Goal: Transaction & Acquisition: Purchase product/service

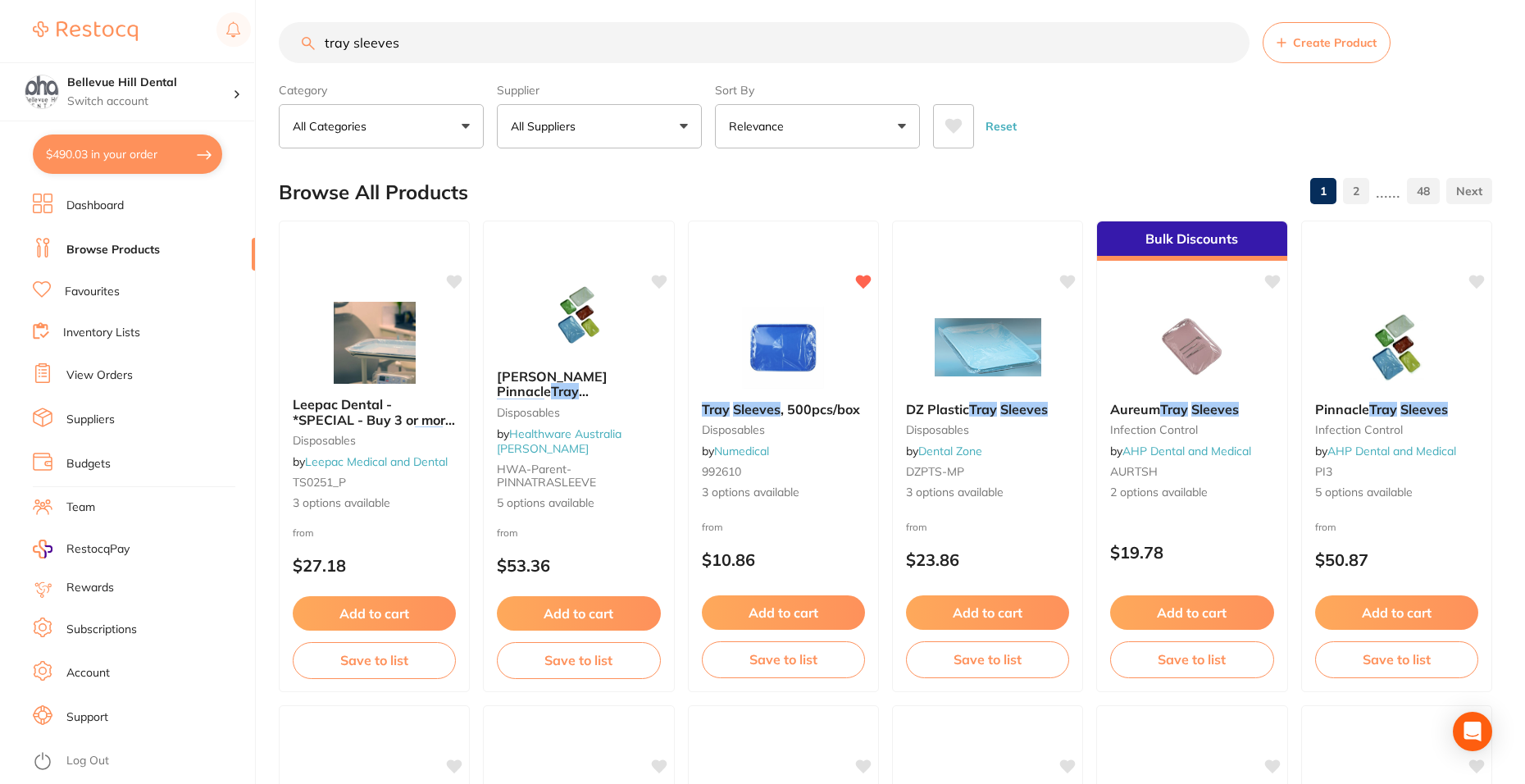
scroll to position [10, 0]
drag, startPoint x: 421, startPoint y: 58, endPoint x: 309, endPoint y: 50, distance: 112.3
click at [309, 50] on input "tray sleeves" at bounding box center [764, 42] width 971 height 41
type input "624065"
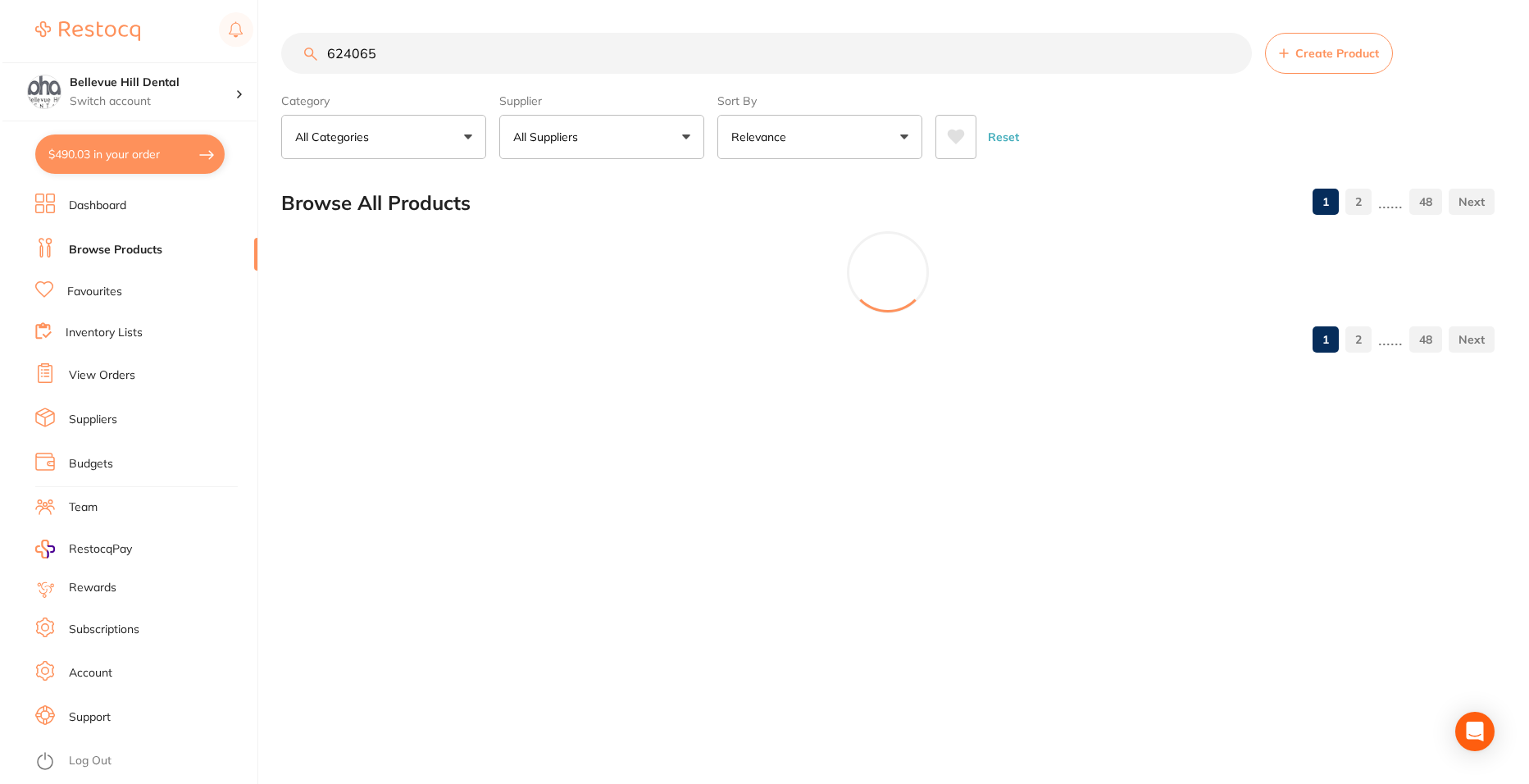
scroll to position [0, 0]
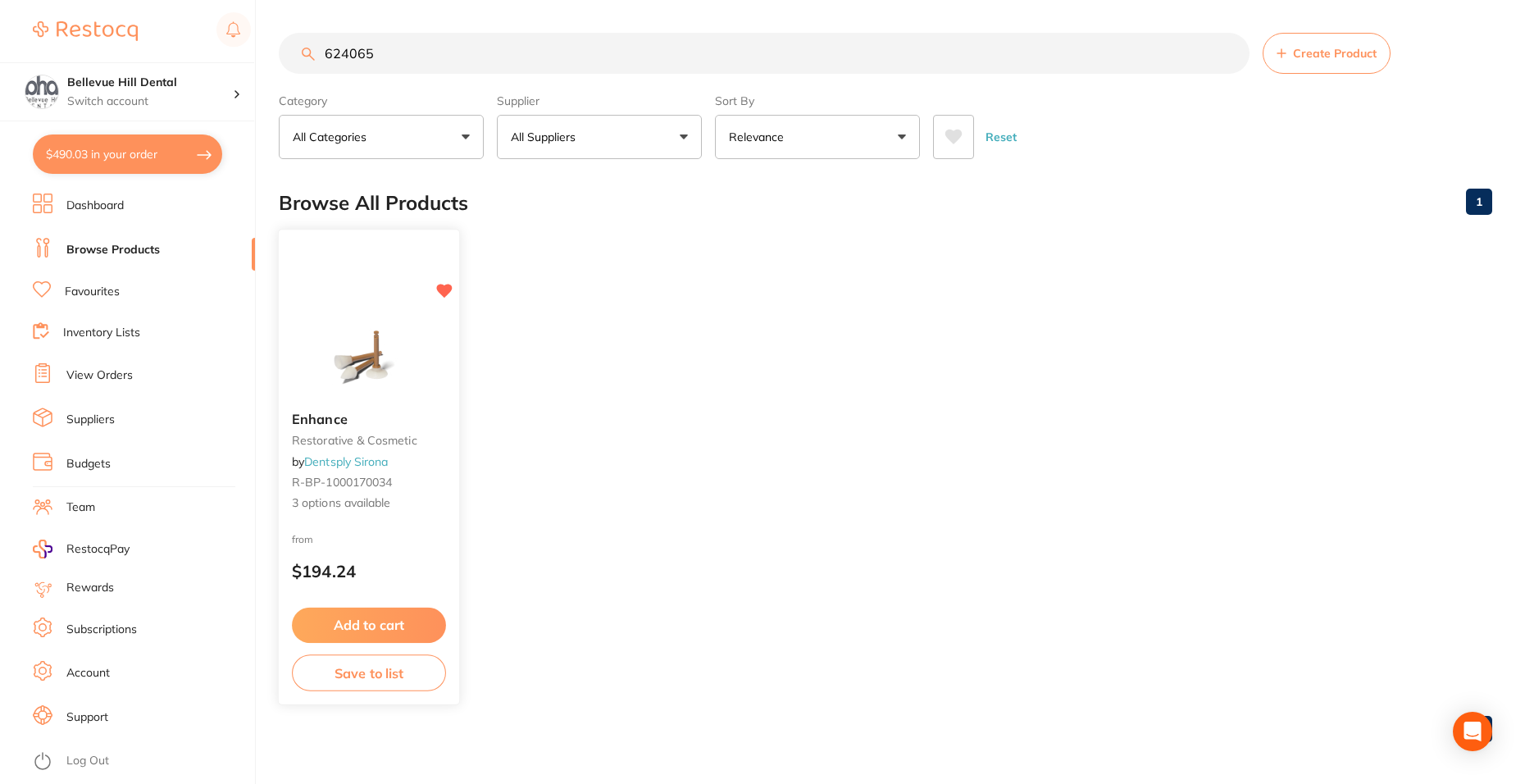
click at [401, 513] on div "Enhance restorative & cosmetic by Dentsply Sirona R-BP-1000170034 3 options ava…" at bounding box center [369, 461] width 181 height 126
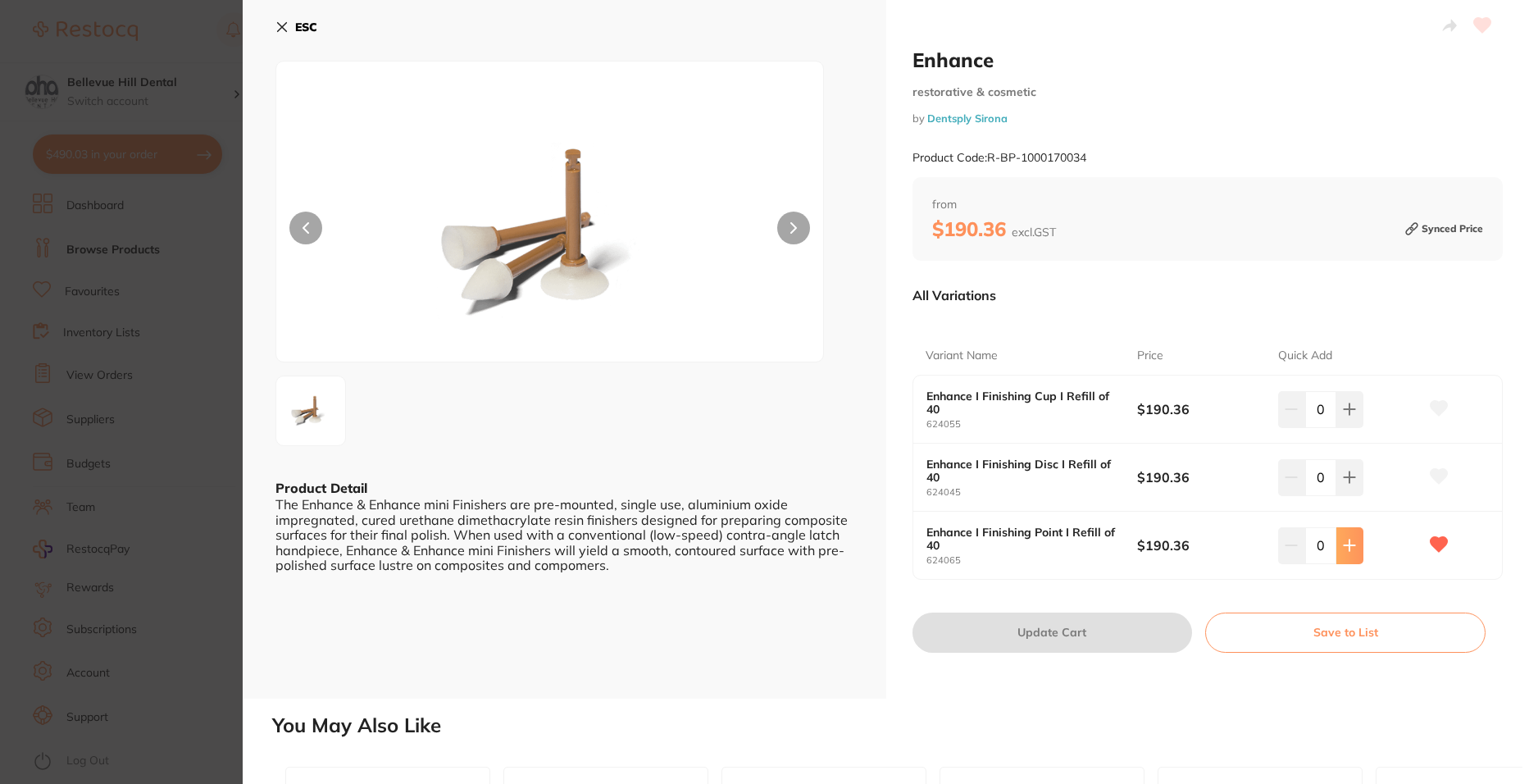
click at [1339, 551] on button at bounding box center [1349, 544] width 27 height 36
type input "1"
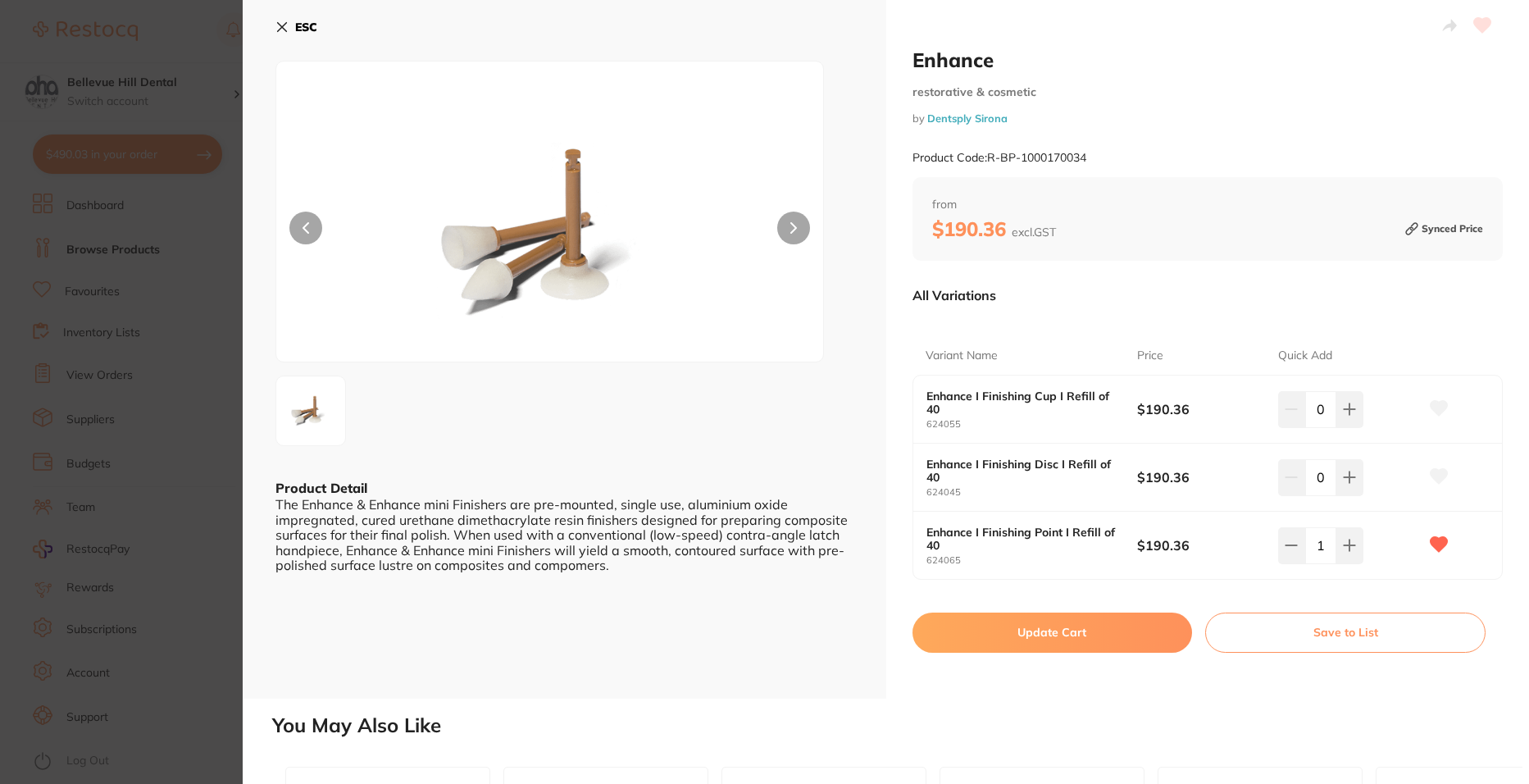
click at [1156, 624] on button "Update Cart" at bounding box center [1052, 631] width 280 height 39
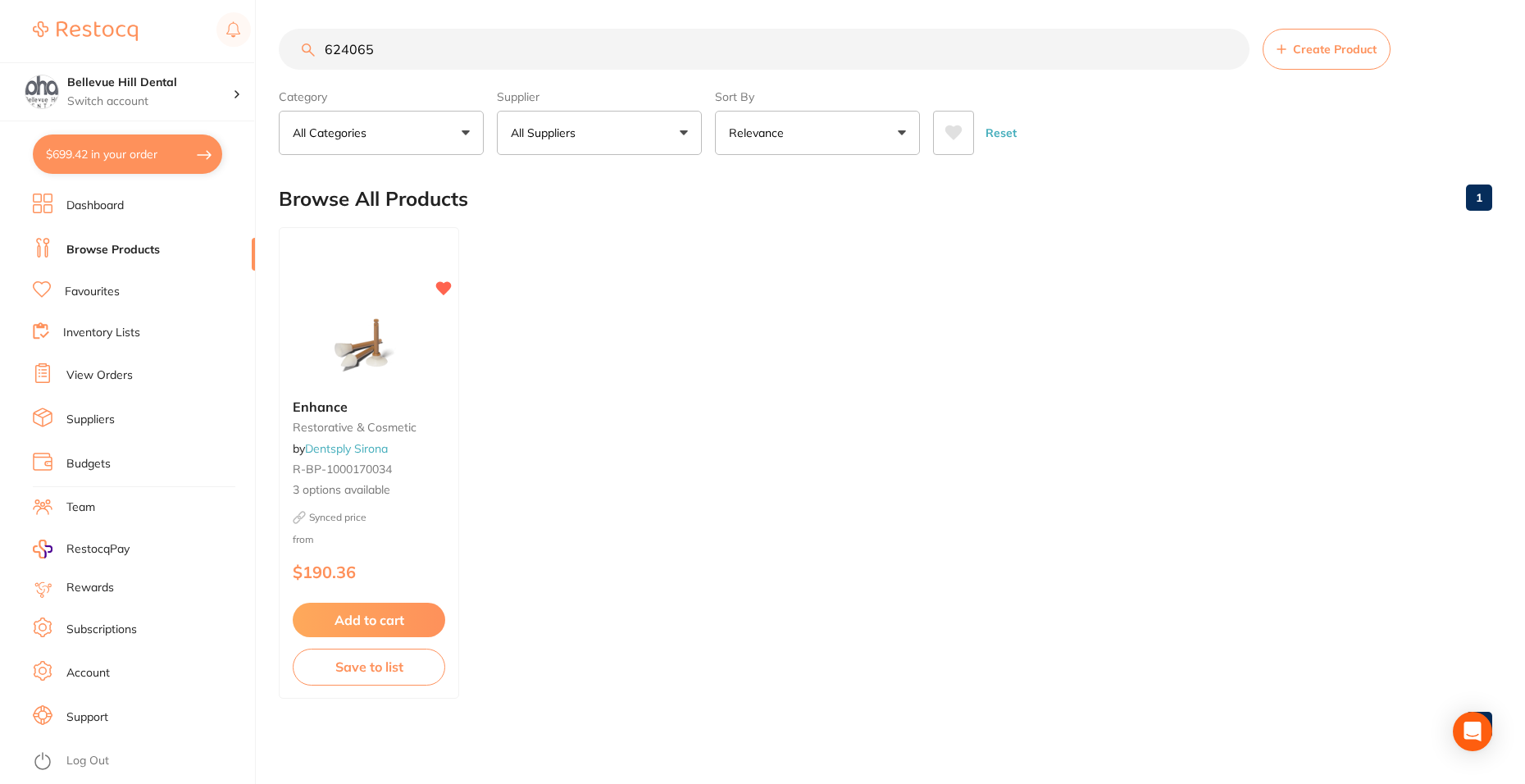
scroll to position [1, 0]
drag, startPoint x: 416, startPoint y: 64, endPoint x: 317, endPoint y: 58, distance: 99.2
click at [320, 58] on input "624065" at bounding box center [764, 49] width 971 height 41
click at [544, 143] on button "All Suppliers" at bounding box center [599, 133] width 205 height 44
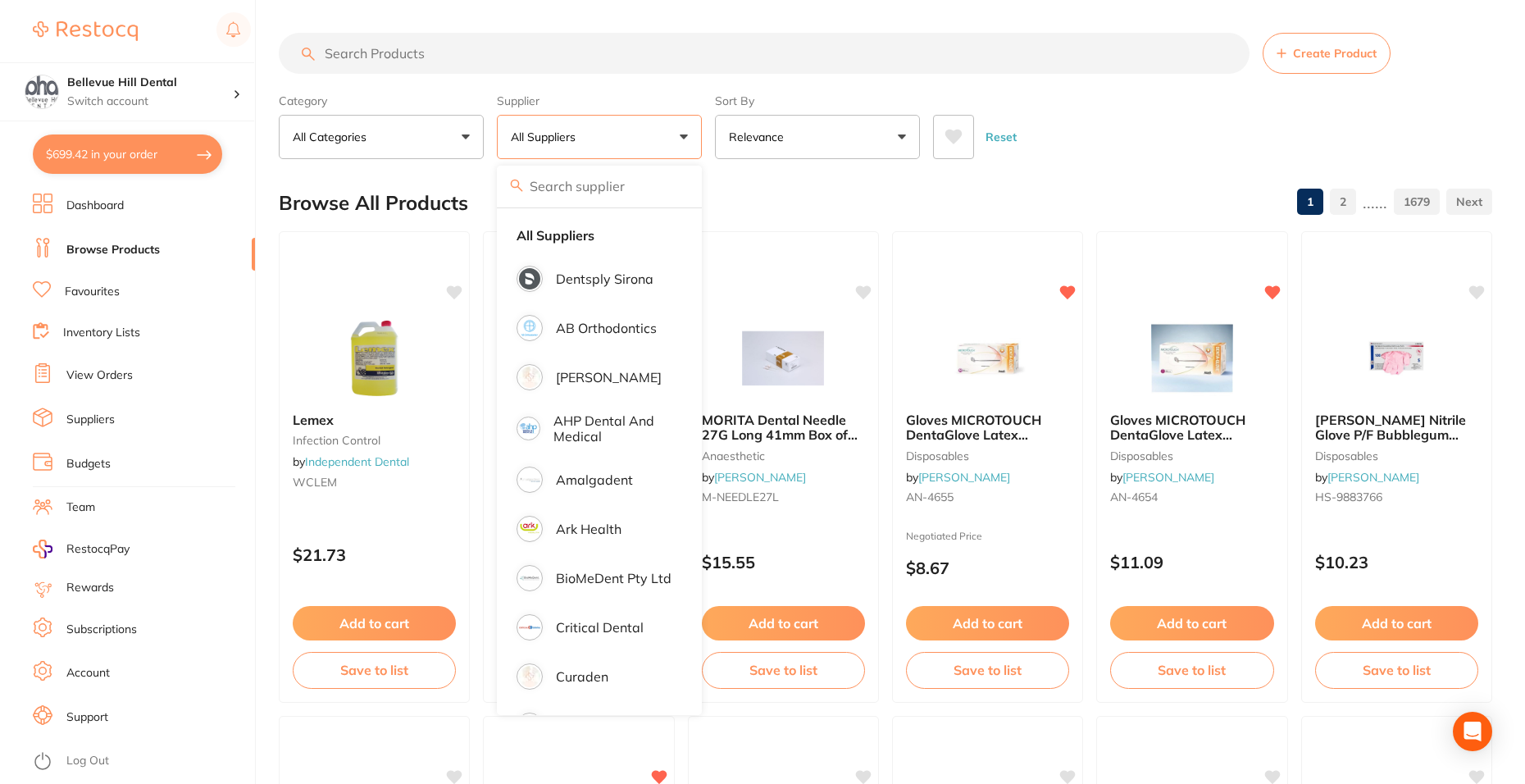
click at [588, 269] on li "Dentsply Sirona" at bounding box center [599, 278] width 192 height 46
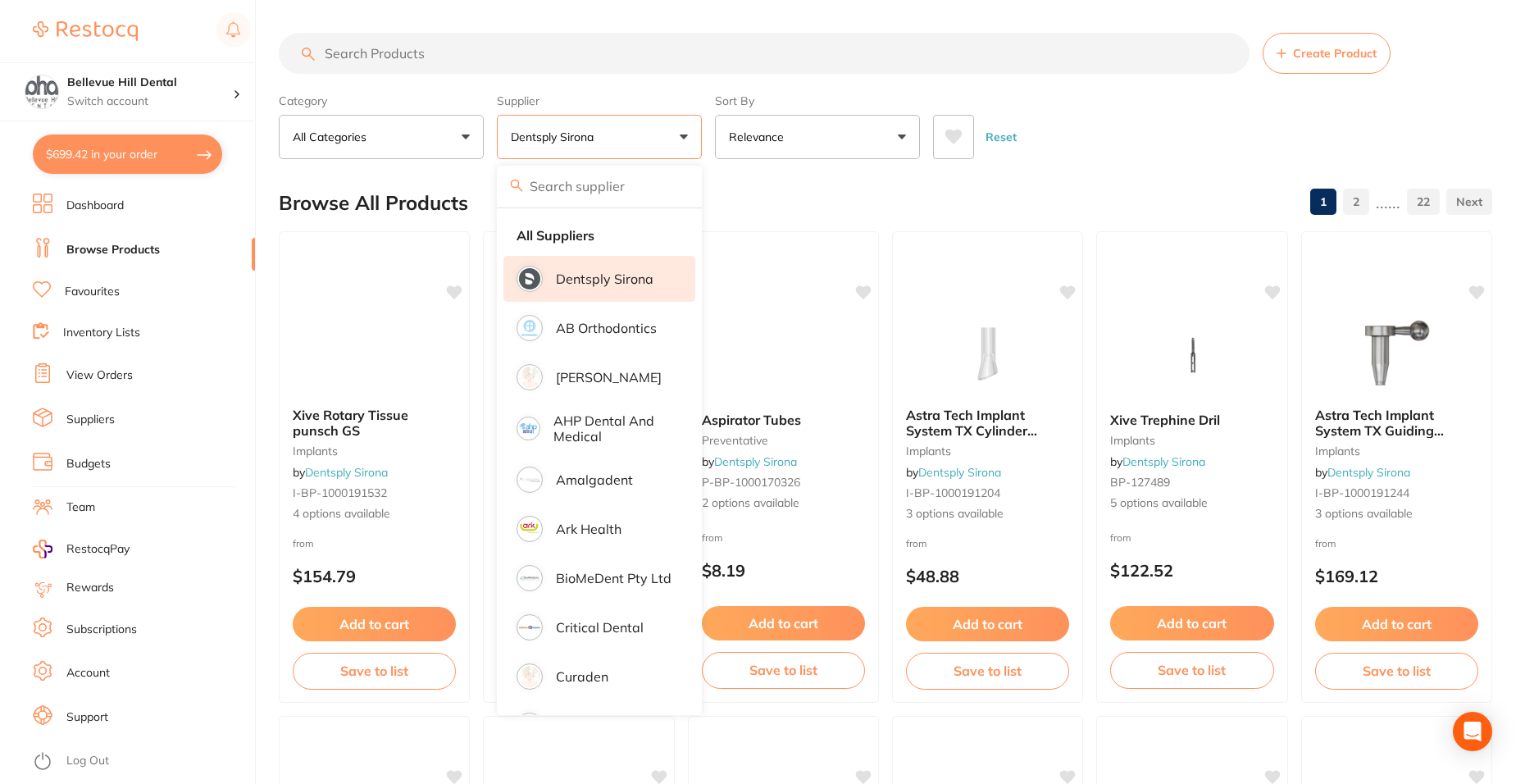
click at [436, 60] on input "search" at bounding box center [764, 53] width 971 height 41
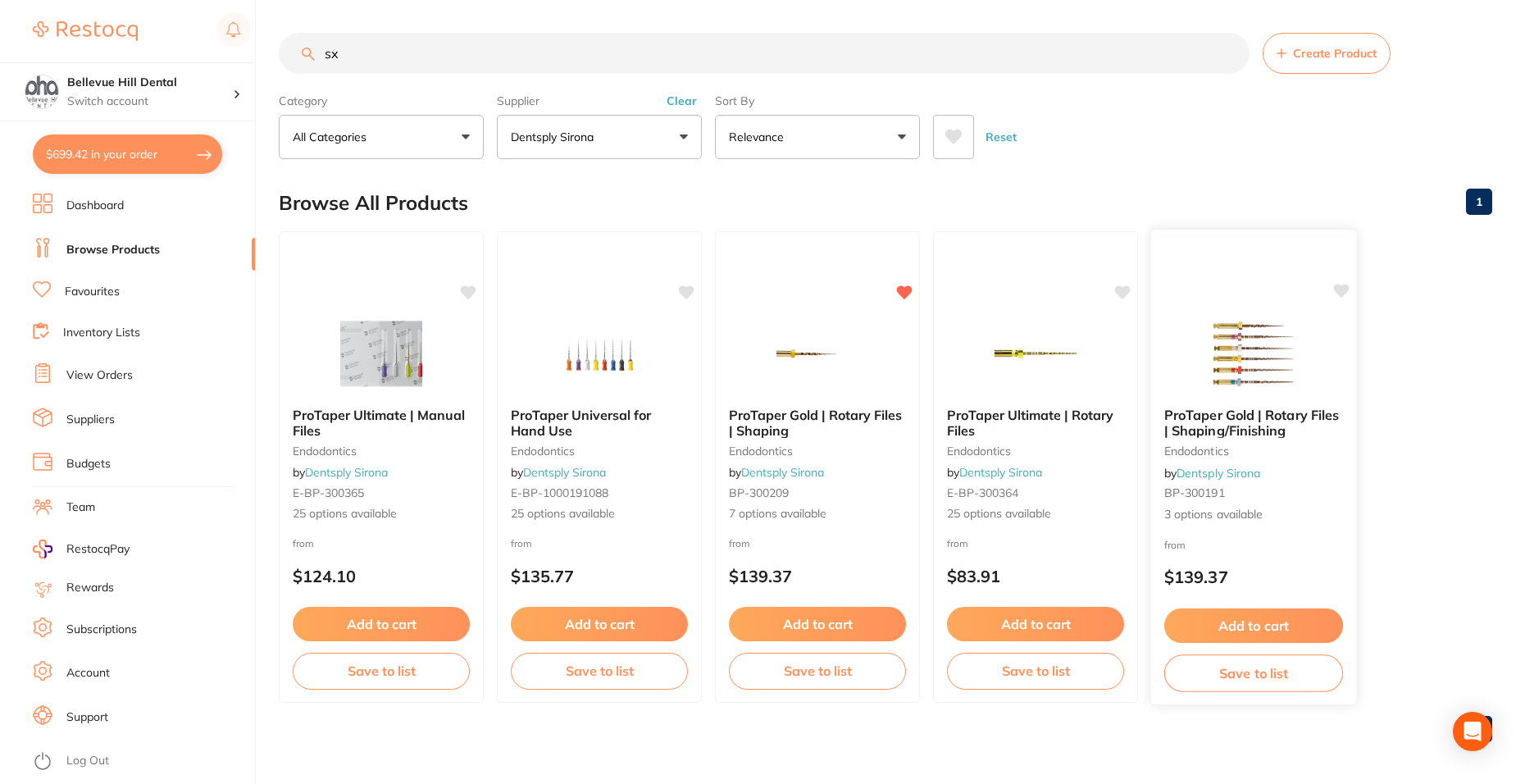
click at [1207, 313] on img at bounding box center [1253, 352] width 107 height 83
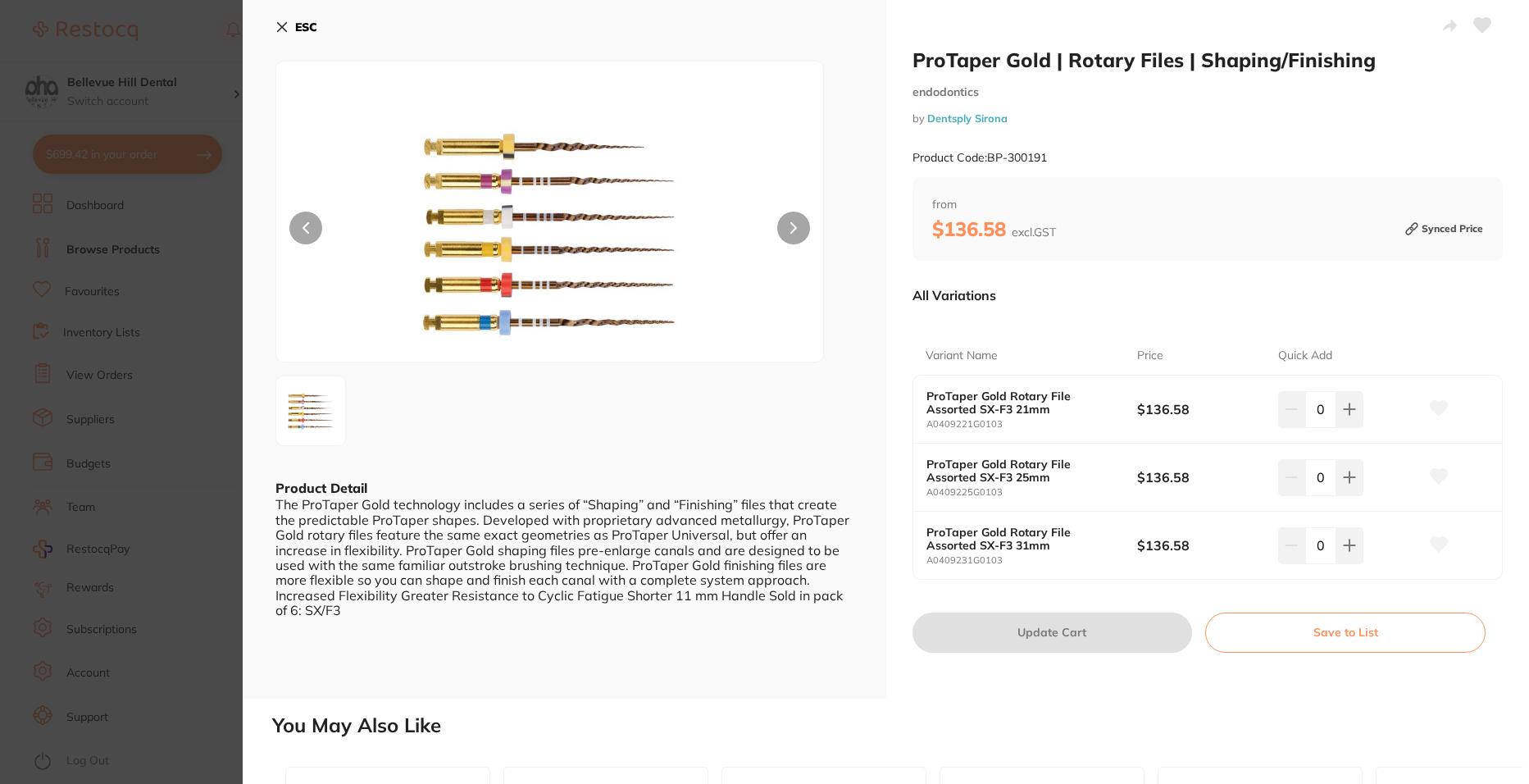
click at [303, 30] on b "ESC" at bounding box center [305, 27] width 22 height 15
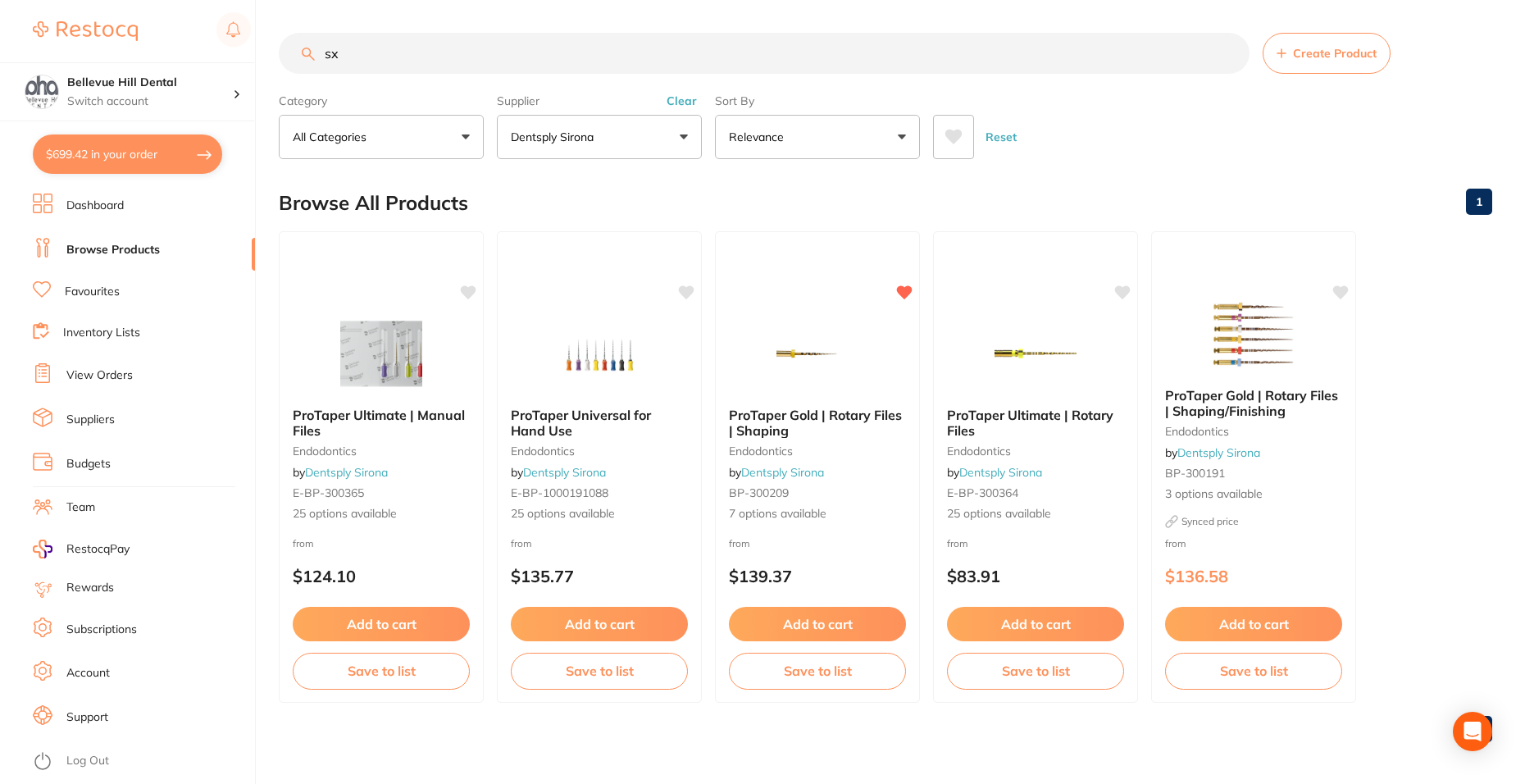
click at [432, 63] on input "sx" at bounding box center [764, 53] width 971 height 41
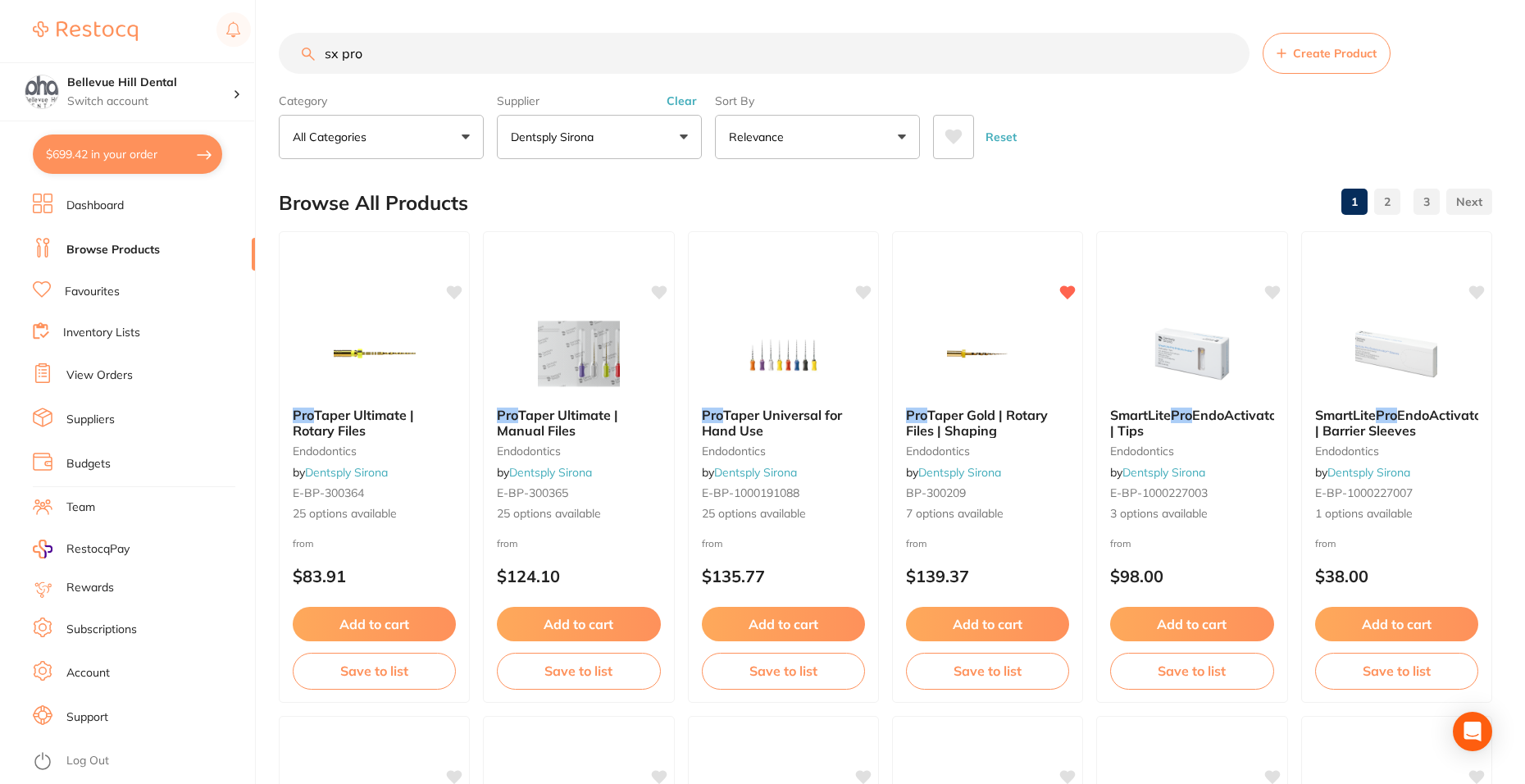
click at [433, 64] on input "sx pro" at bounding box center [764, 53] width 971 height 41
type input "sx protaper gold"
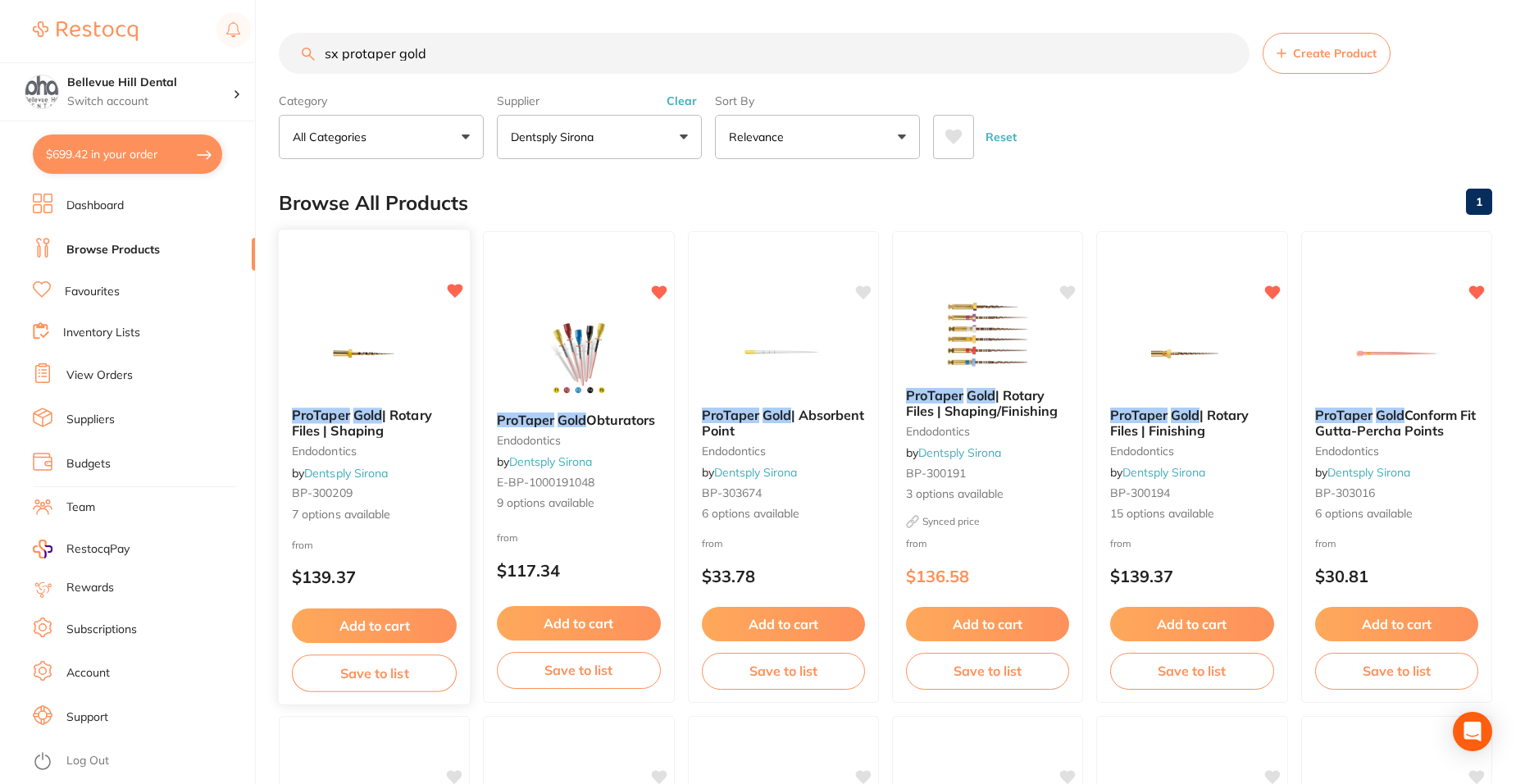
click at [396, 329] on img at bounding box center [374, 352] width 107 height 83
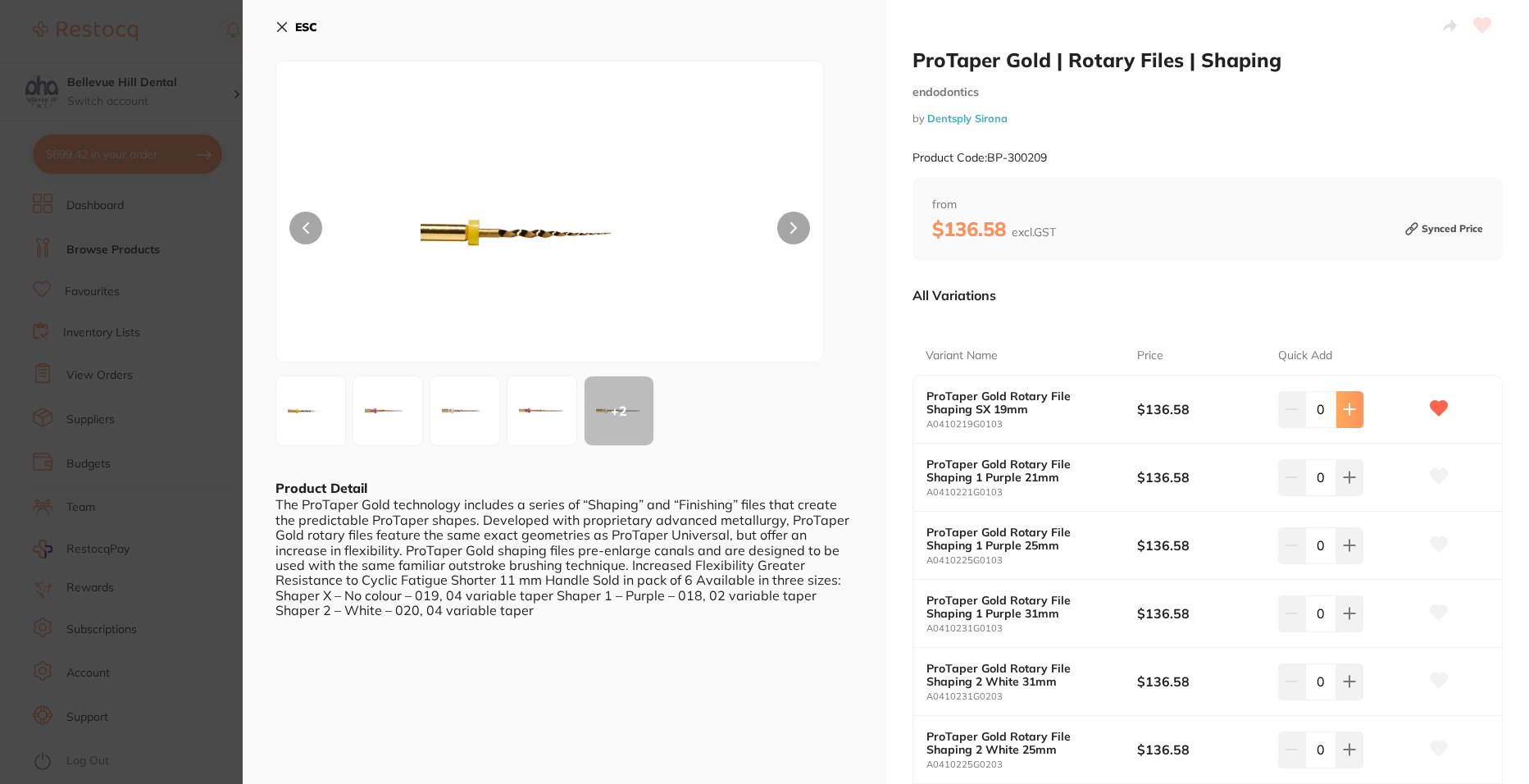
click at [1354, 403] on button at bounding box center [1349, 408] width 27 height 36
type input "2"
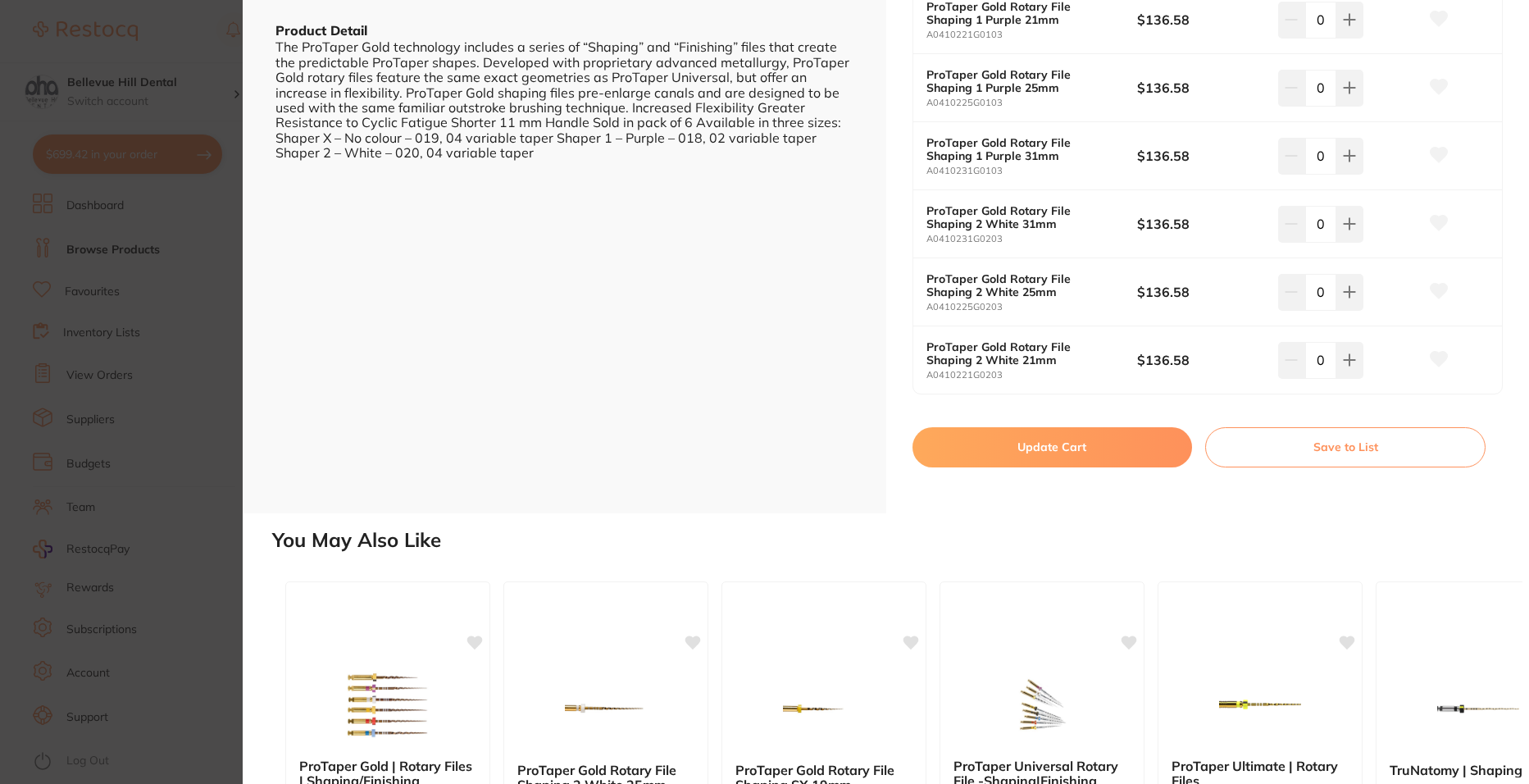
scroll to position [492, 0]
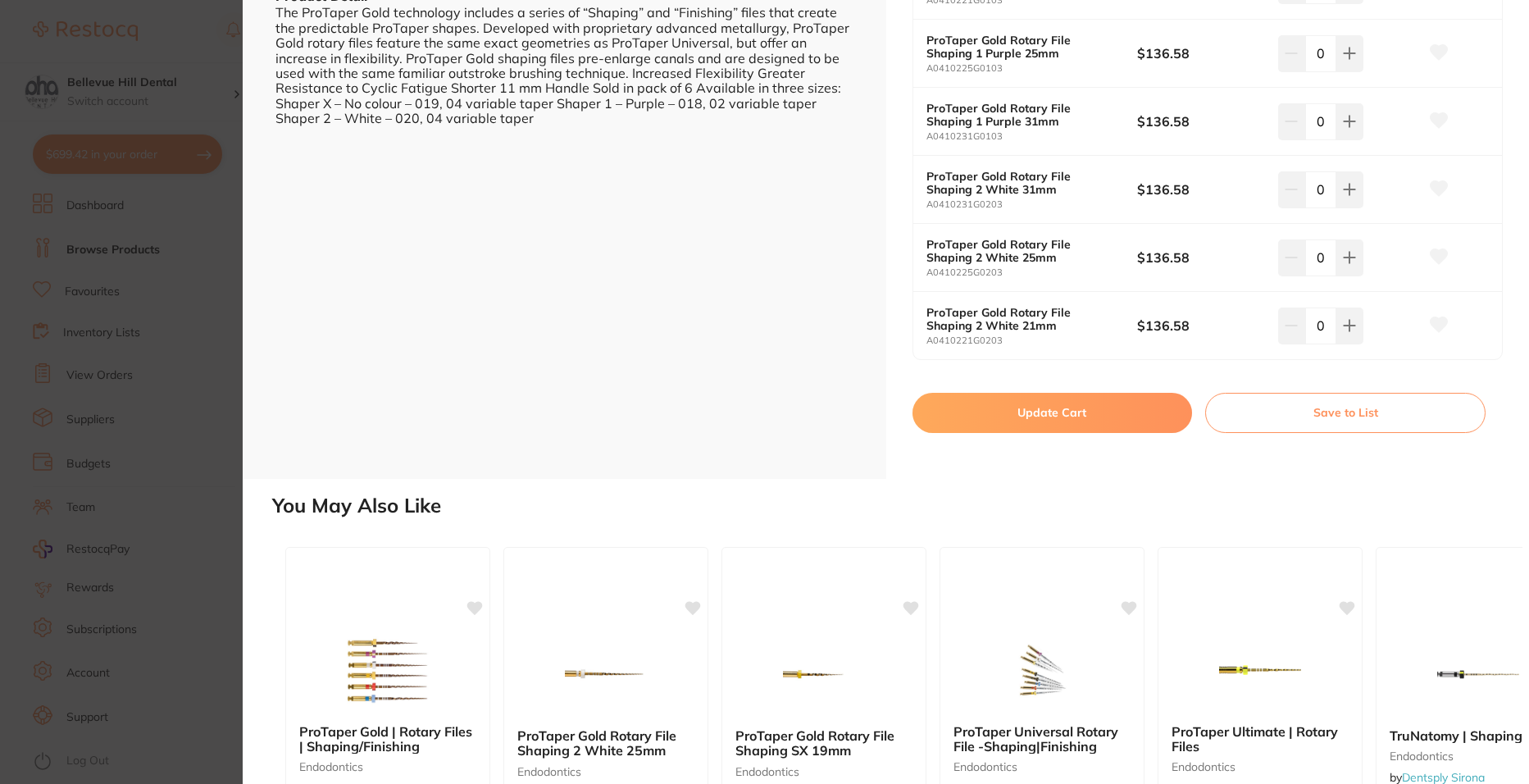
click at [1079, 406] on button "Update Cart" at bounding box center [1052, 412] width 280 height 39
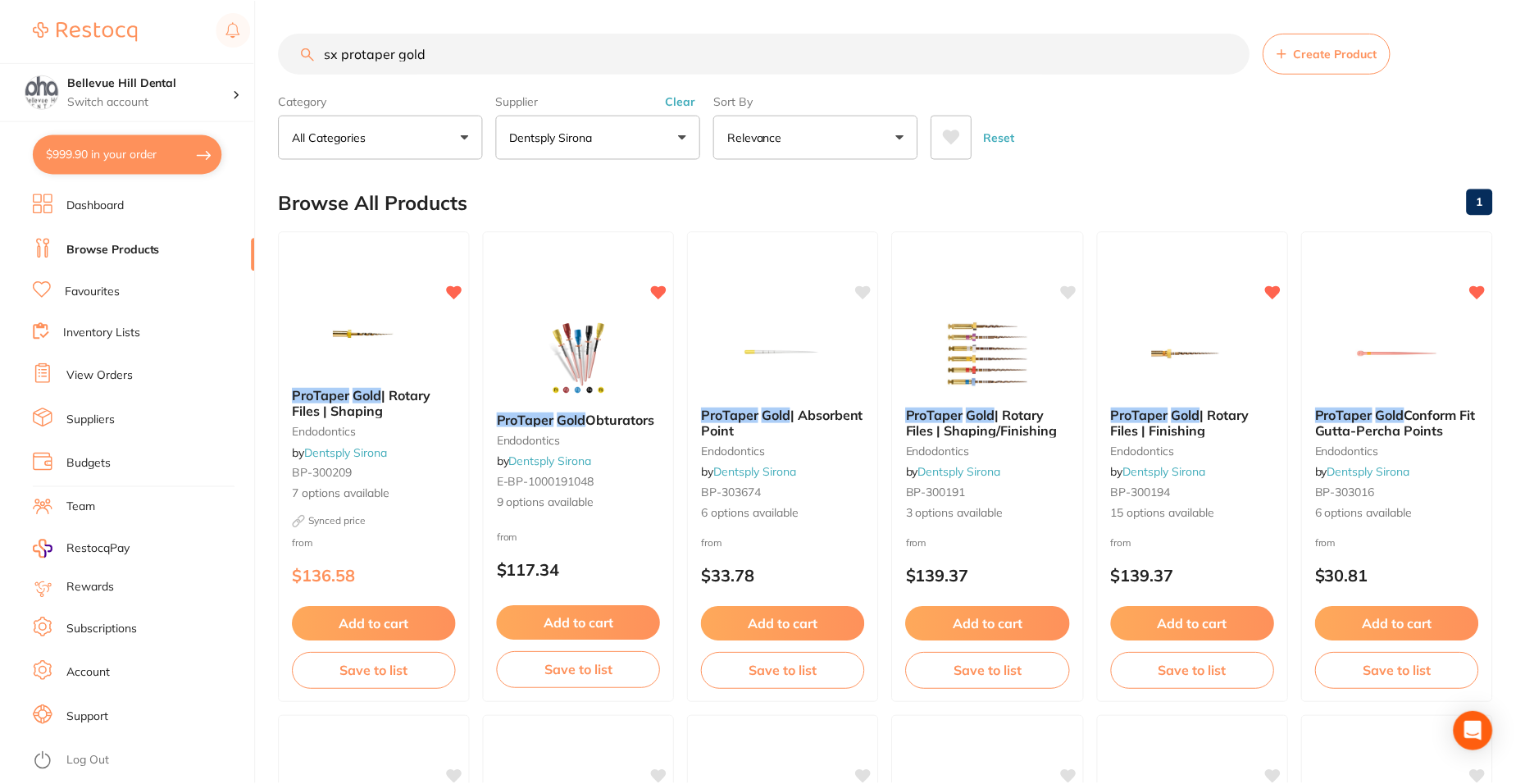
scroll to position [1, 0]
drag, startPoint x: 391, startPoint y: 46, endPoint x: 311, endPoint y: 44, distance: 80.0
click at [311, 44] on input "sx protaper gold" at bounding box center [764, 52] width 971 height 41
click at [605, 124] on button "Dentsply Sirona" at bounding box center [599, 136] width 205 height 44
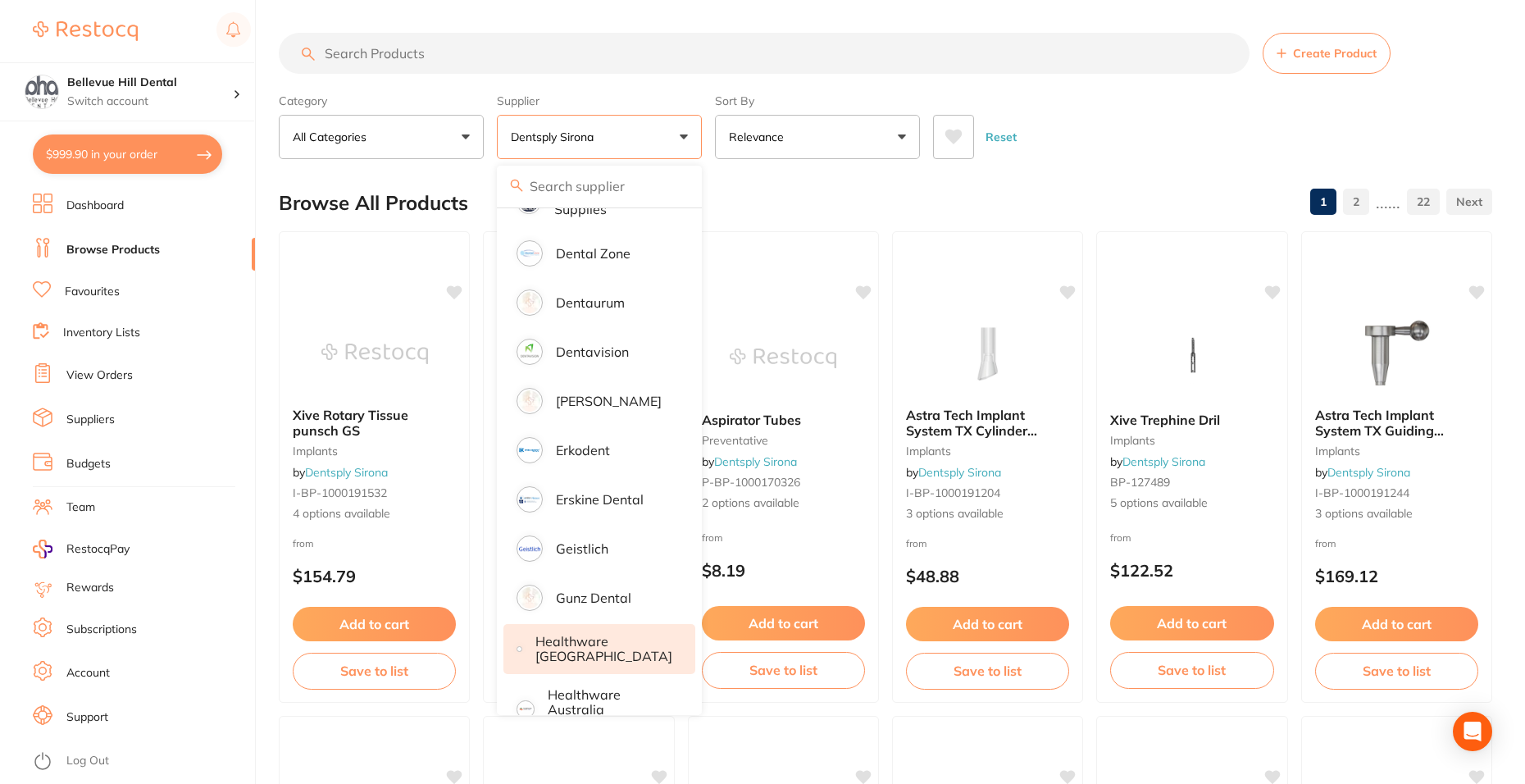
scroll to position [574, 0]
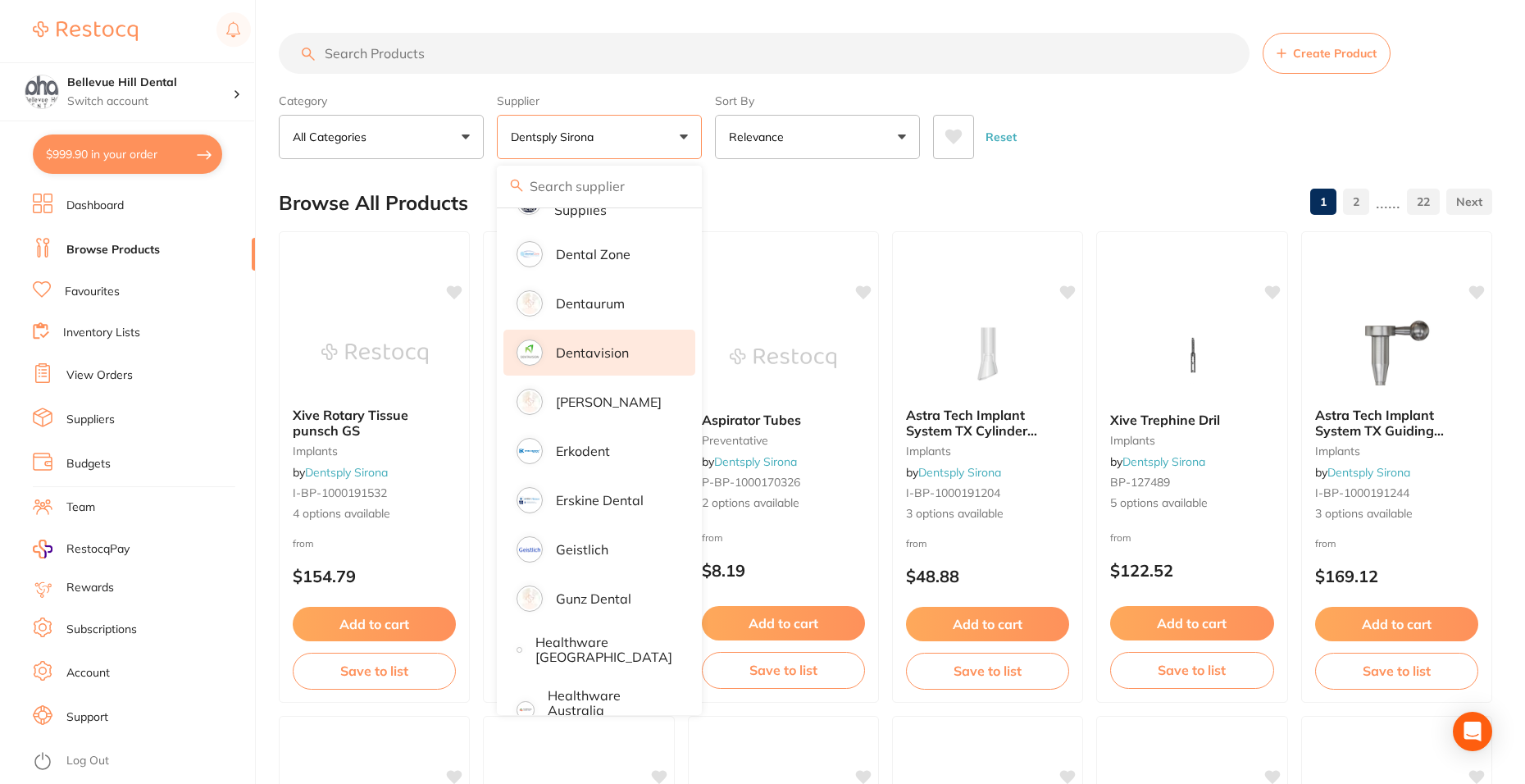
click at [615, 341] on li "Dentavision" at bounding box center [599, 352] width 192 height 46
click at [416, 57] on input "search" at bounding box center [764, 53] width 971 height 41
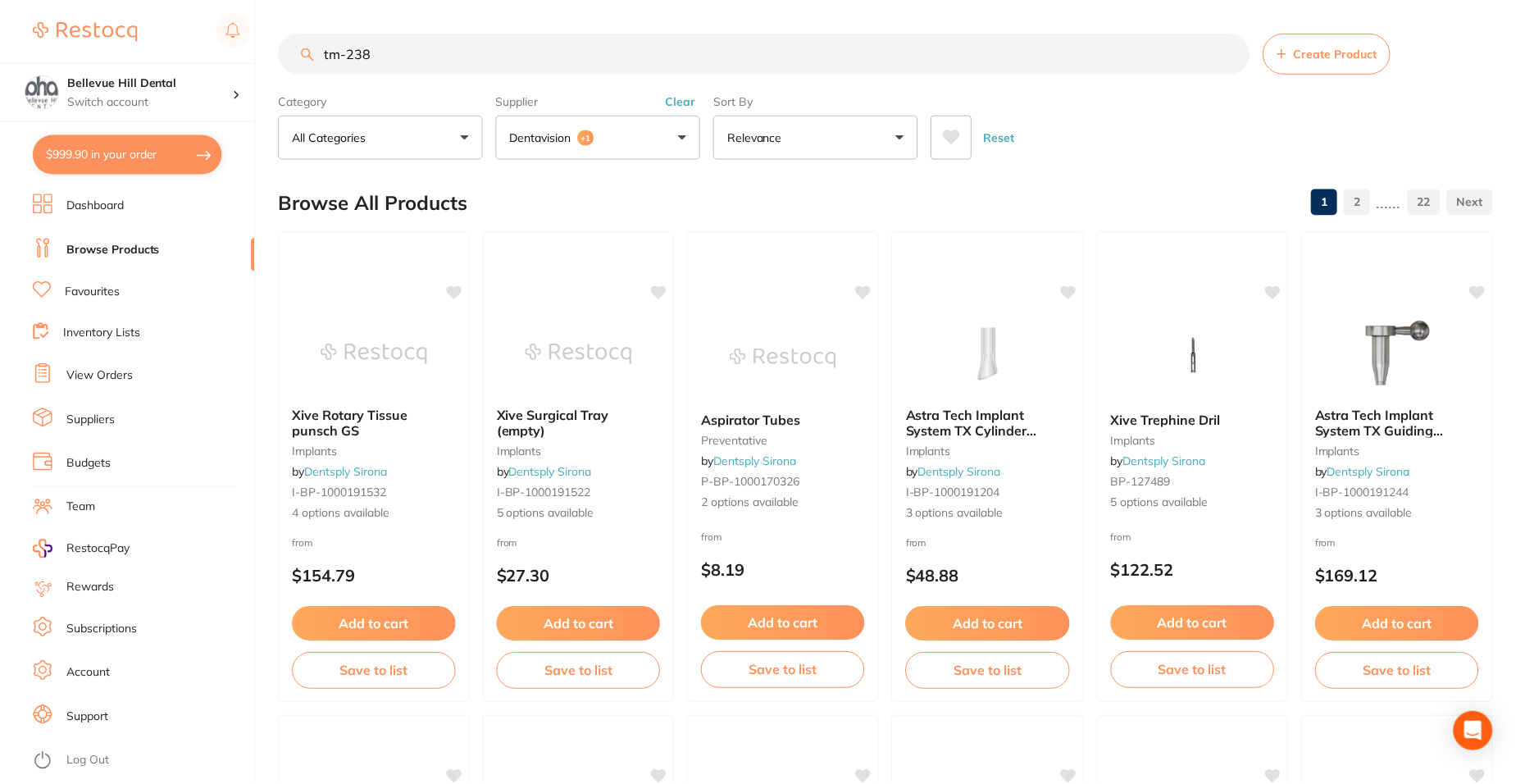
scroll to position [0, 0]
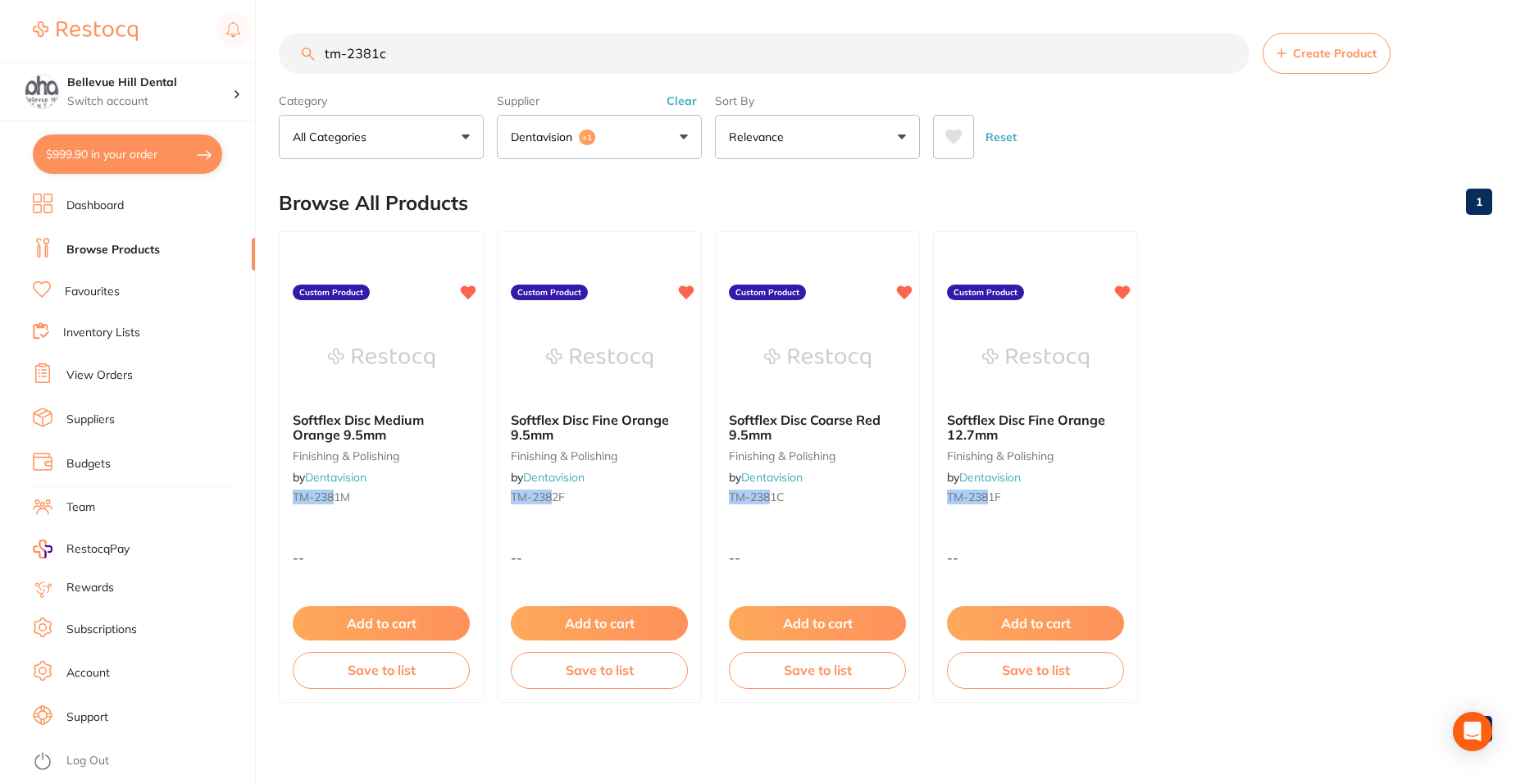
type input "tm-2381c"
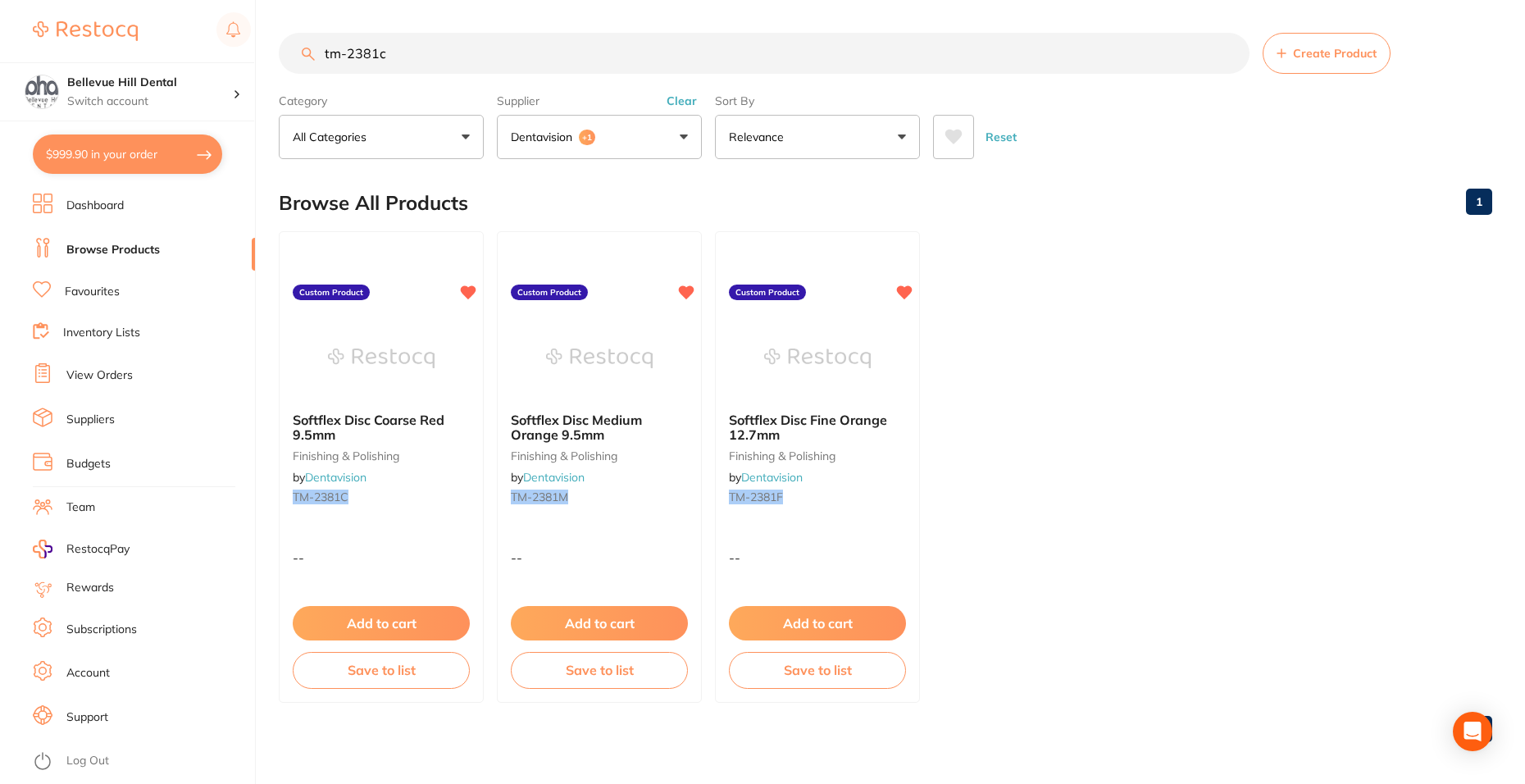
scroll to position [4, 0]
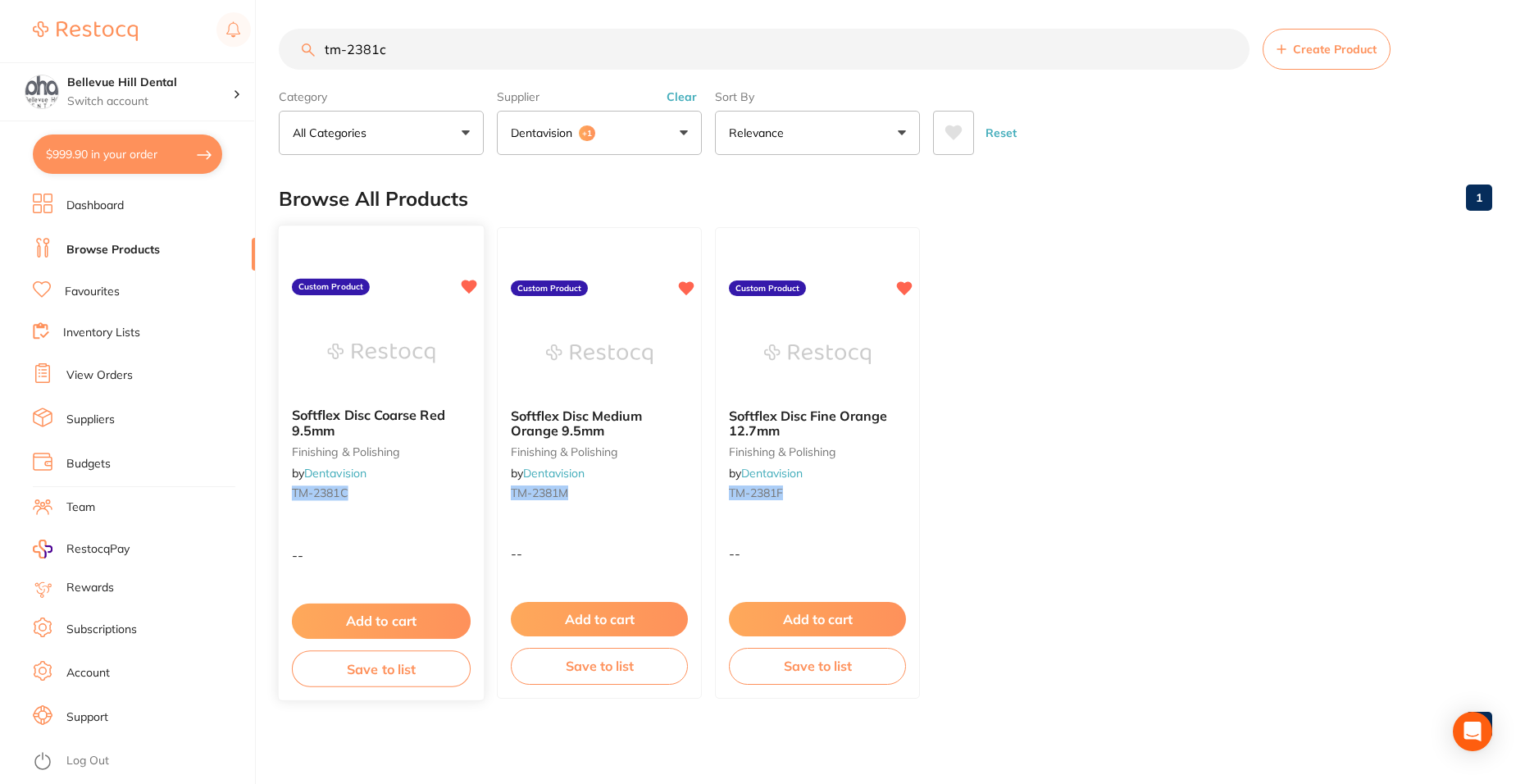
click at [380, 622] on button "Add to cart" at bounding box center [381, 621] width 179 height 35
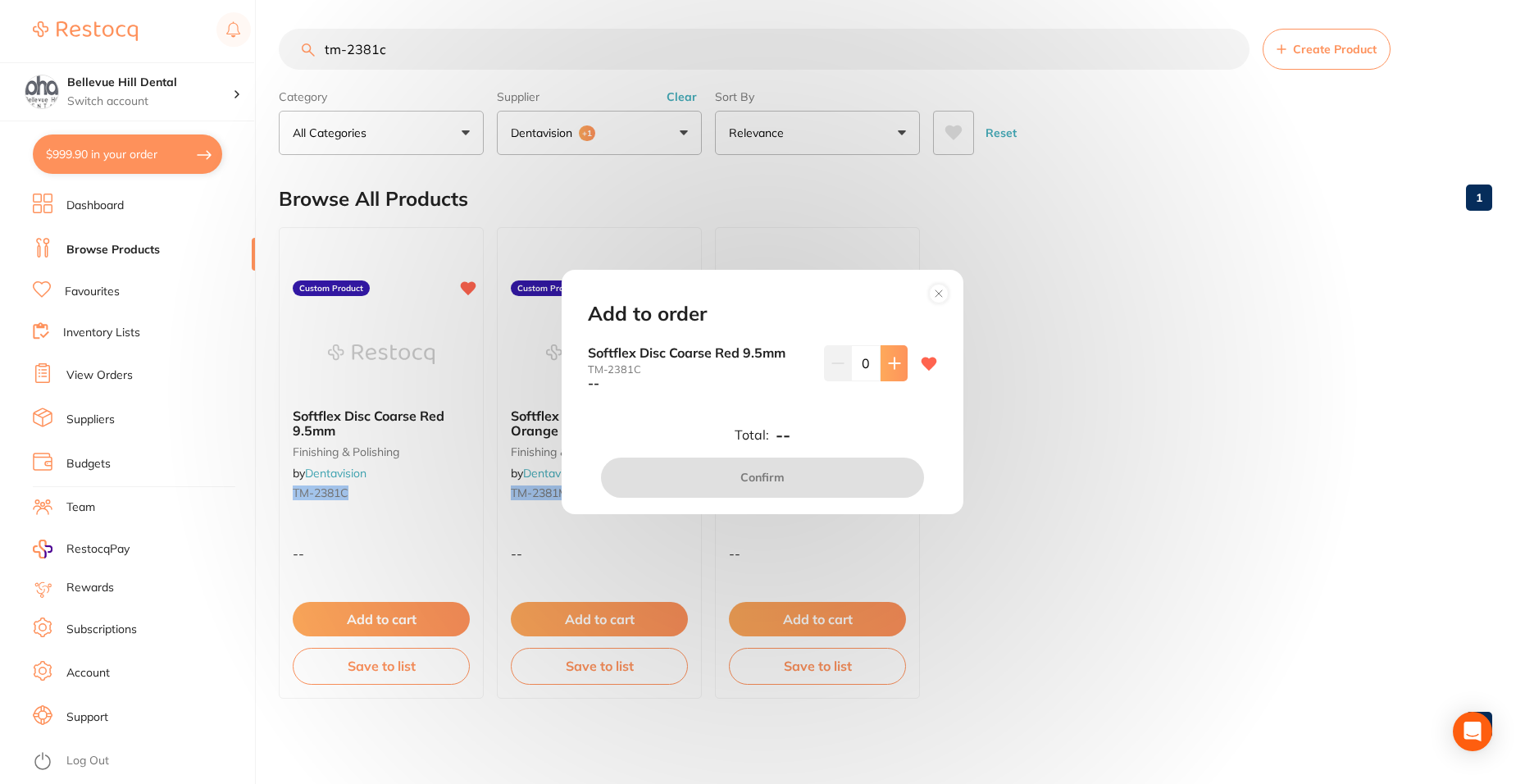
click at [891, 378] on button at bounding box center [893, 363] width 27 height 36
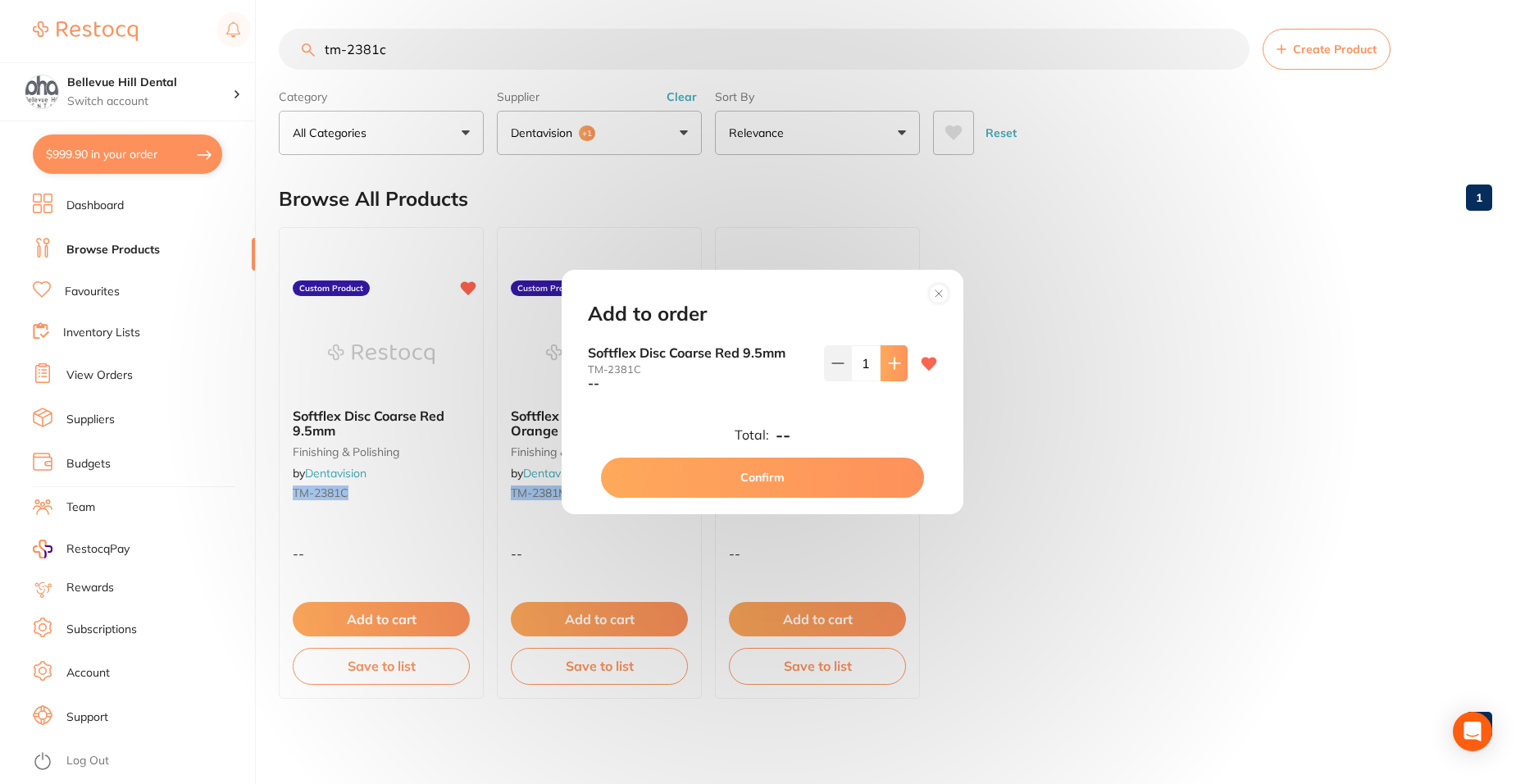
click at [891, 378] on button at bounding box center [893, 363] width 27 height 36
type input "2"
click at [869, 474] on button "Confirm" at bounding box center [762, 476] width 323 height 39
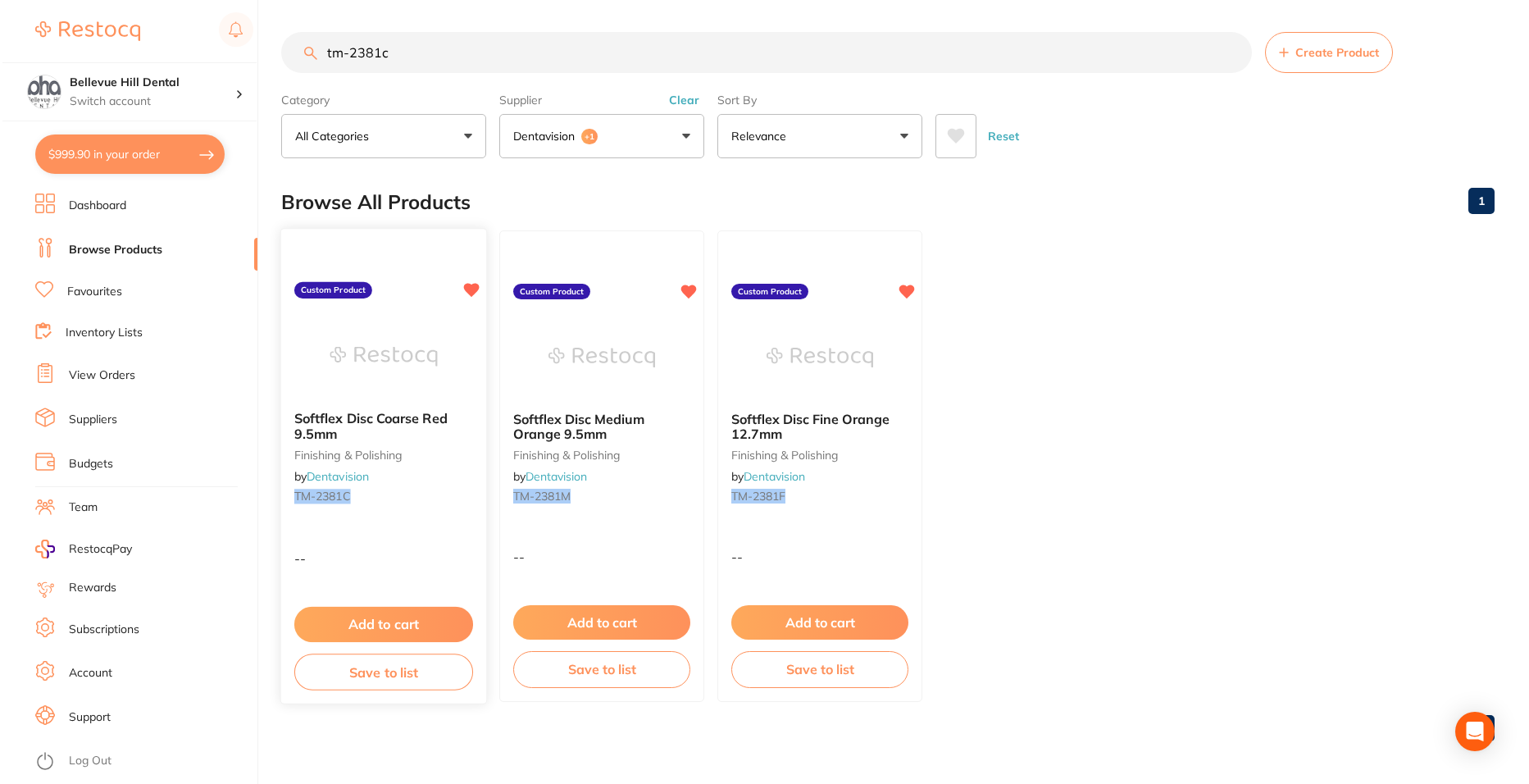
scroll to position [0, 0]
click at [604, 126] on button "Dentavision +1" at bounding box center [599, 137] width 205 height 44
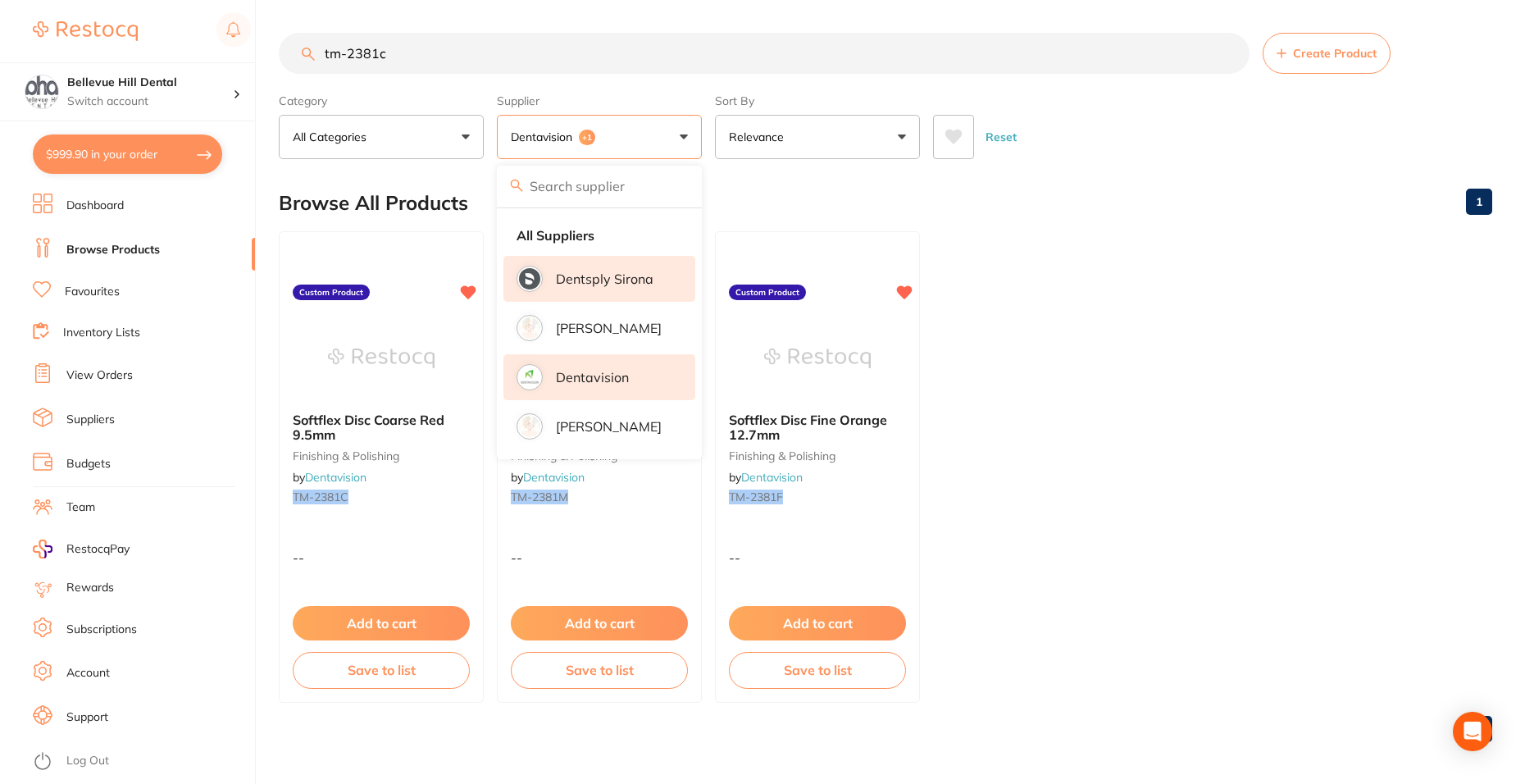
drag, startPoint x: 419, startPoint y: 49, endPoint x: 325, endPoint y: 48, distance: 94.0
click at [325, 48] on input "tm-2381c" at bounding box center [764, 53] width 971 height 41
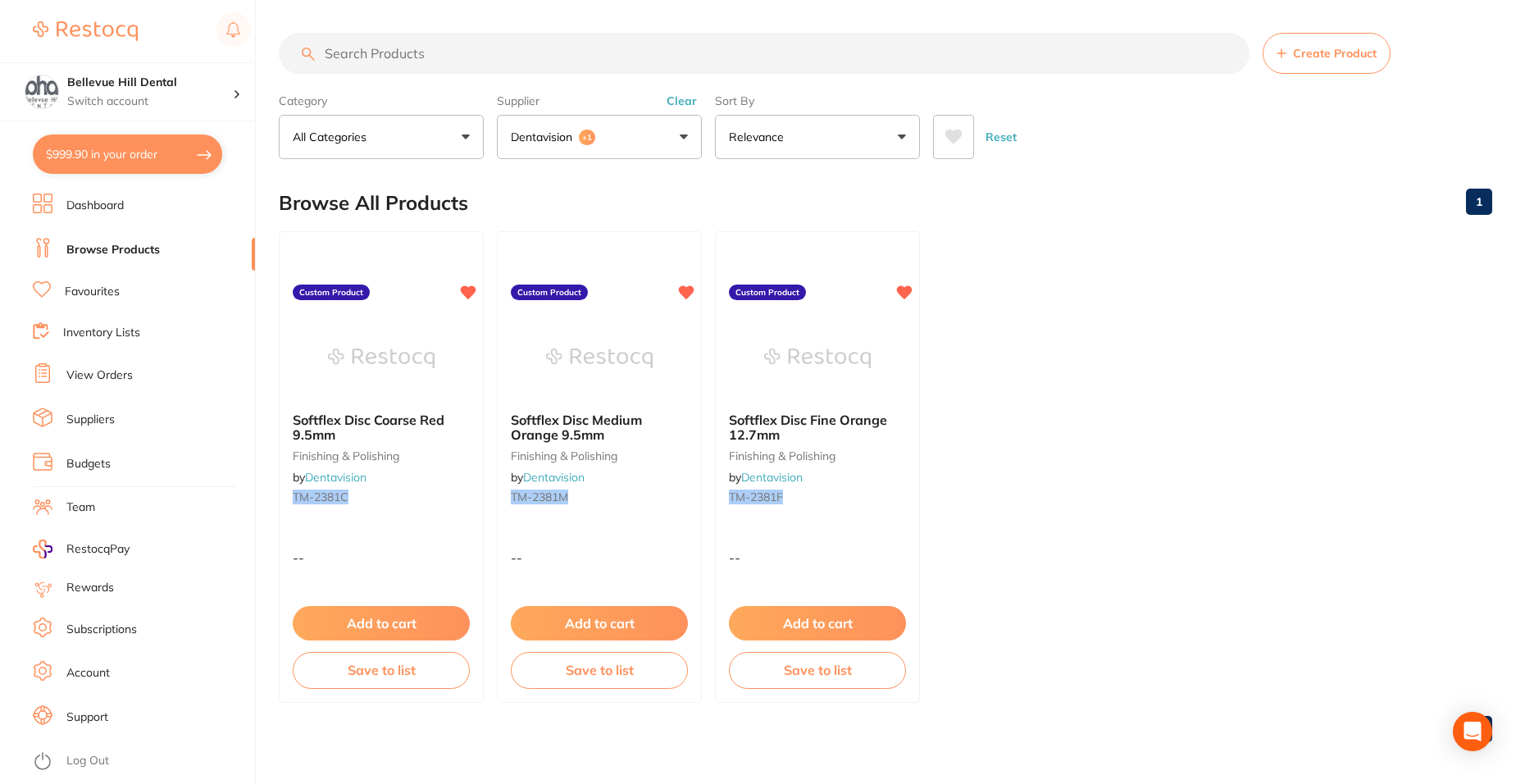
click at [575, 111] on div "Supplier Dentavision +1 All Suppliers Dentsply Sirona Adam Dental Dentavision H…" at bounding box center [599, 123] width 205 height 72
click at [584, 149] on button "Dentavision +1" at bounding box center [599, 137] width 205 height 44
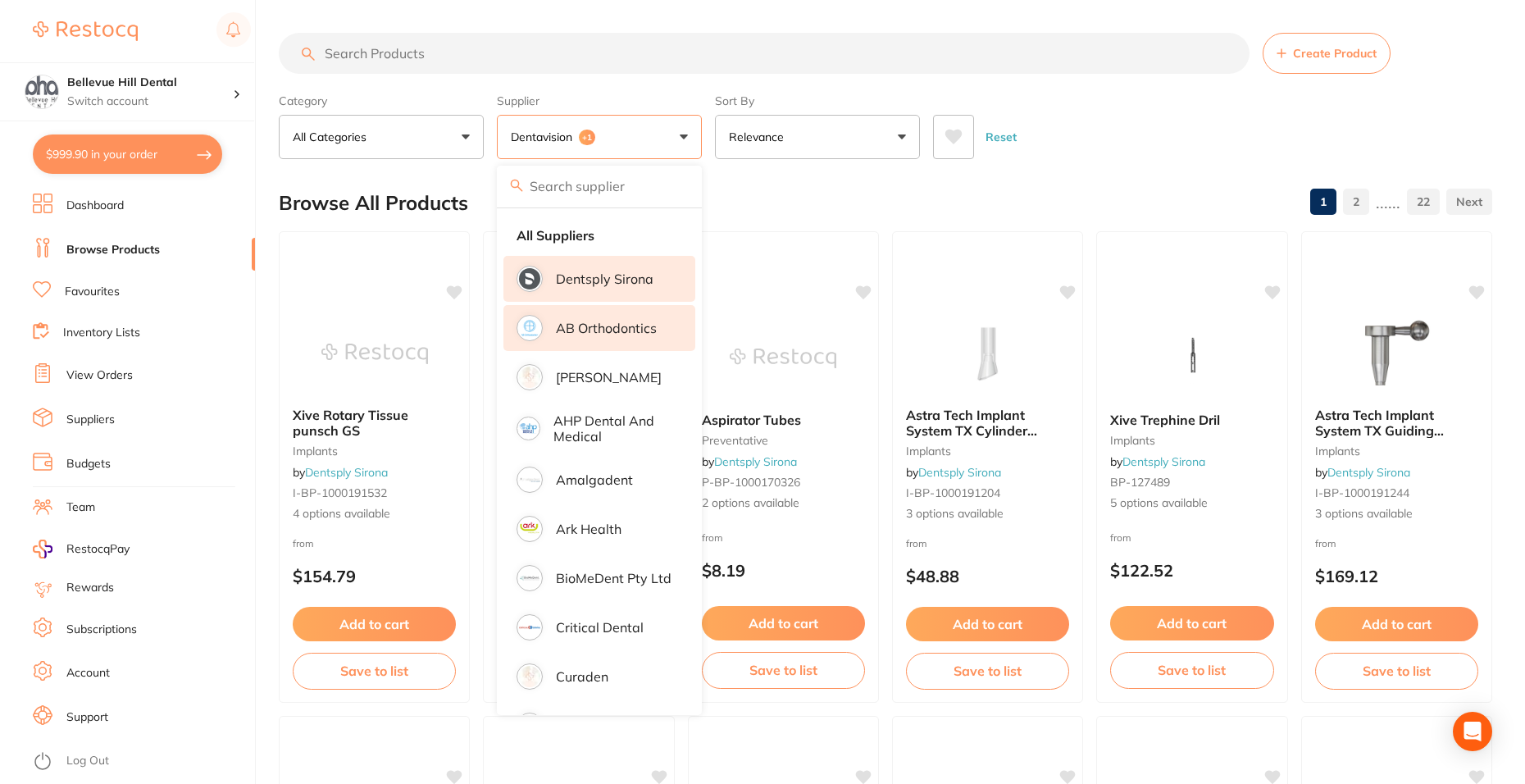
click at [608, 334] on p "AB Orthodontics" at bounding box center [606, 328] width 101 height 15
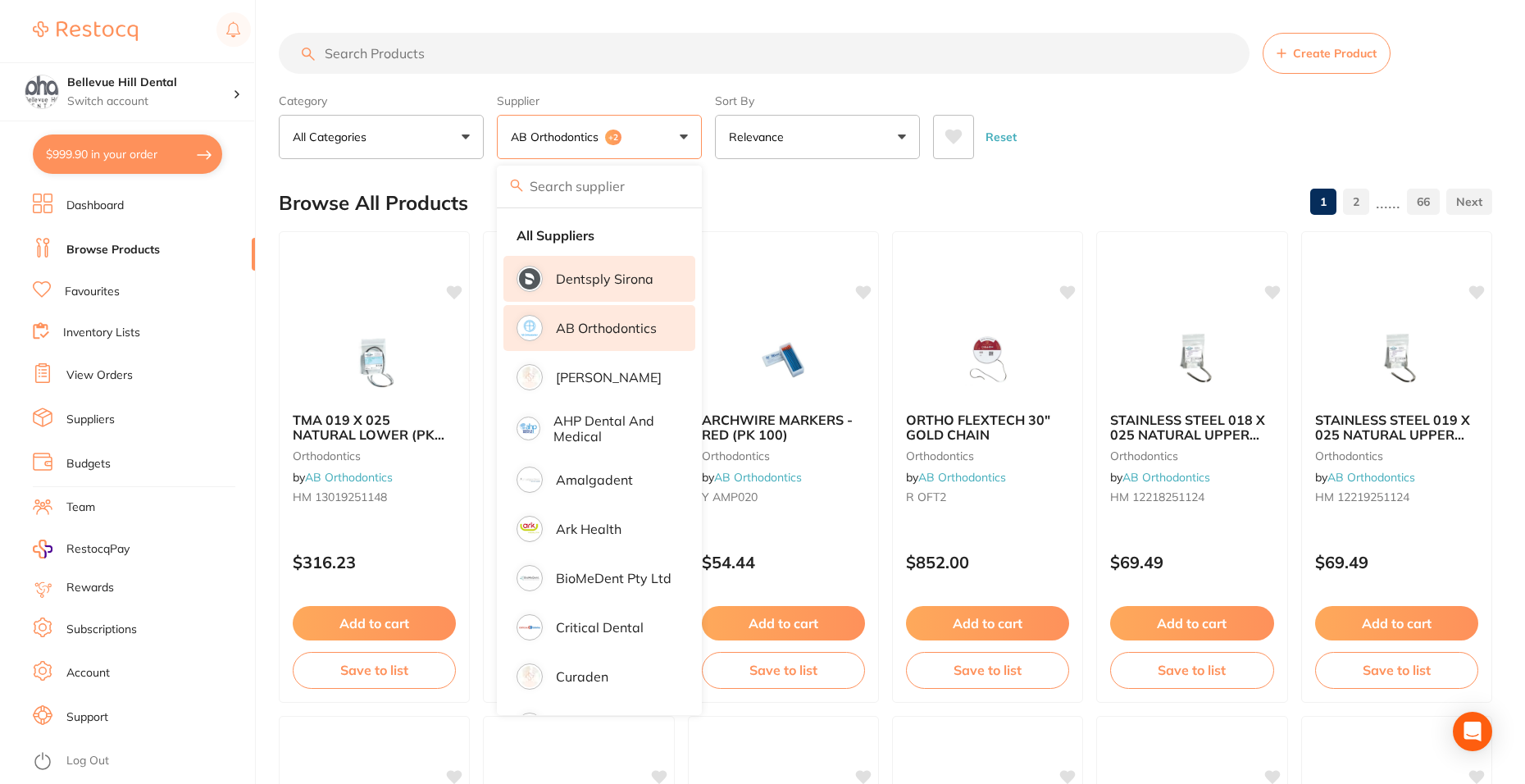
click at [443, 52] on input "search" at bounding box center [764, 53] width 971 height 41
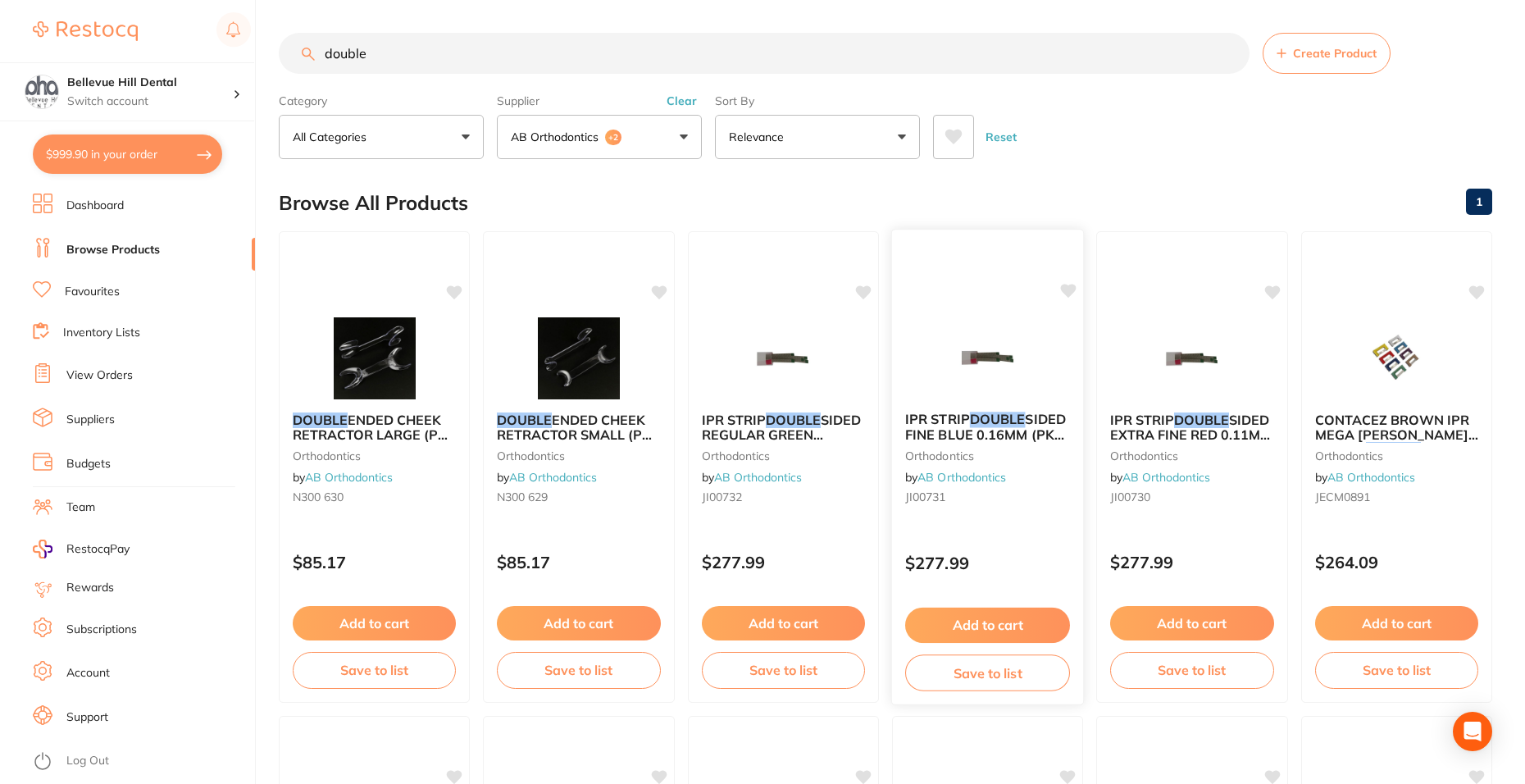
type input "double"
click at [1017, 372] on img at bounding box center [988, 357] width 107 height 83
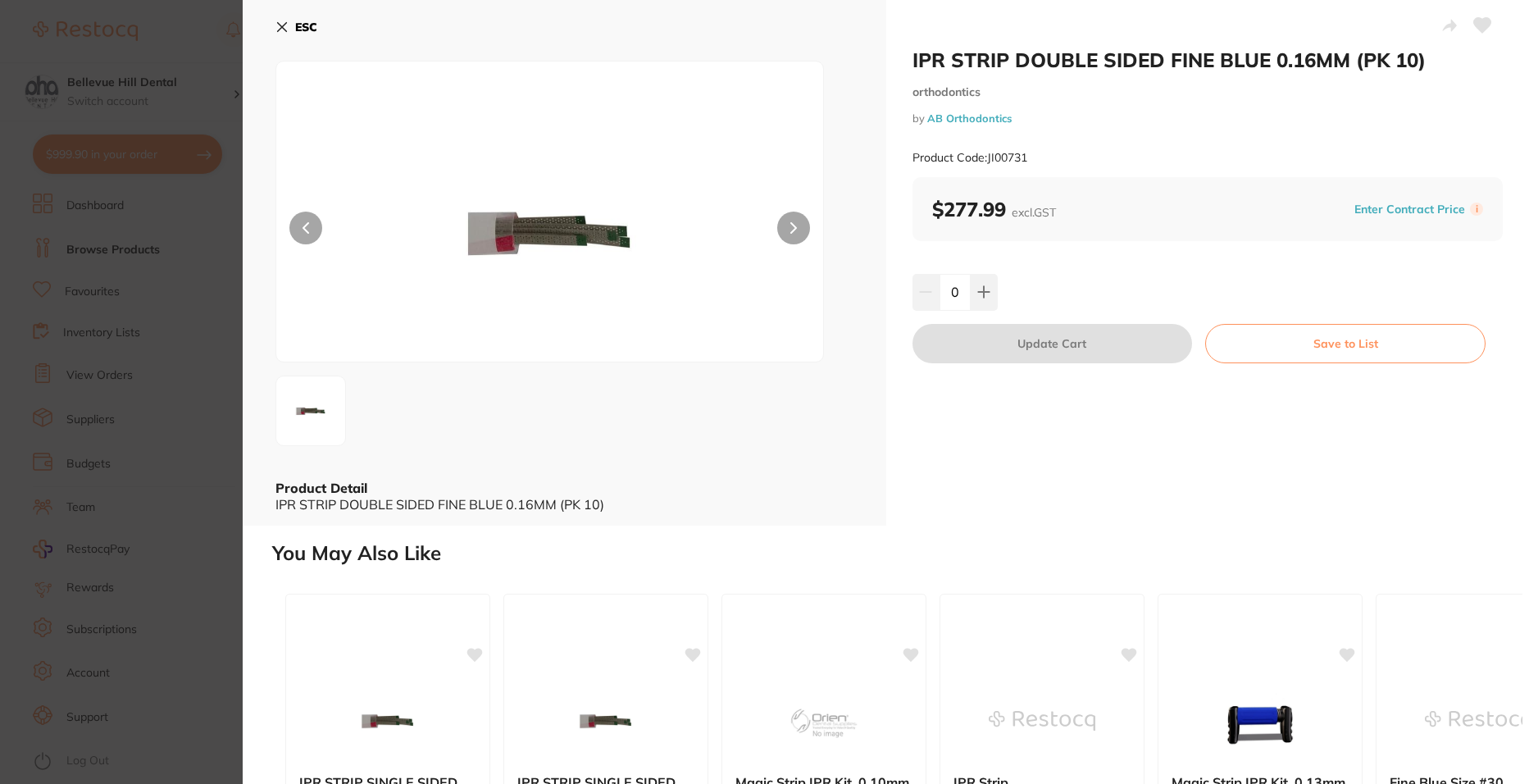
click at [798, 228] on button at bounding box center [794, 228] width 33 height 33
click at [989, 290] on button at bounding box center [984, 291] width 27 height 36
type input "1"
click at [1057, 348] on button "Update Cart" at bounding box center [1052, 343] width 280 height 39
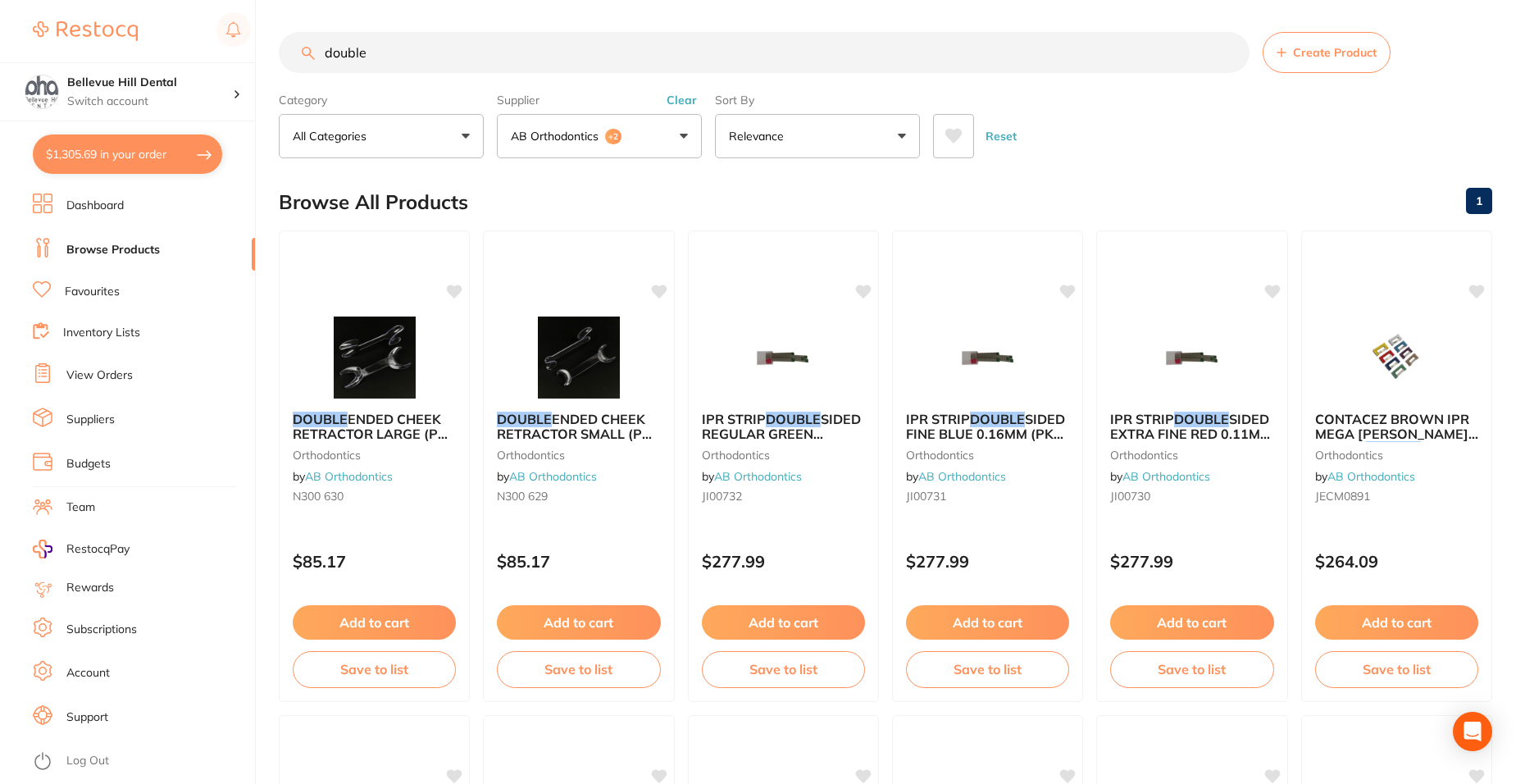
scroll to position [1, 0]
drag, startPoint x: 455, startPoint y: 59, endPoint x: 323, endPoint y: 66, distance: 132.2
click at [323, 66] on input "double" at bounding box center [764, 52] width 971 height 41
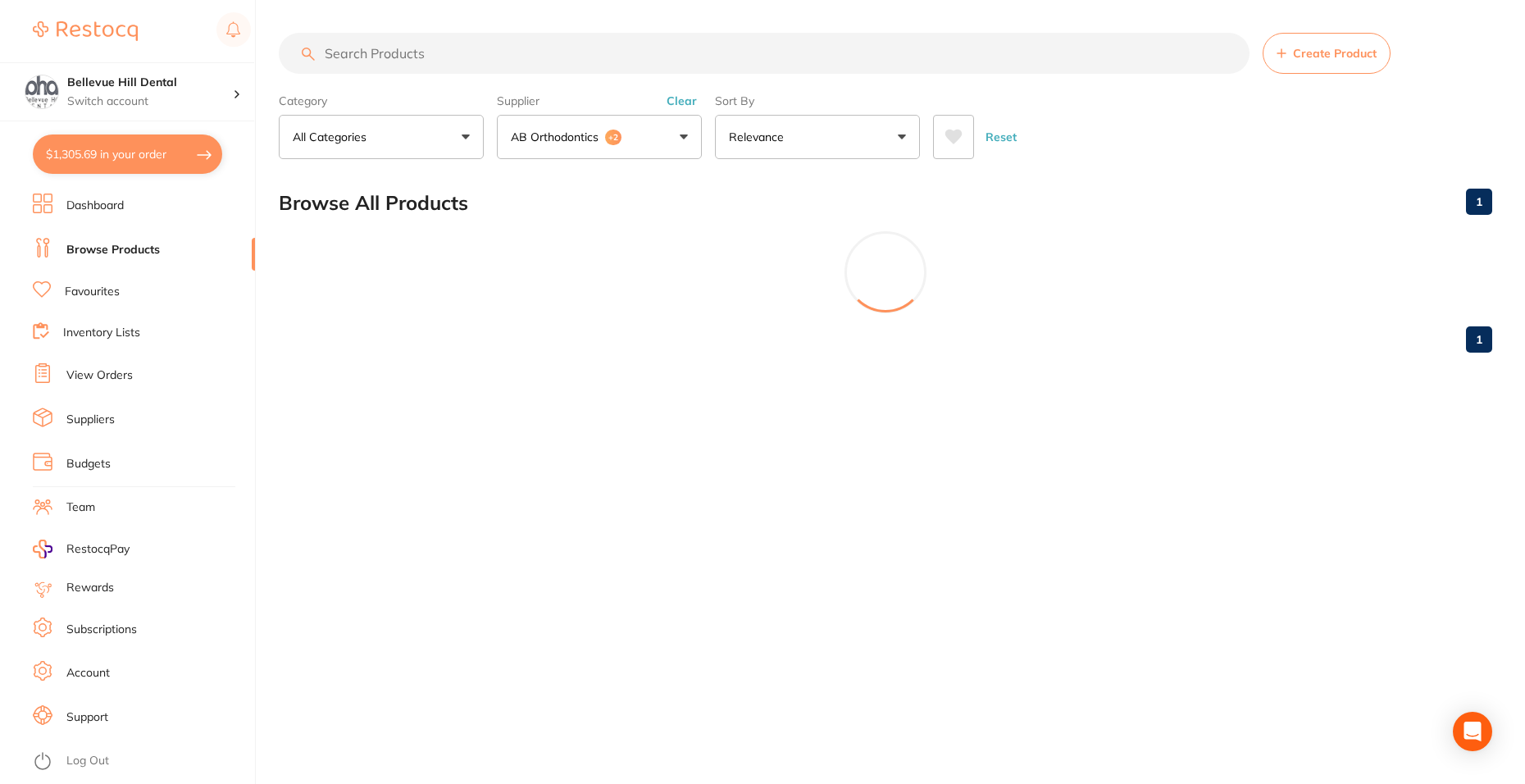
scroll to position [0, 0]
click at [674, 148] on button "AB Orthodontics +2" at bounding box center [599, 137] width 205 height 44
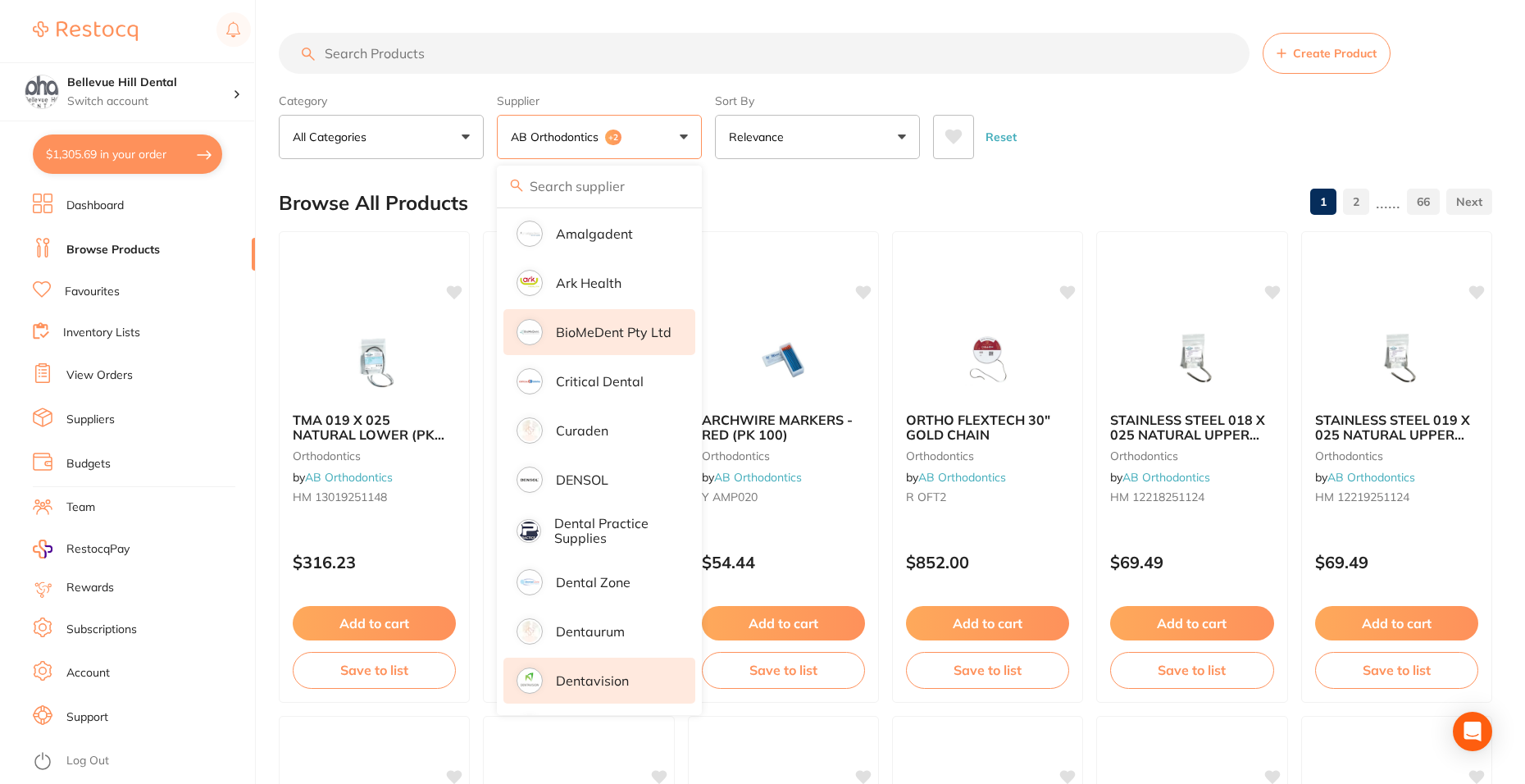
scroll to position [410, 0]
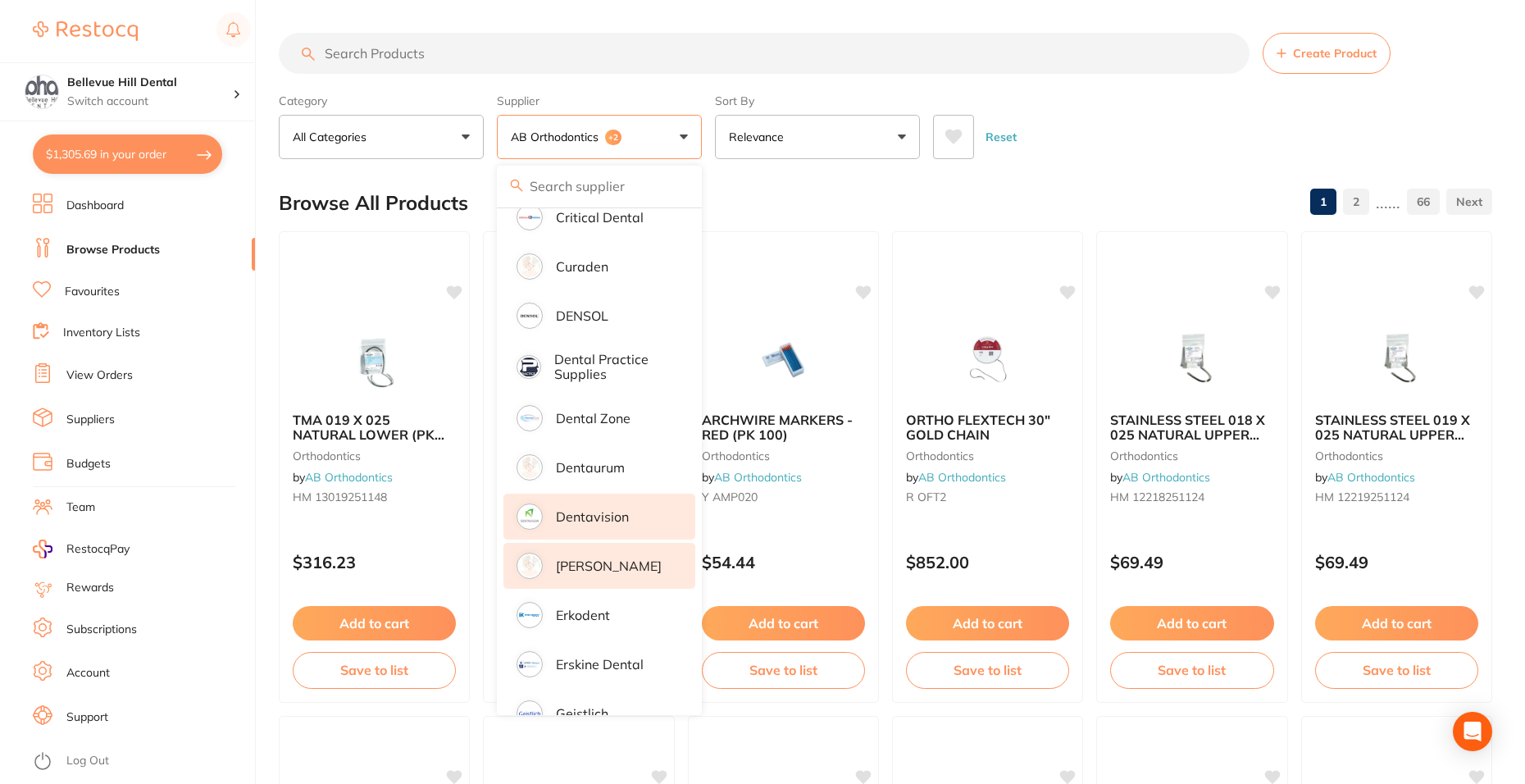
click at [633, 557] on li "[PERSON_NAME]" at bounding box center [599, 565] width 192 height 46
click at [471, 58] on input "search" at bounding box center [764, 53] width 971 height 41
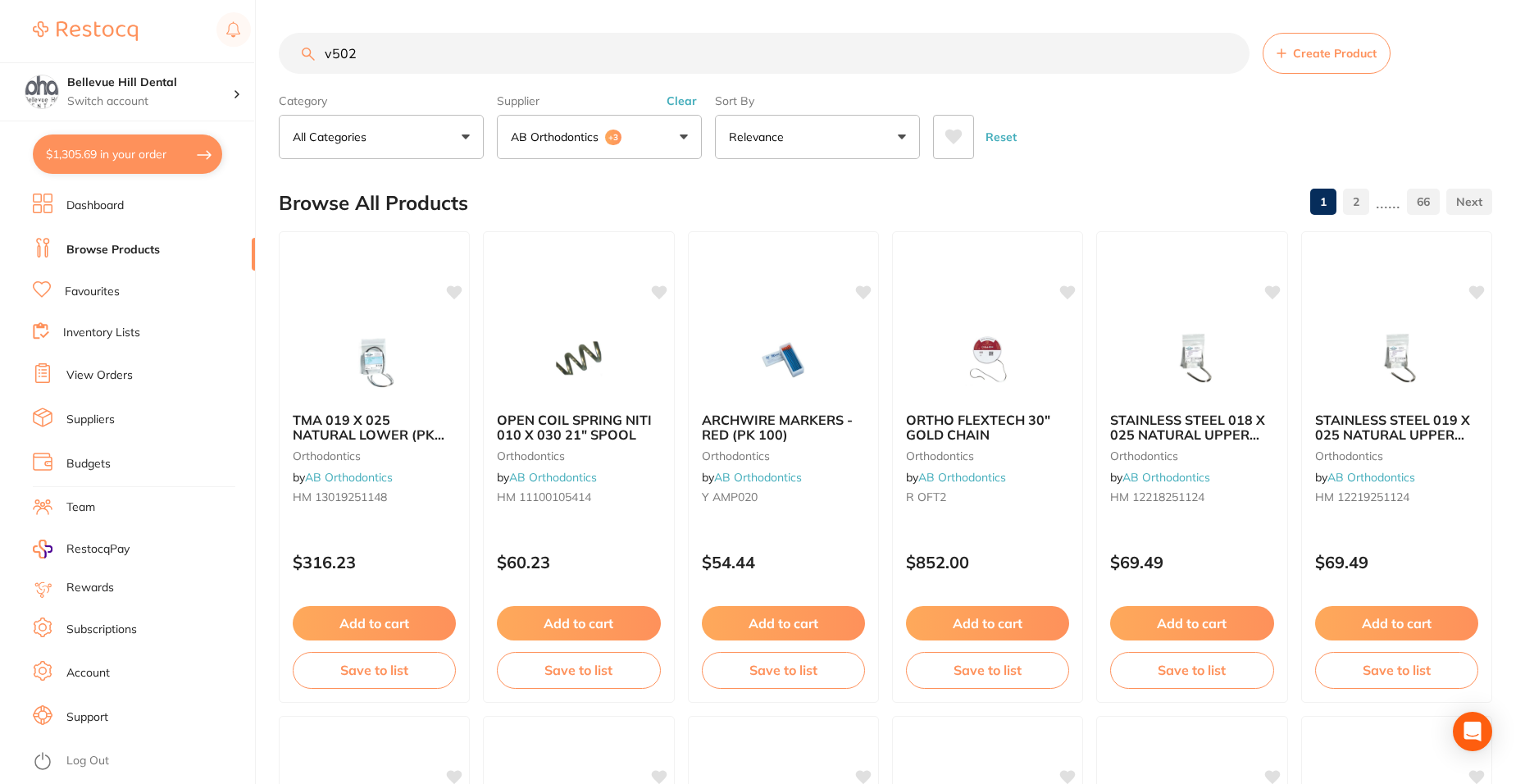
type input "v502"
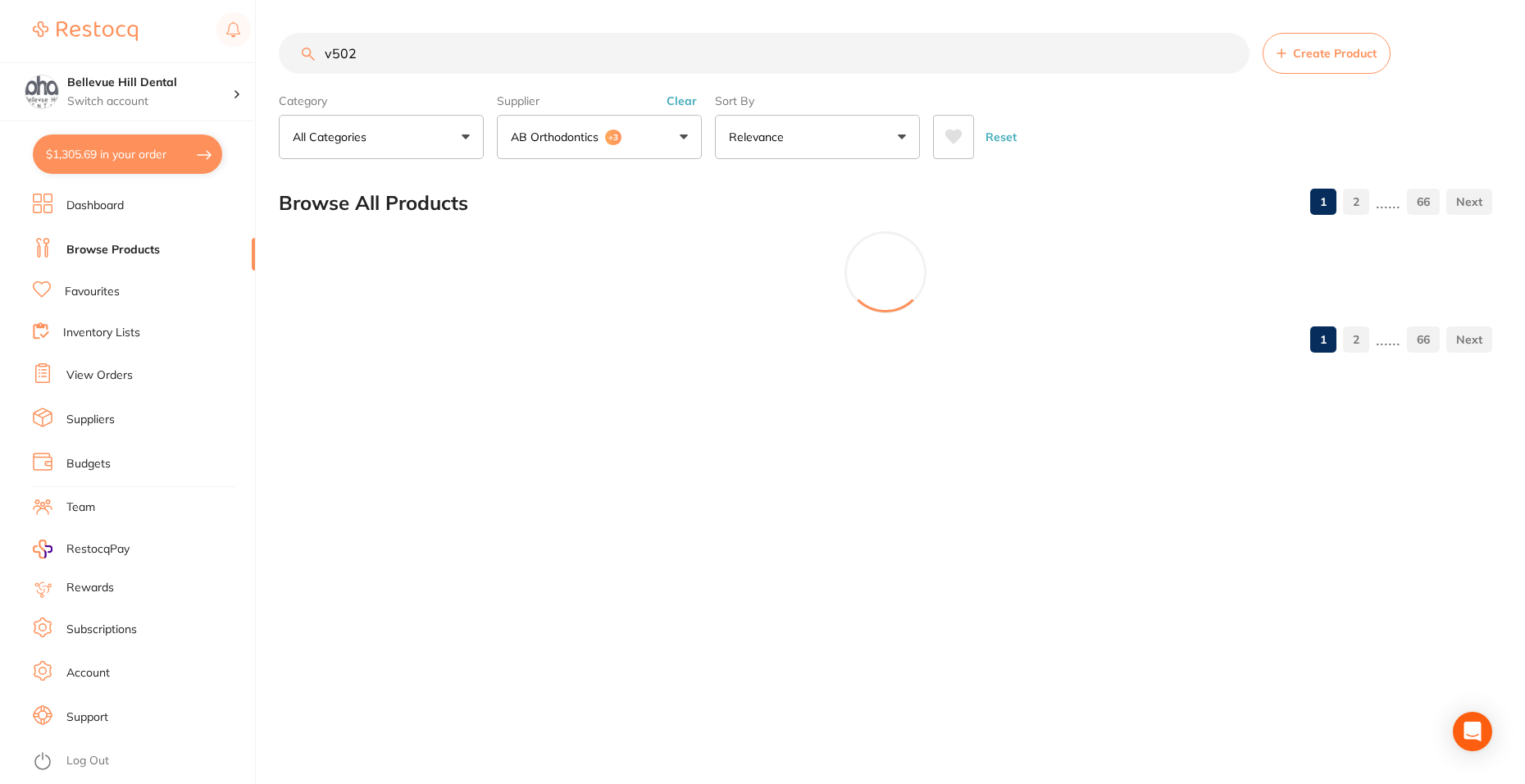
scroll to position [0, 0]
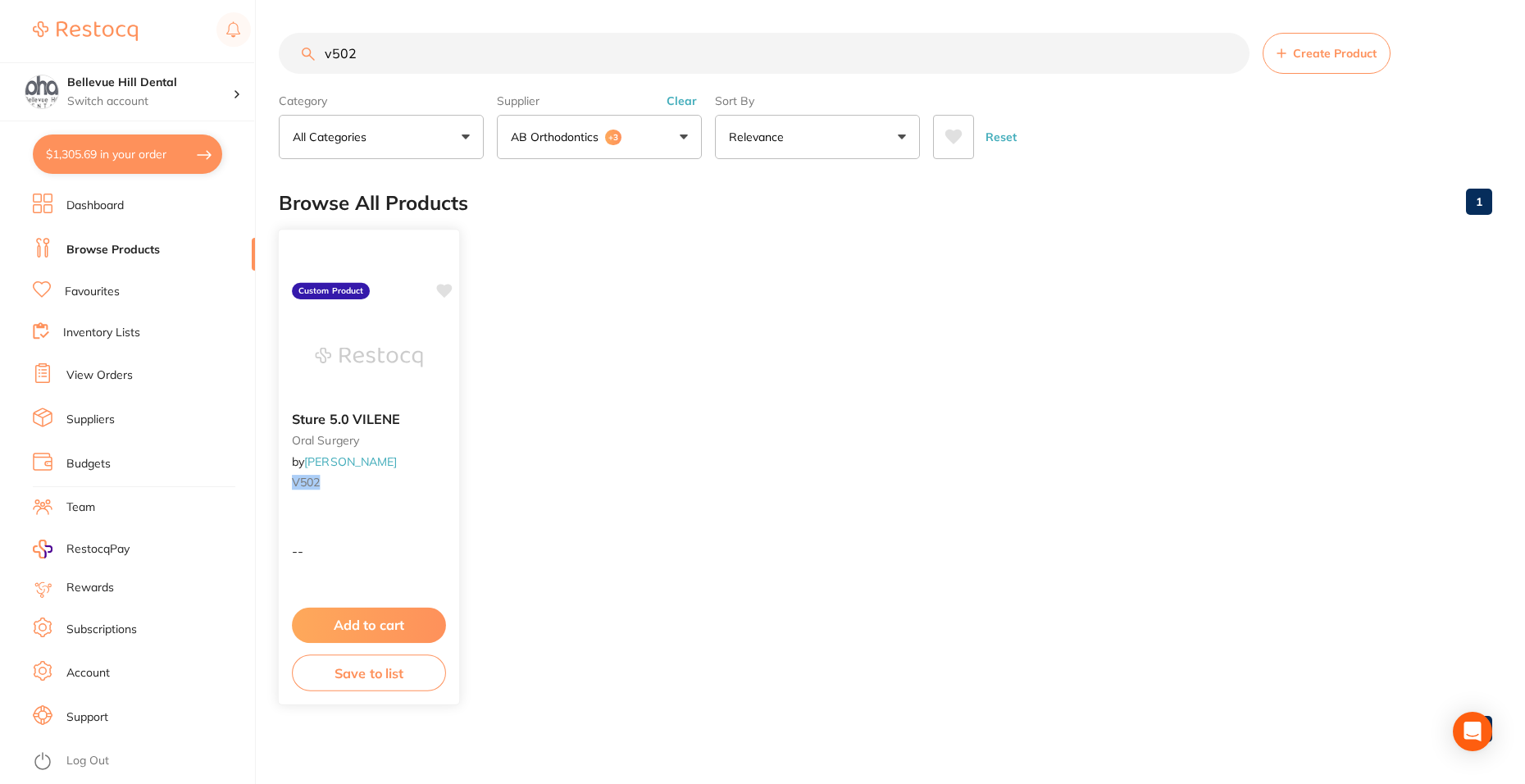
click at [385, 617] on button "Add to cart" at bounding box center [369, 624] width 154 height 35
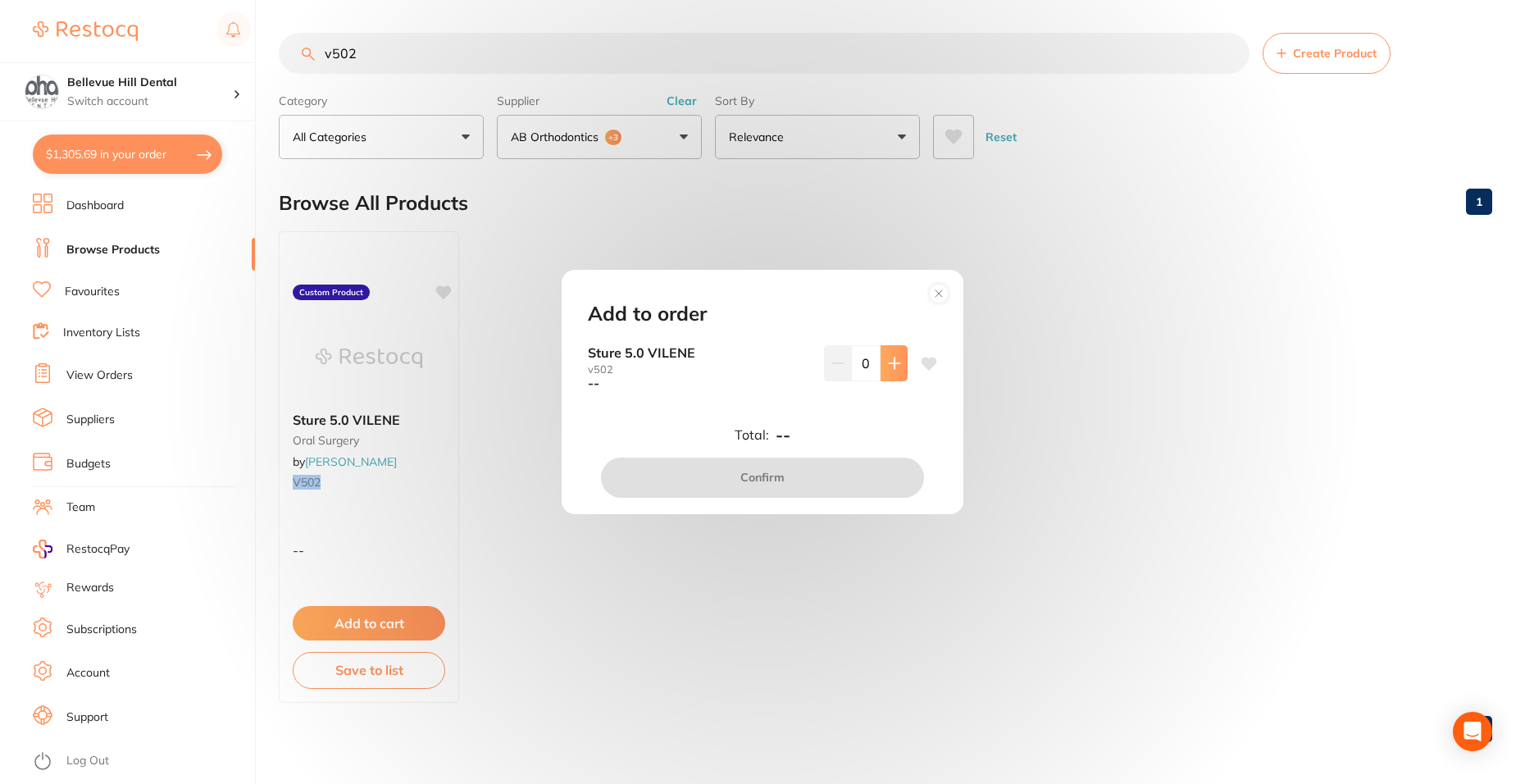
click at [895, 372] on button at bounding box center [893, 363] width 27 height 36
type input "1"
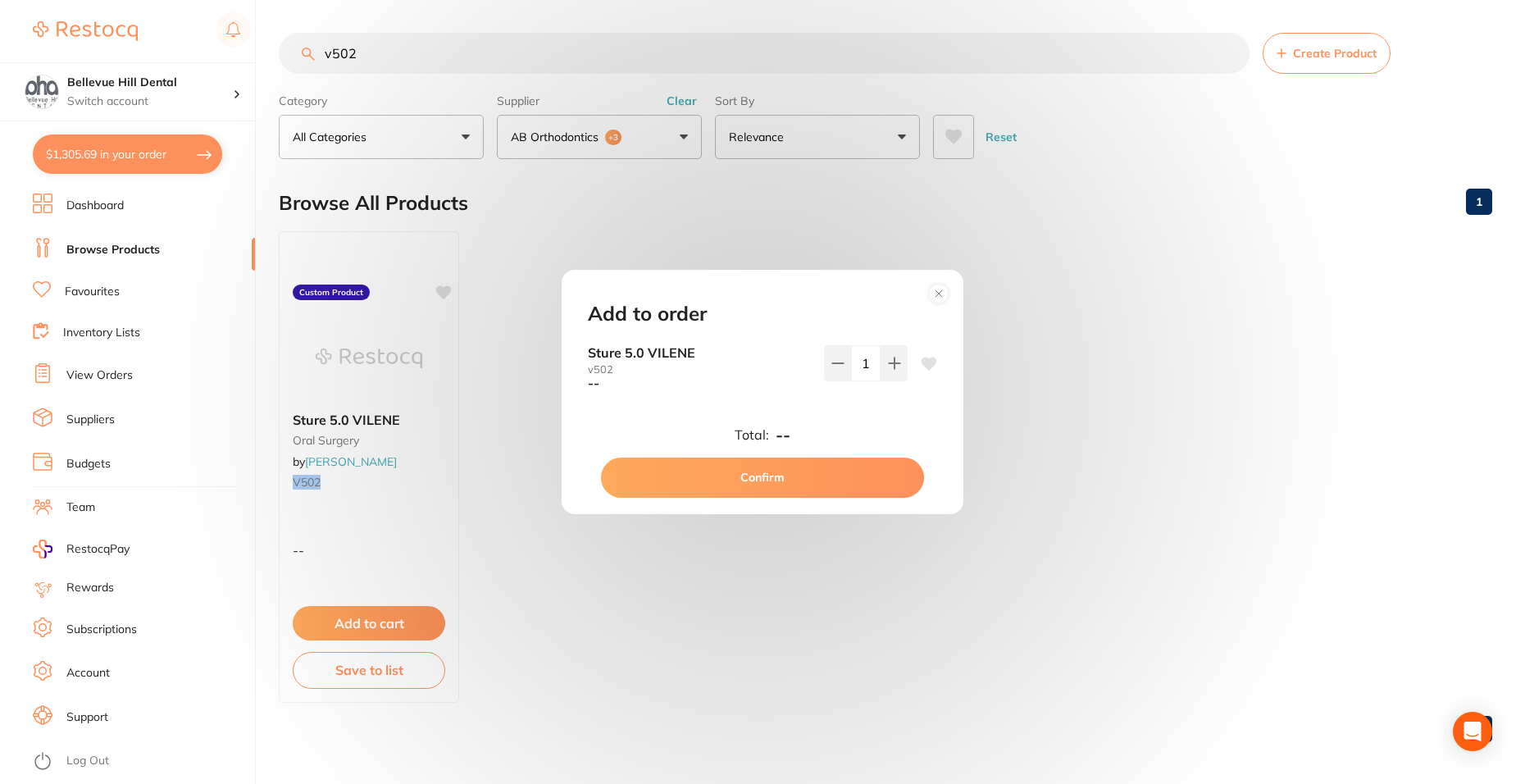
click at [881, 484] on button "Confirm" at bounding box center [762, 476] width 323 height 39
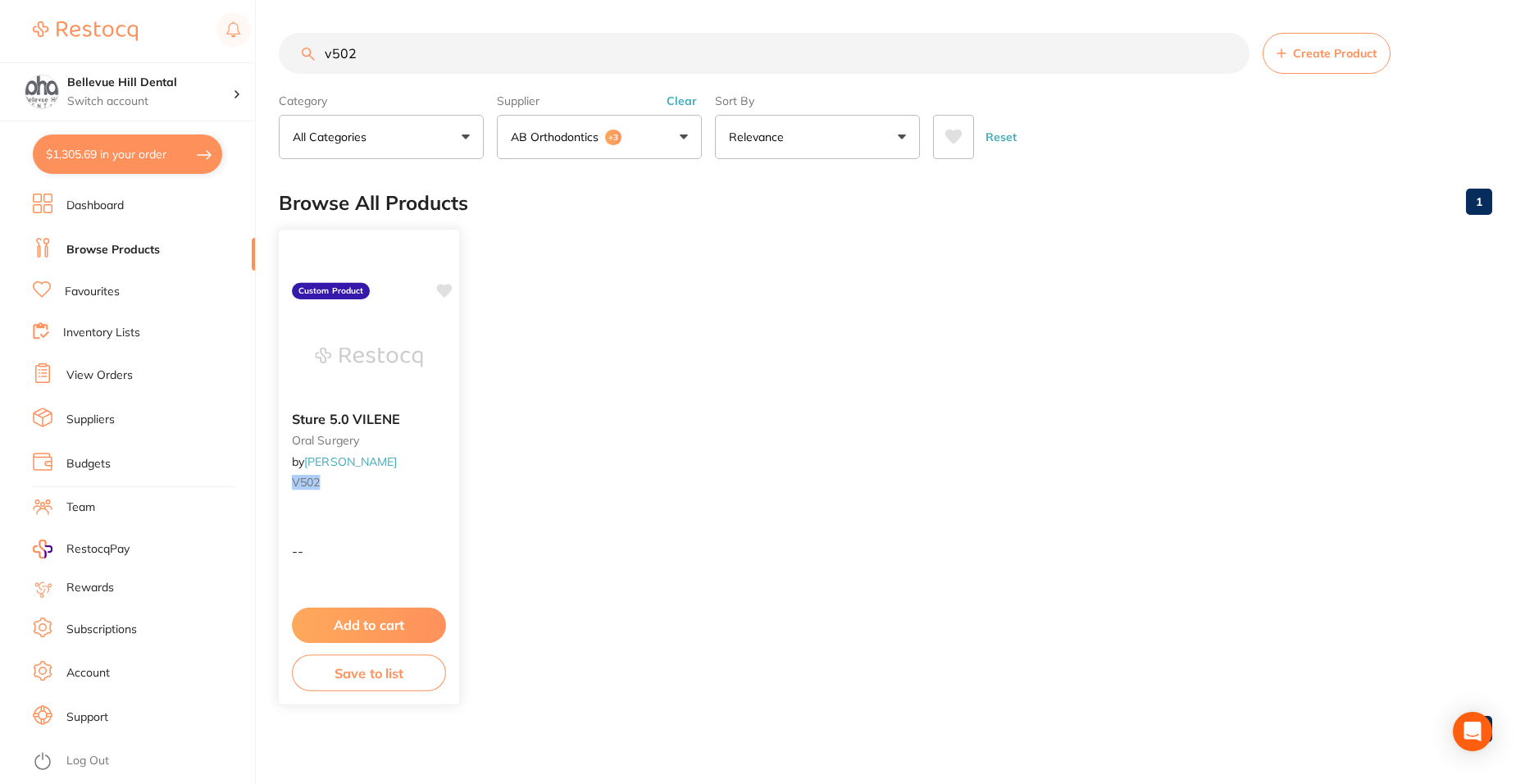
click at [438, 286] on icon at bounding box center [444, 290] width 16 height 14
drag, startPoint x: 375, startPoint y: 55, endPoint x: 297, endPoint y: 58, distance: 78.1
click at [297, 58] on input "v502" at bounding box center [764, 53] width 971 height 41
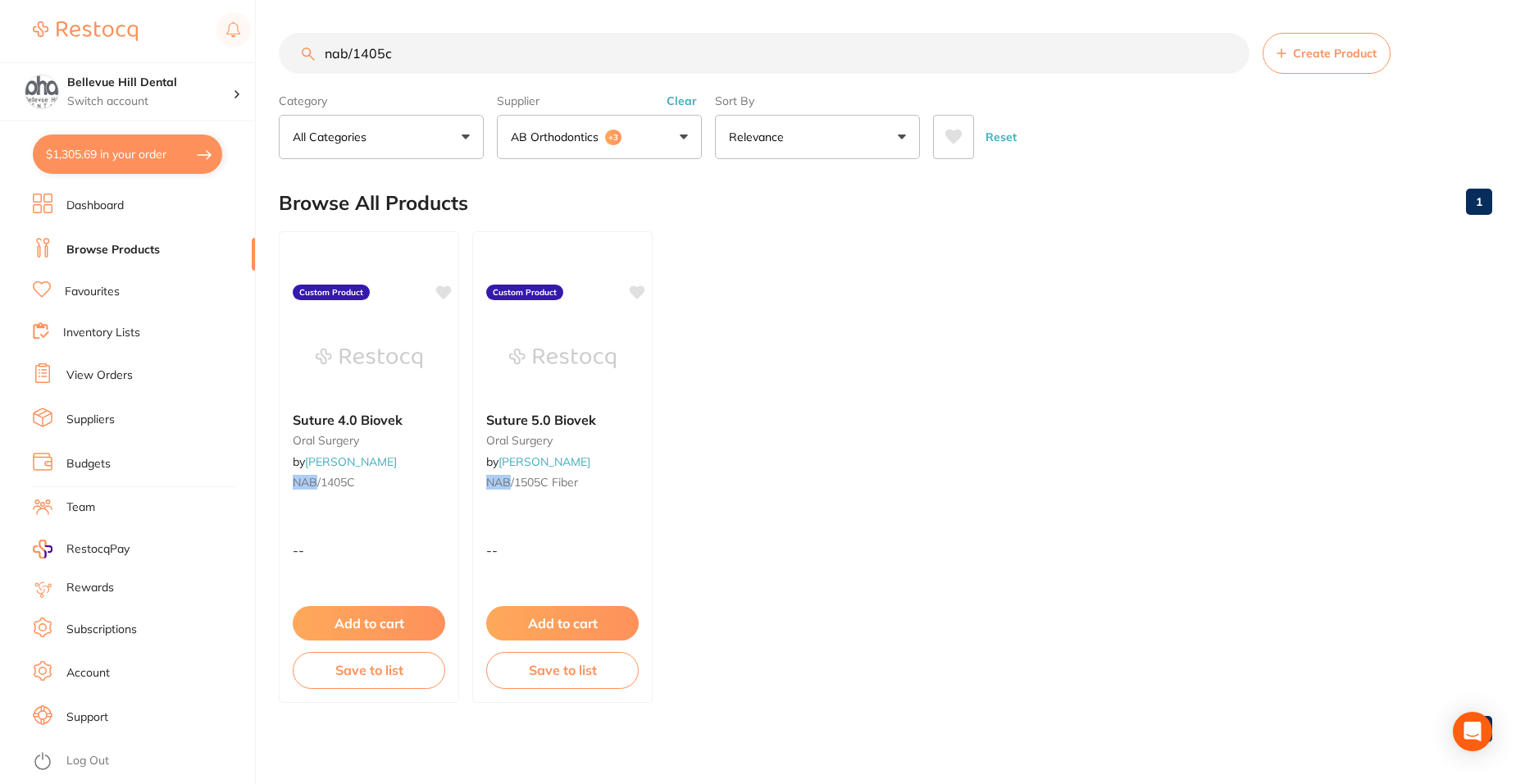
type input "nab/1405c"
click at [394, 624] on button "Add to cart" at bounding box center [369, 624] width 154 height 35
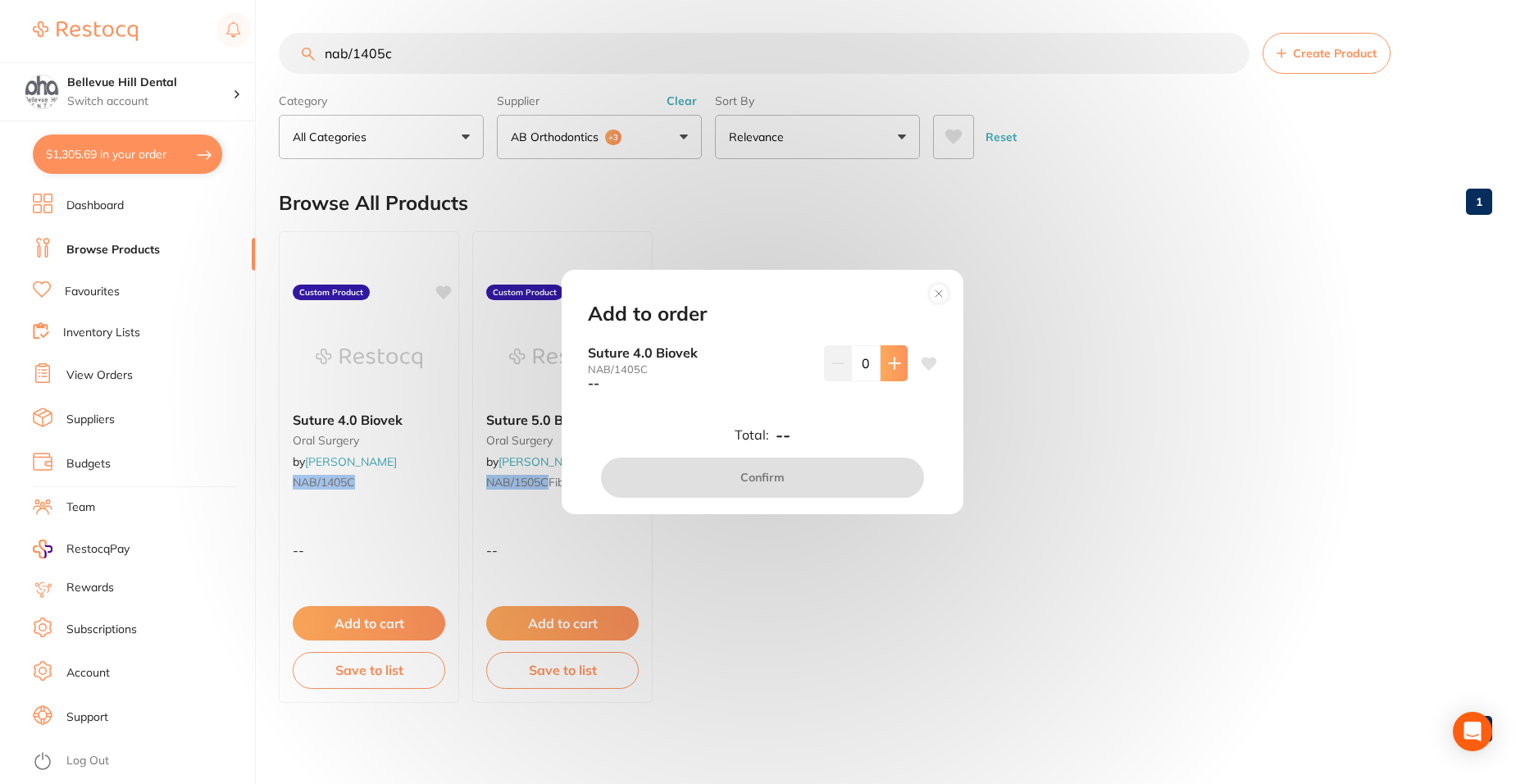
click at [888, 367] on icon at bounding box center [894, 363] width 13 height 13
type input "1"
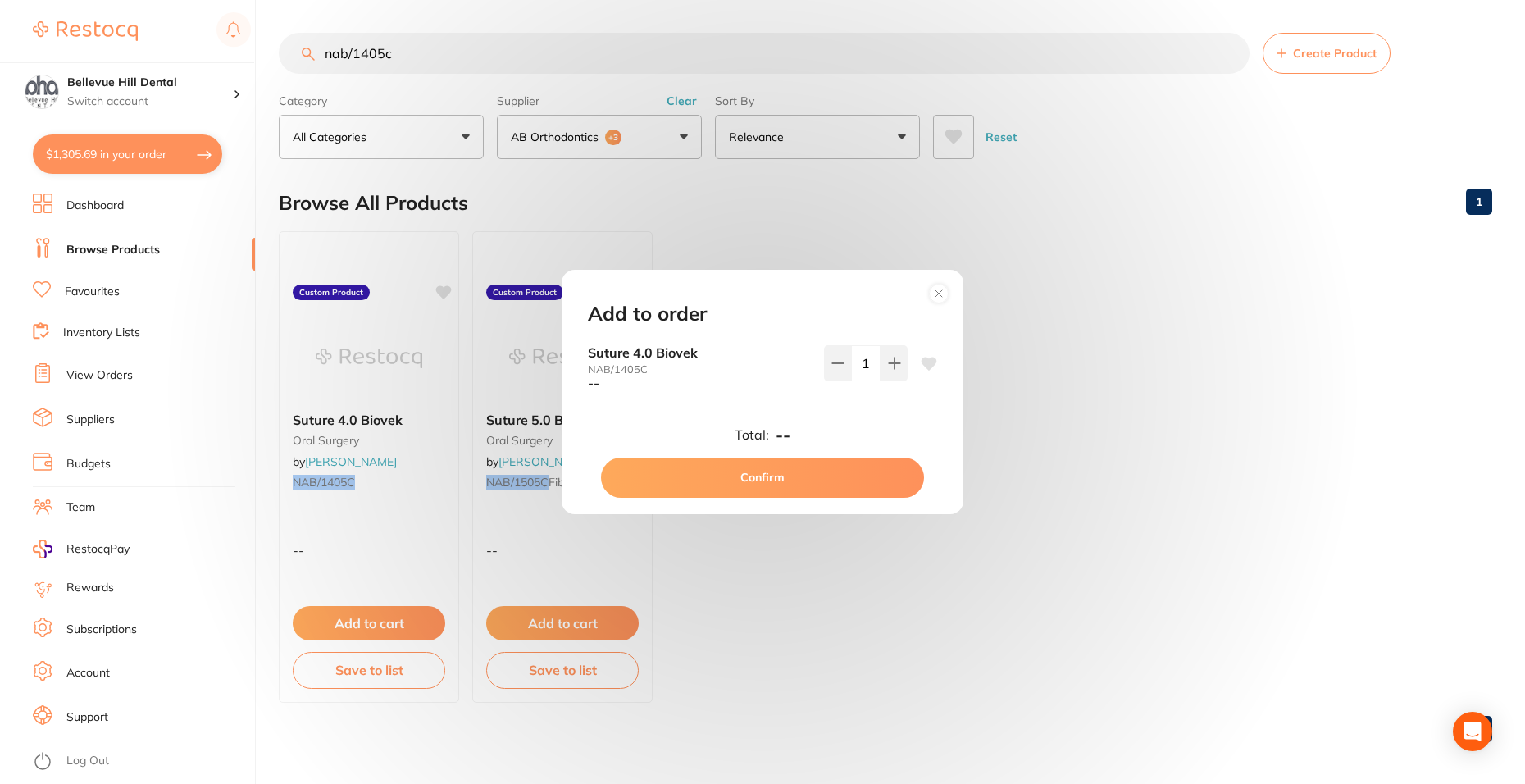
click at [921, 367] on icon at bounding box center [929, 364] width 16 height 13
click at [851, 471] on button "Confirm" at bounding box center [762, 476] width 323 height 39
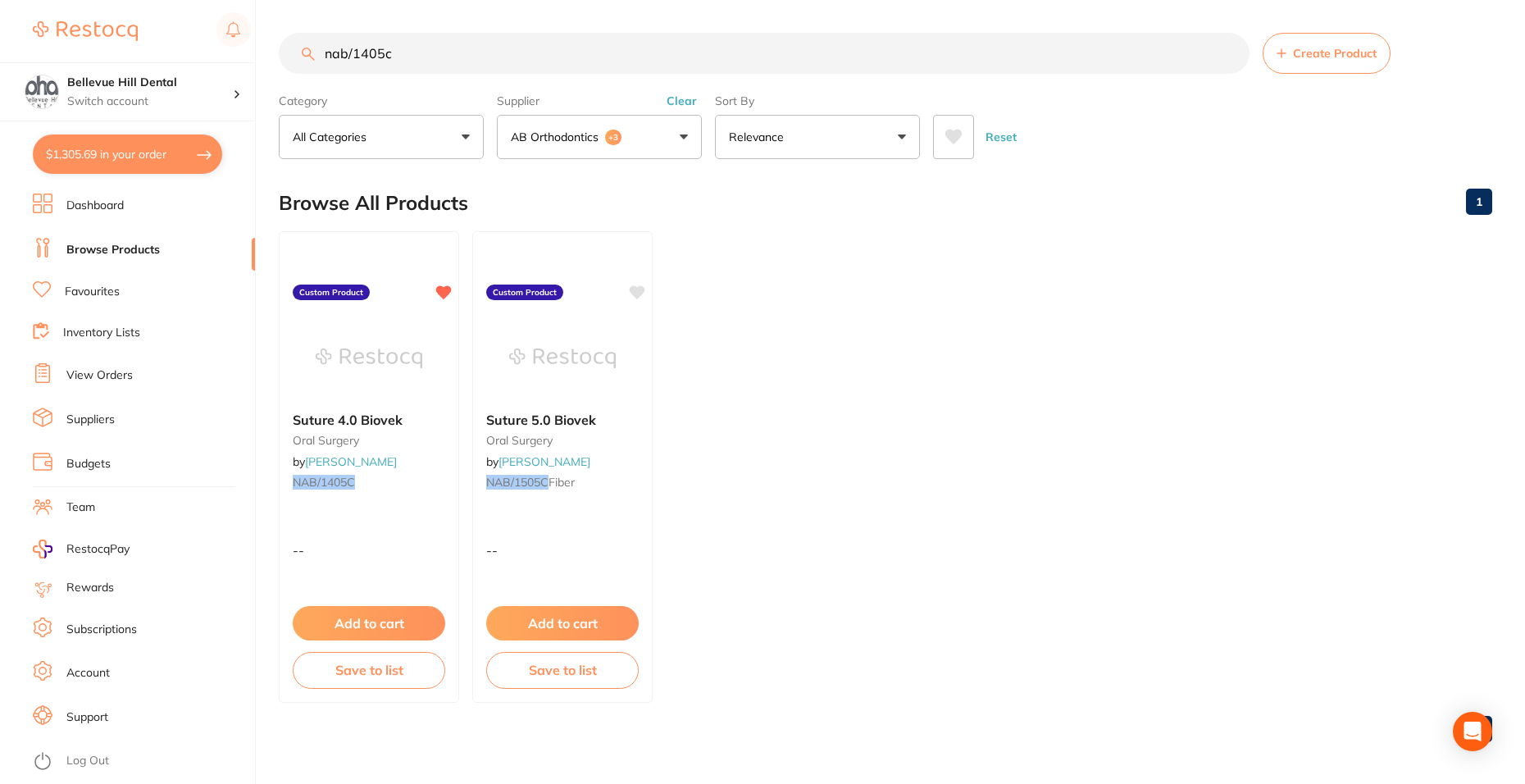
drag, startPoint x: 532, startPoint y: 48, endPoint x: 311, endPoint y: 38, distance: 221.2
click at [311, 38] on input "nab/1405c" at bounding box center [764, 53] width 971 height 41
click at [535, 126] on button "AB Orthodontics +3" at bounding box center [599, 137] width 205 height 44
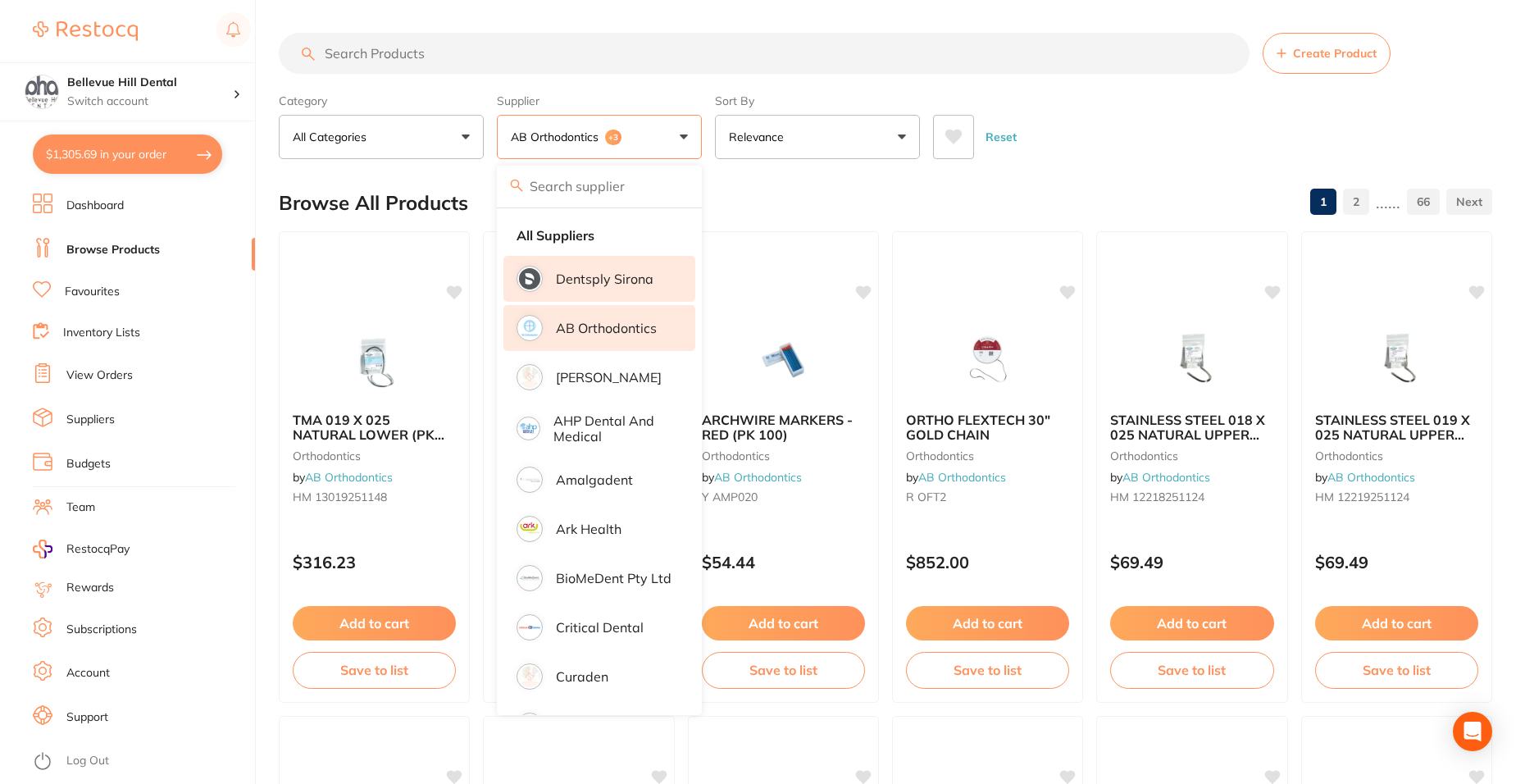
click at [585, 269] on li "Dentsply Sirona" at bounding box center [599, 278] width 192 height 46
click at [458, 59] on input "search" at bounding box center [764, 53] width 971 height 41
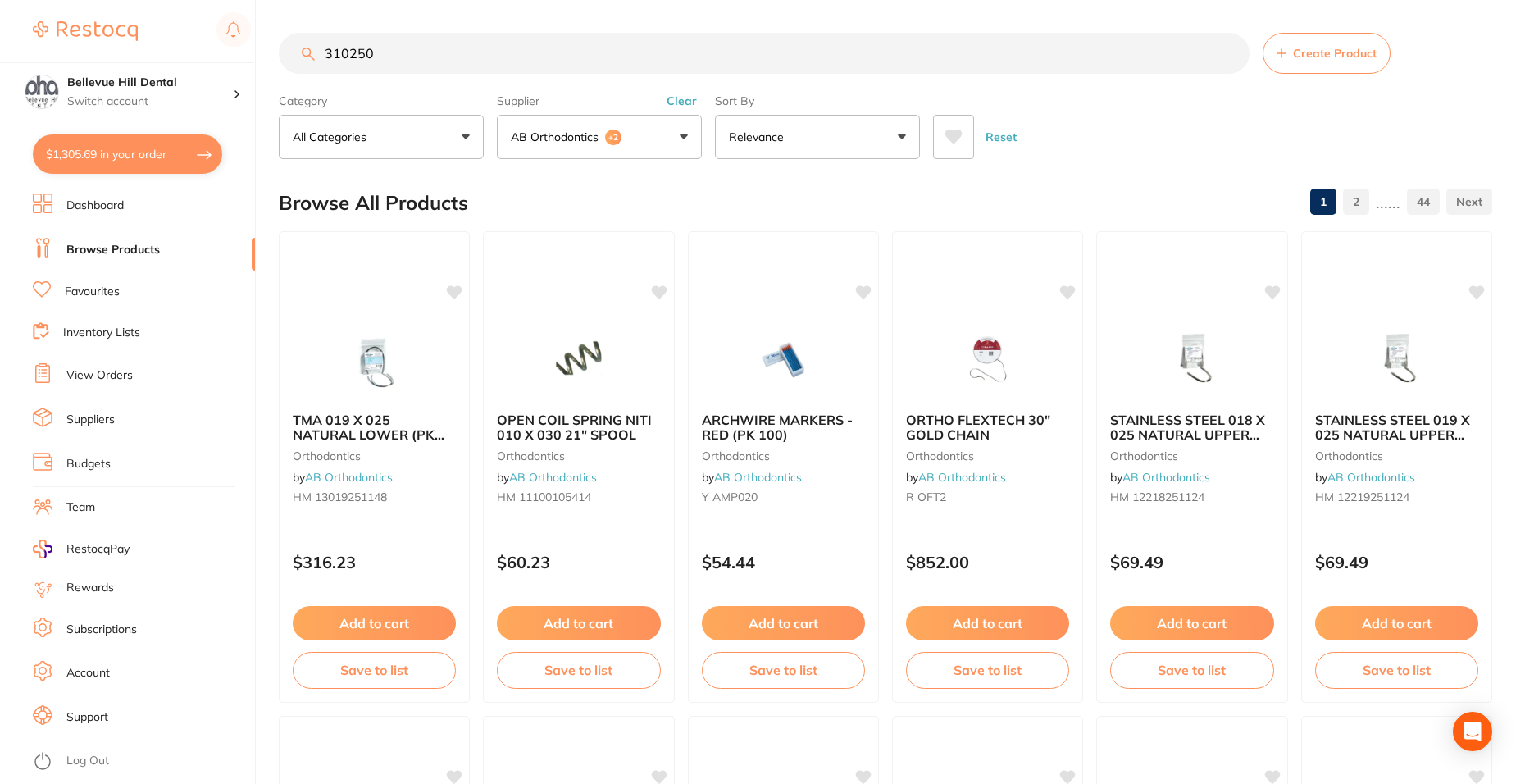
type input "310250"
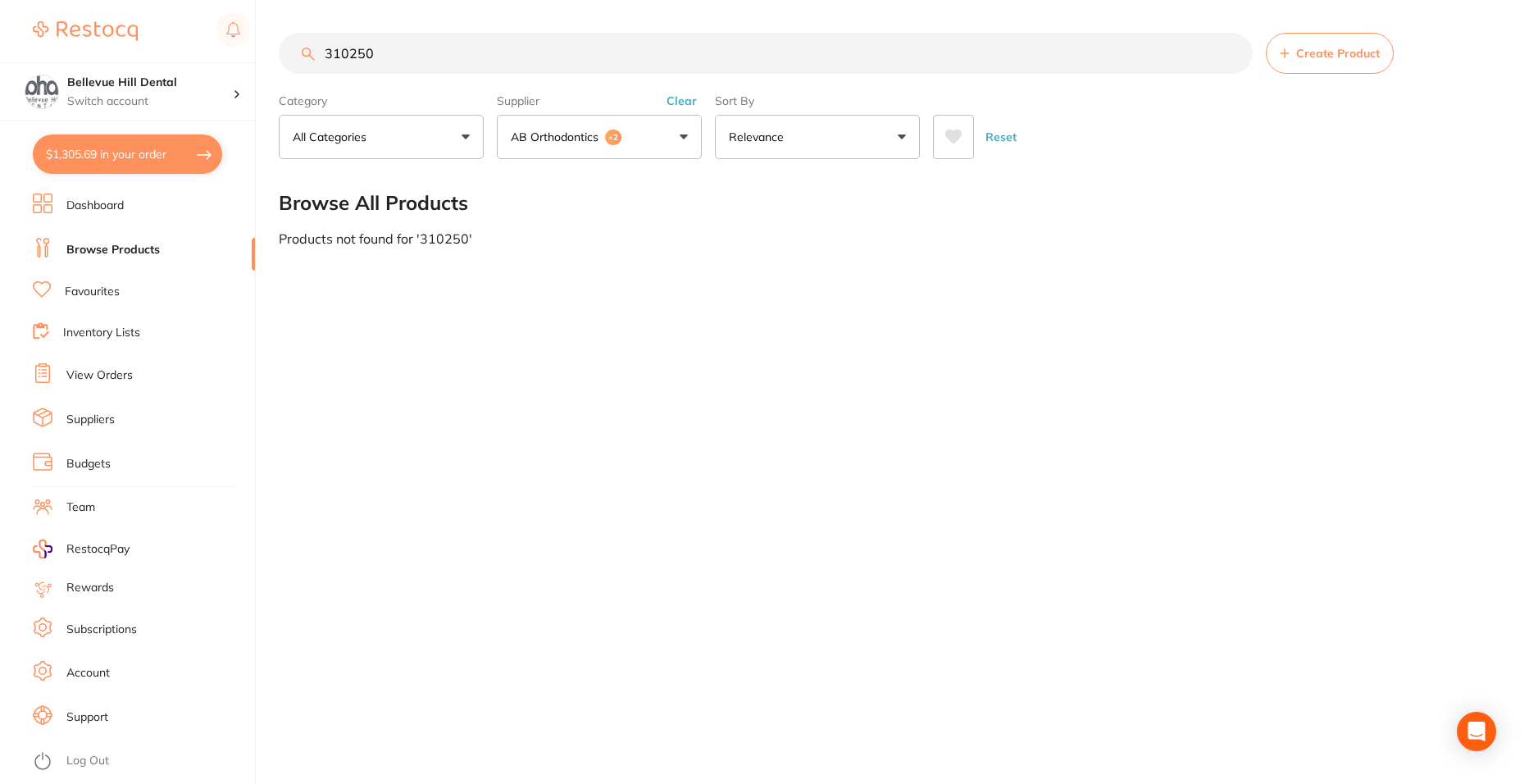
drag, startPoint x: 391, startPoint y: 40, endPoint x: 322, endPoint y: 44, distance: 69.1
click at [322, 44] on input "310250" at bounding box center [766, 53] width 974 height 41
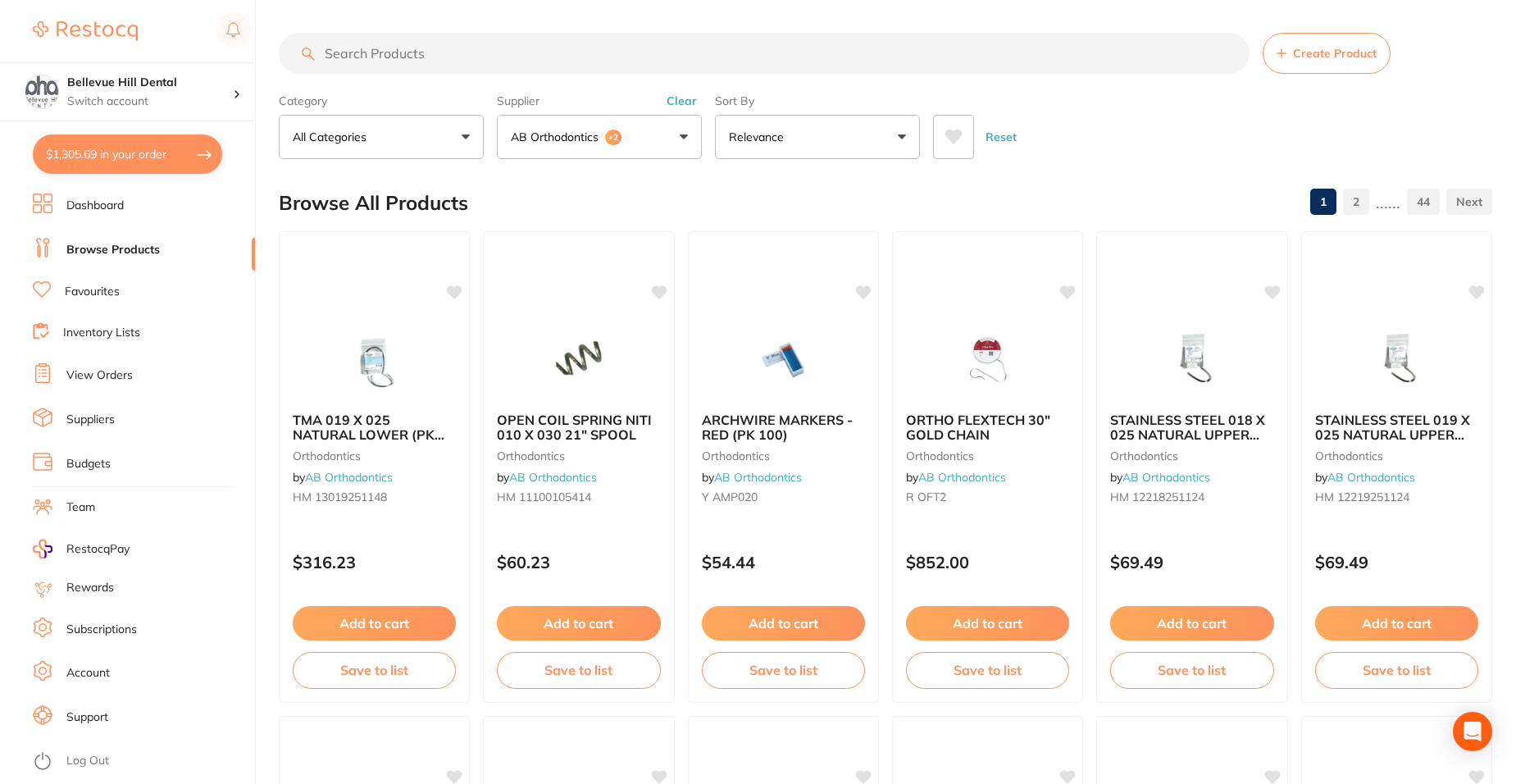
click at [610, 142] on span "+2" at bounding box center [613, 138] width 17 height 17
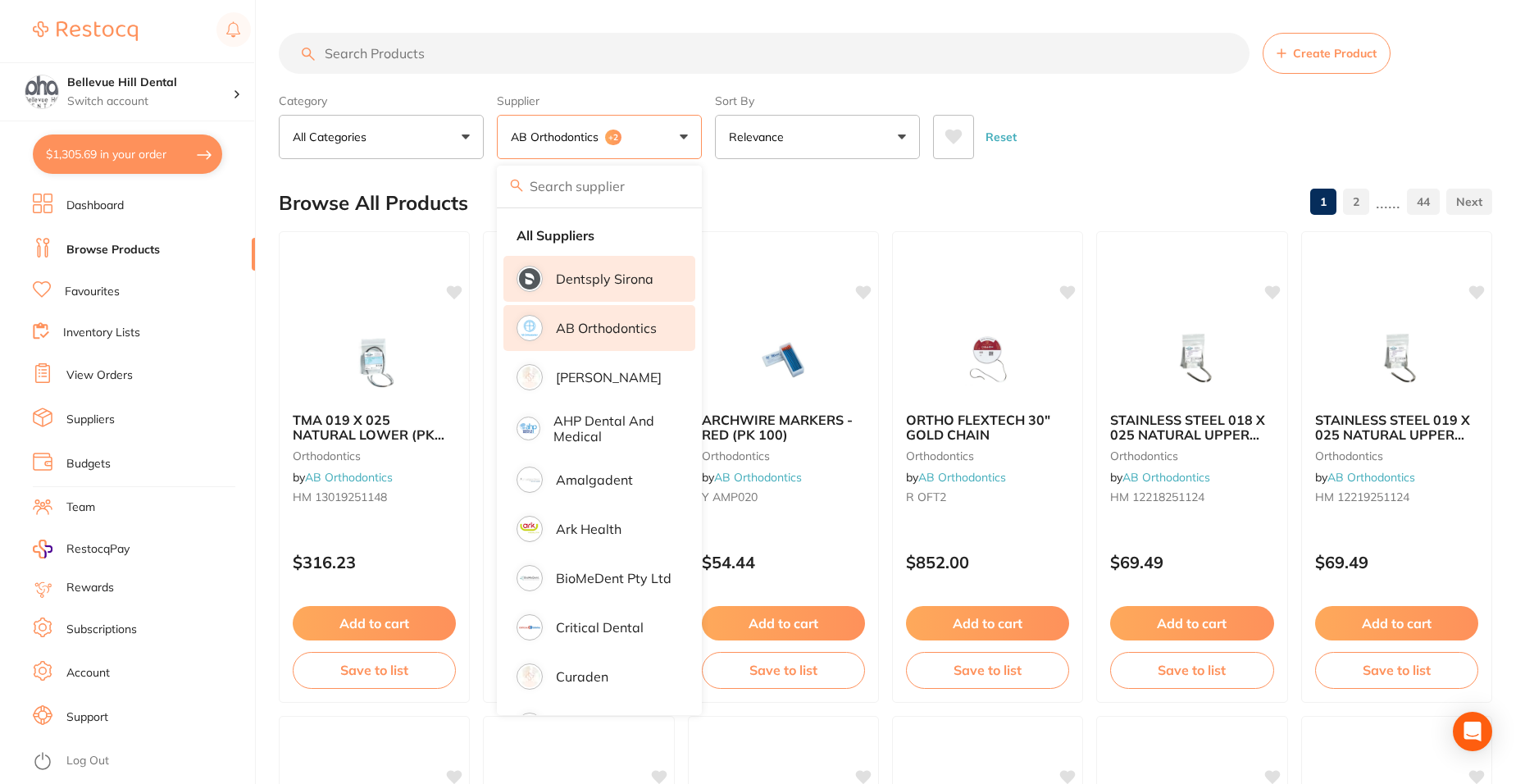
click at [628, 284] on p "Dentsply Sirona" at bounding box center [605, 278] width 98 height 15
click at [441, 57] on input "search" at bounding box center [764, 53] width 971 height 41
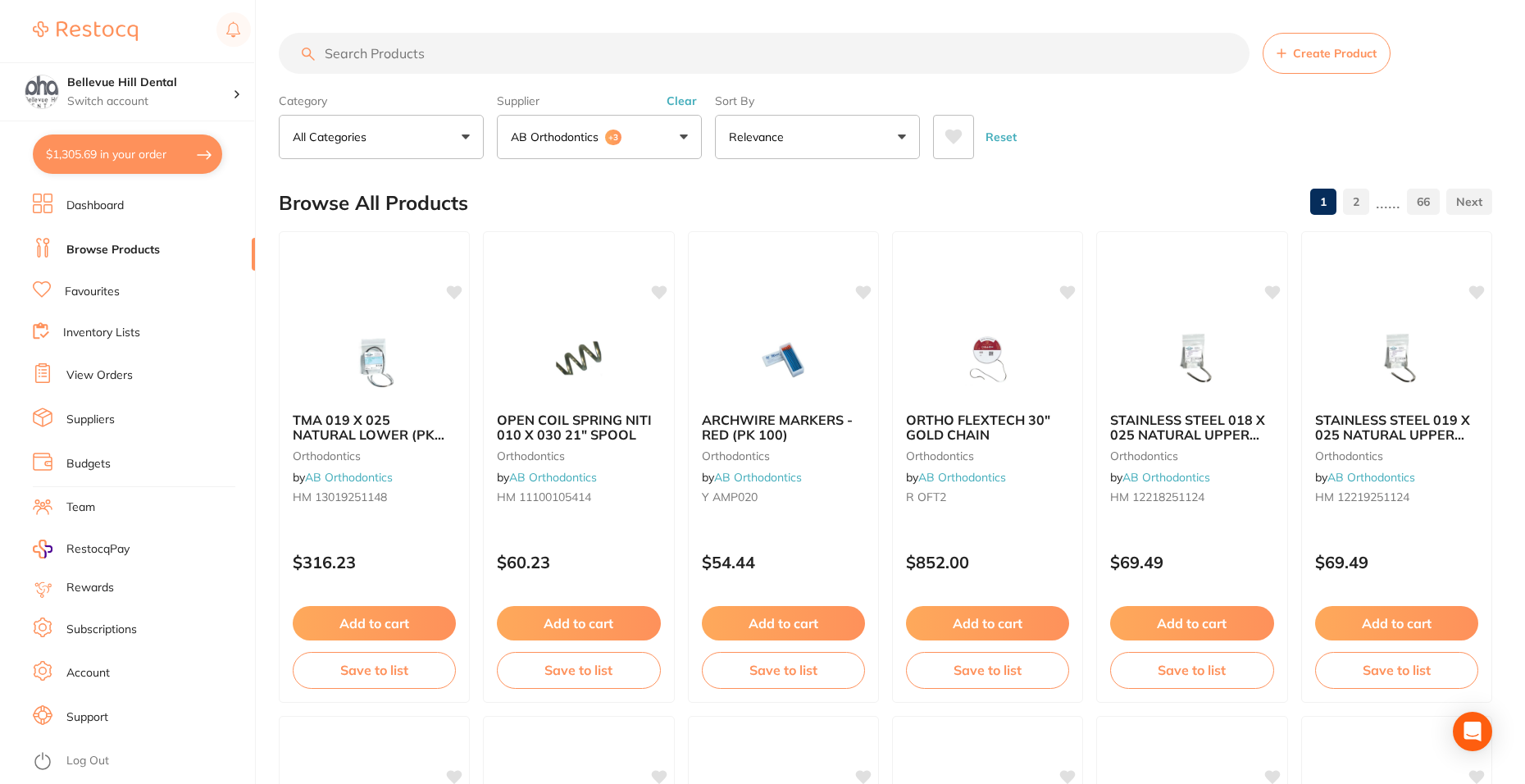
click at [444, 49] on input "search" at bounding box center [764, 53] width 971 height 41
click at [648, 135] on button "AB Orthodontics +3" at bounding box center [599, 137] width 205 height 44
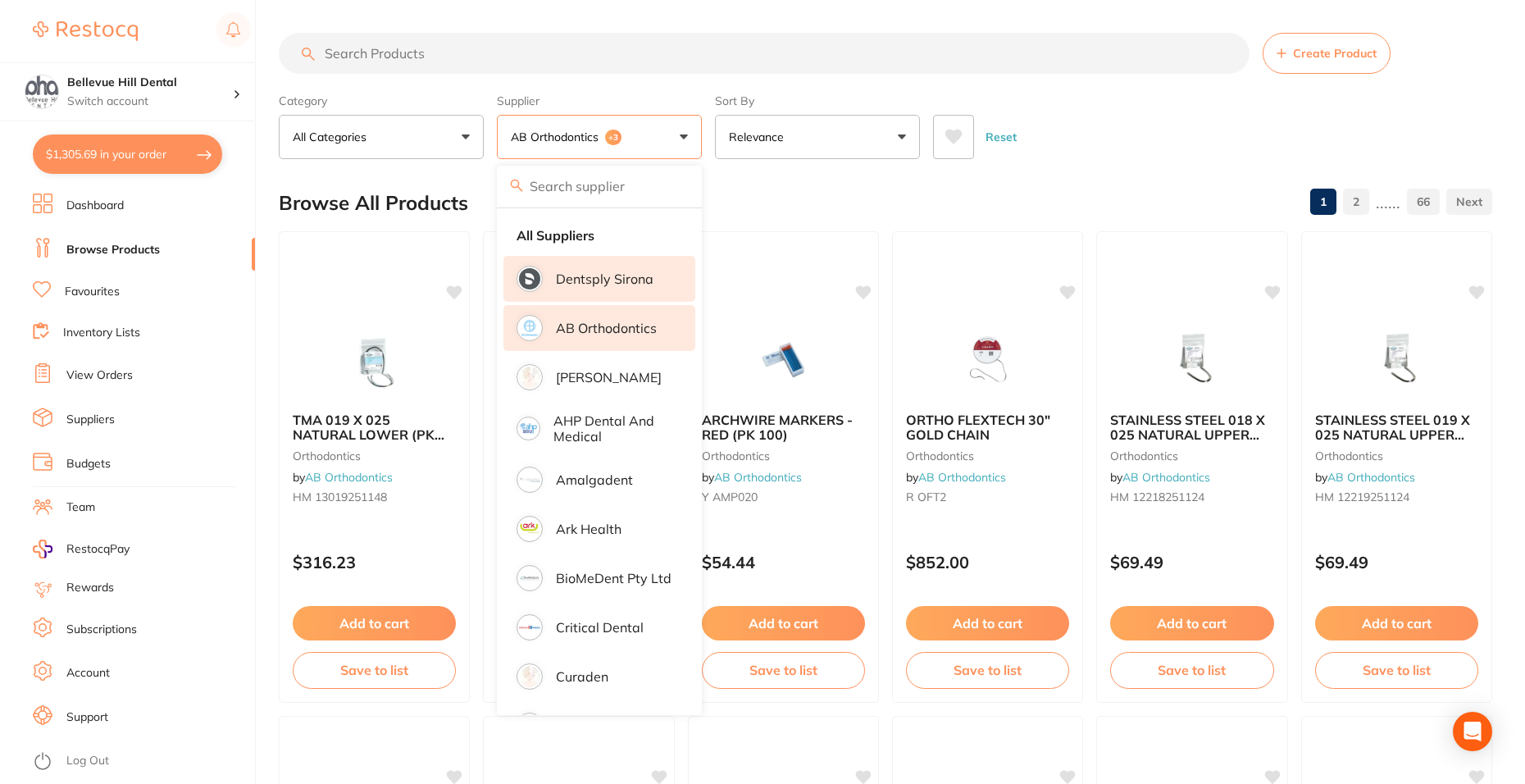
click at [617, 333] on p "AB Orthodontics" at bounding box center [606, 328] width 101 height 15
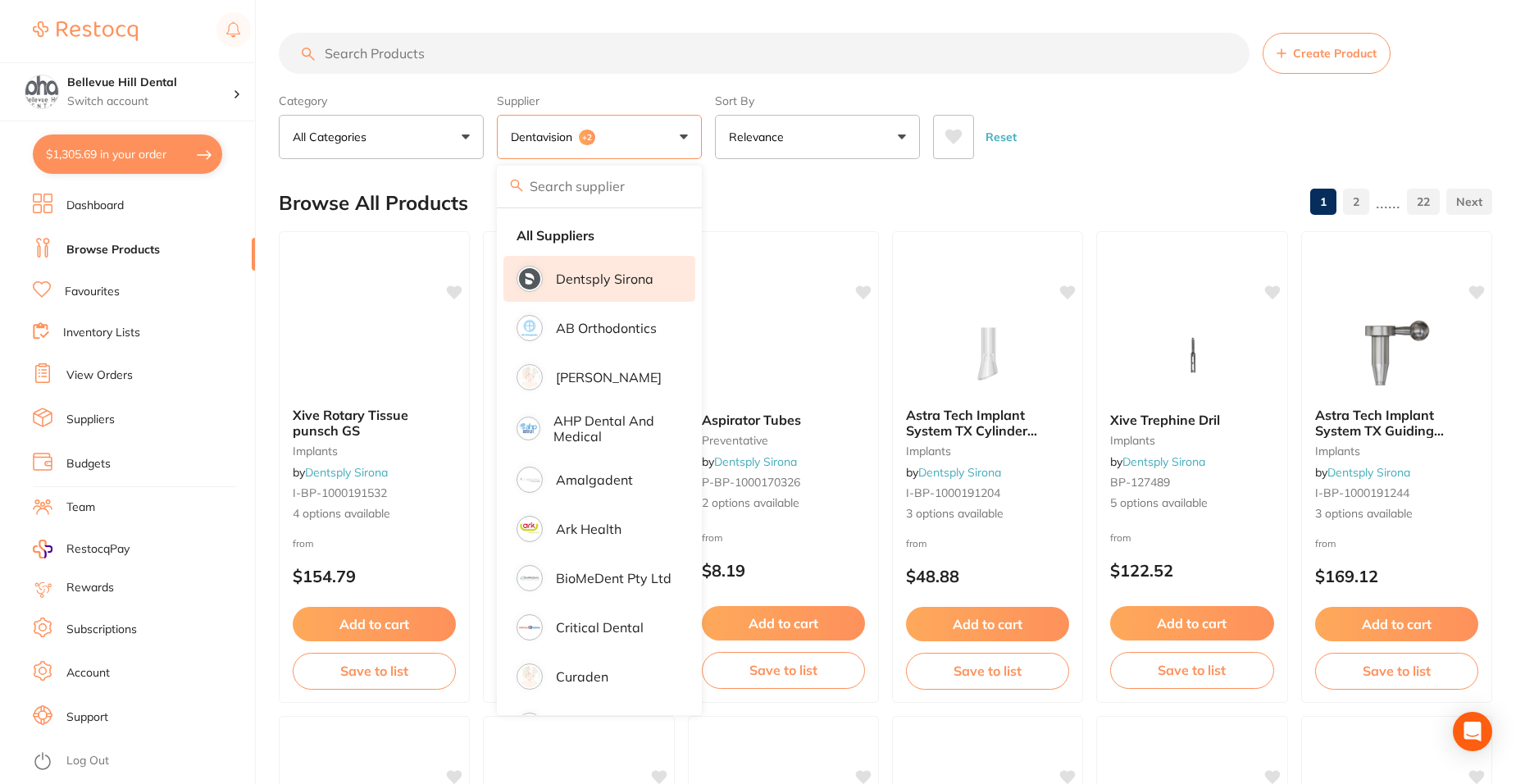
click at [621, 284] on p "Dentsply Sirona" at bounding box center [605, 278] width 98 height 15
drag, startPoint x: 621, startPoint y: 284, endPoint x: 554, endPoint y: 45, distance: 248.2
click at [554, 45] on input "search" at bounding box center [764, 53] width 971 height 41
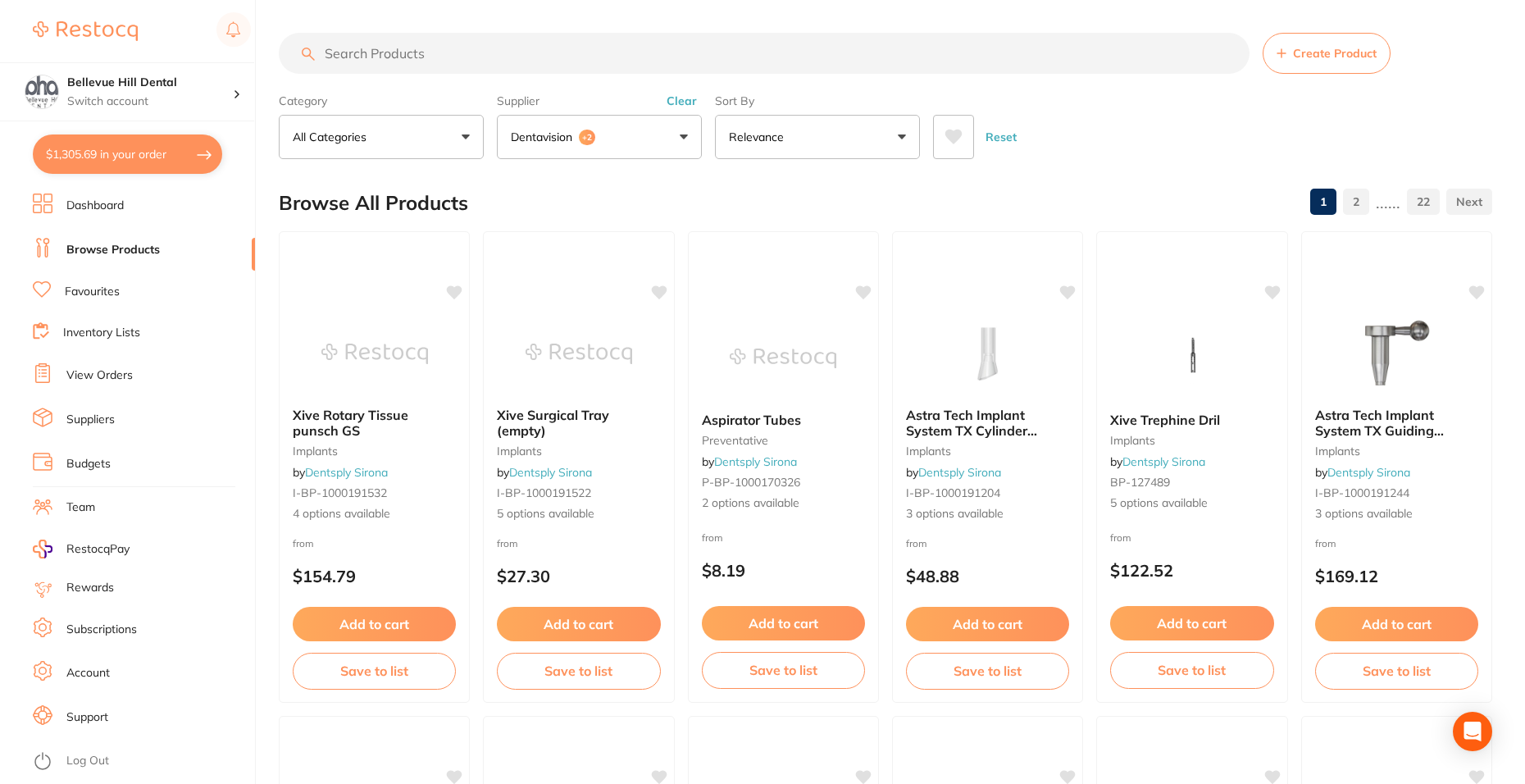
click at [570, 143] on p "Dentavision" at bounding box center [545, 137] width 68 height 17
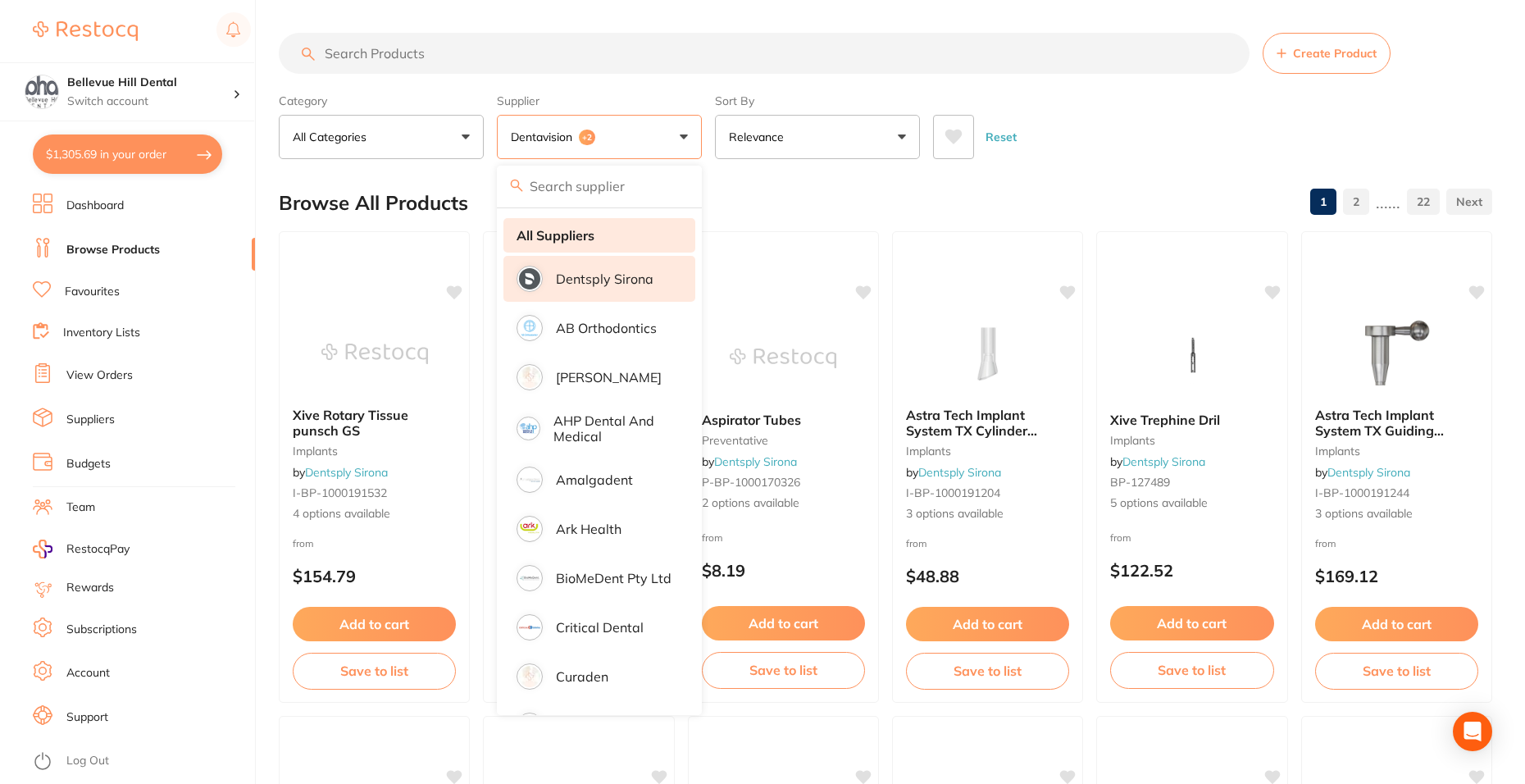
drag, startPoint x: 603, startPoint y: 249, endPoint x: 604, endPoint y: 238, distance: 11.0
click at [603, 248] on li "All Suppliers" at bounding box center [599, 235] width 192 height 34
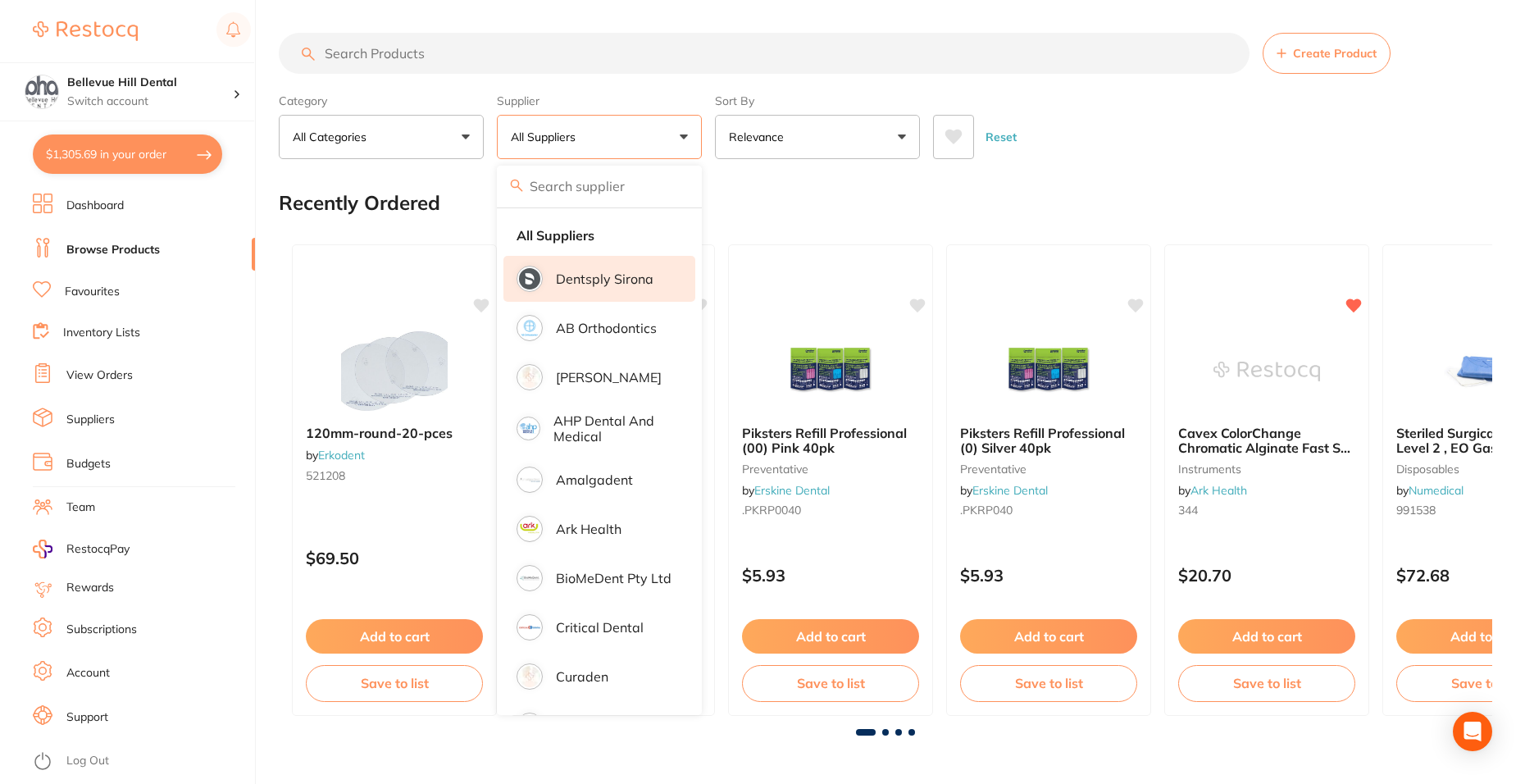
click at [598, 274] on p "Dentsply Sirona" at bounding box center [605, 278] width 98 height 15
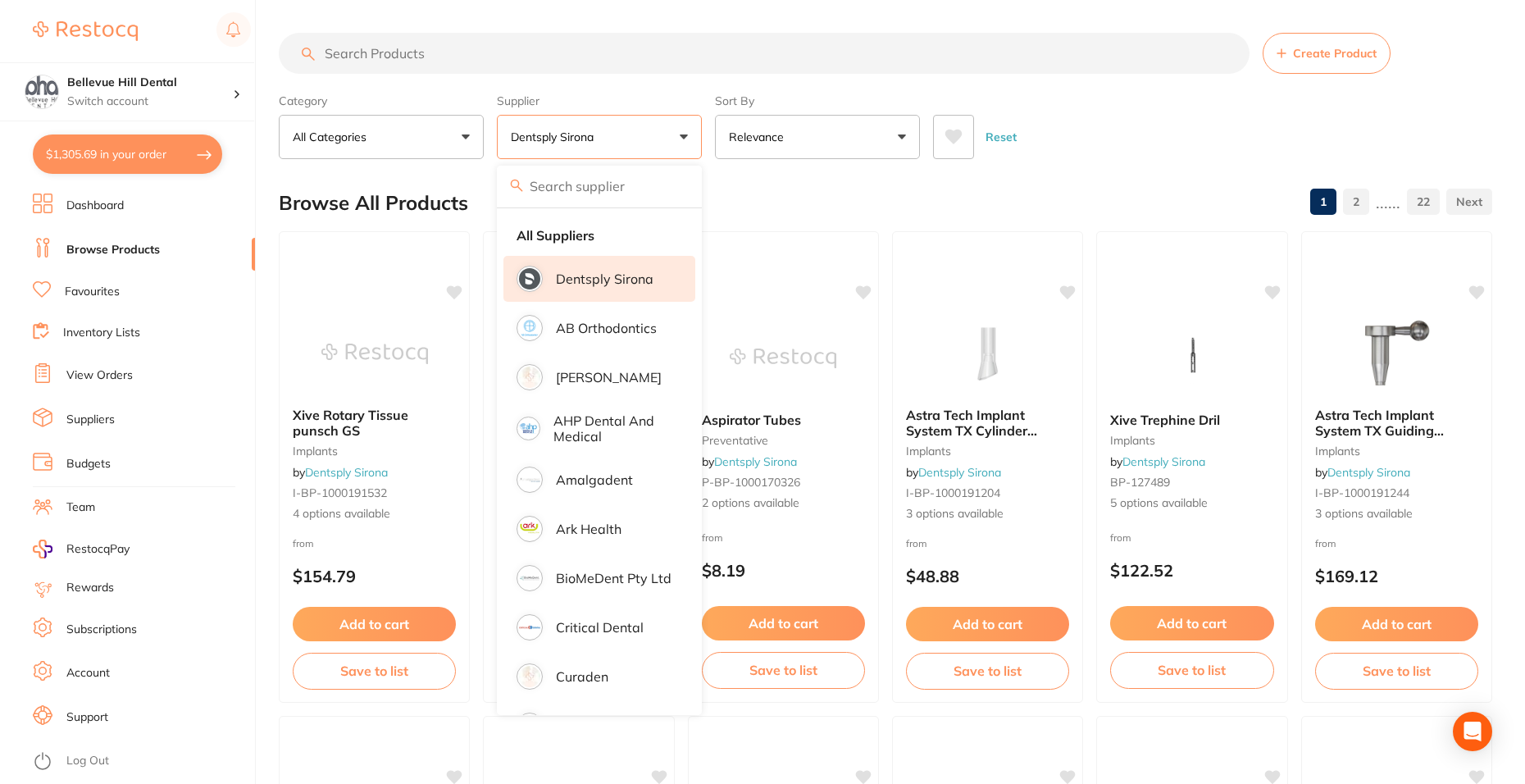
click at [415, 46] on input "search" at bounding box center [764, 53] width 971 height 41
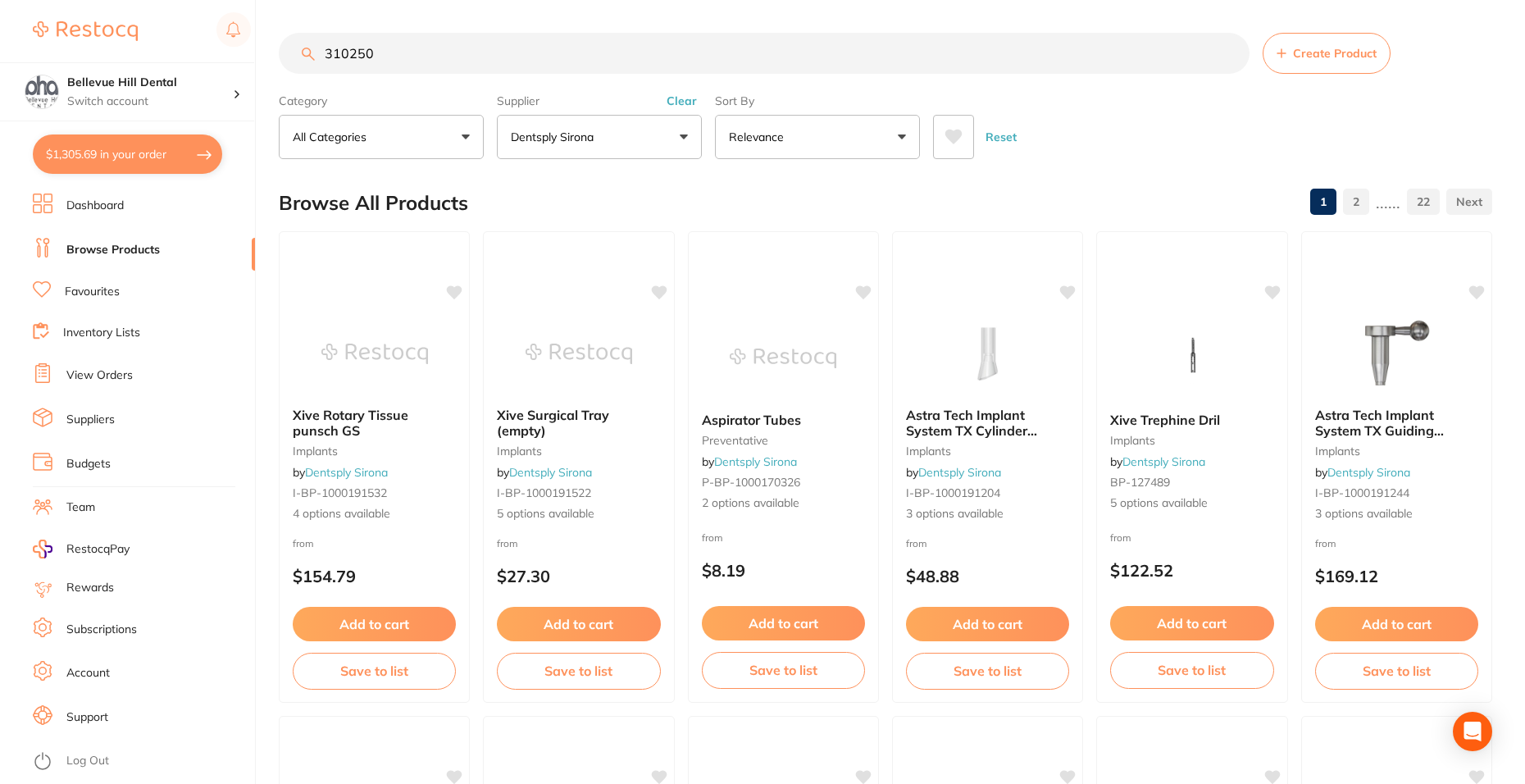
type input "310250"
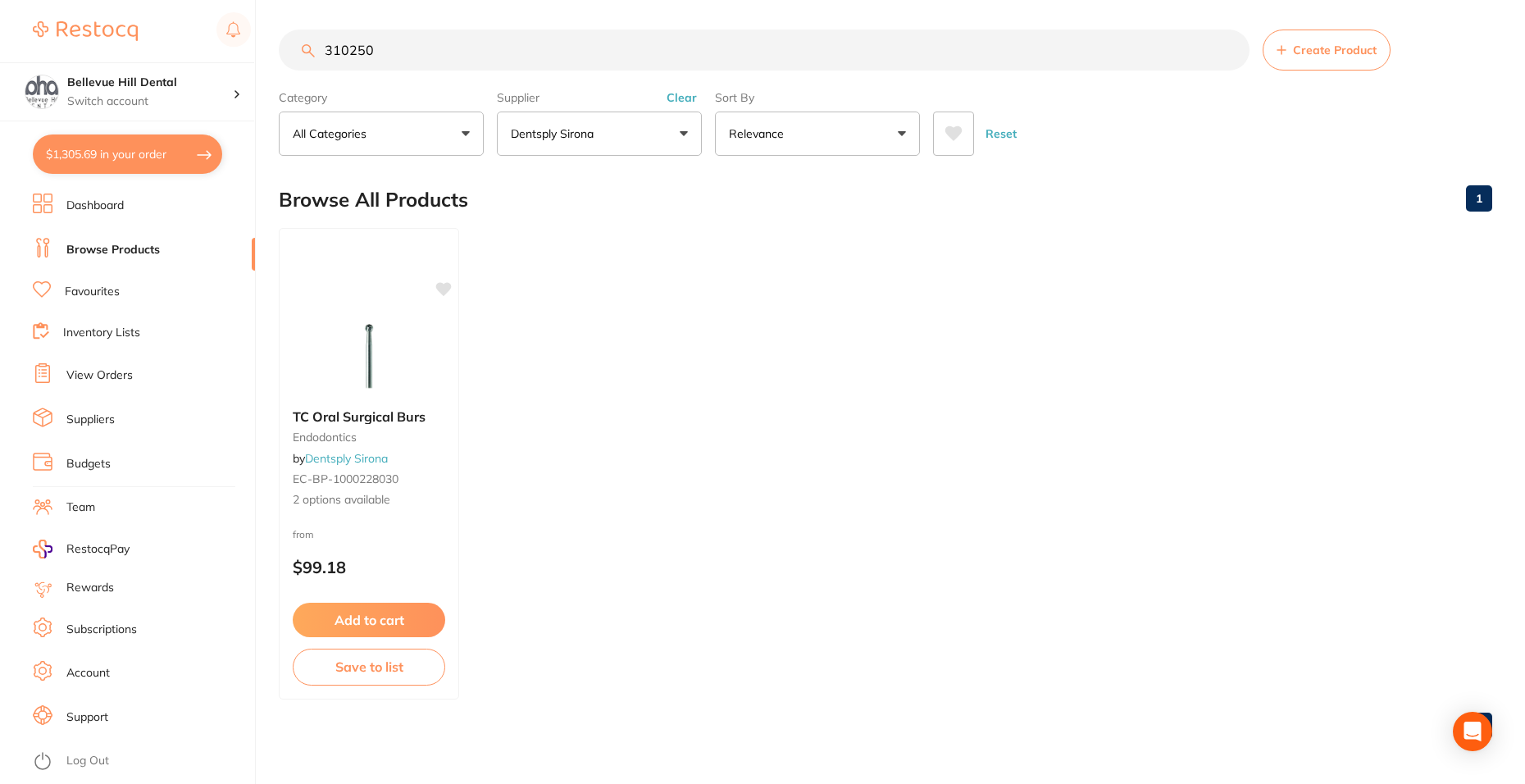
scroll to position [4, 0]
click at [407, 609] on button "Add to cart" at bounding box center [369, 621] width 154 height 35
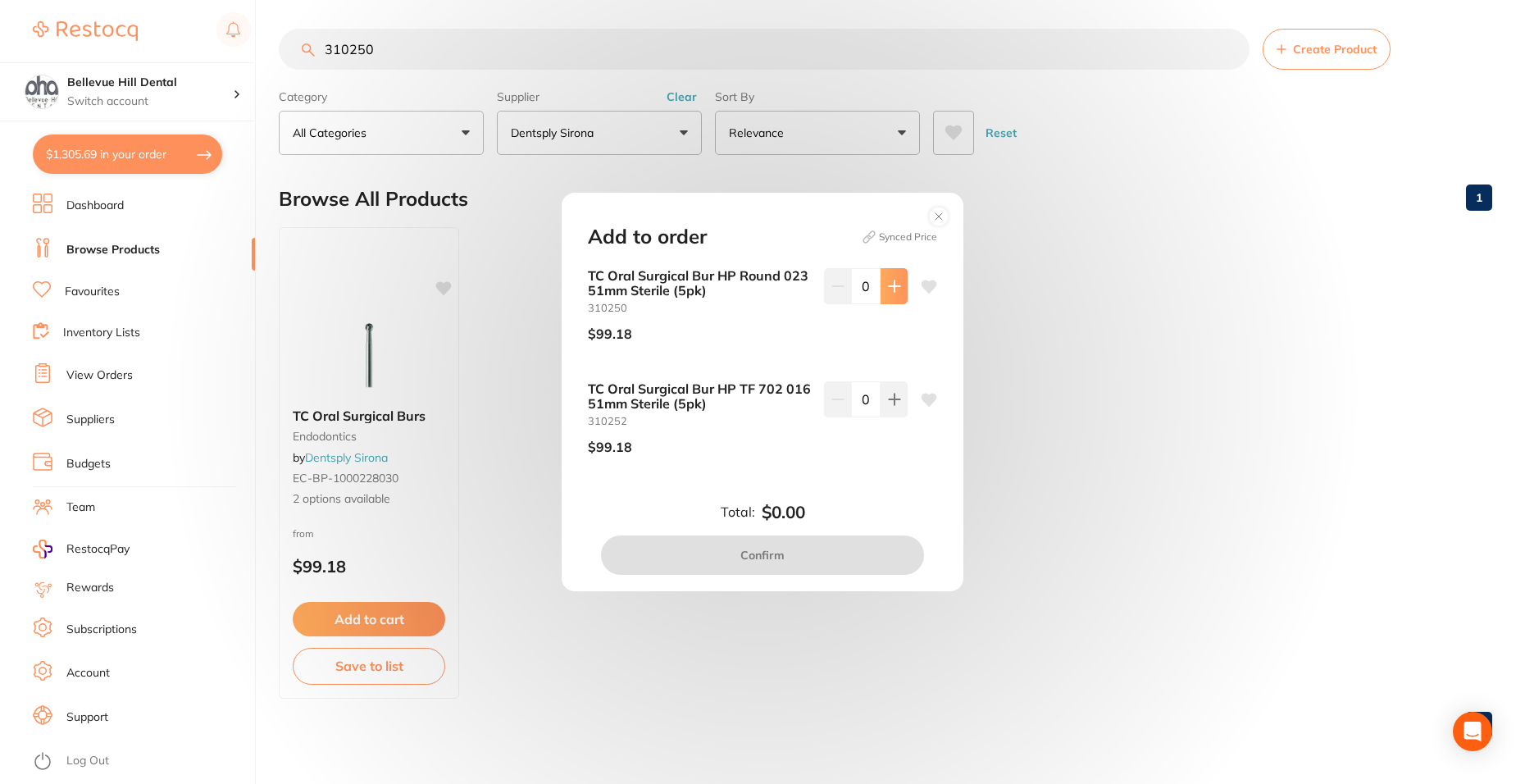
click at [902, 289] on button at bounding box center [893, 285] width 27 height 36
type input "1"
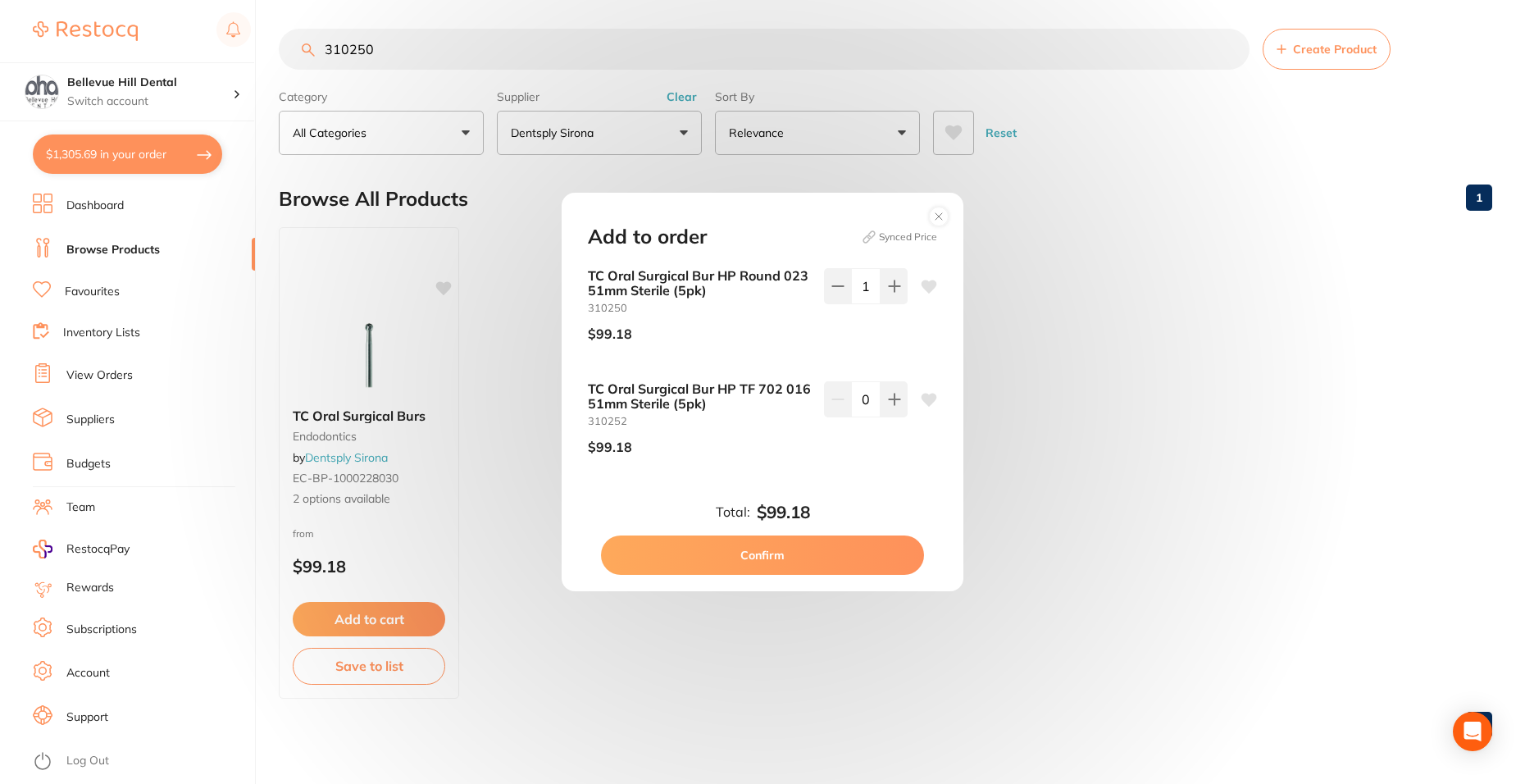
click at [890, 564] on button "Confirm" at bounding box center [762, 555] width 323 height 39
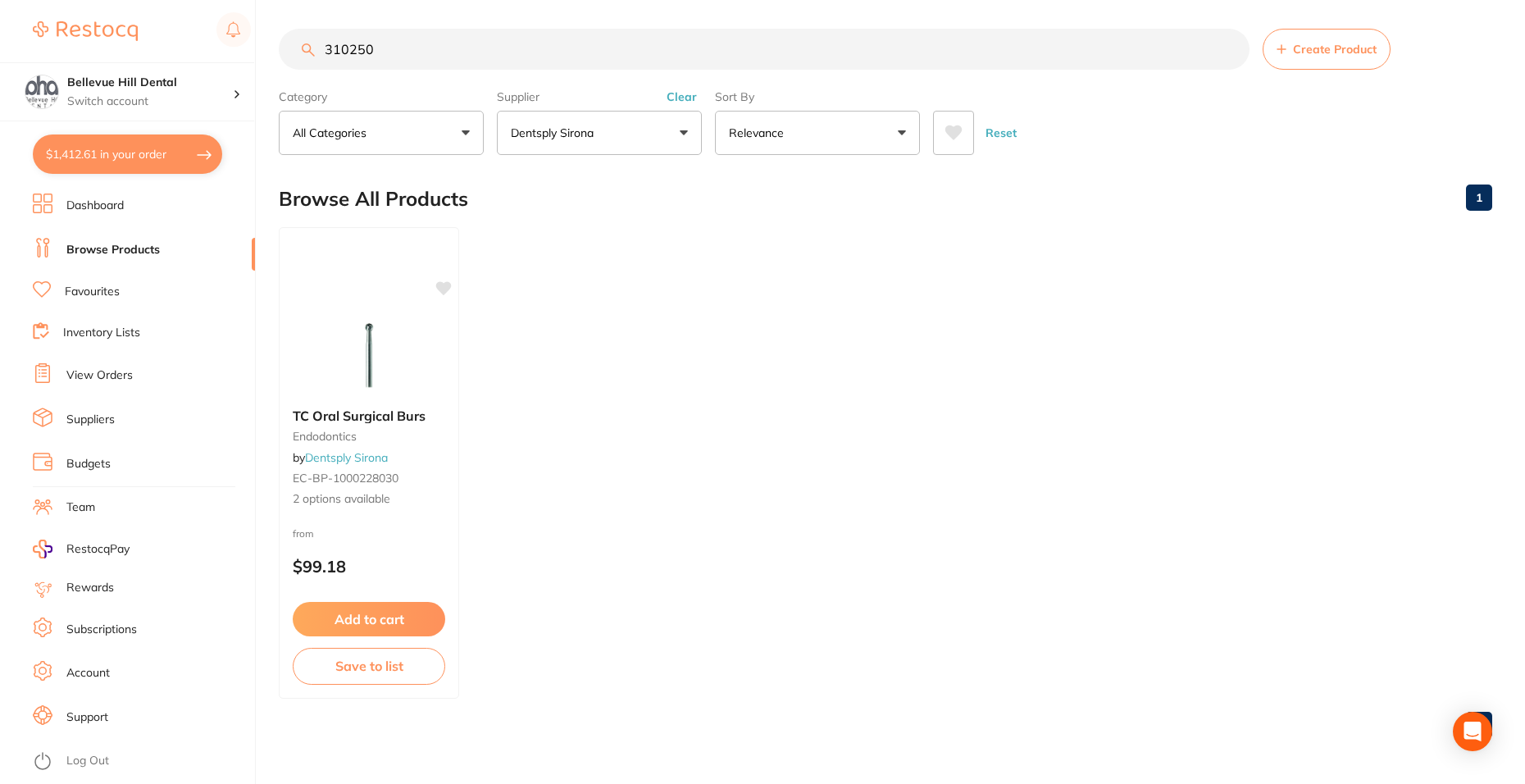
click at [573, 135] on p "Dentsply Sirona" at bounding box center [556, 133] width 89 height 17
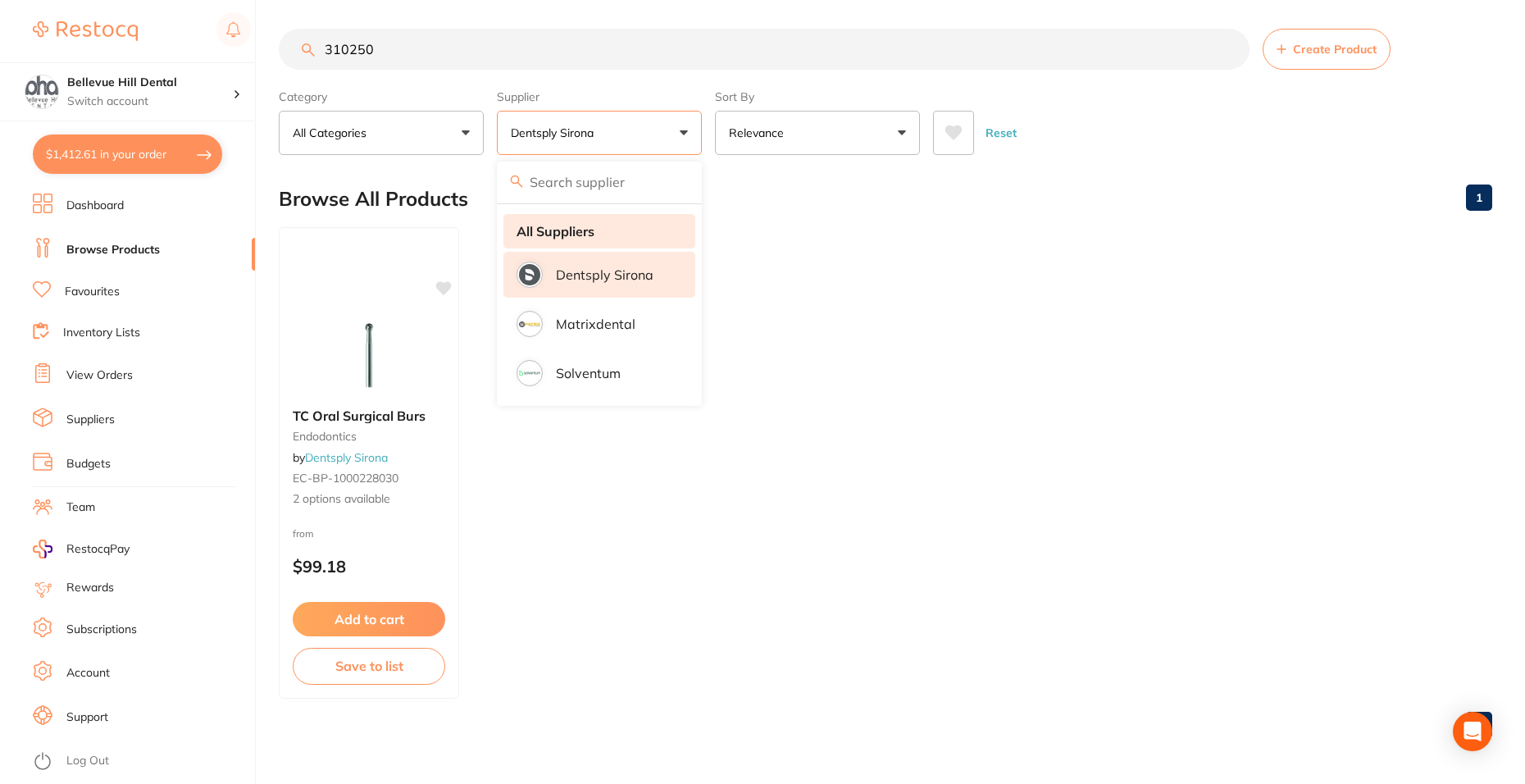
click at [585, 235] on strong "All Suppliers" at bounding box center [555, 231] width 78 height 15
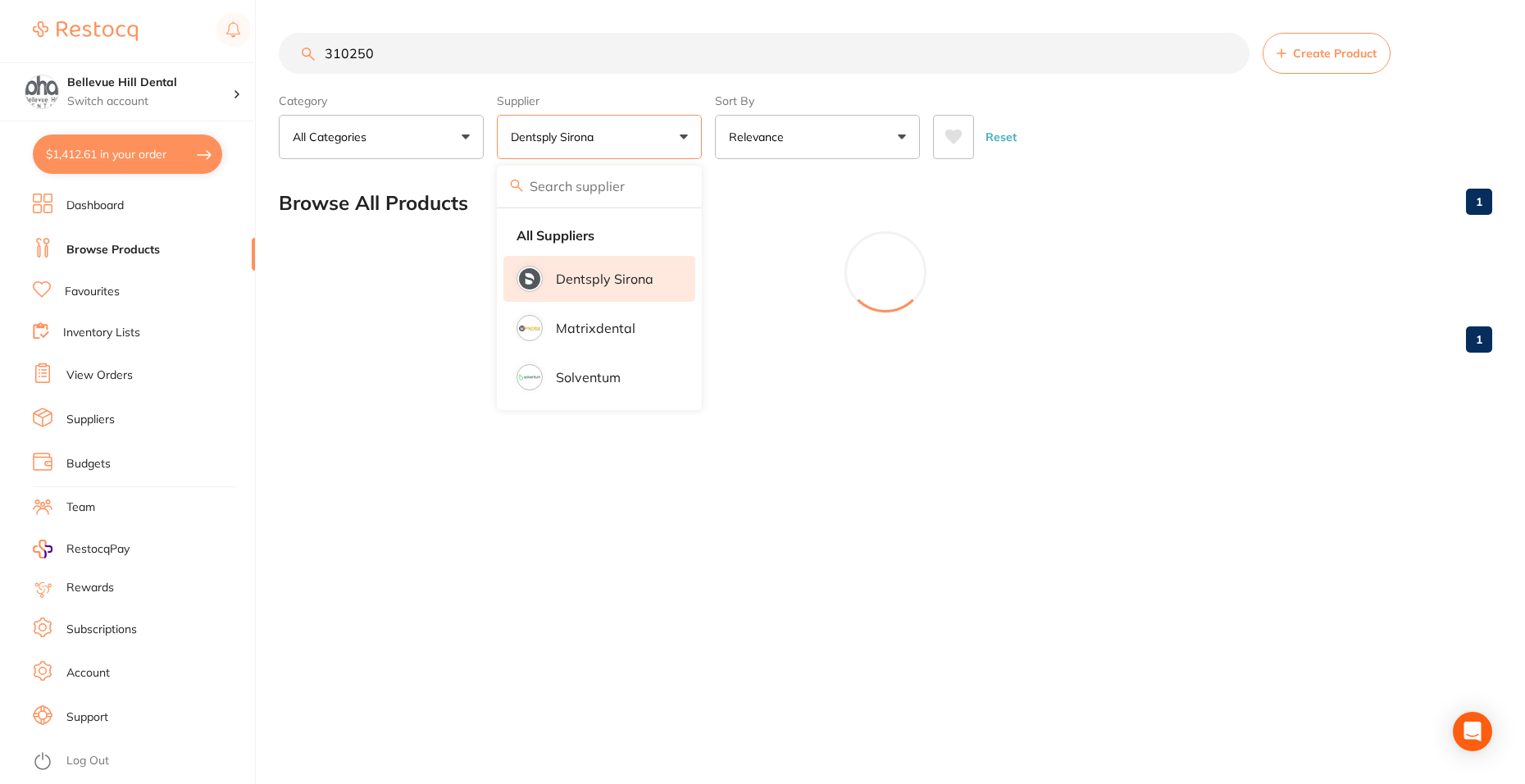
scroll to position [0, 0]
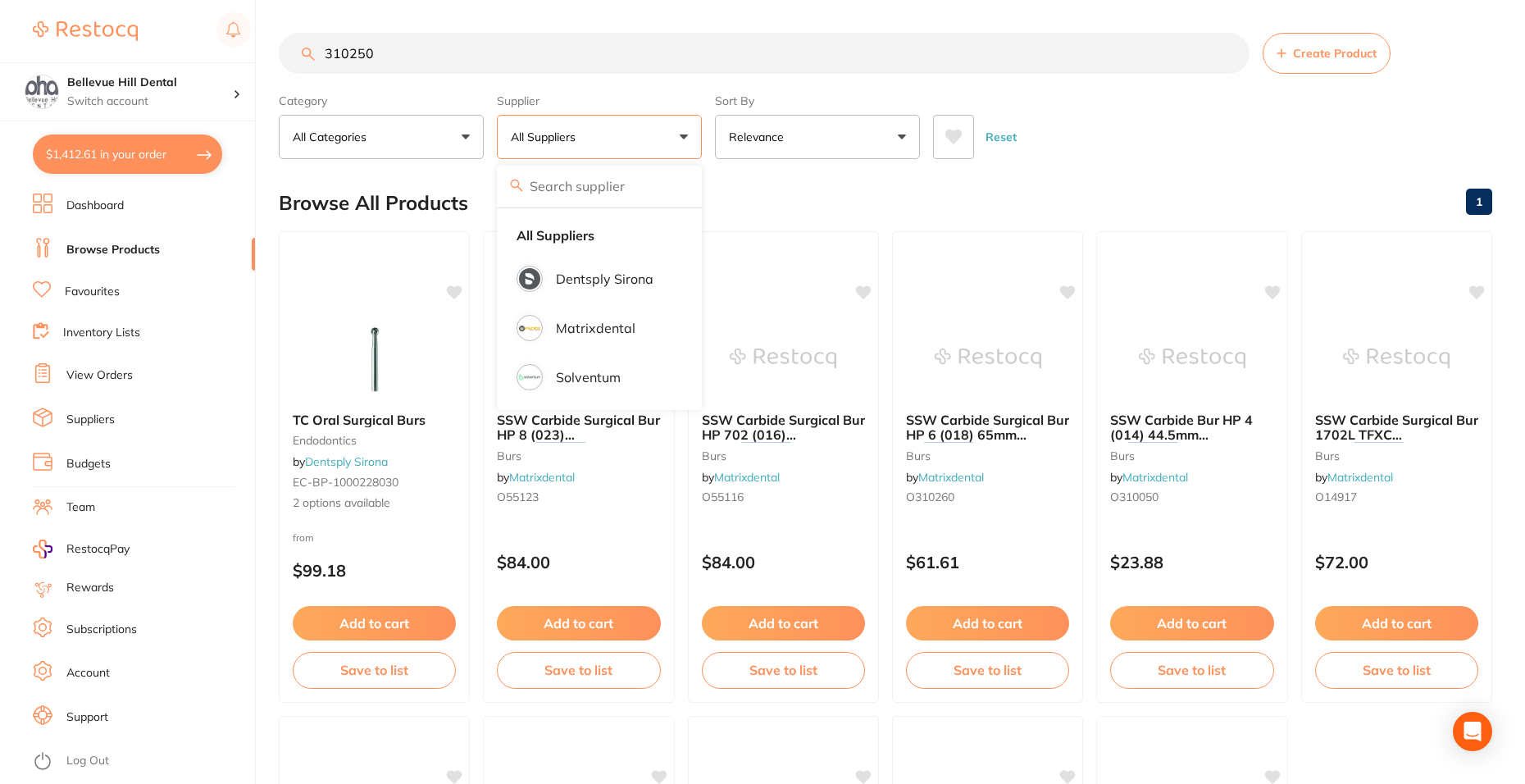
click at [485, 48] on input "310250" at bounding box center [764, 53] width 971 height 41
drag, startPoint x: 408, startPoint y: 48, endPoint x: 377, endPoint y: 49, distance: 31.0
click at [377, 49] on input "310250" at bounding box center [764, 53] width 971 height 41
type input "chewies"
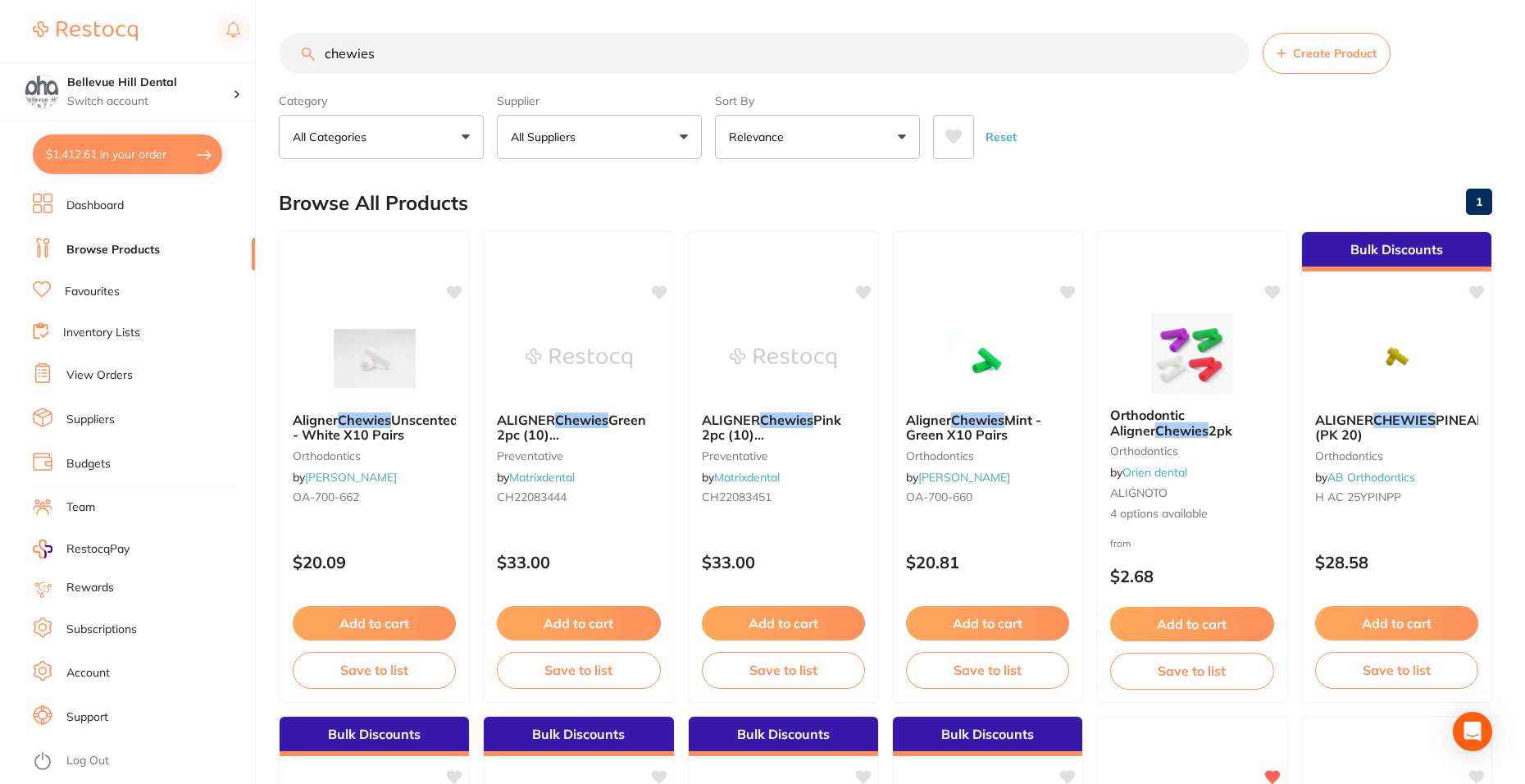
click at [563, 136] on p "All Suppliers" at bounding box center [547, 137] width 72 height 17
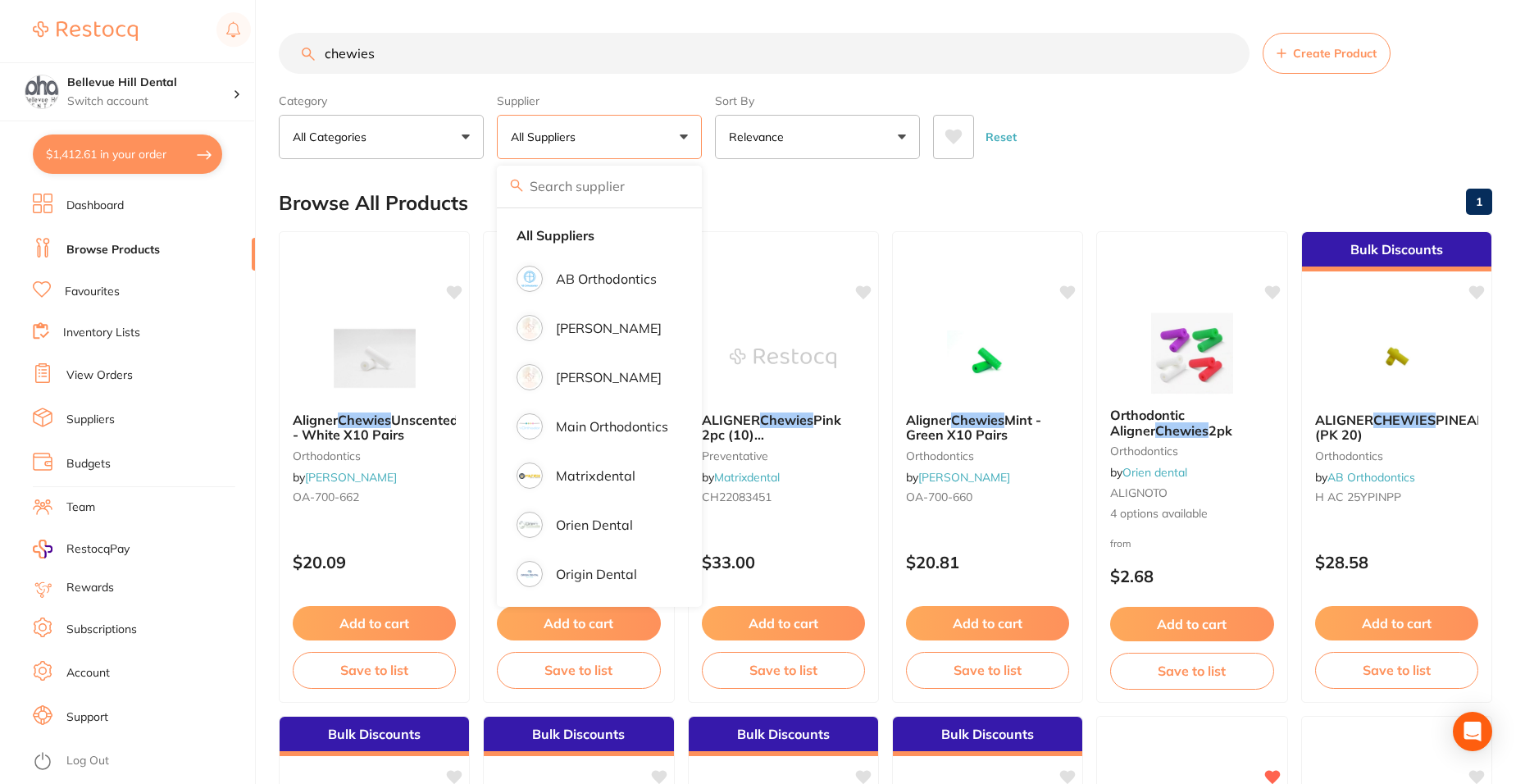
drag, startPoint x: 372, startPoint y: 40, endPoint x: 290, endPoint y: 40, distance: 82.0
click at [290, 40] on input "chewies" at bounding box center [764, 53] width 971 height 41
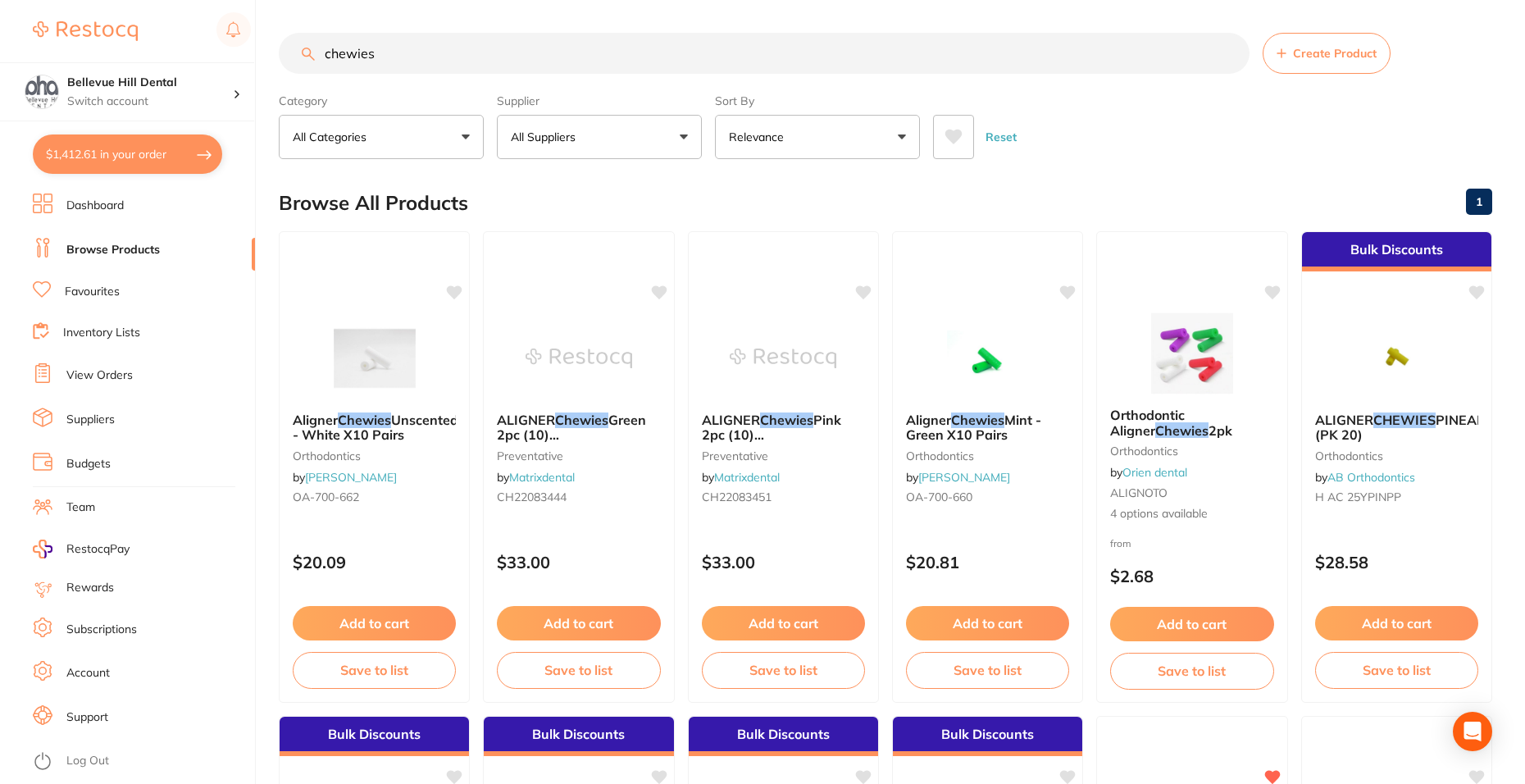
click at [659, 133] on button "All Suppliers" at bounding box center [599, 137] width 205 height 44
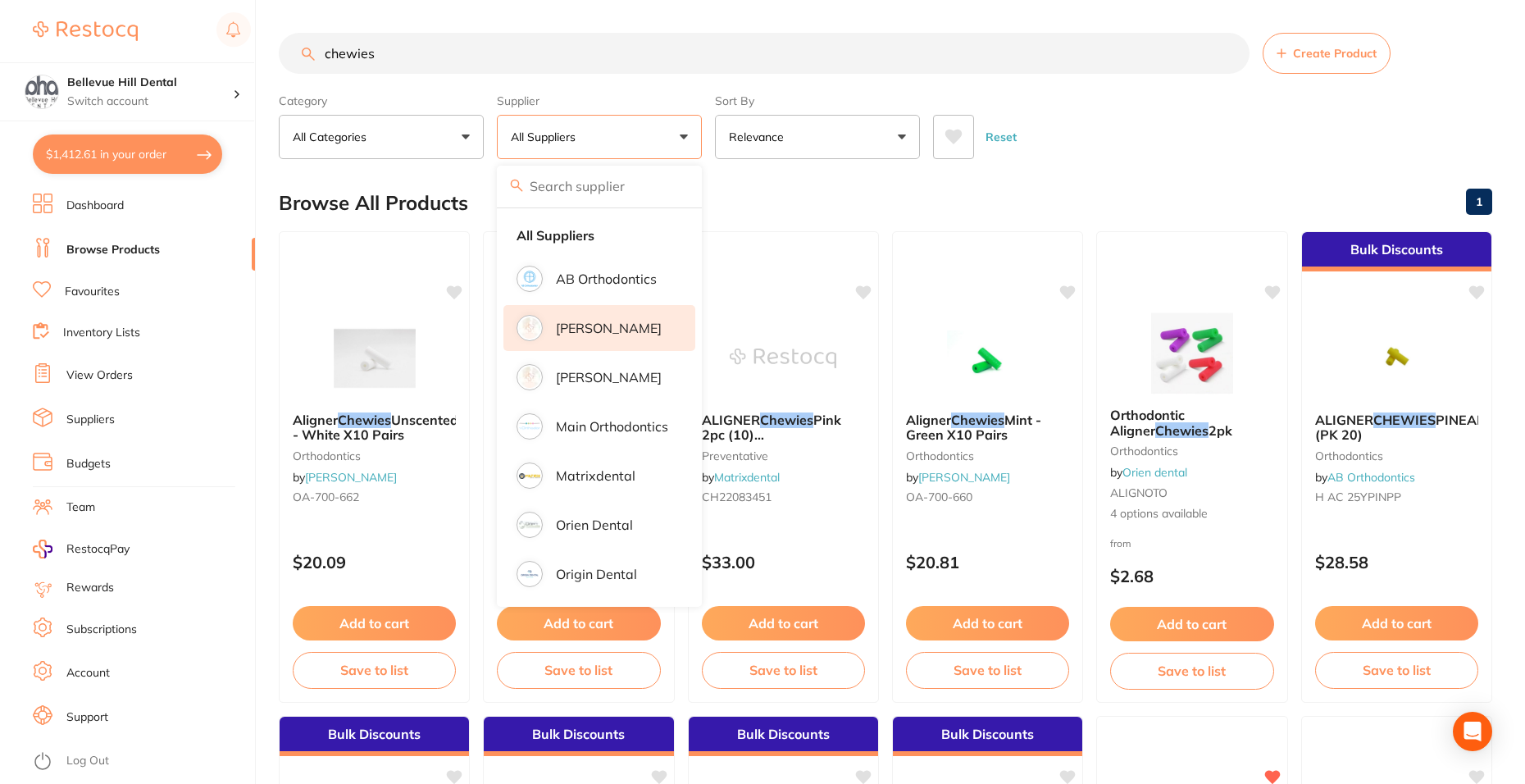
click at [601, 336] on li "[PERSON_NAME]" at bounding box center [599, 328] width 192 height 46
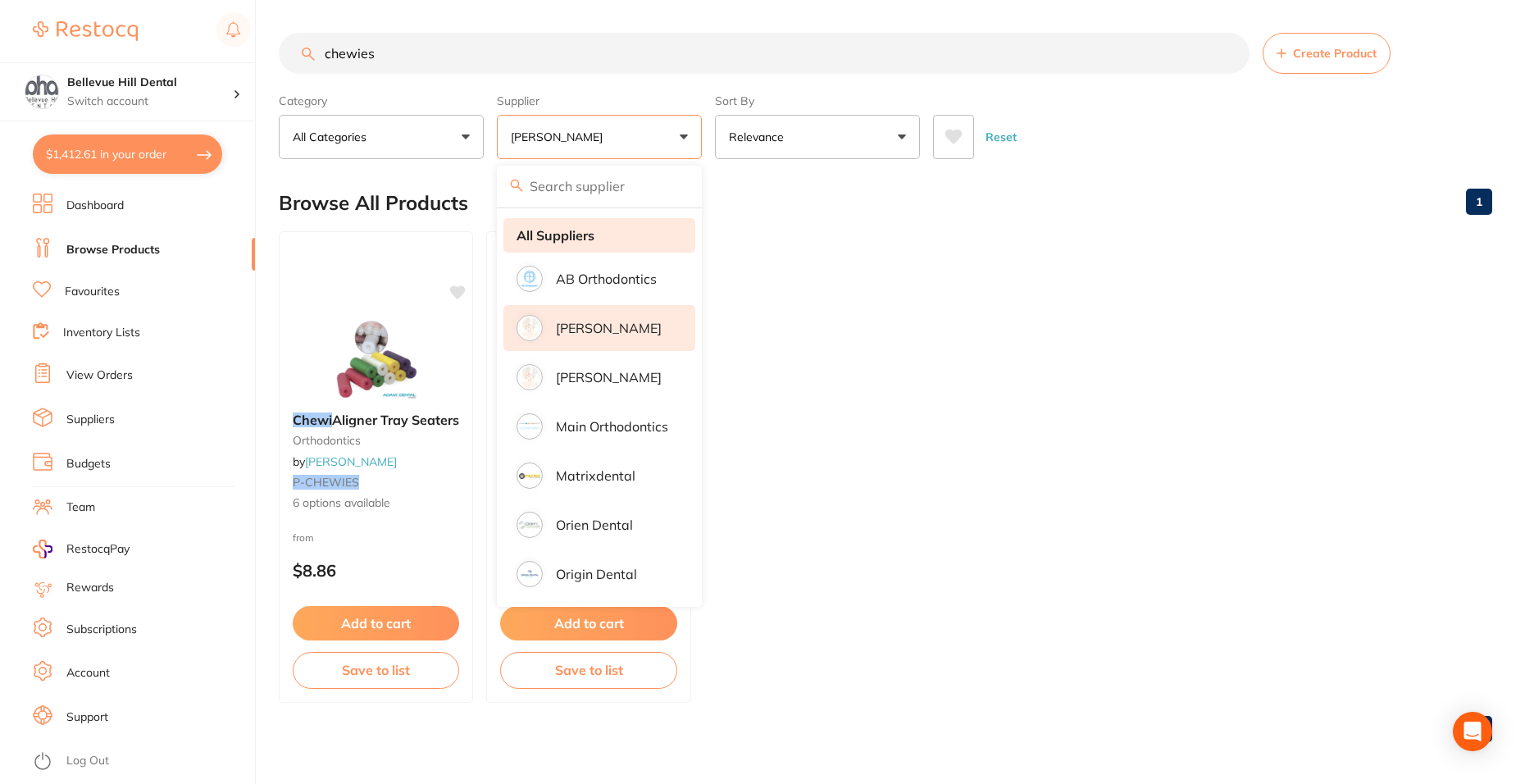
click at [614, 233] on li "All Suppliers" at bounding box center [599, 235] width 192 height 34
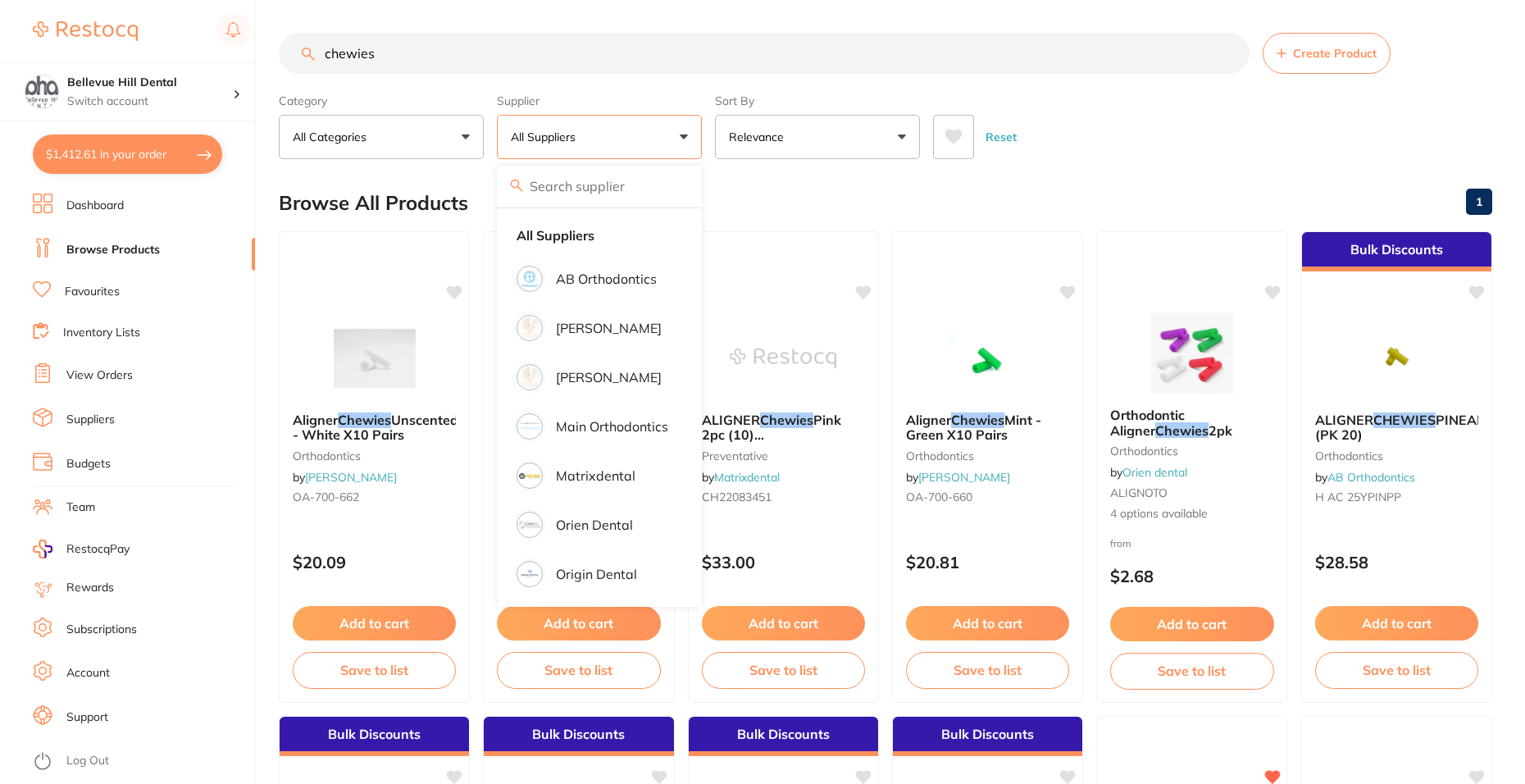
click at [454, 59] on input "chewies" at bounding box center [764, 53] width 971 height 41
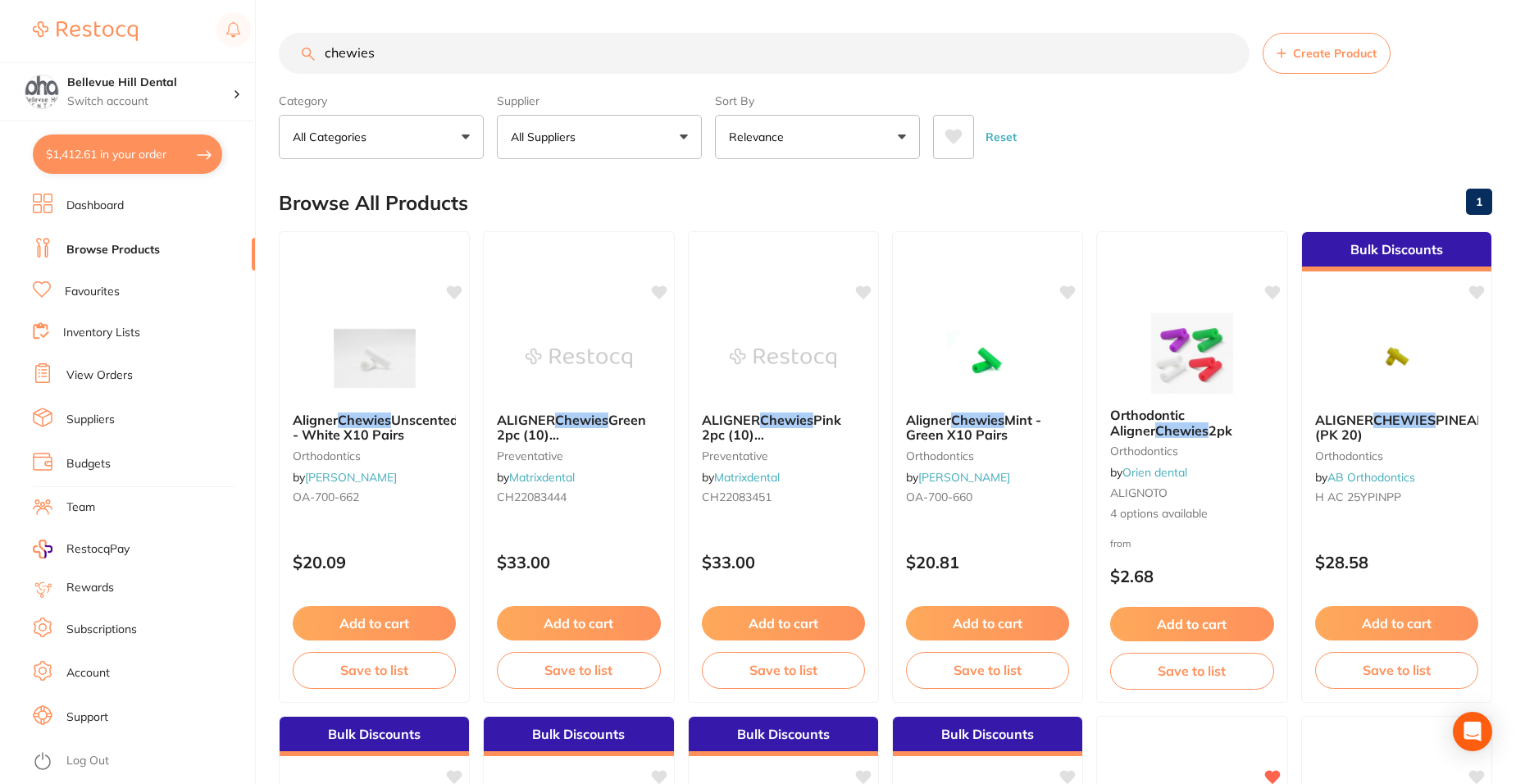
click at [551, 147] on button "All Suppliers" at bounding box center [599, 137] width 205 height 44
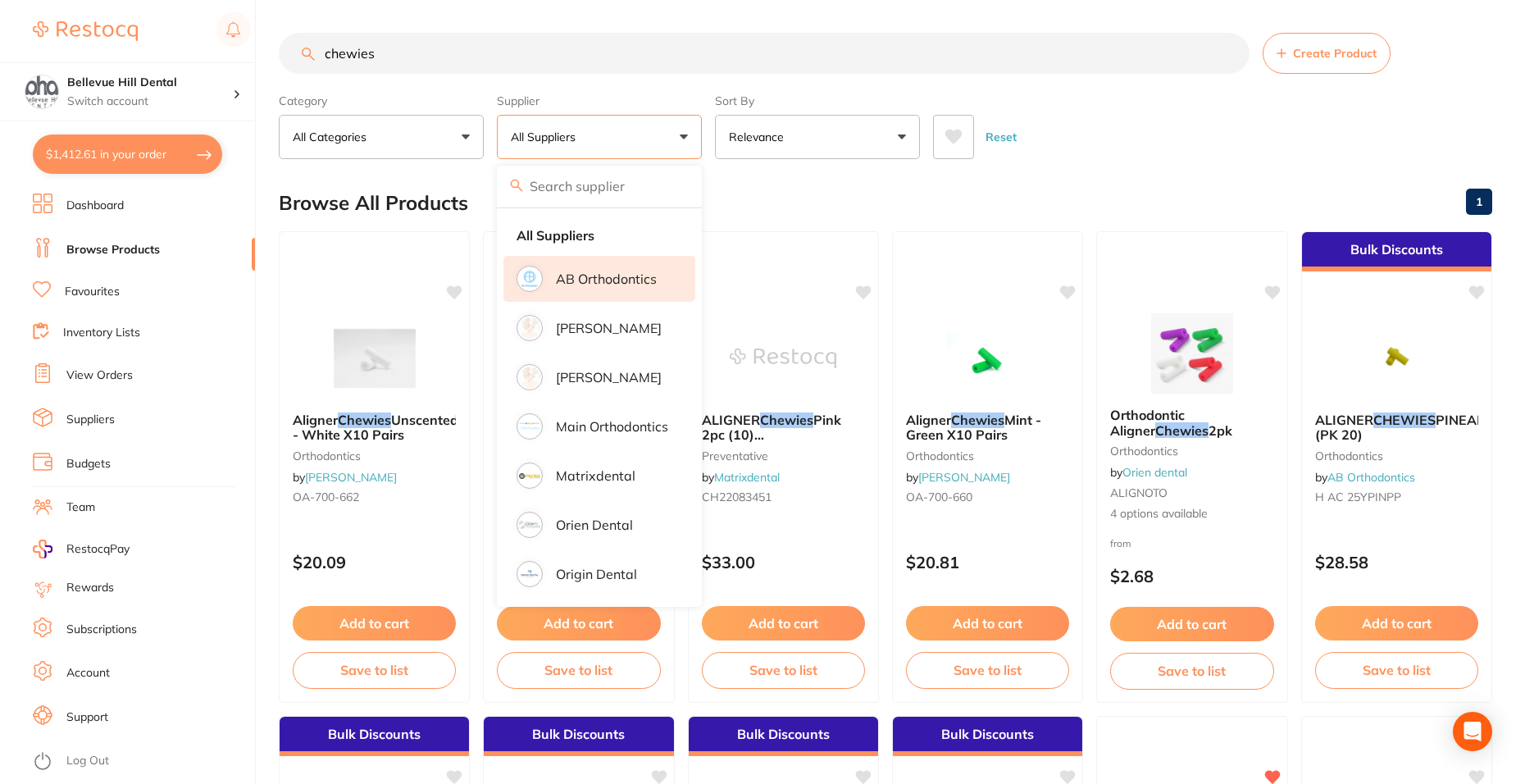
click at [626, 294] on li "AB Orthodontics" at bounding box center [599, 278] width 192 height 46
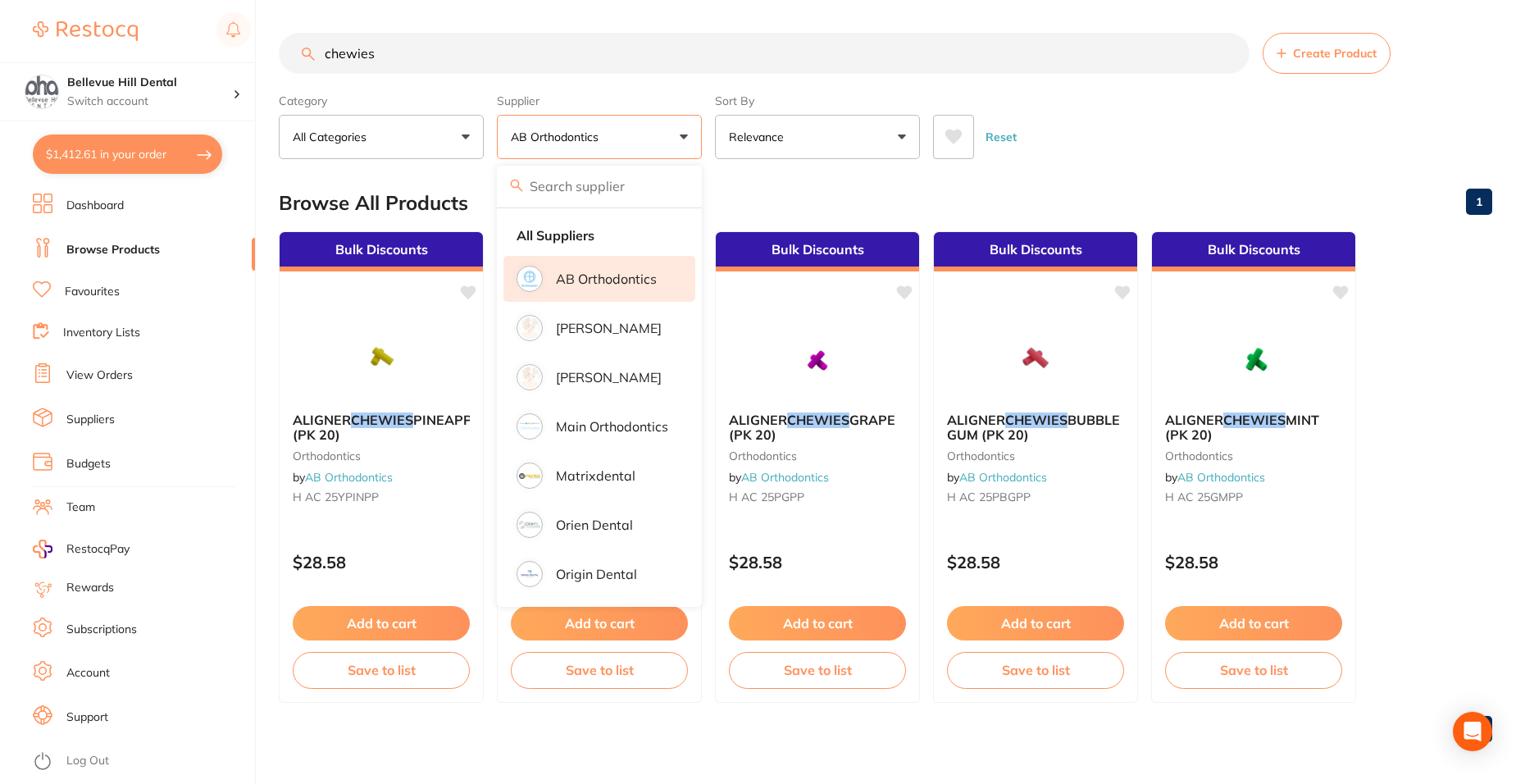
click at [1508, 502] on main "chewies Create Product Category All Categories All Categories orthodontics Clea…" at bounding box center [902, 393] width 1247 height 787
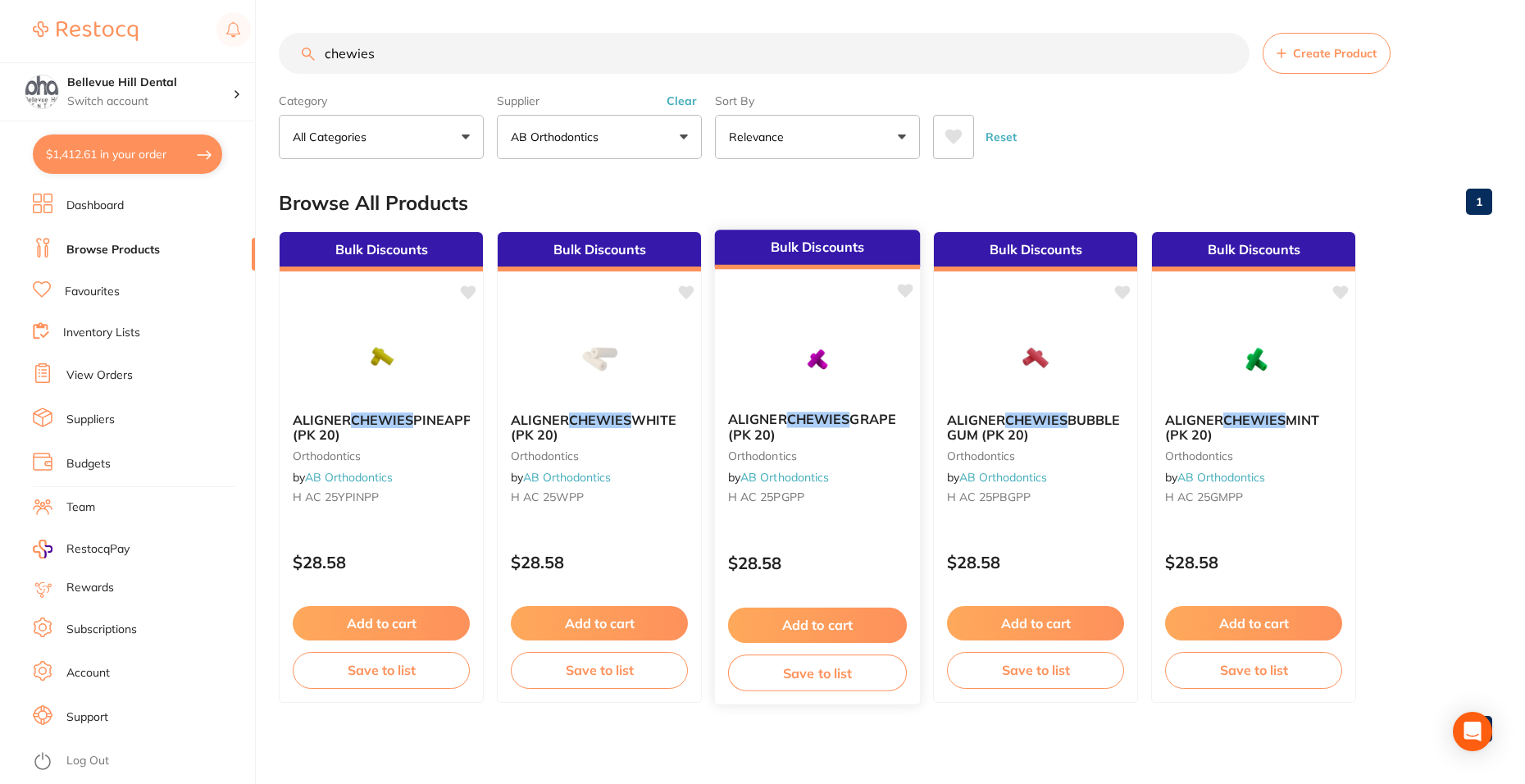
click at [851, 626] on button "Add to cart" at bounding box center [817, 624] width 179 height 35
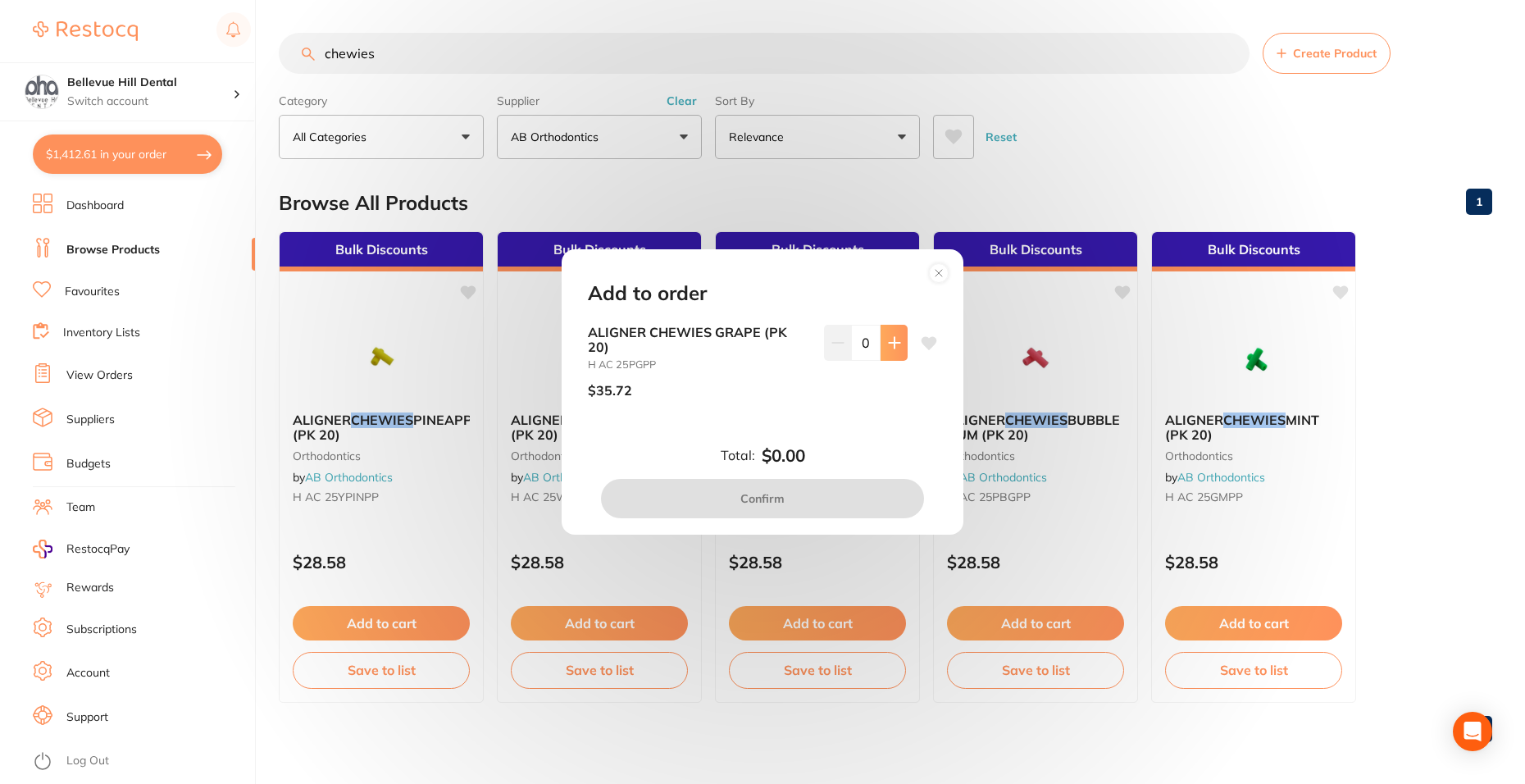
click at [894, 340] on icon at bounding box center [894, 342] width 13 height 13
type input "1"
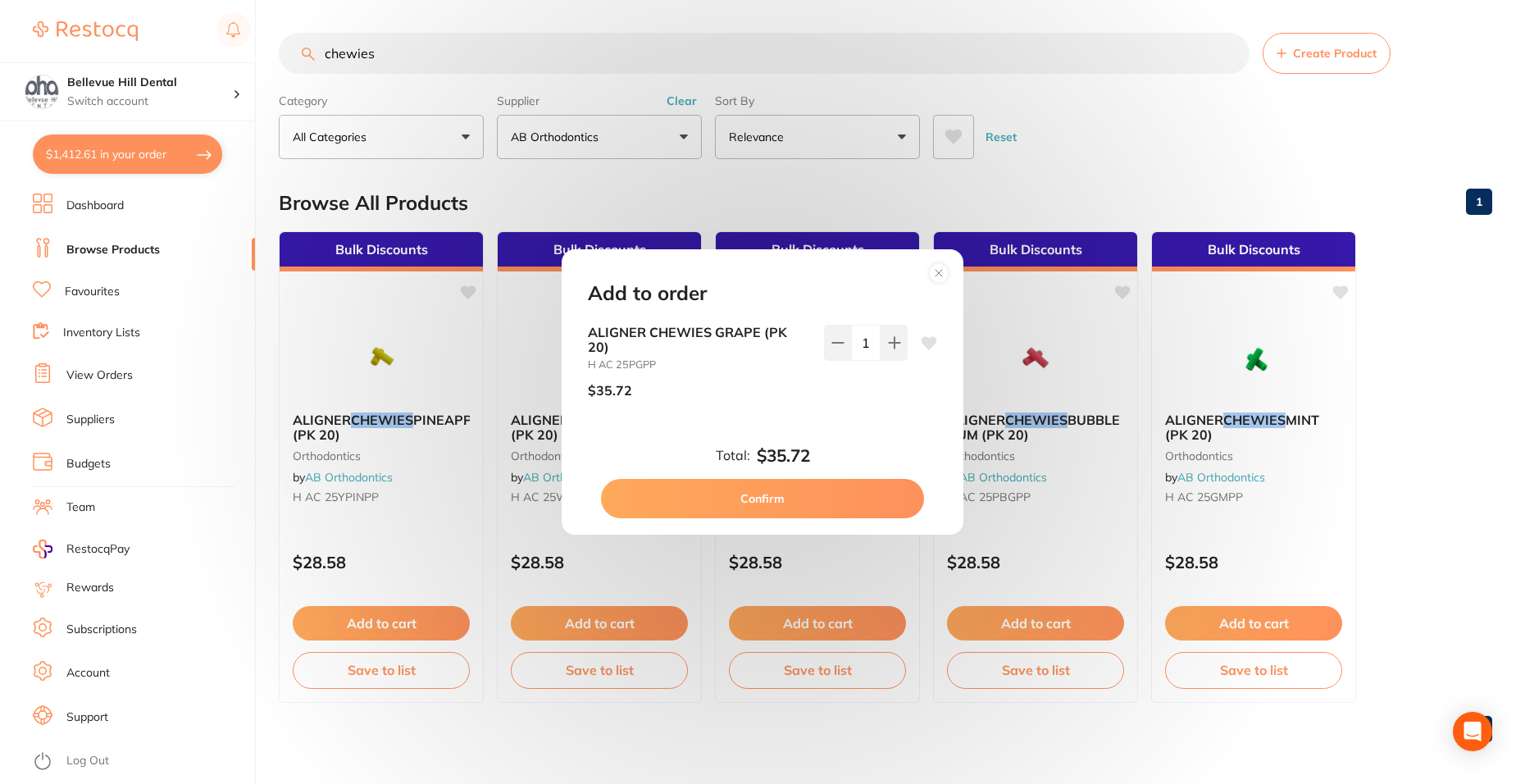
click at [860, 499] on button "Confirm" at bounding box center [762, 498] width 323 height 39
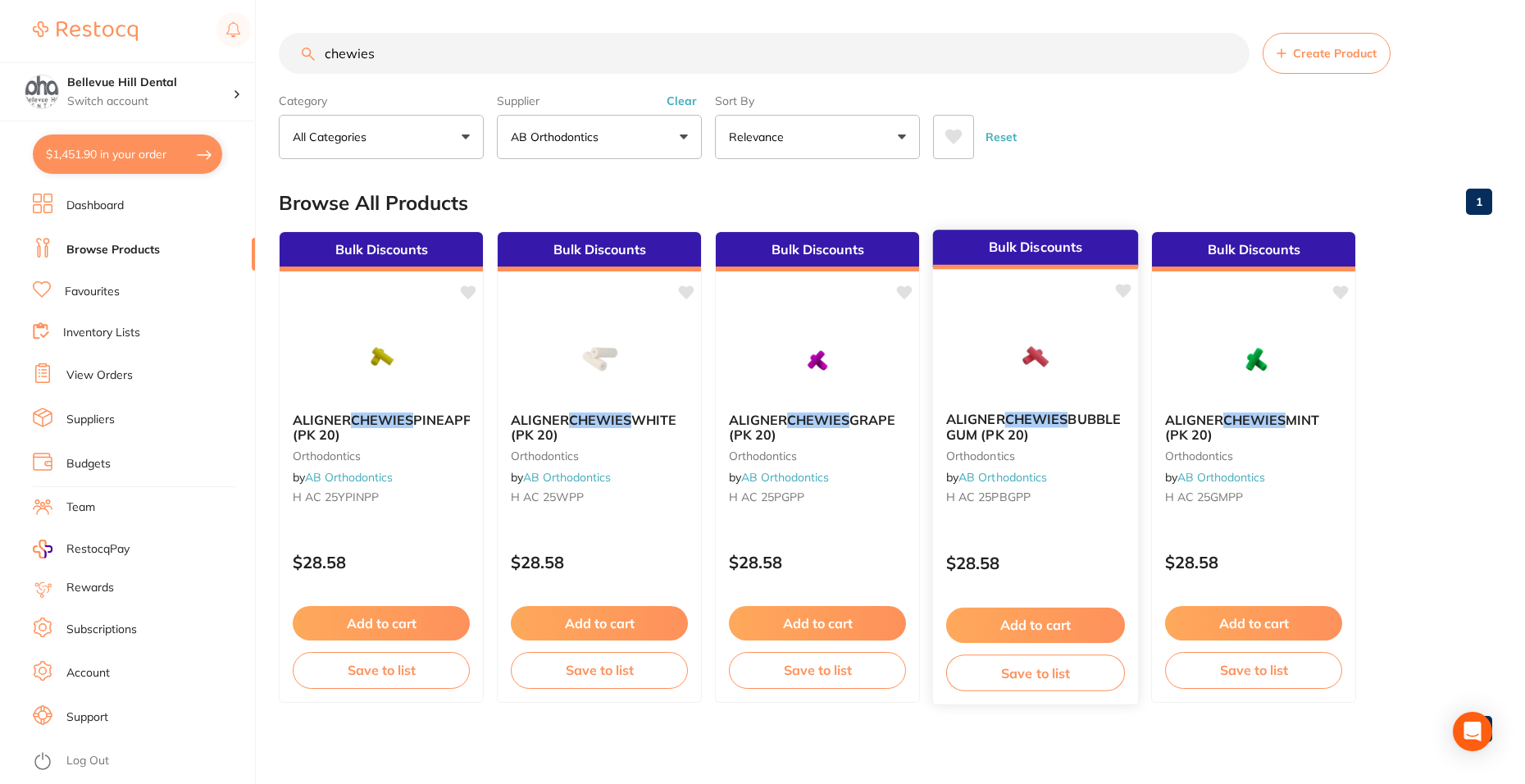
click at [1091, 629] on button "Add to cart" at bounding box center [1036, 624] width 179 height 35
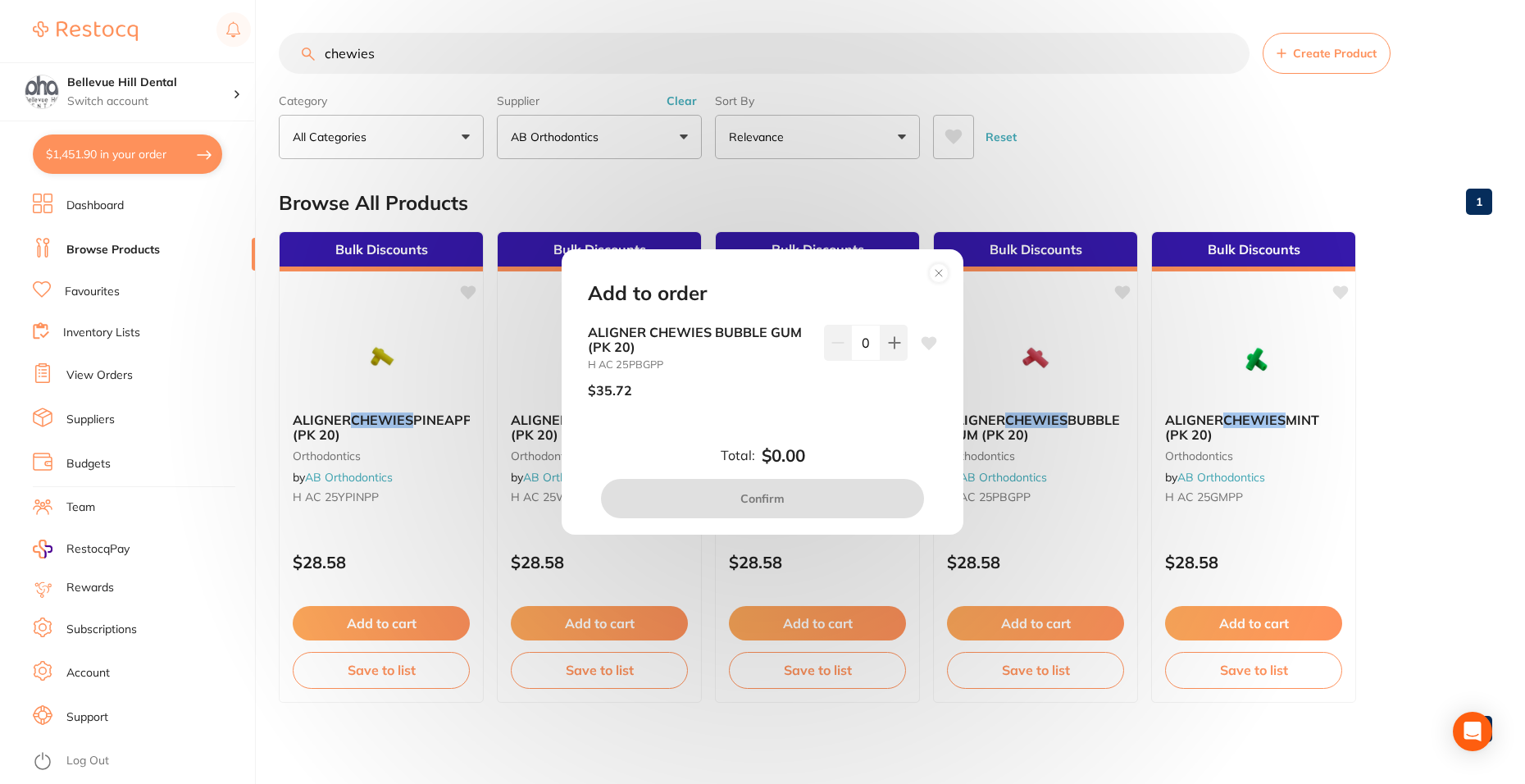
drag, startPoint x: 895, startPoint y: 334, endPoint x: 910, endPoint y: 372, distance: 40.9
click at [896, 334] on button at bounding box center [893, 342] width 27 height 36
type input "1"
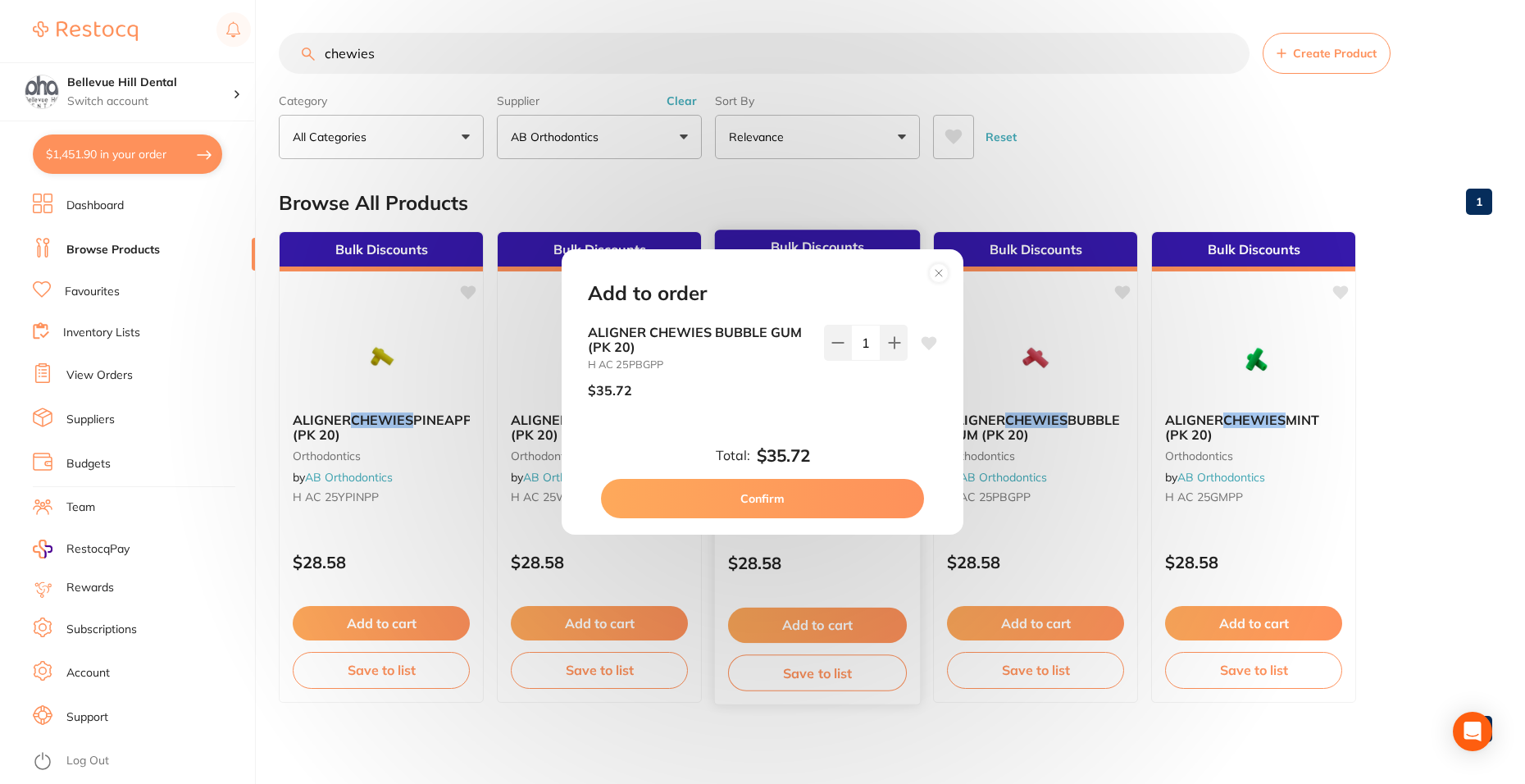
click at [896, 502] on button "Confirm" at bounding box center [762, 498] width 323 height 39
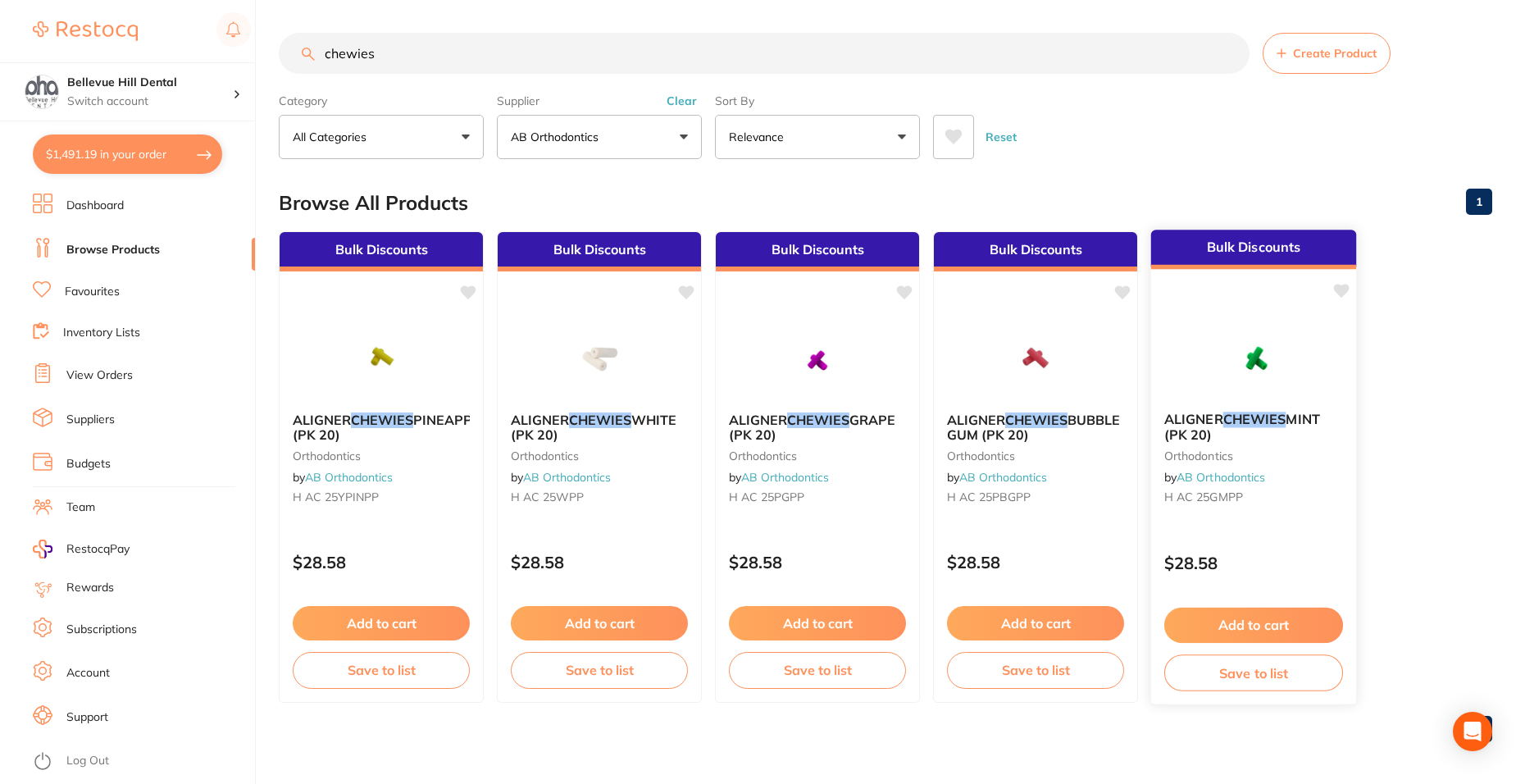
click at [1266, 375] on img at bounding box center [1253, 357] width 107 height 83
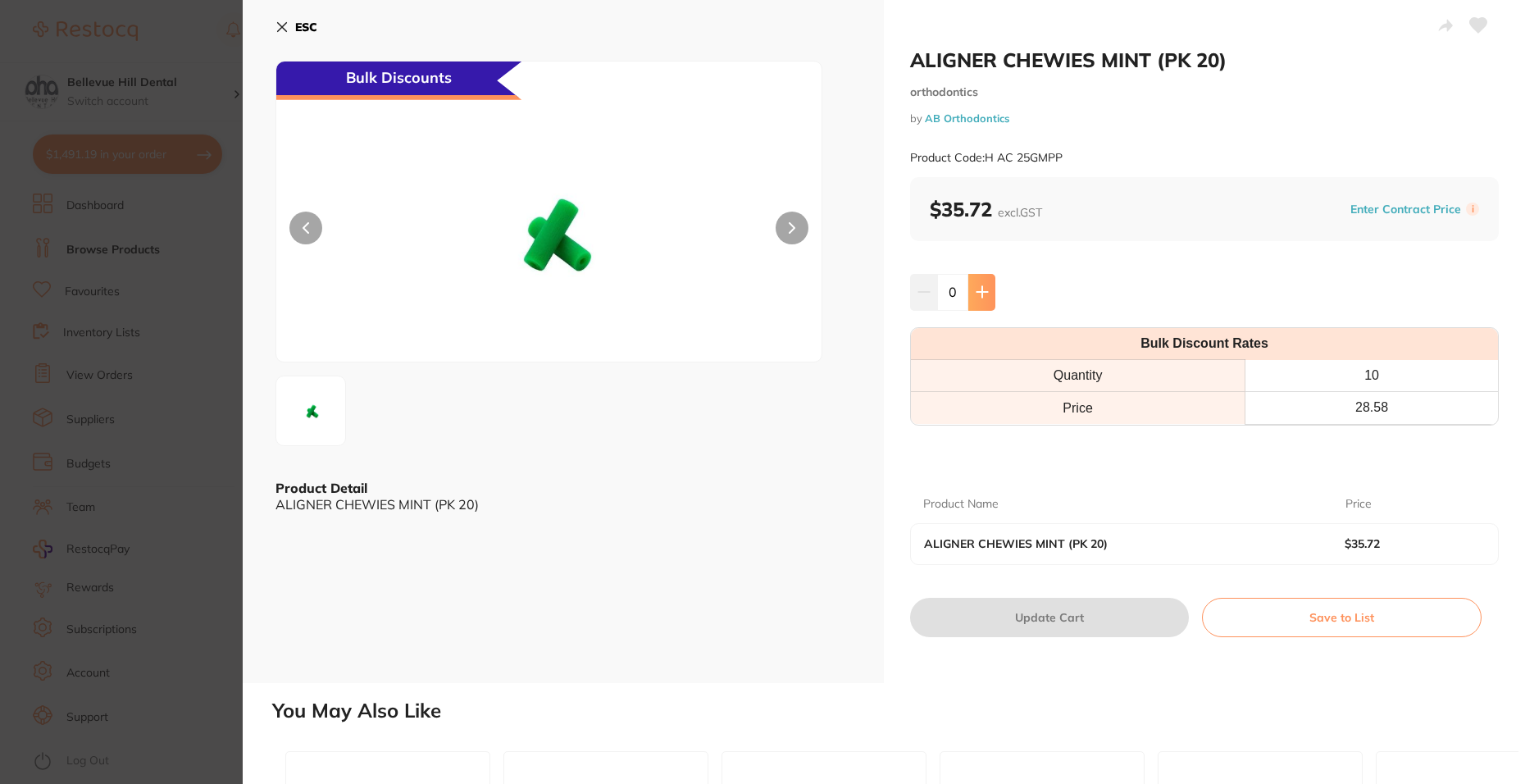
click at [981, 300] on button at bounding box center [981, 291] width 27 height 36
type input "1"
click at [1045, 622] on button "Update Cart" at bounding box center [1050, 617] width 279 height 39
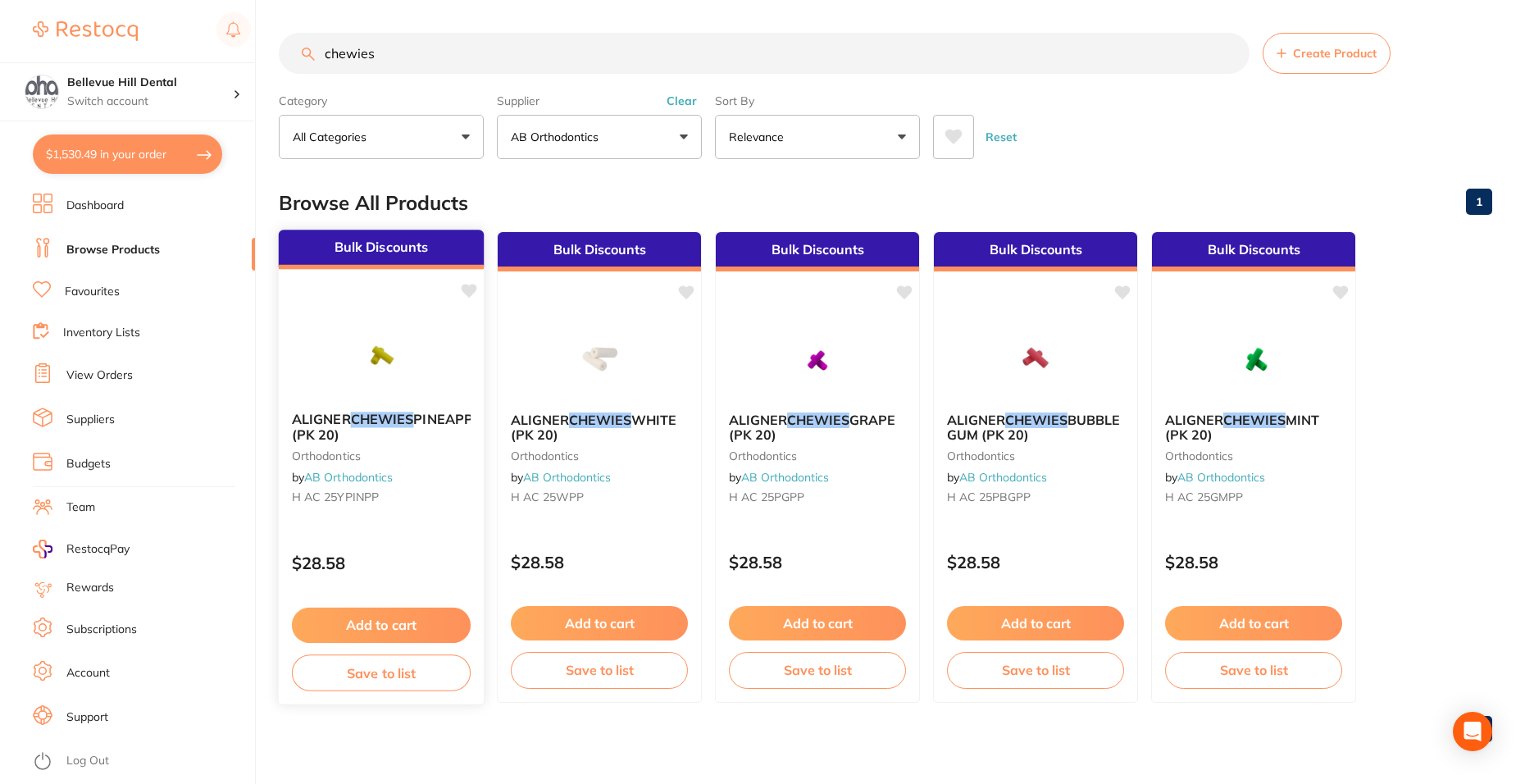
click at [427, 622] on button "Add to cart" at bounding box center [381, 624] width 179 height 35
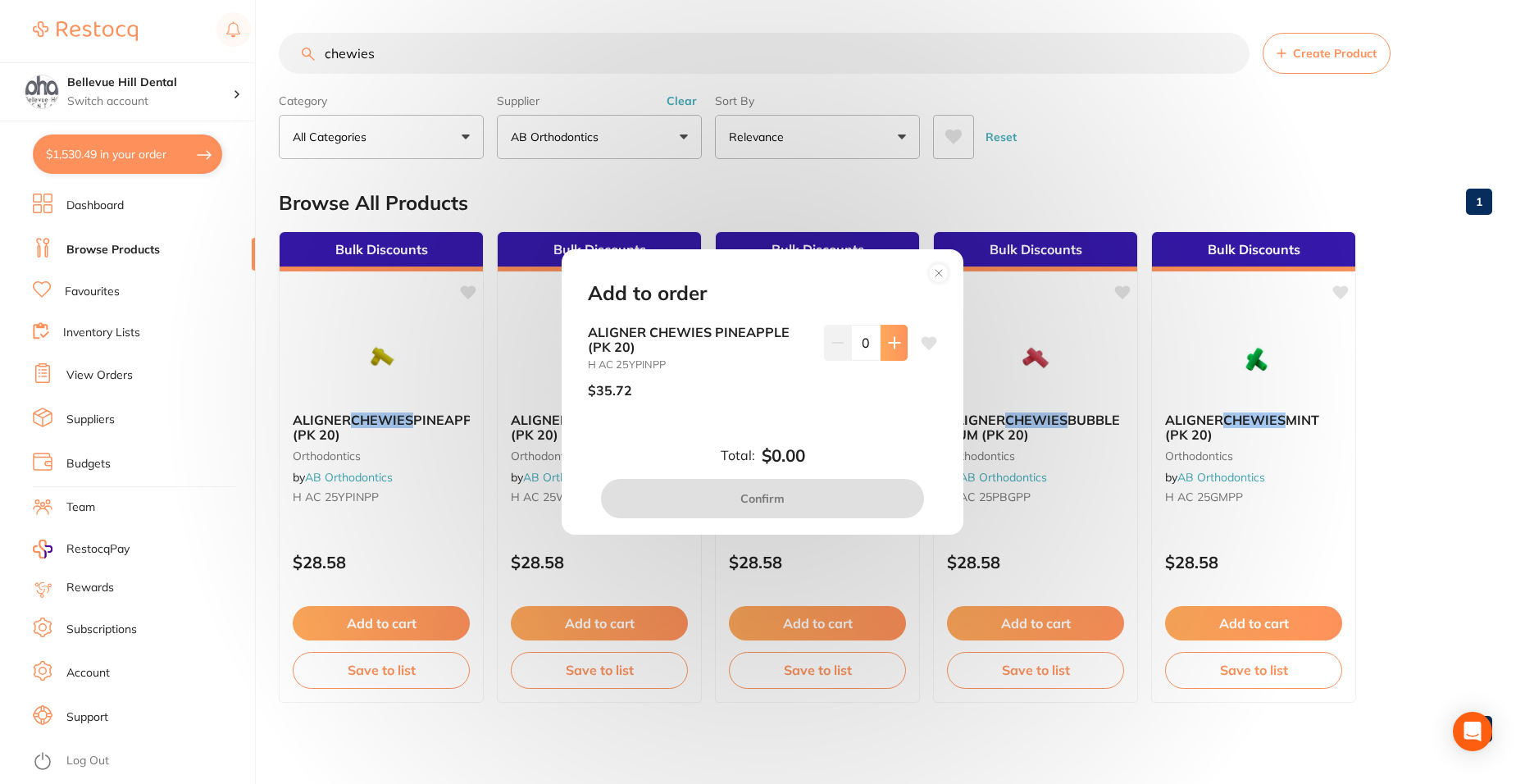
click at [888, 346] on icon at bounding box center [894, 342] width 13 height 13
type input "1"
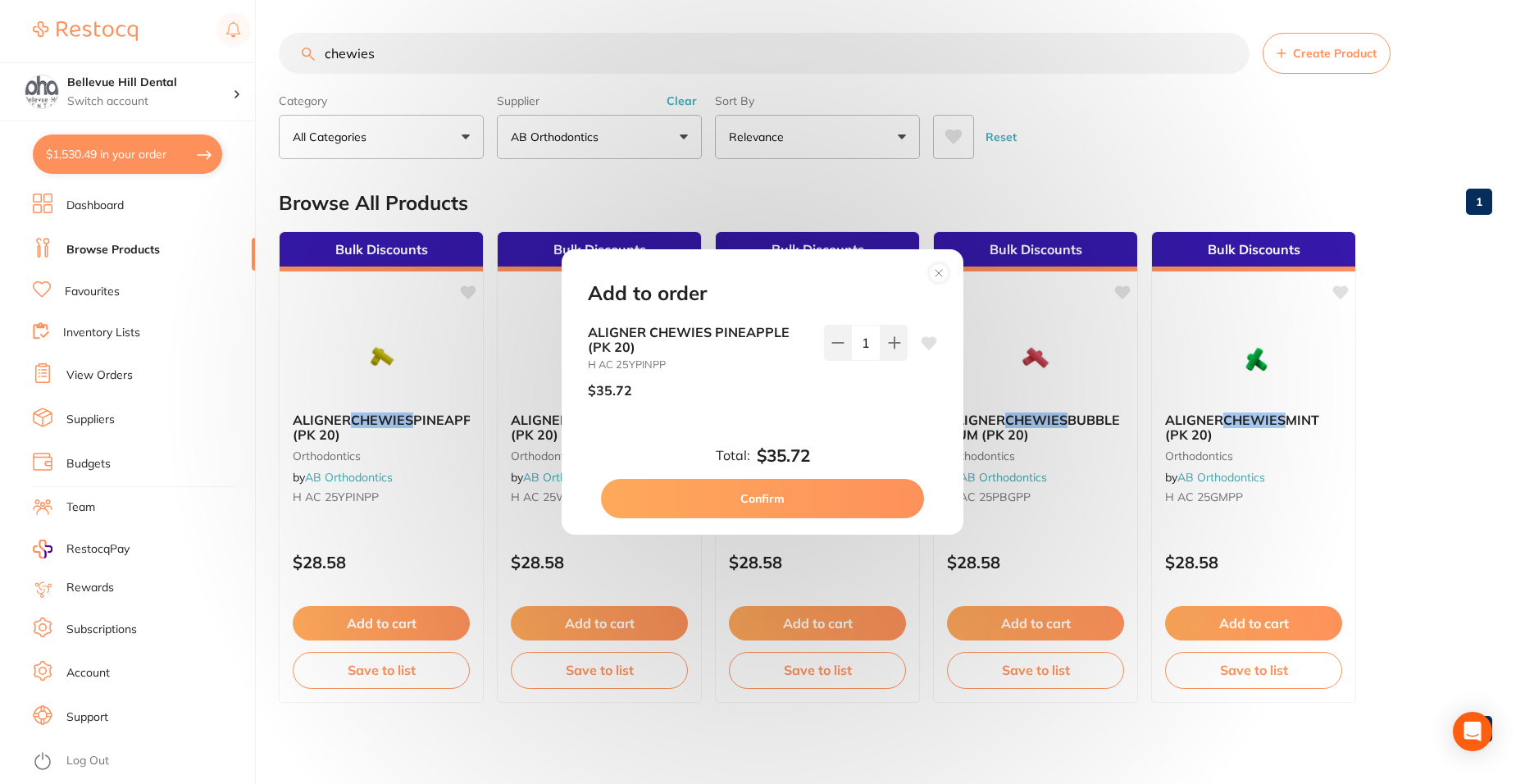
click at [840, 500] on button "Confirm" at bounding box center [762, 498] width 323 height 39
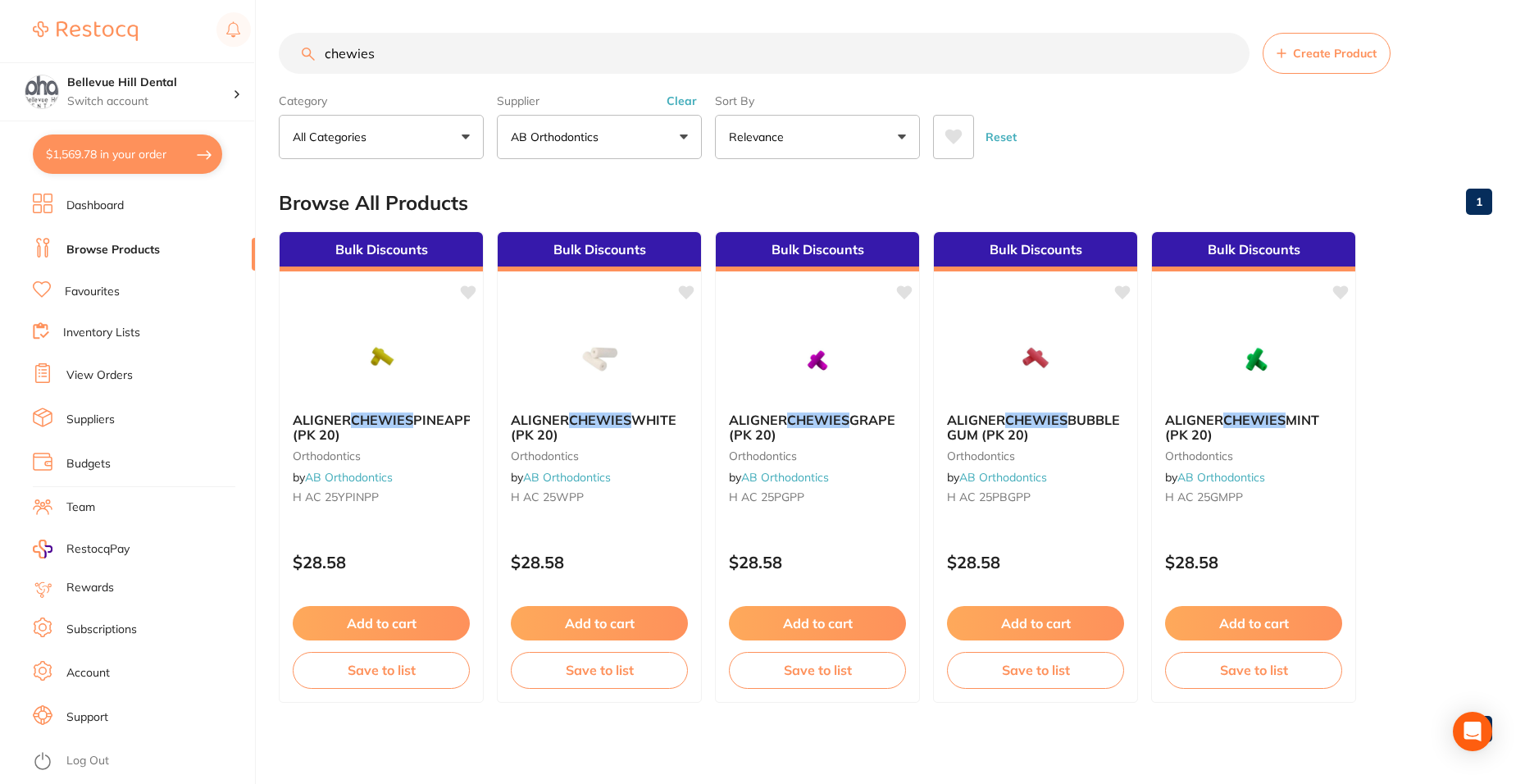
drag, startPoint x: 409, startPoint y: 48, endPoint x: 321, endPoint y: 53, distance: 88.1
click at [321, 53] on input "chewies" at bounding box center [764, 53] width 971 height 41
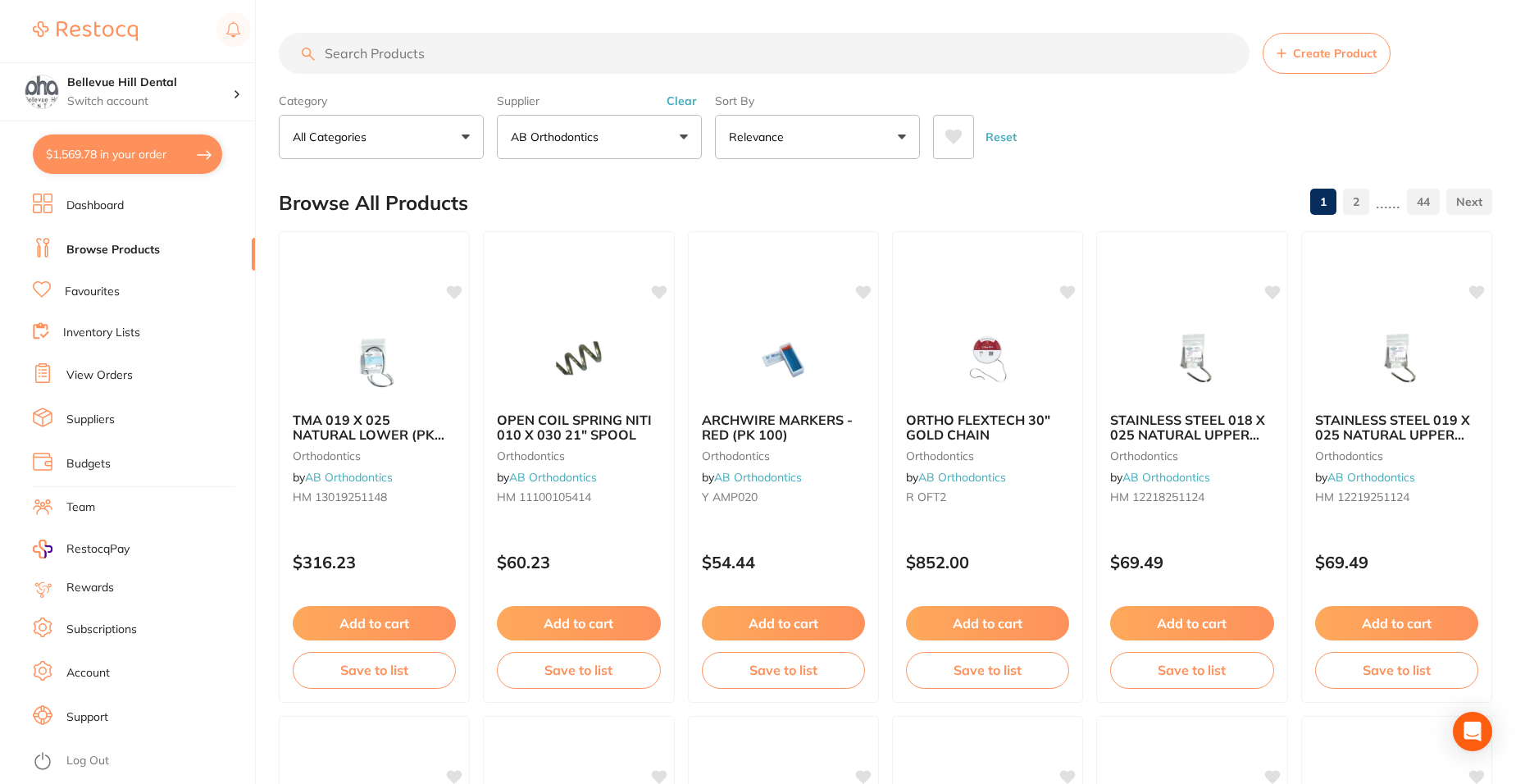
click at [570, 147] on button "AB Orthodontics" at bounding box center [599, 137] width 205 height 44
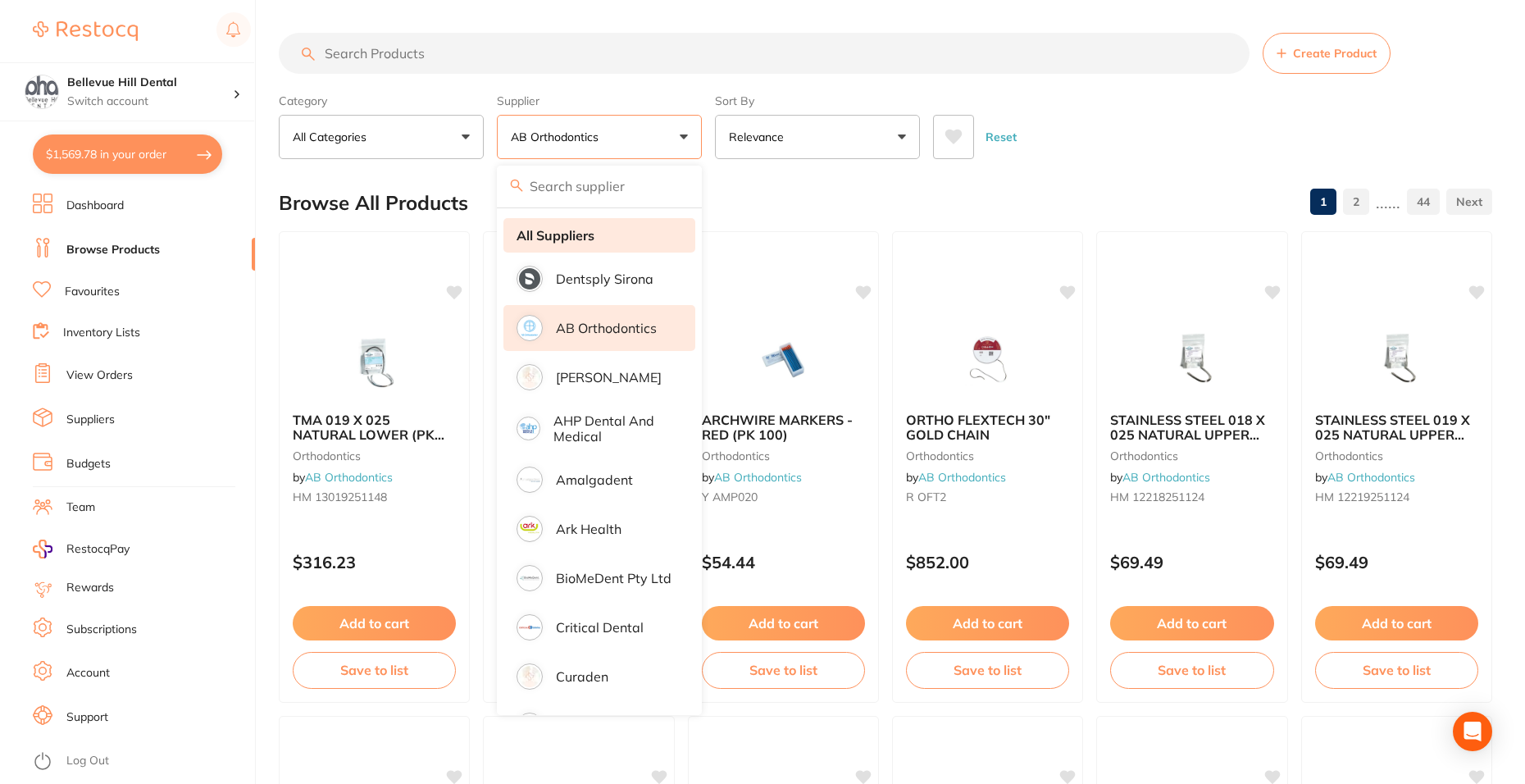
click at [589, 235] on strong "All Suppliers" at bounding box center [555, 235] width 78 height 15
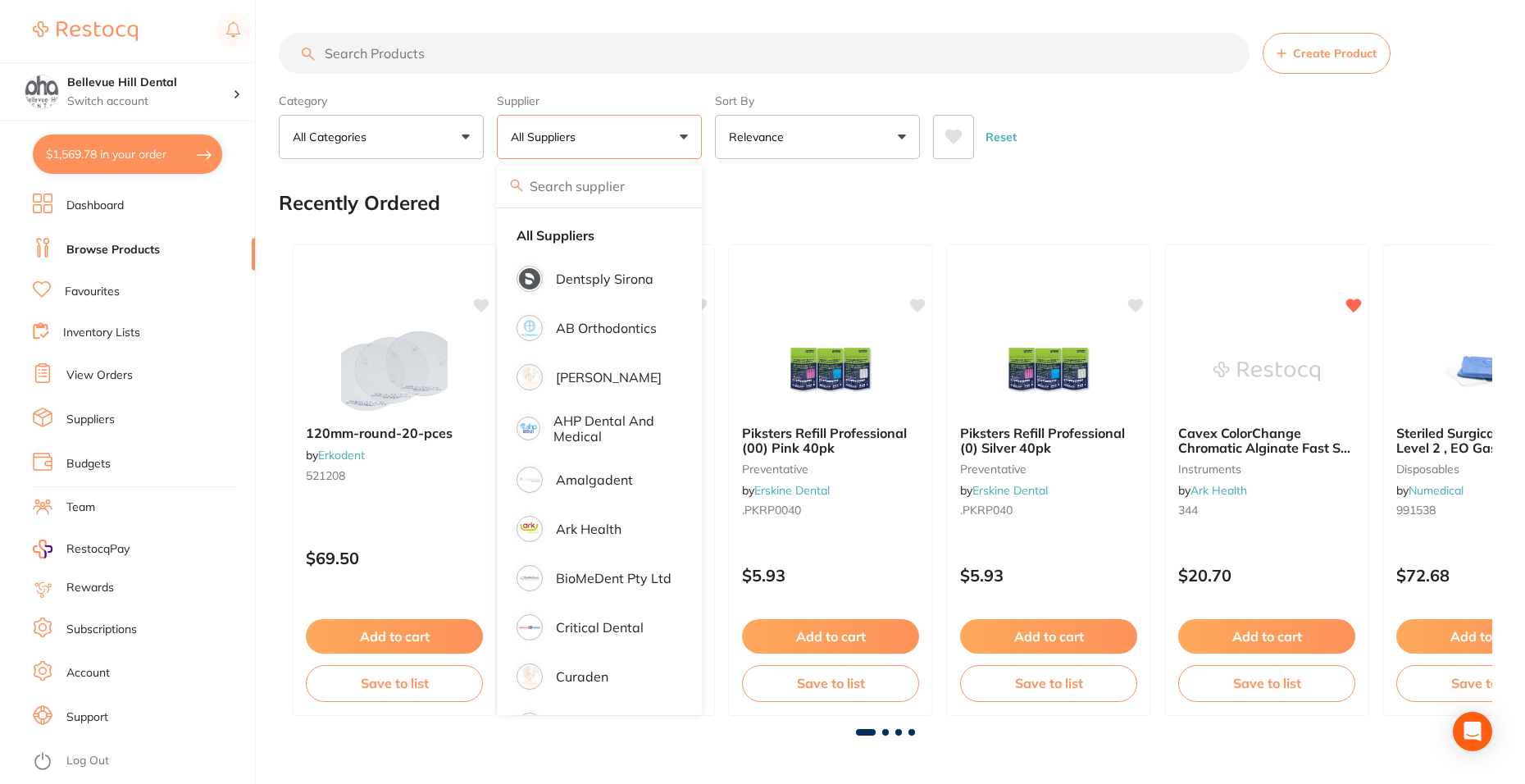
click at [394, 48] on input "search" at bounding box center [764, 53] width 971 height 41
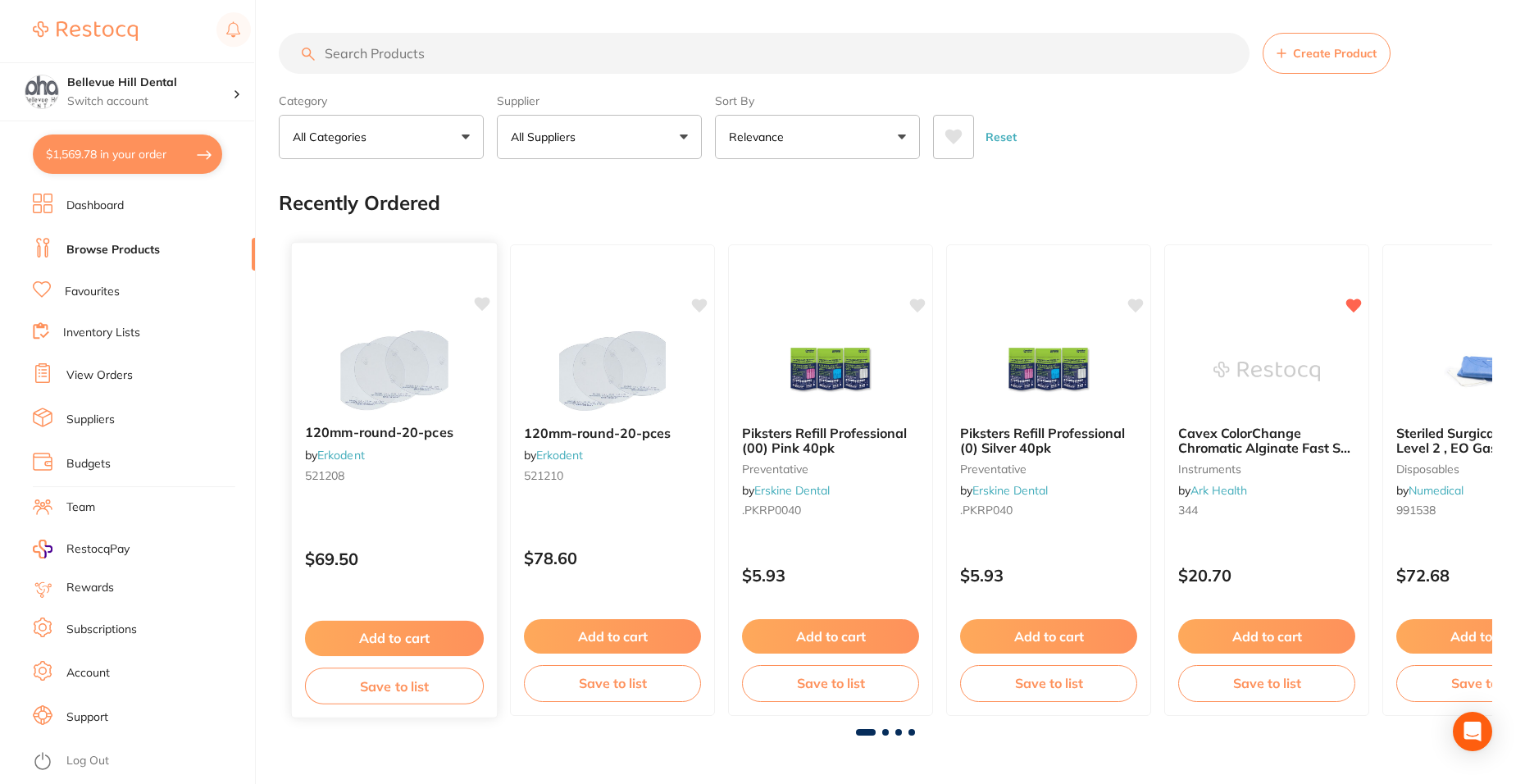
click at [407, 284] on div "120mm-round-20-pces by Erkodent 521208 $69.50 Add to cart Save to list" at bounding box center [395, 480] width 208 height 476
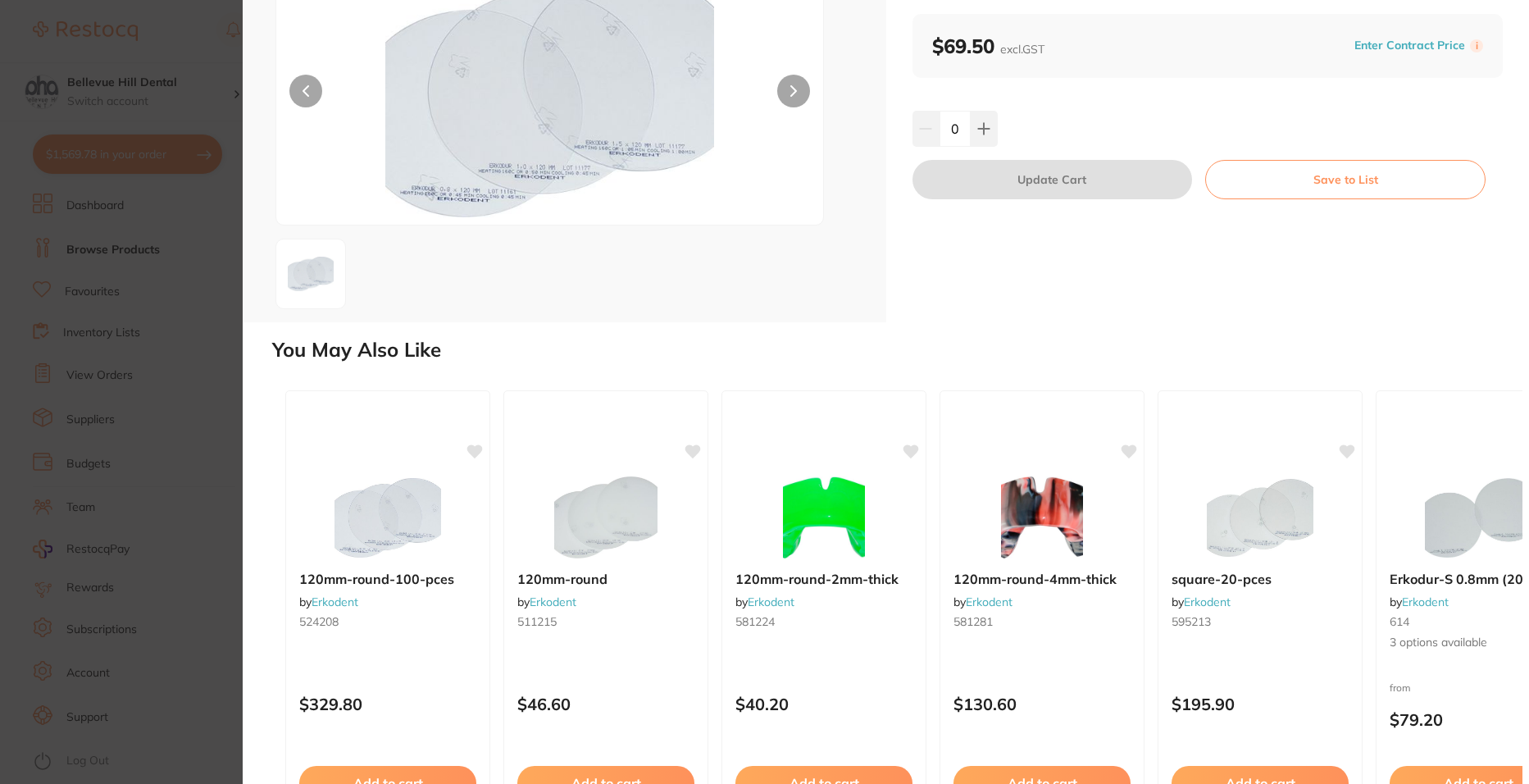
scroll to position [235, 0]
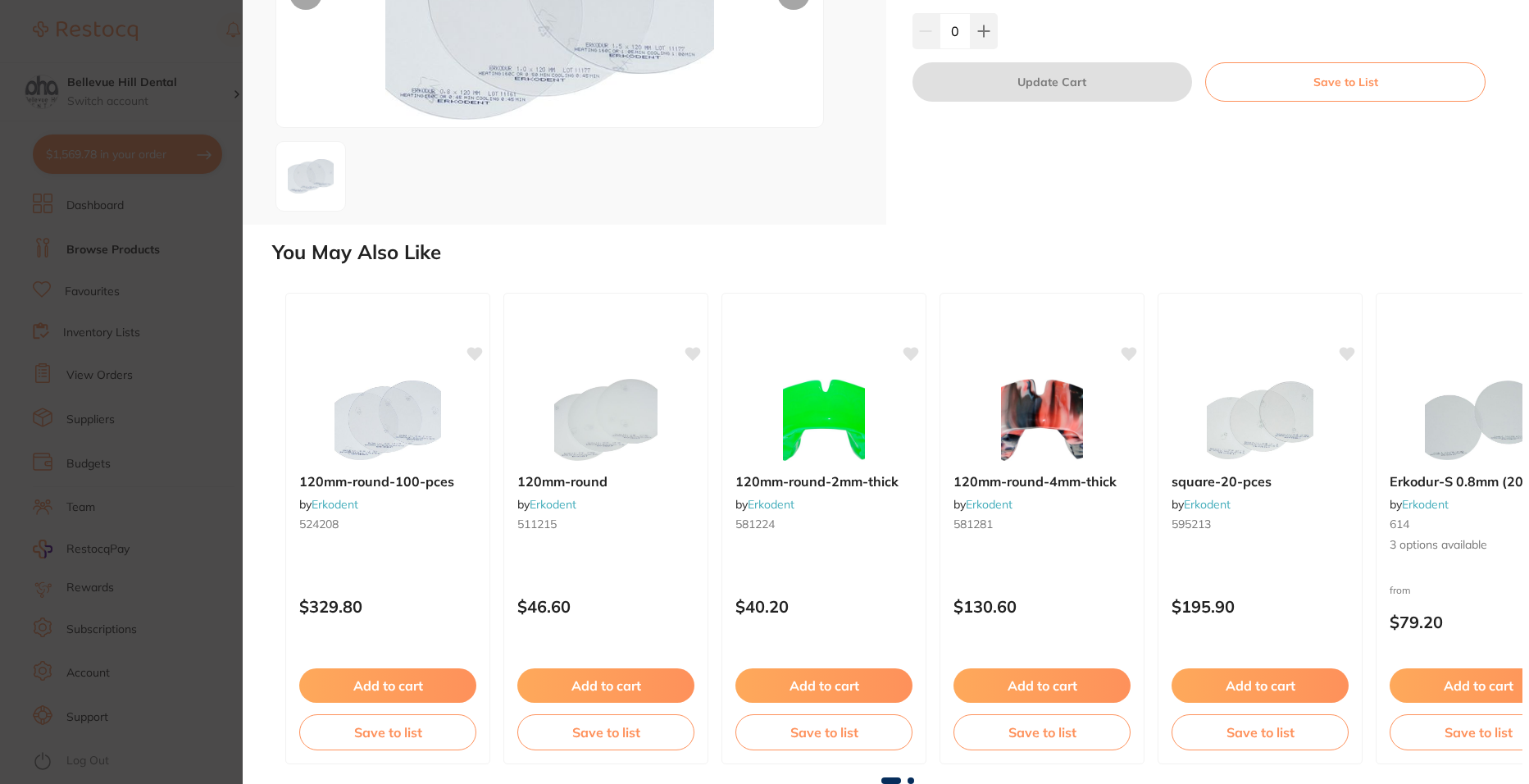
click at [911, 780] on span at bounding box center [911, 781] width 7 height 7
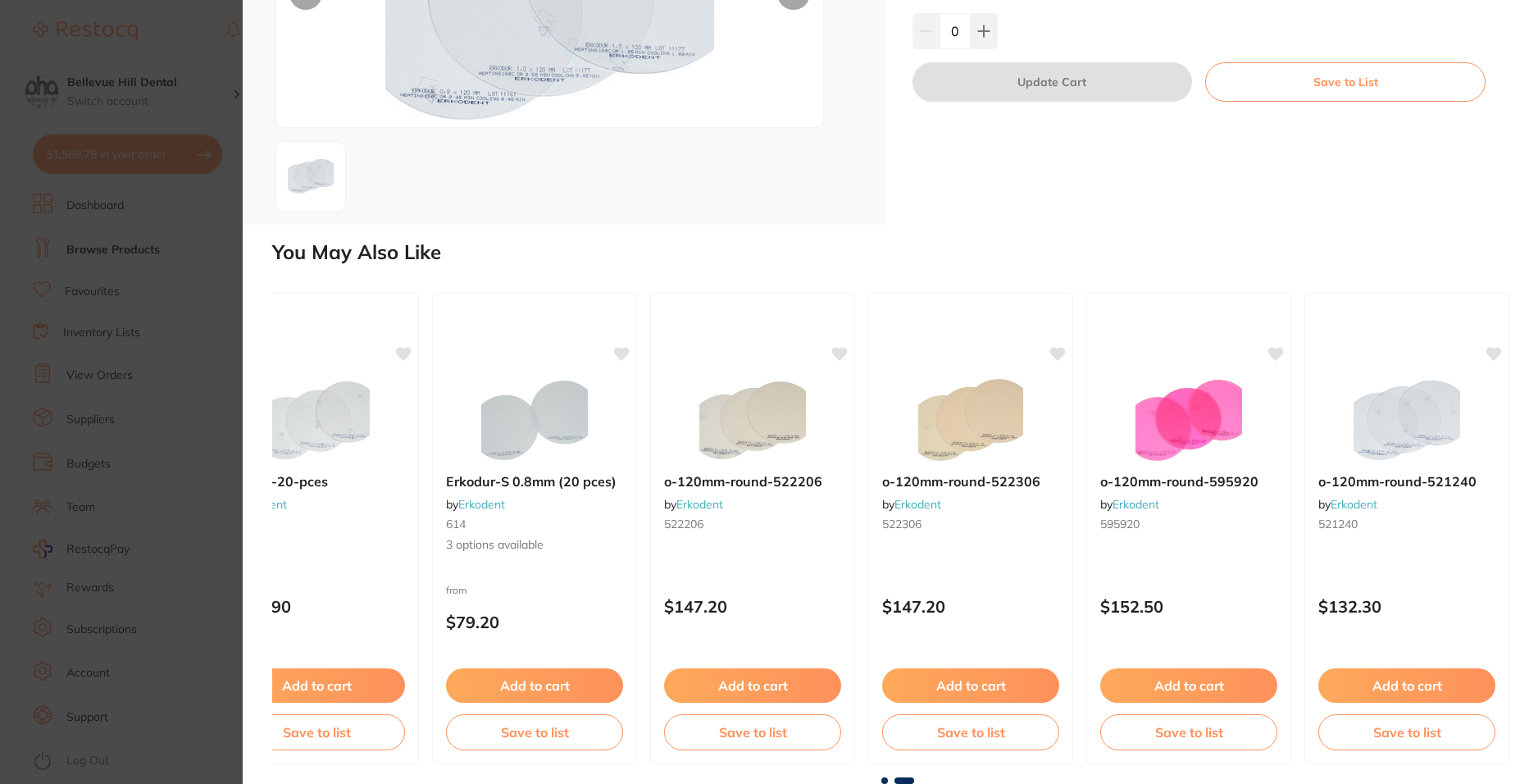
scroll to position [0, 0]
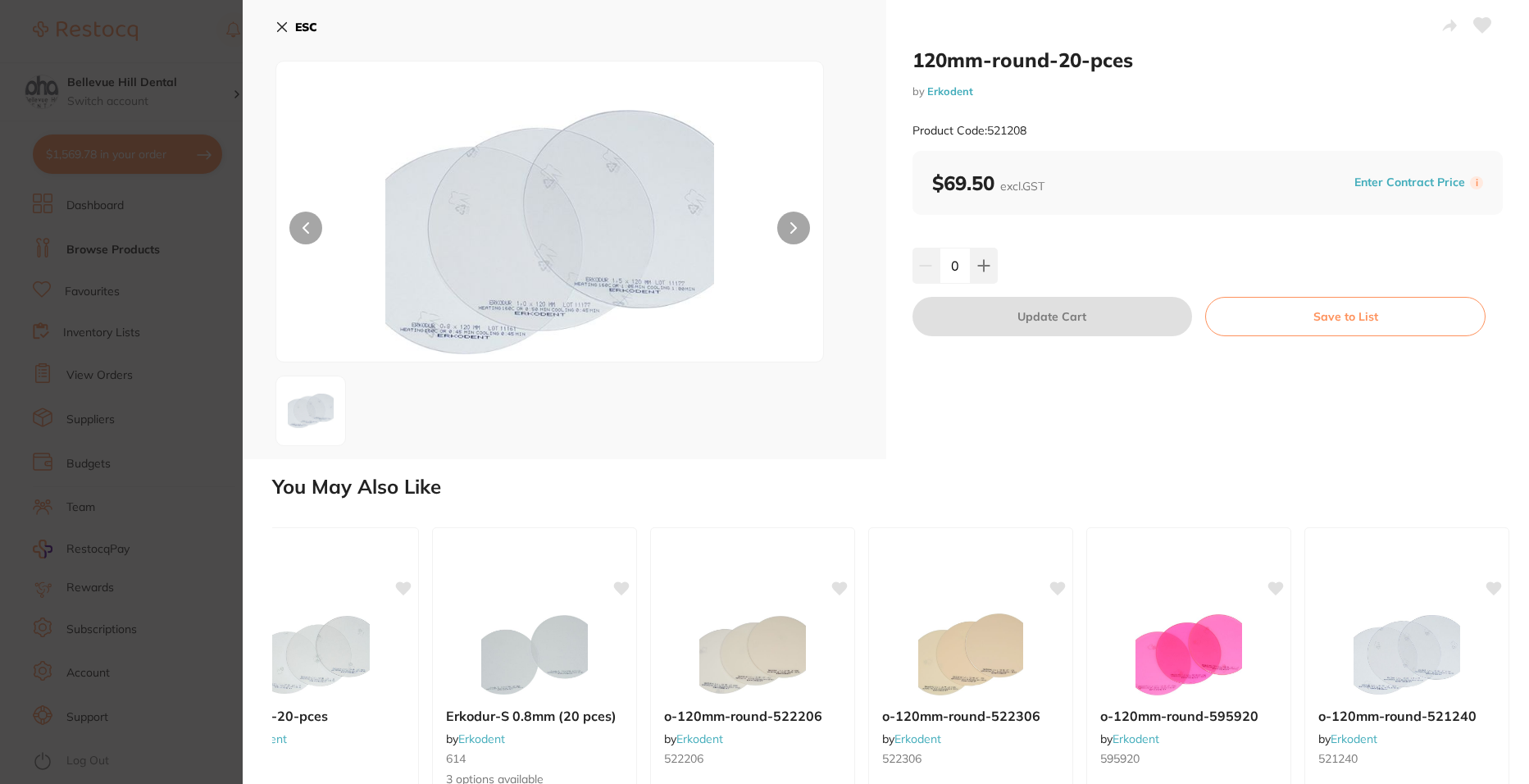
click at [301, 24] on b "ESC" at bounding box center [305, 27] width 22 height 15
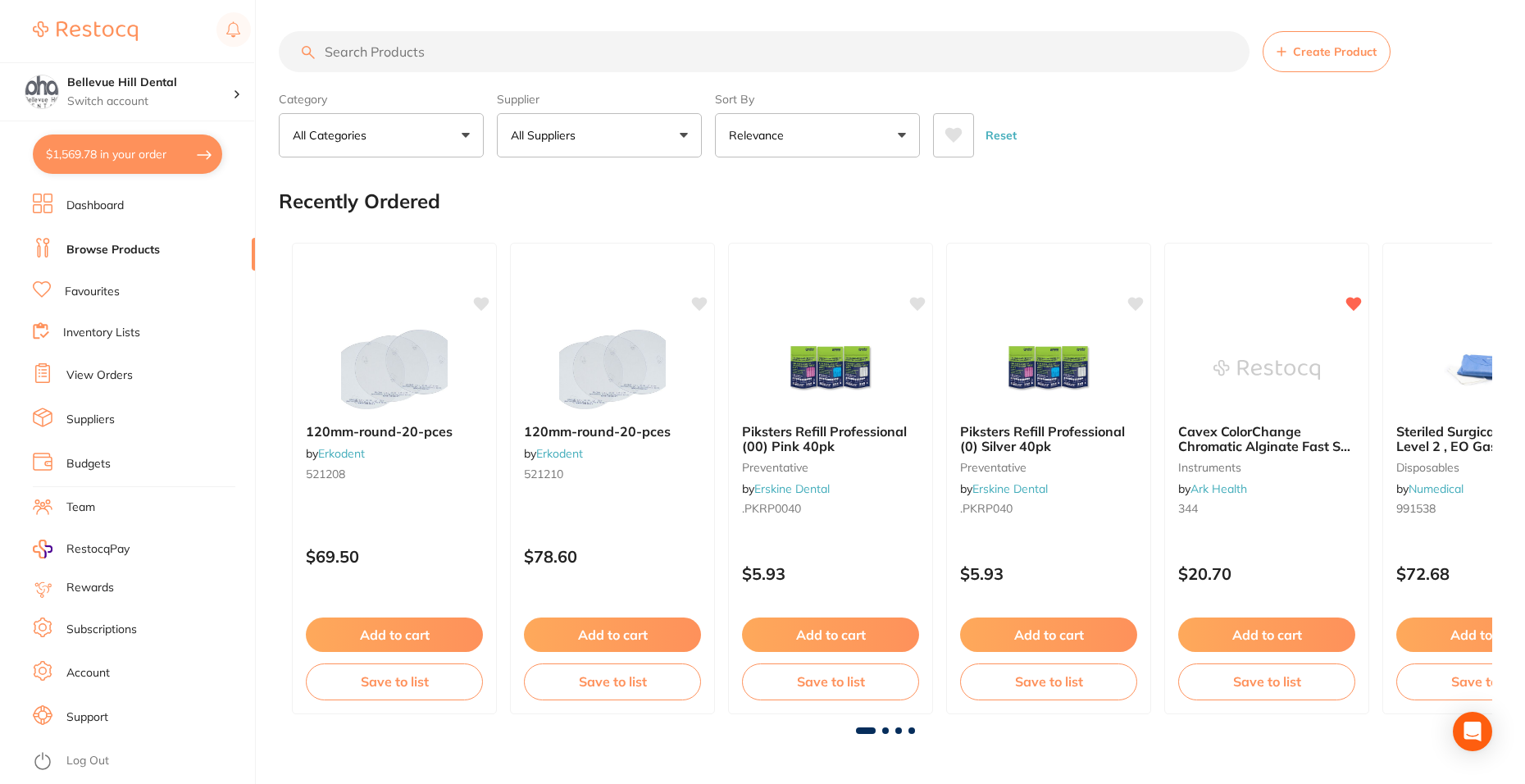
click at [392, 51] on input "search" at bounding box center [764, 51] width 971 height 41
click at [467, 58] on input "search" at bounding box center [764, 51] width 971 height 41
click at [586, 147] on button "All Suppliers" at bounding box center [599, 135] width 205 height 44
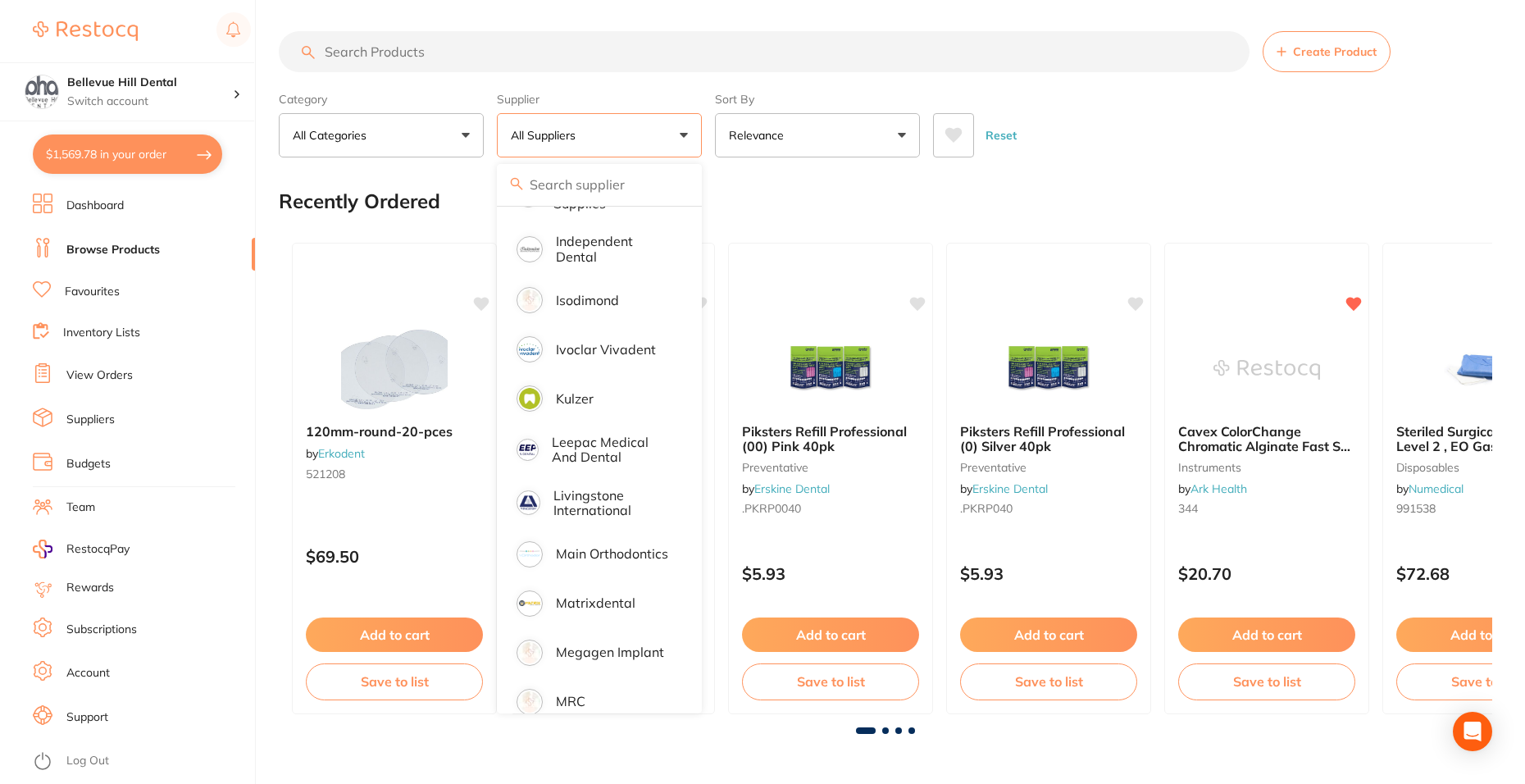
scroll to position [1476, 0]
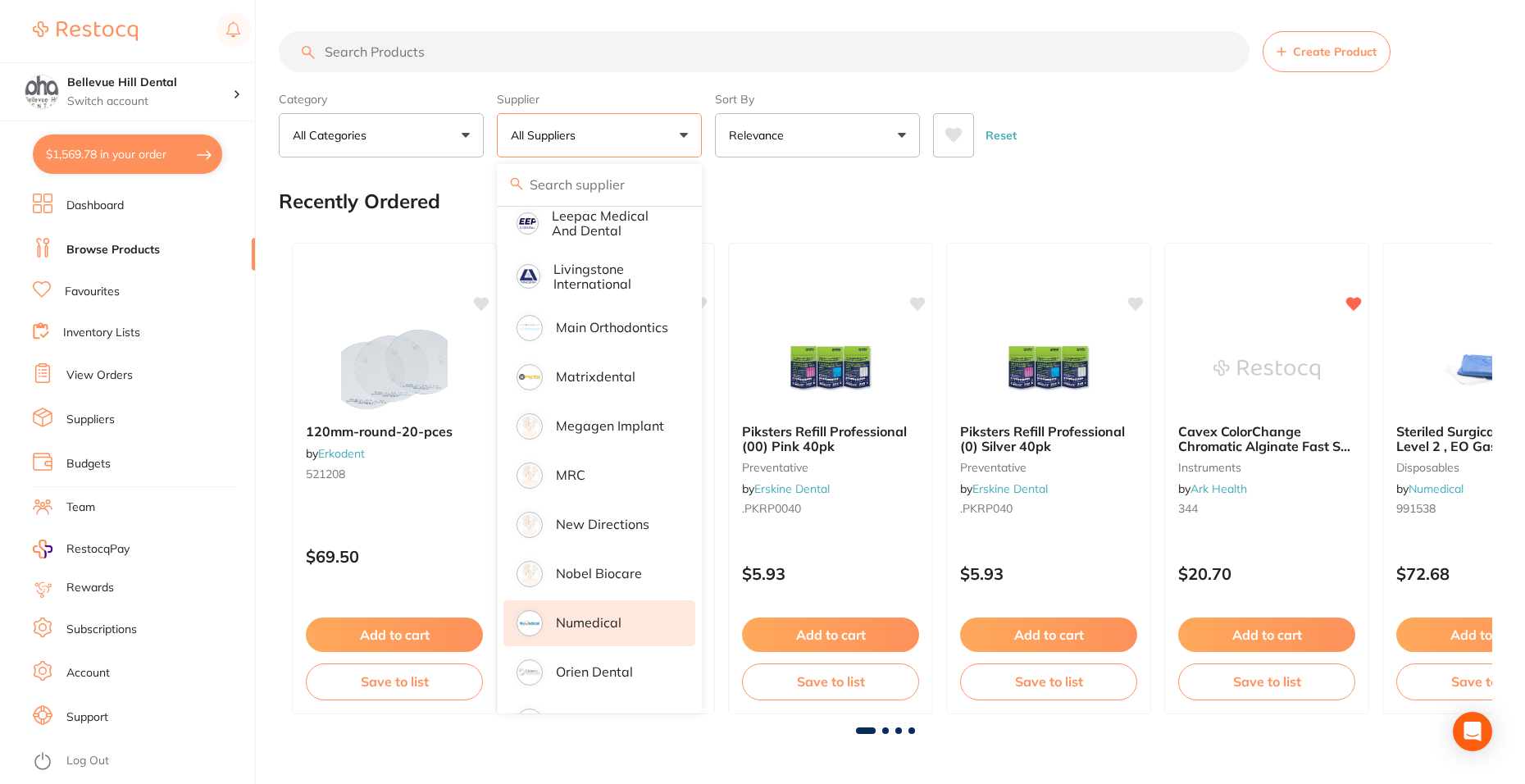
click at [613, 601] on li "Numedical" at bounding box center [599, 623] width 192 height 46
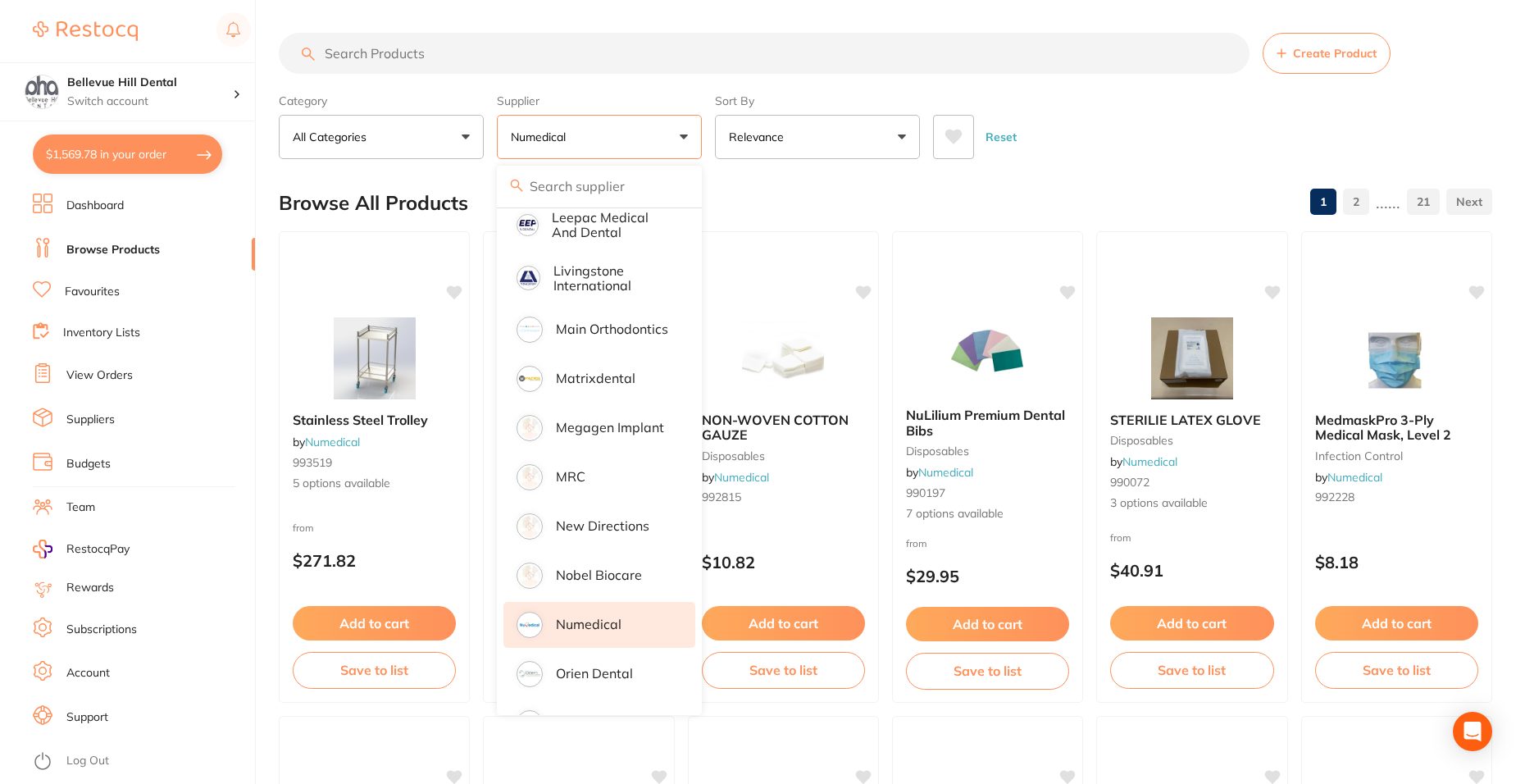
click at [478, 65] on input "search" at bounding box center [764, 53] width 971 height 41
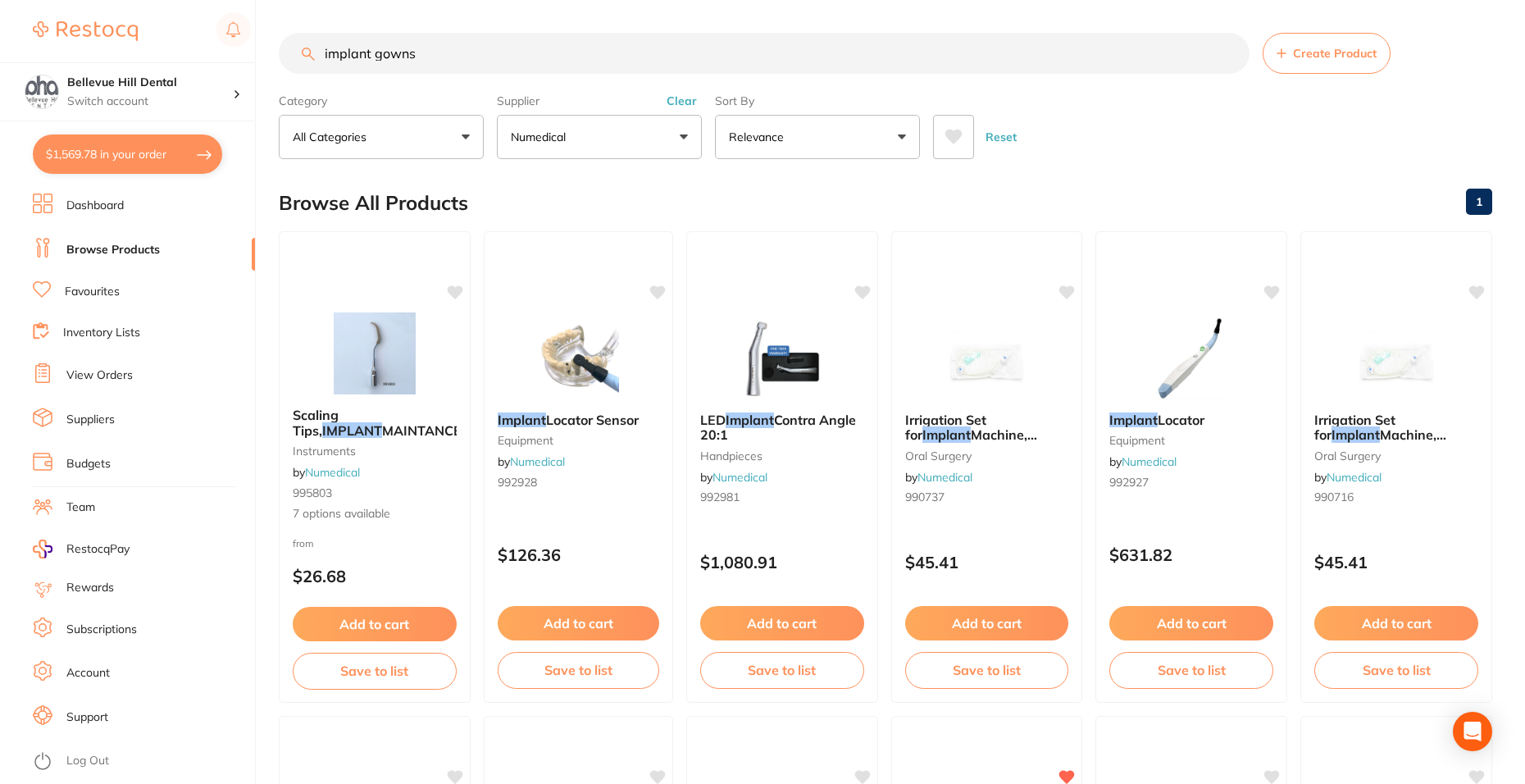
drag, startPoint x: 406, startPoint y: 50, endPoint x: 310, endPoint y: 48, distance: 96.0
click at [310, 48] on div "implant gowns Create Product" at bounding box center [886, 53] width 1214 height 41
type input "t"
type input "sterile gown"
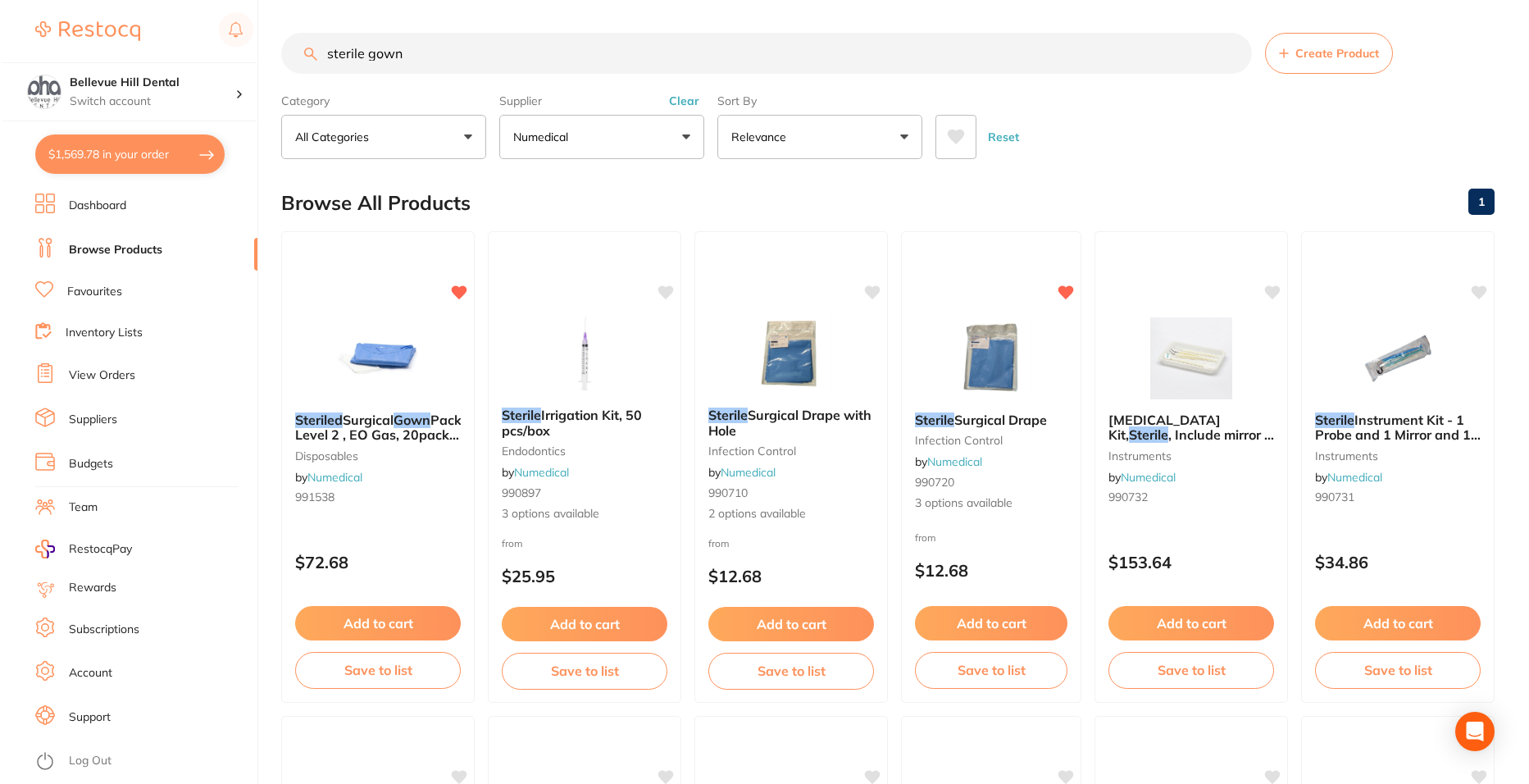
scroll to position [877, 0]
click at [396, 316] on img at bounding box center [374, 357] width 107 height 83
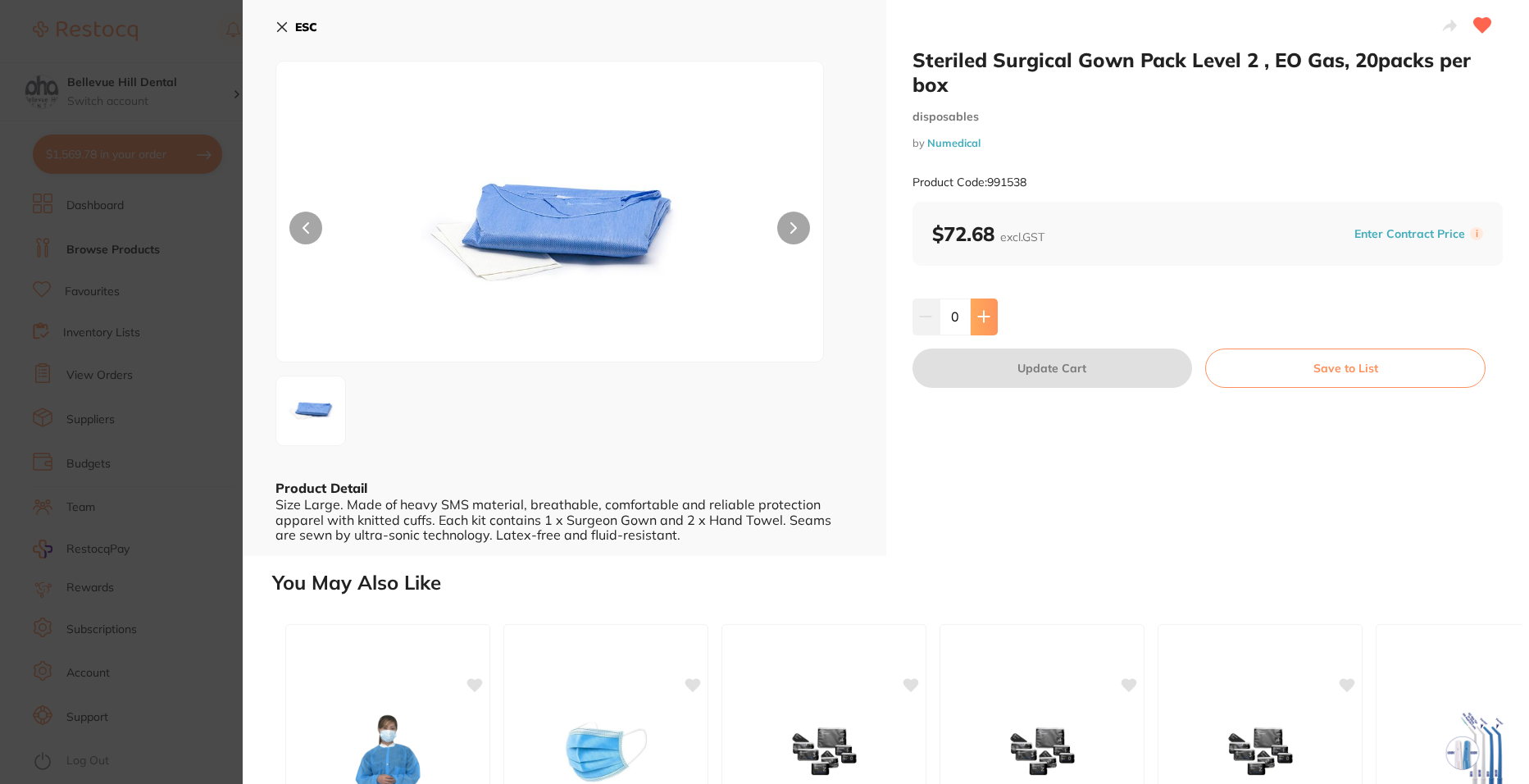
click at [983, 317] on icon at bounding box center [983, 317] width 10 height 10
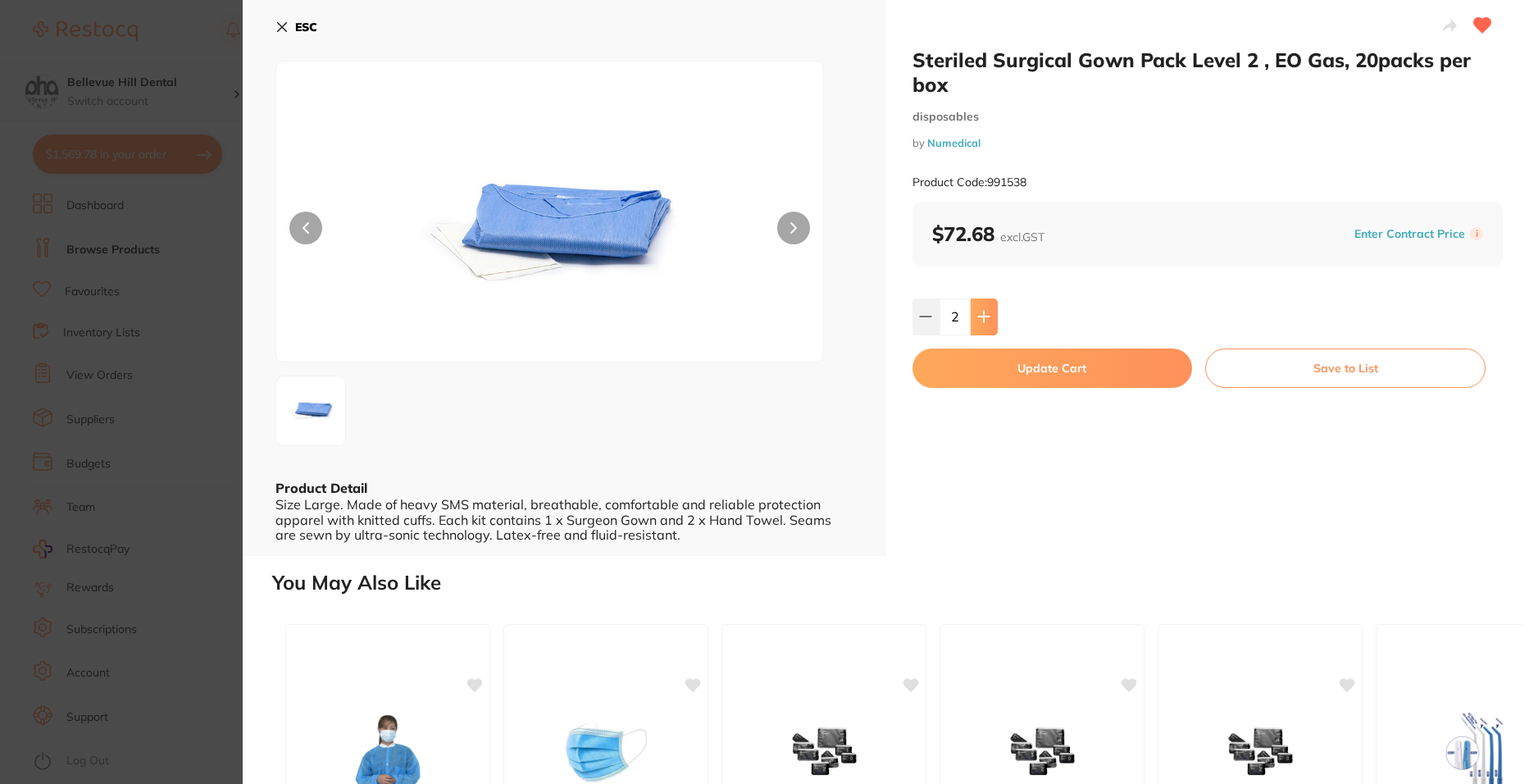
type input "2"
click at [1010, 361] on button "Update Cart" at bounding box center [1052, 367] width 280 height 39
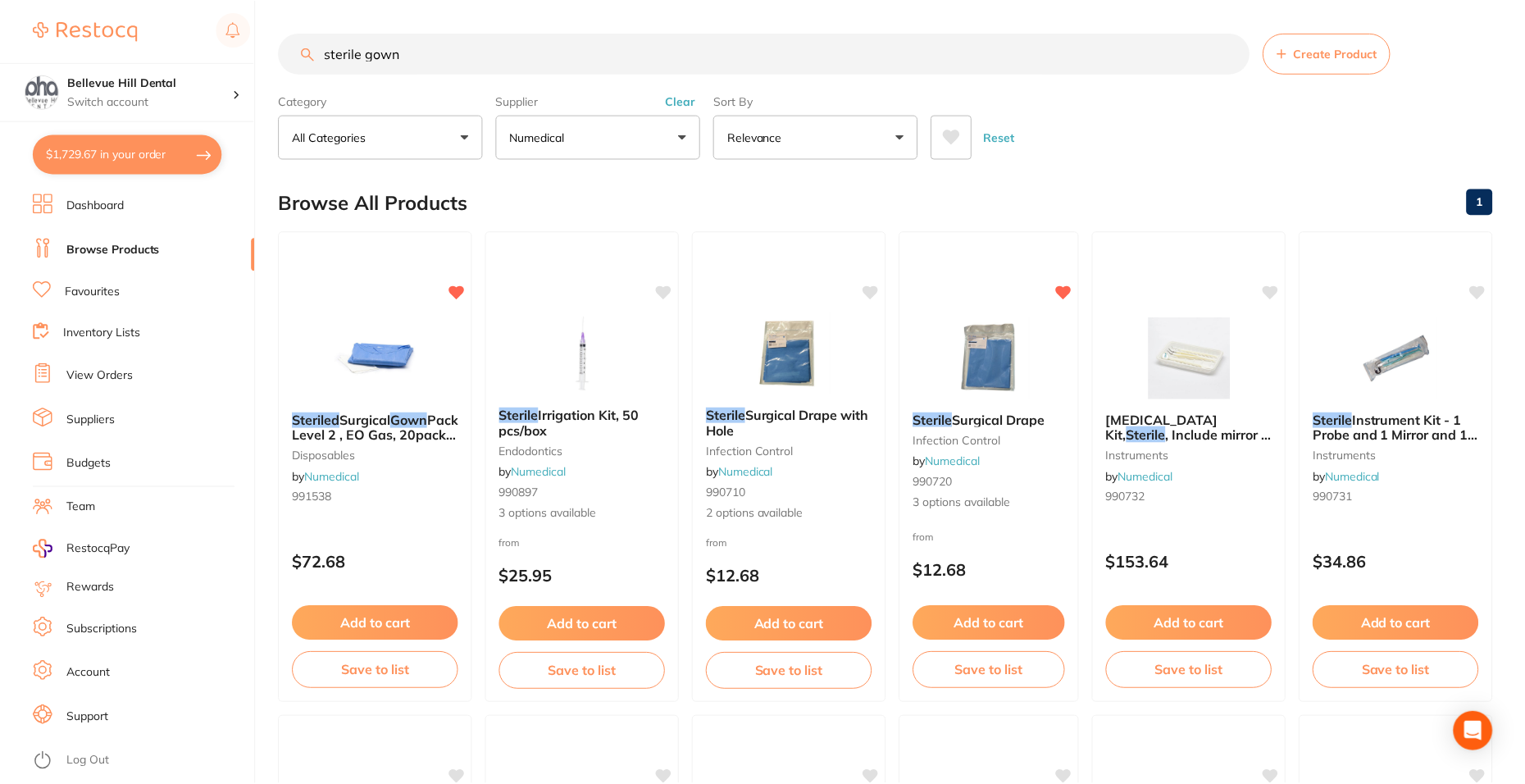
scroll to position [1, 0]
drag, startPoint x: 455, startPoint y: 57, endPoint x: 321, endPoint y: 53, distance: 134.1
click at [321, 53] on input "sterile gown" at bounding box center [764, 52] width 971 height 41
type input "sani sleevs"
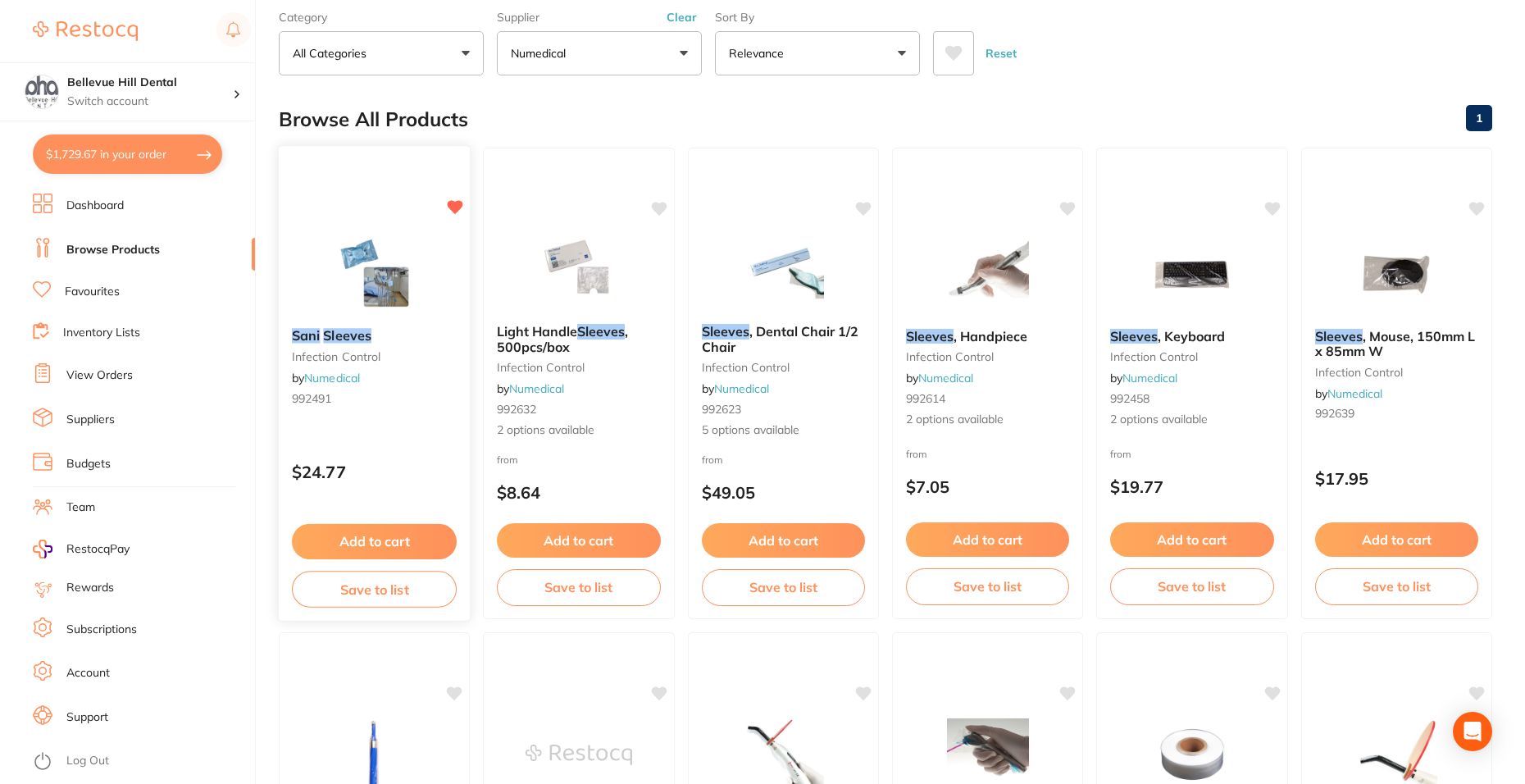
scroll to position [164, 0]
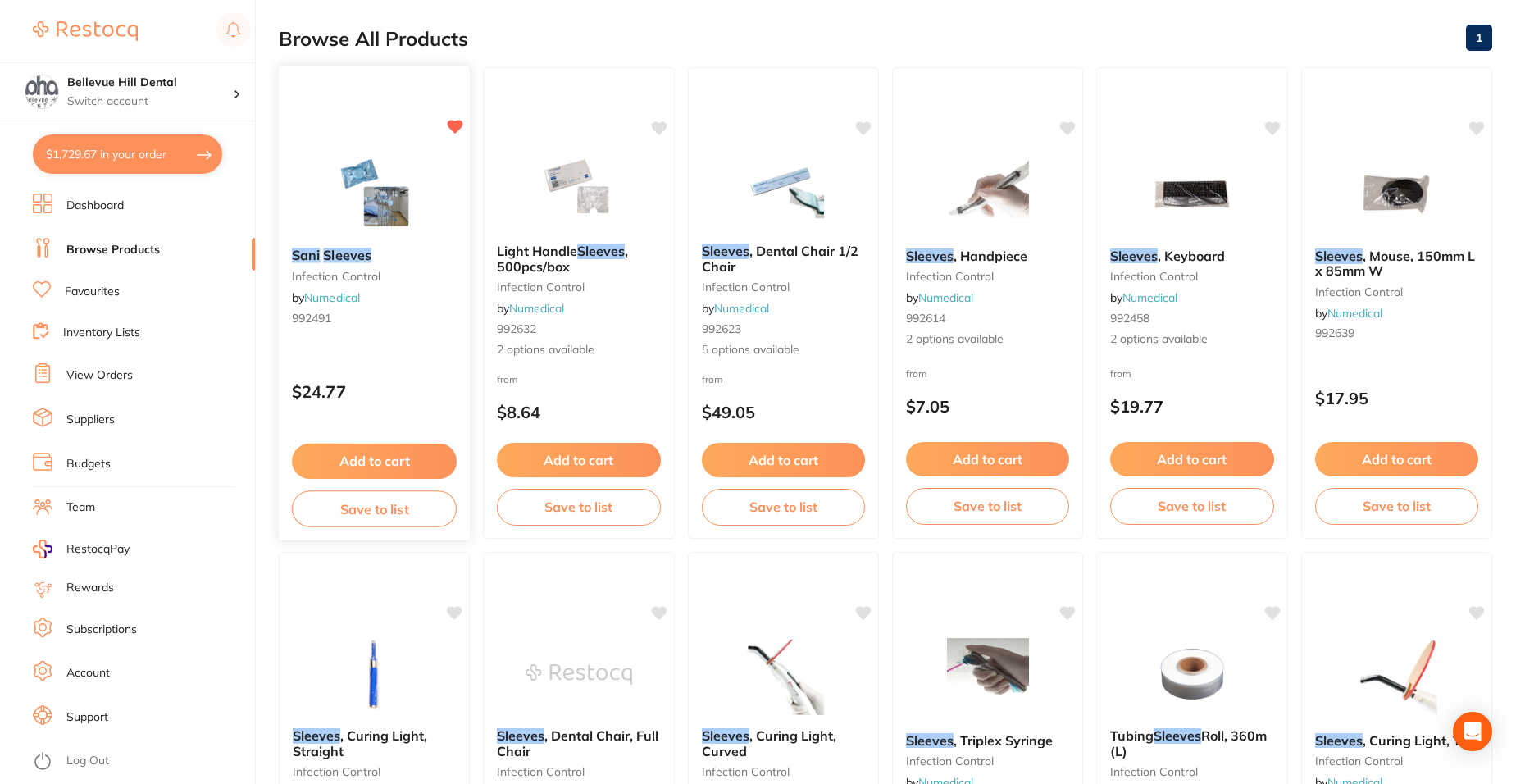
click at [391, 459] on button "Add to cart" at bounding box center [374, 461] width 165 height 35
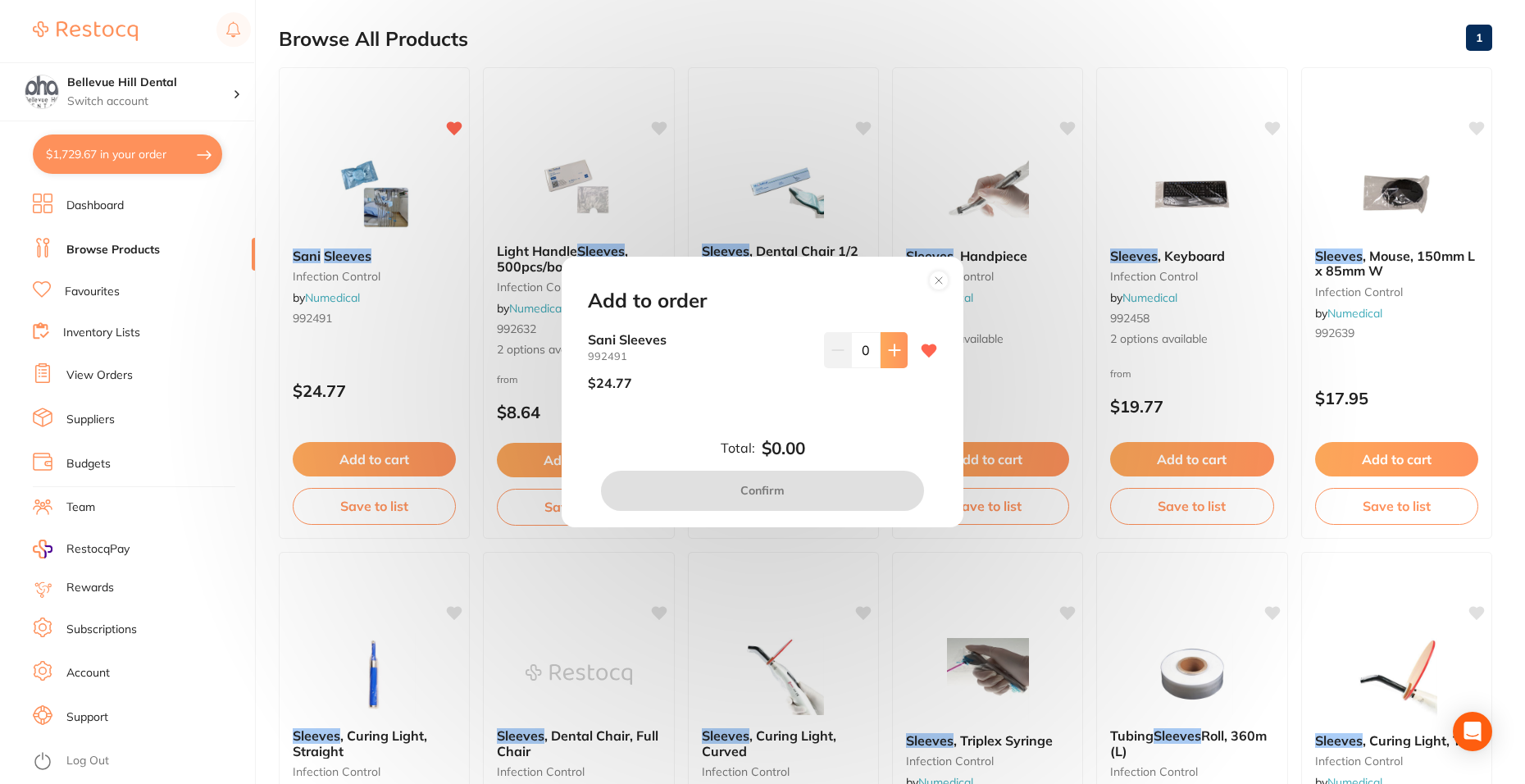
click at [889, 351] on icon at bounding box center [894, 351] width 10 height 10
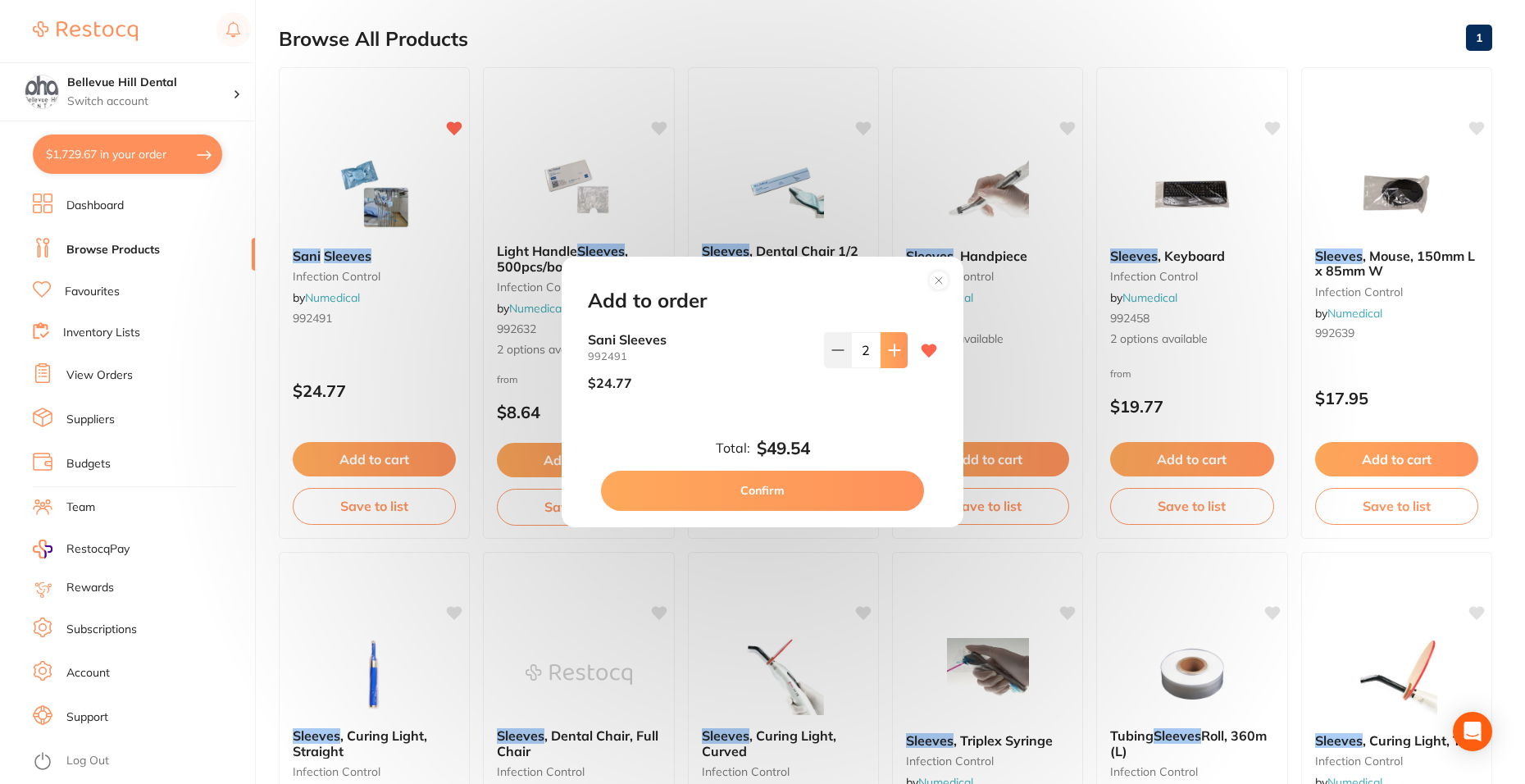
click at [889, 351] on icon at bounding box center [894, 351] width 10 height 10
type input "4"
click at [870, 482] on button "Confirm" at bounding box center [762, 490] width 323 height 39
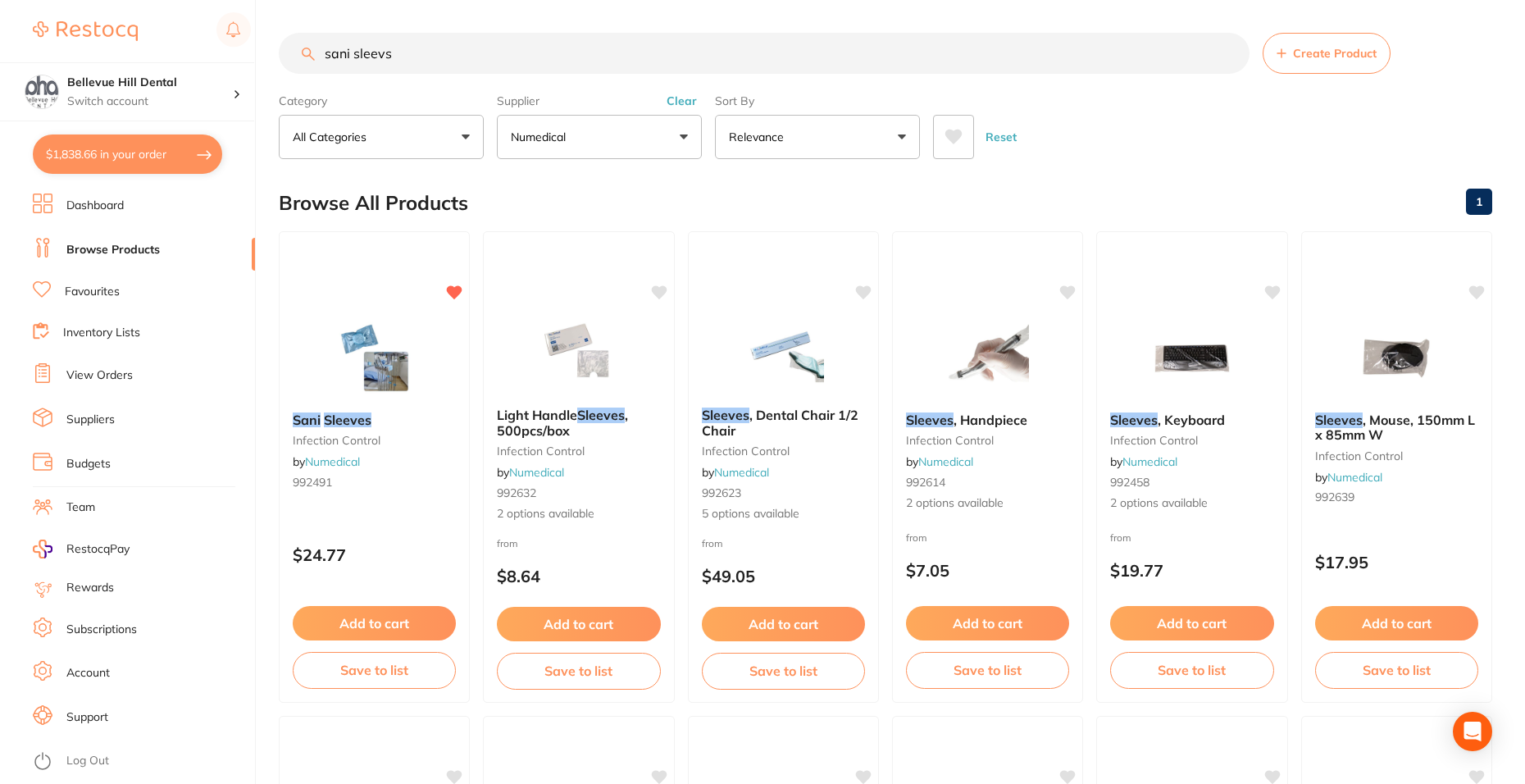
scroll to position [1, 0]
drag, startPoint x: 436, startPoint y: 72, endPoint x: 300, endPoint y: 72, distance: 136.0
click at [300, 72] on input "sani sleevs" at bounding box center [764, 53] width 971 height 41
type input "sterile drape"
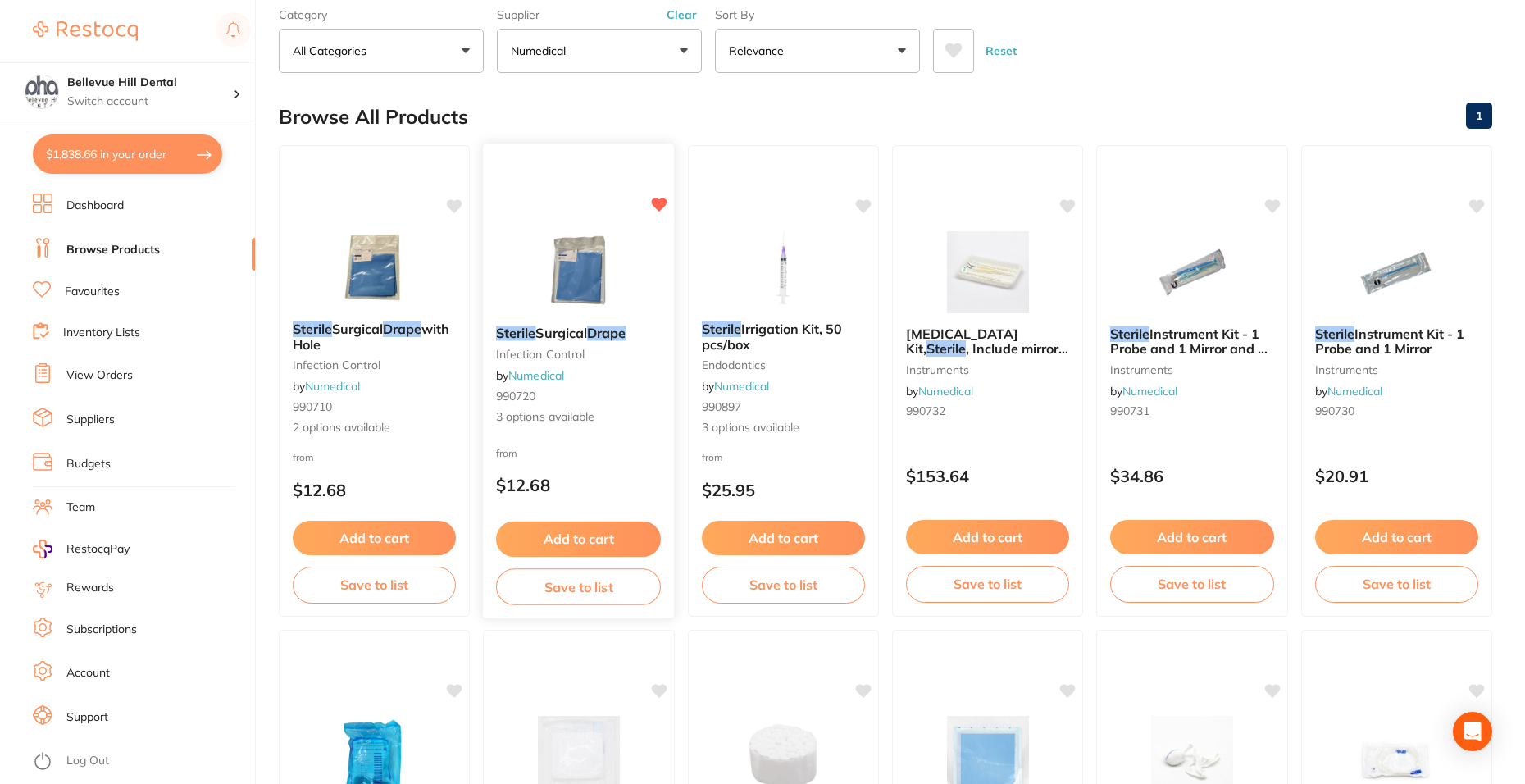
scroll to position [164, 0]
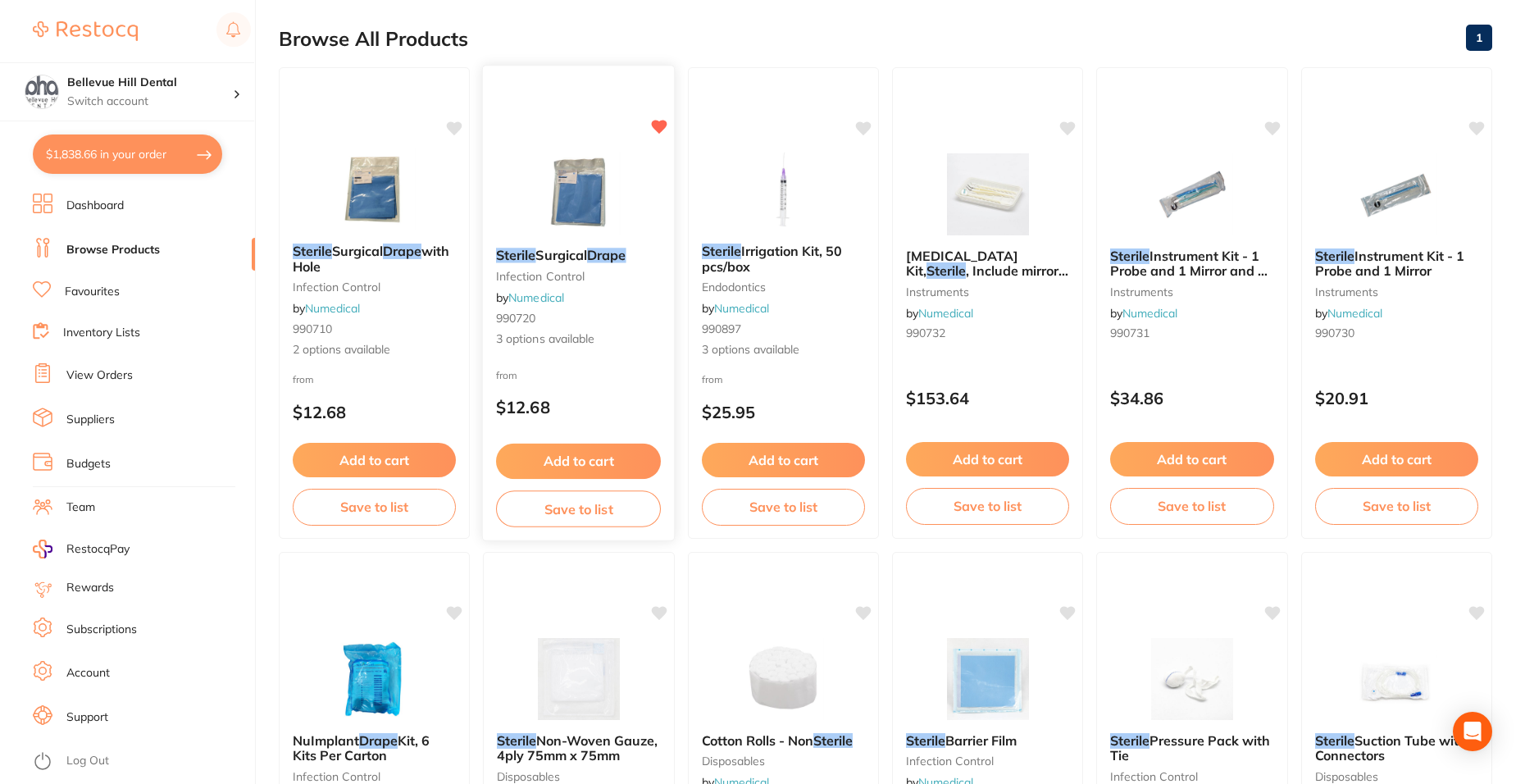
click at [571, 208] on img at bounding box center [578, 193] width 107 height 83
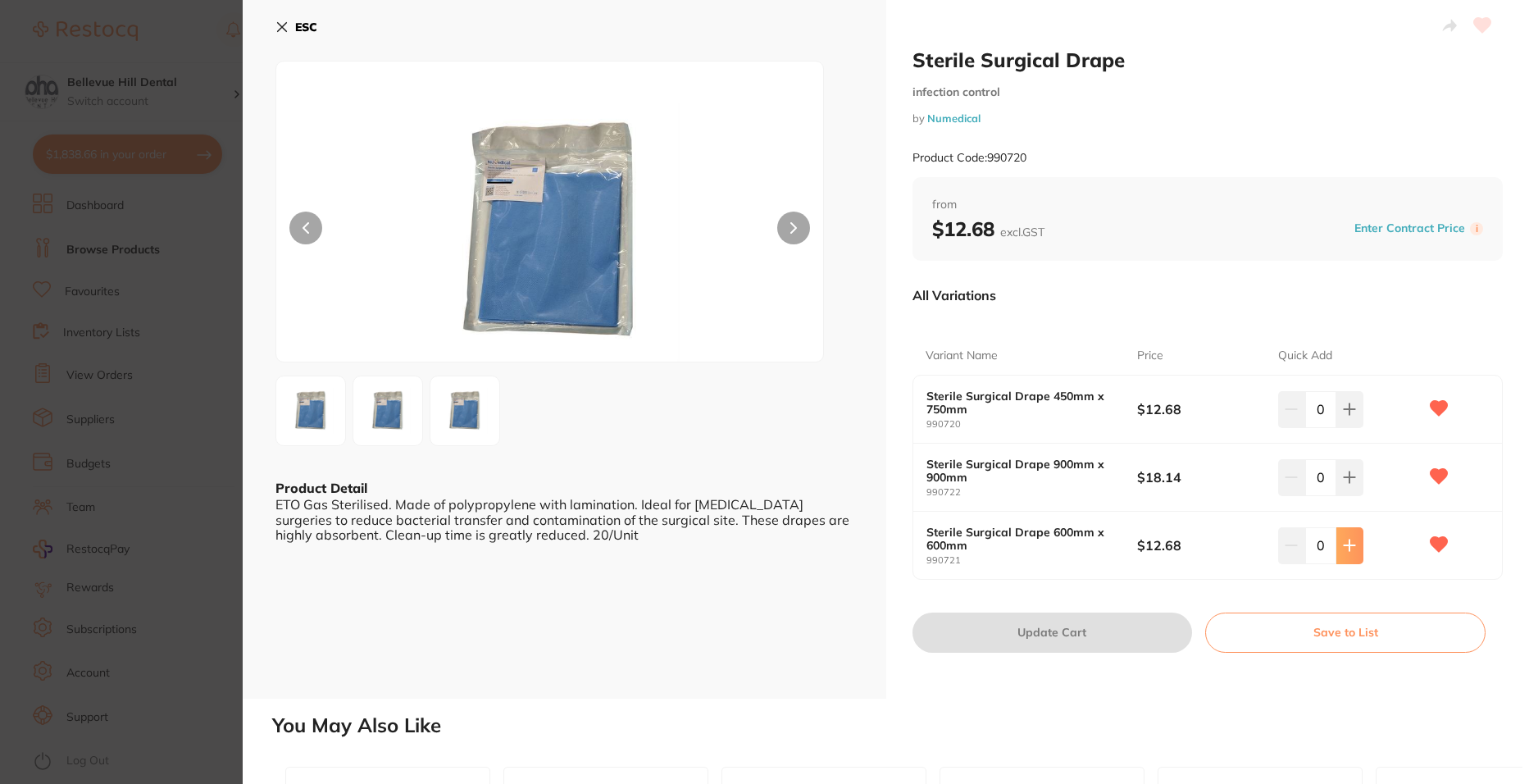
click at [1348, 549] on icon at bounding box center [1349, 545] width 13 height 13
click at [1358, 553] on button at bounding box center [1349, 544] width 27 height 36
type input "3"
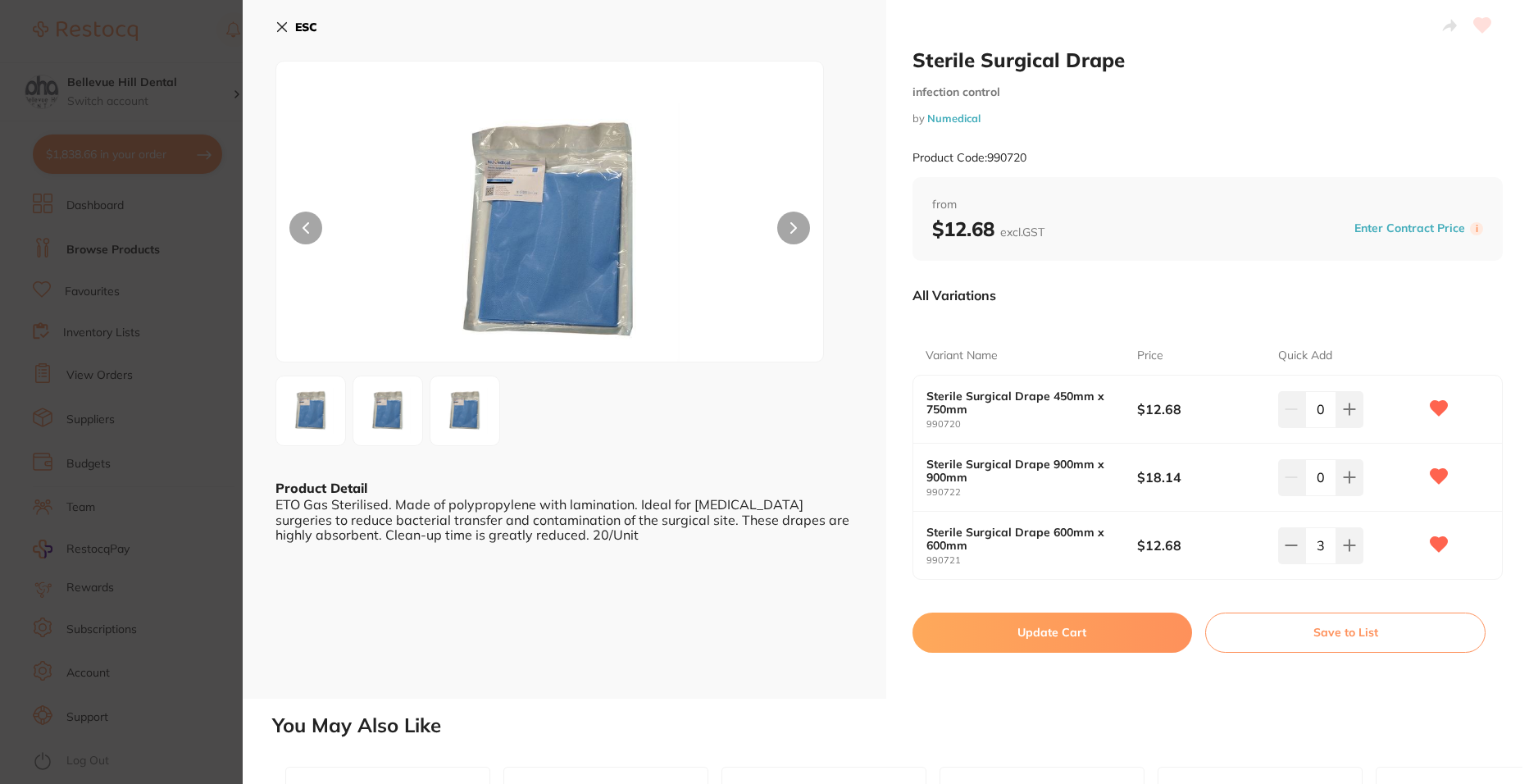
click at [1123, 627] on button "Update Cart" at bounding box center [1052, 631] width 280 height 39
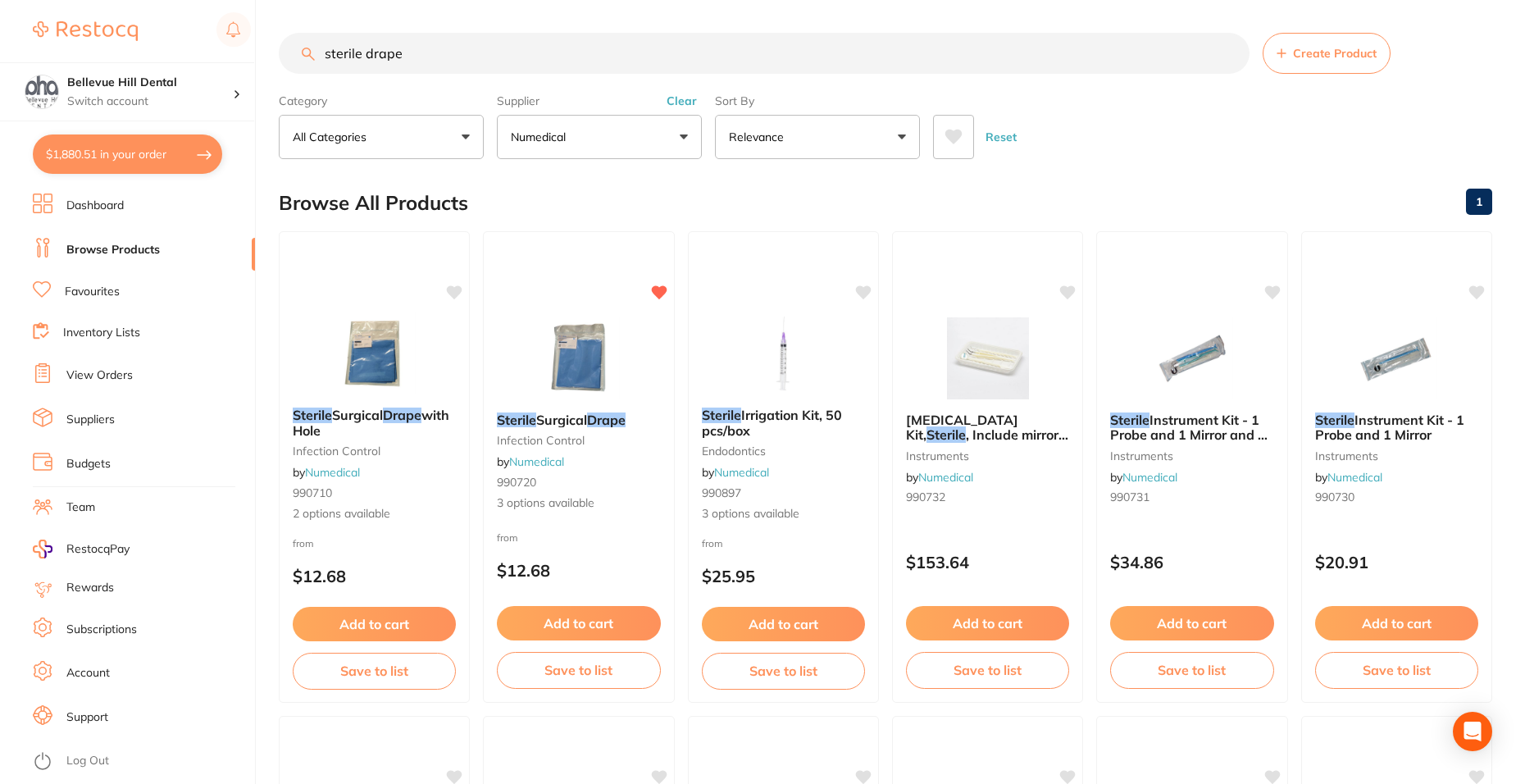
click at [112, 158] on button "$1,880.51 in your order" at bounding box center [127, 153] width 189 height 39
checkbox input "true"
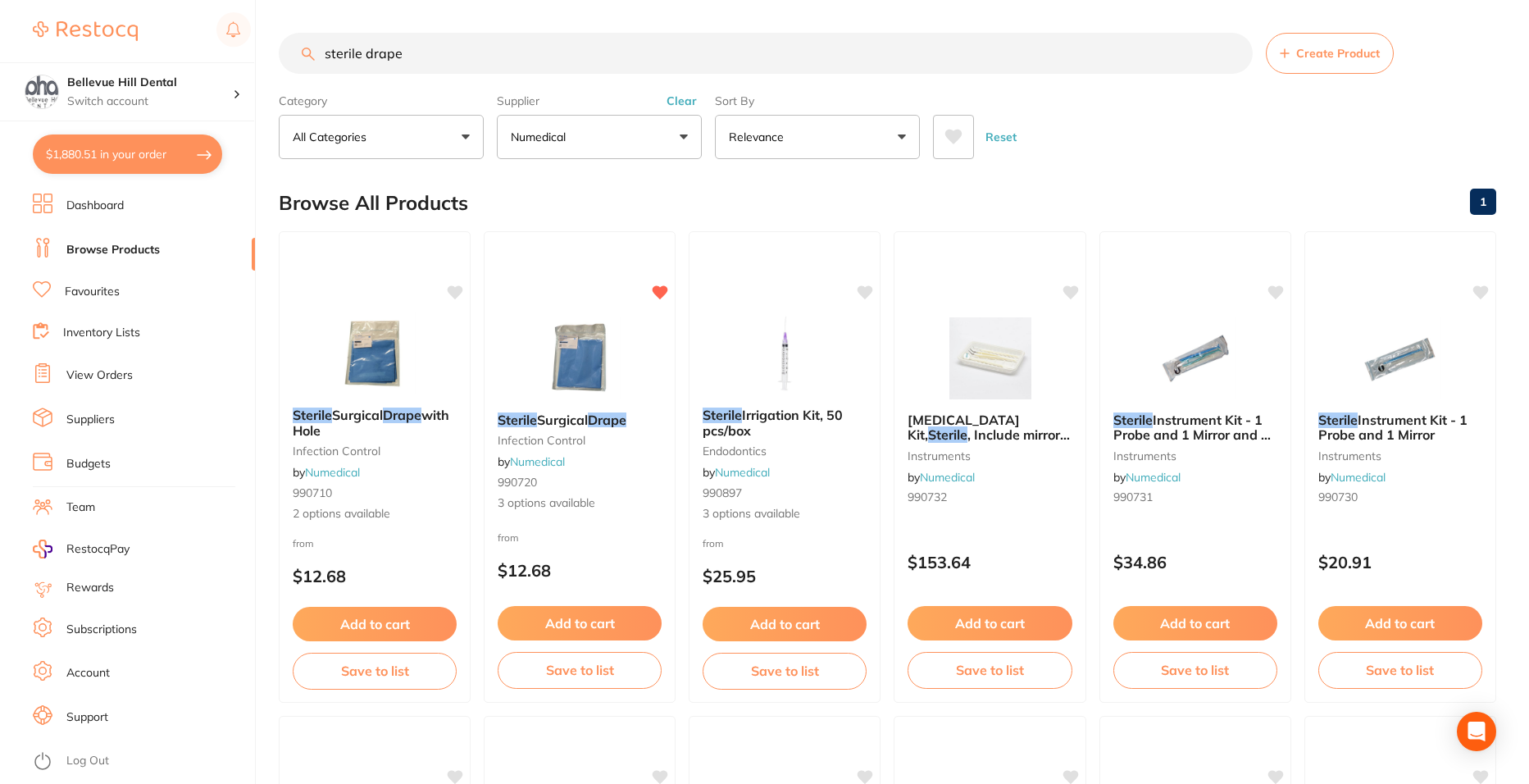
checkbox input "true"
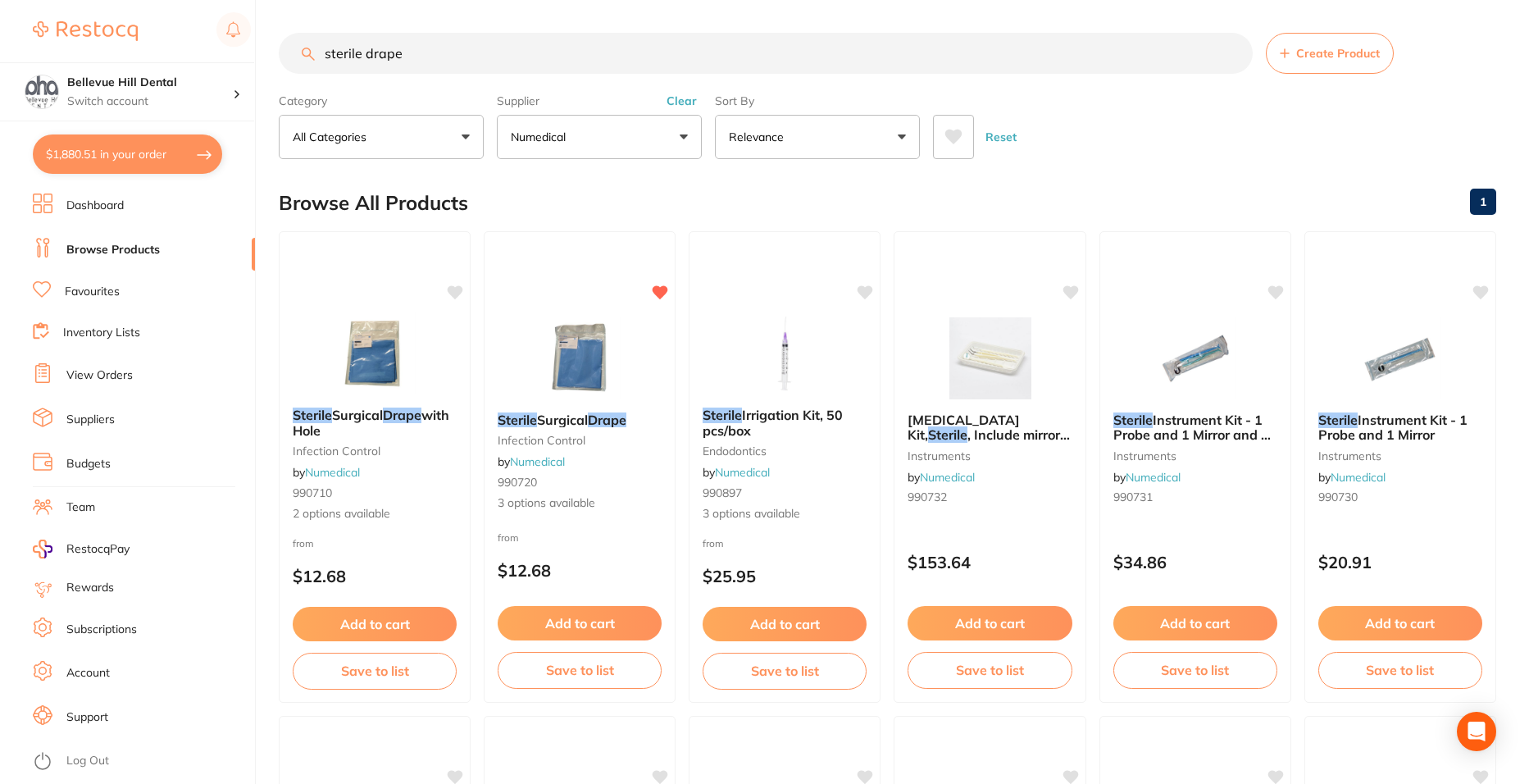
checkbox input "true"
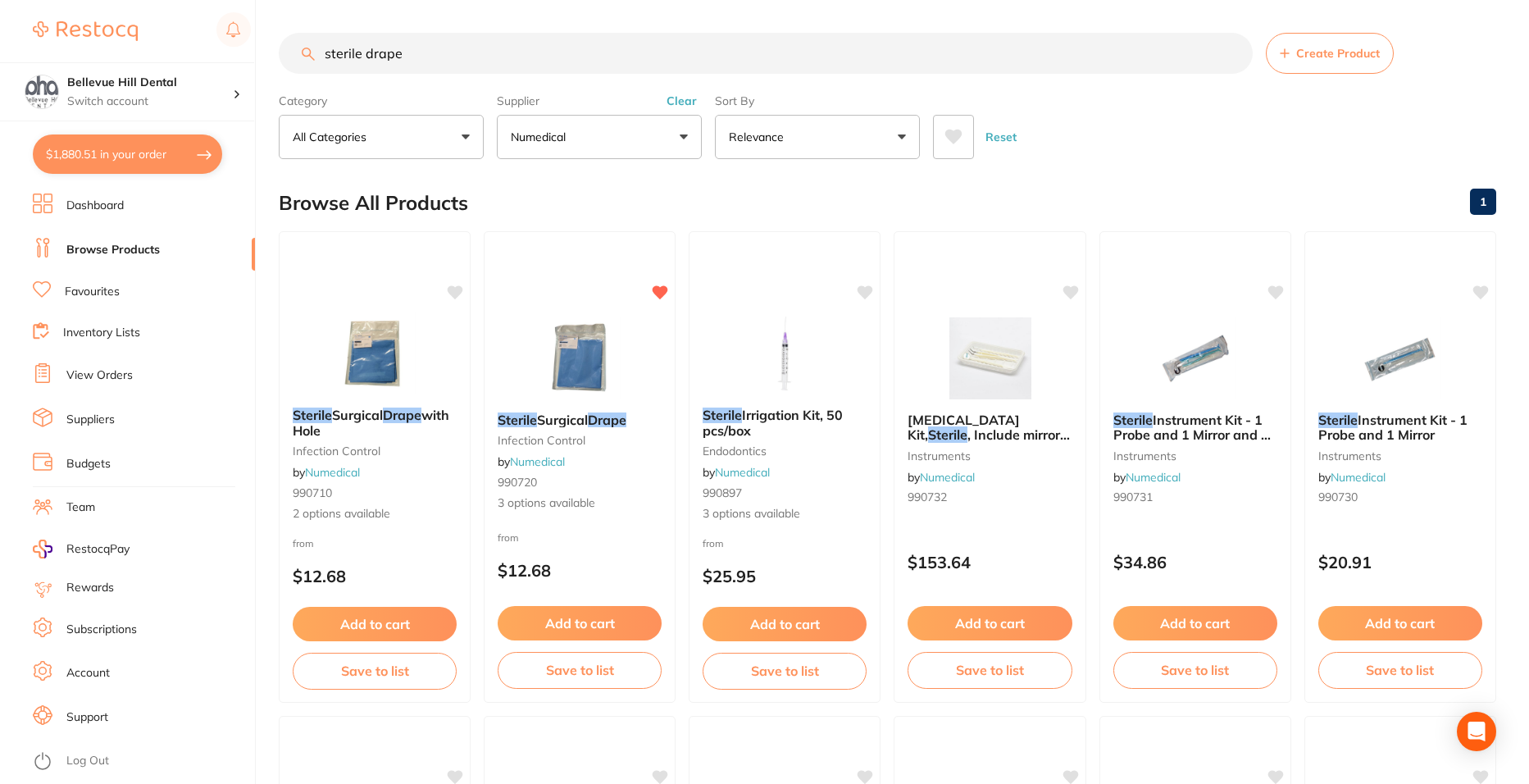
checkbox input "true"
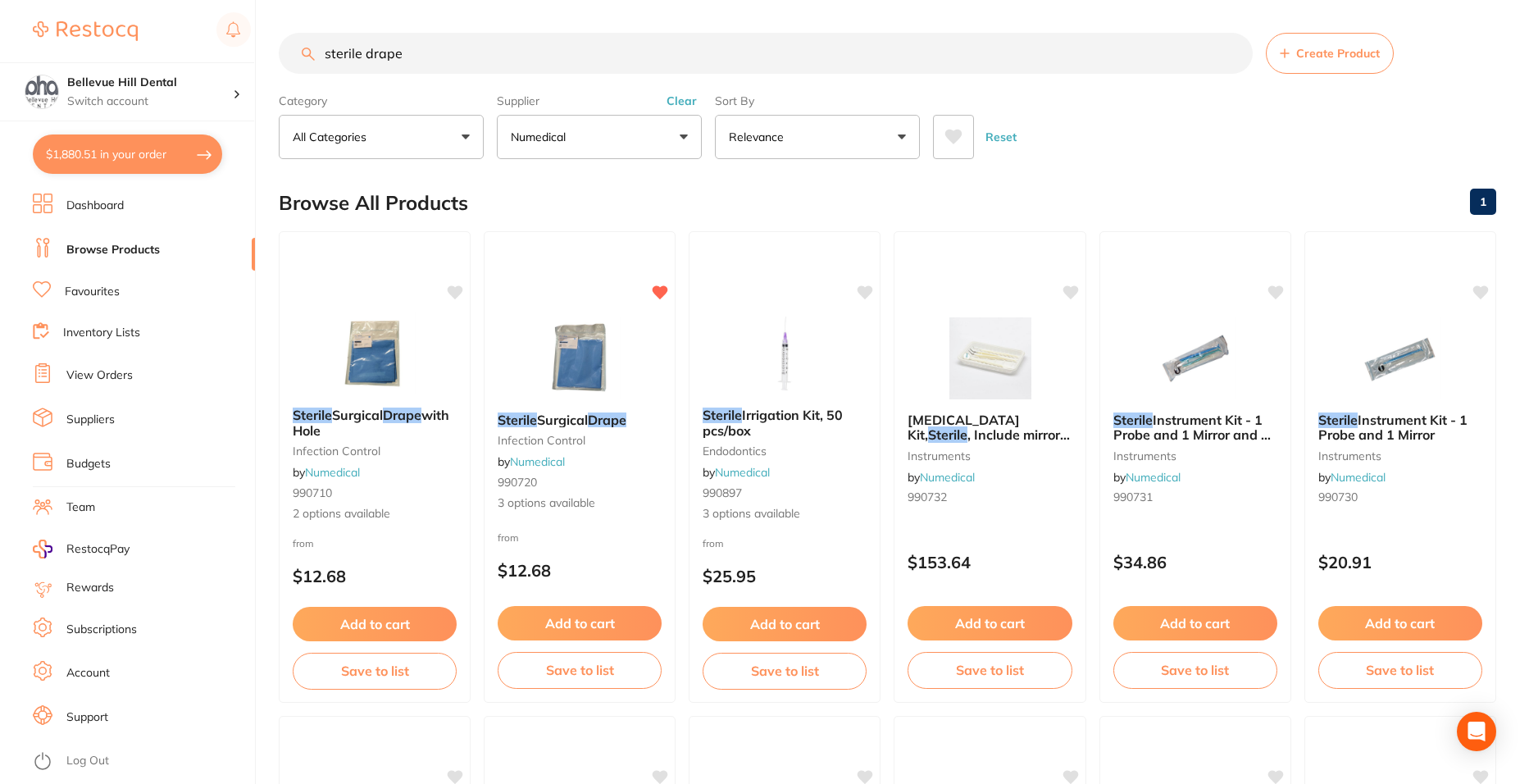
checkbox input "true"
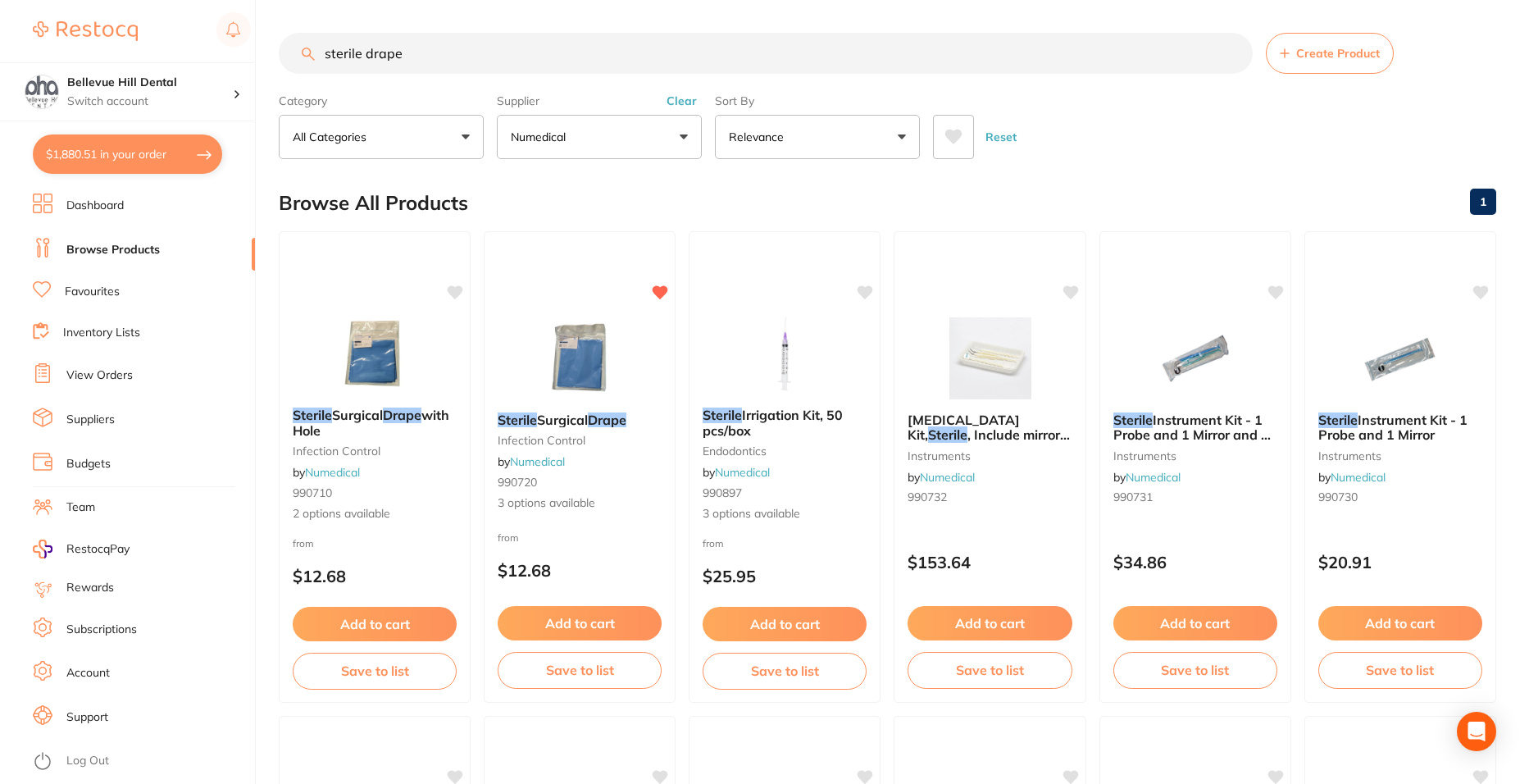
checkbox input "true"
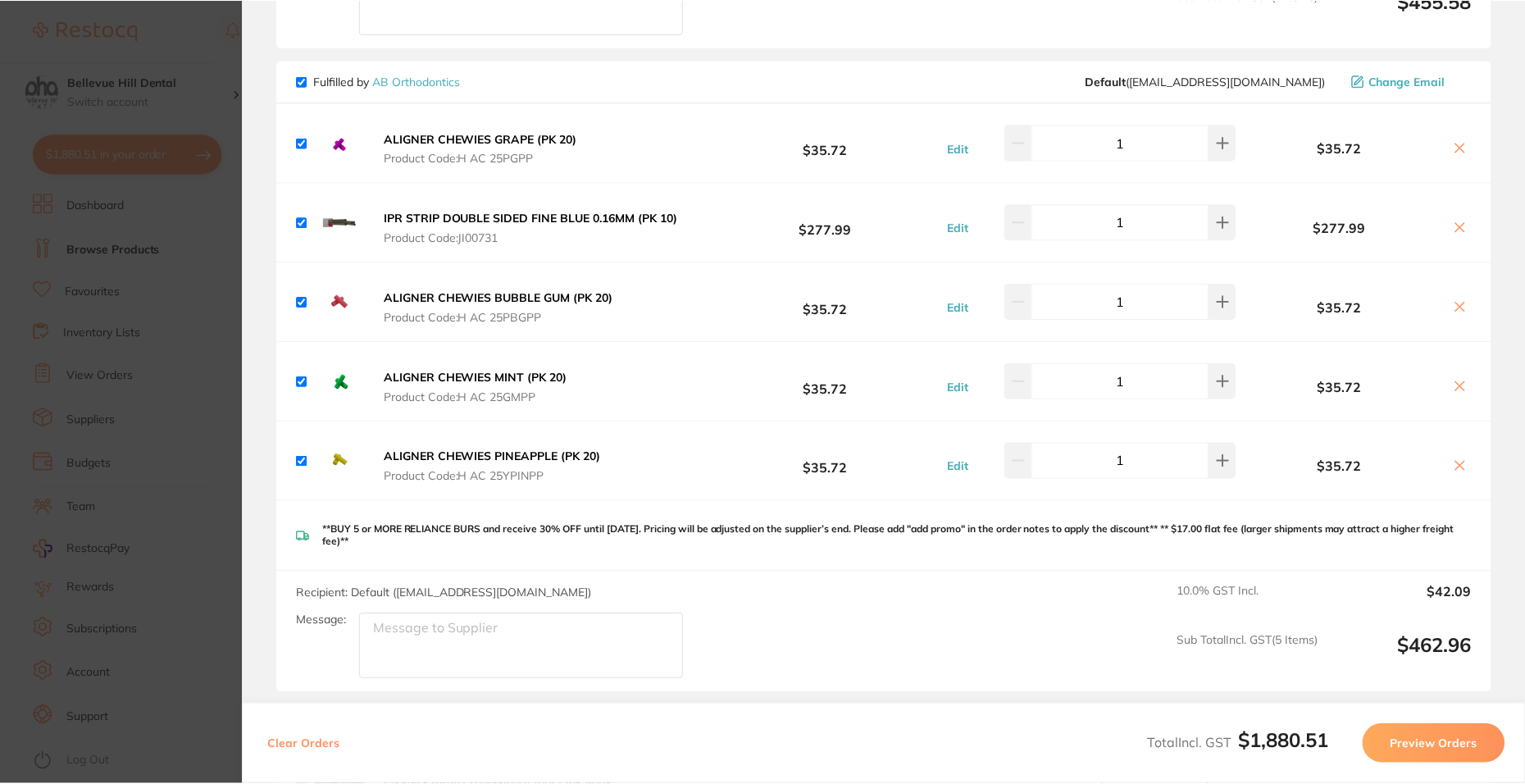
scroll to position [2213, 0]
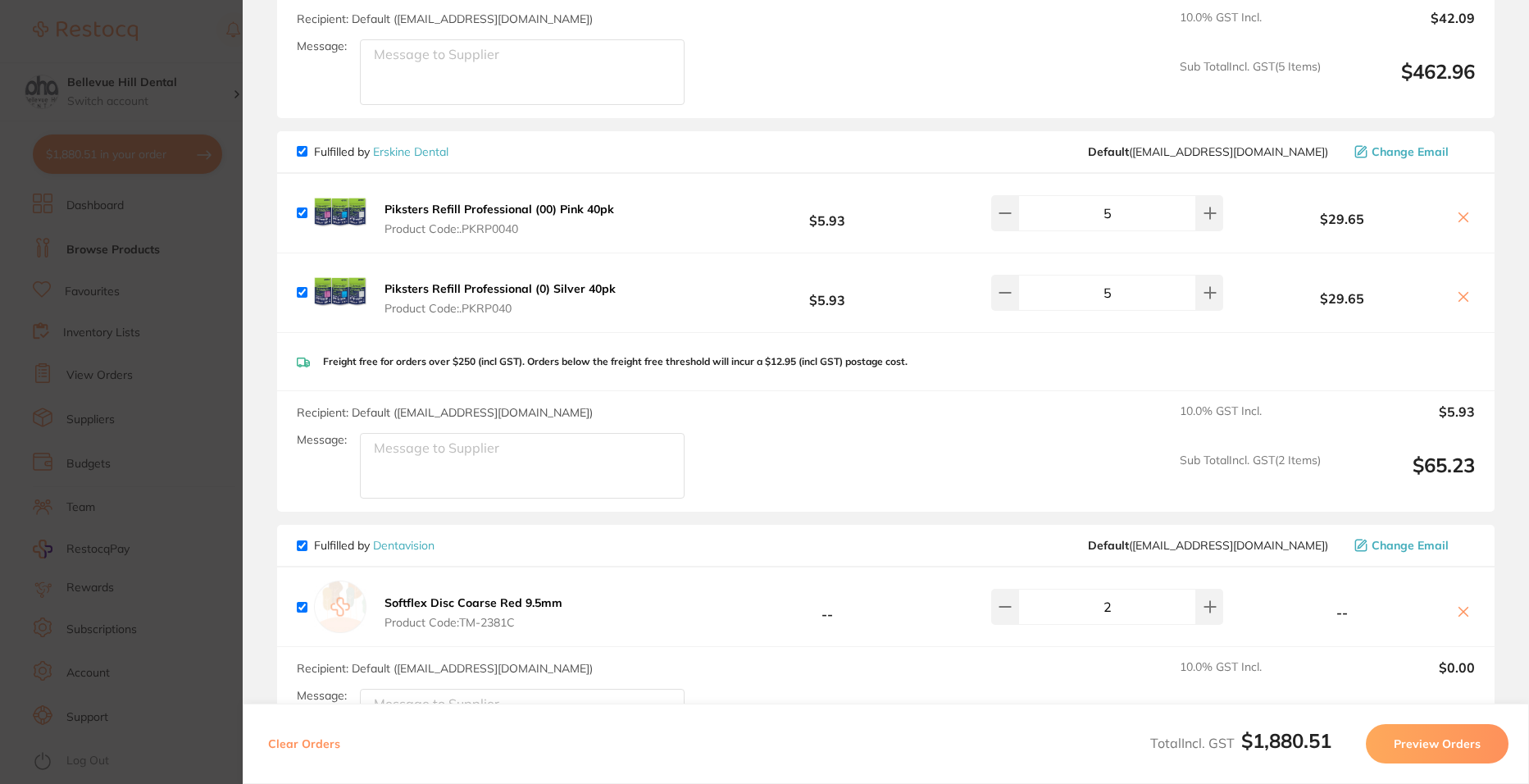
drag, startPoint x: 440, startPoint y: 140, endPoint x: 1058, endPoint y: 431, distance: 683.1
click at [440, 144] on link "Erskine Dental" at bounding box center [411, 151] width 75 height 15
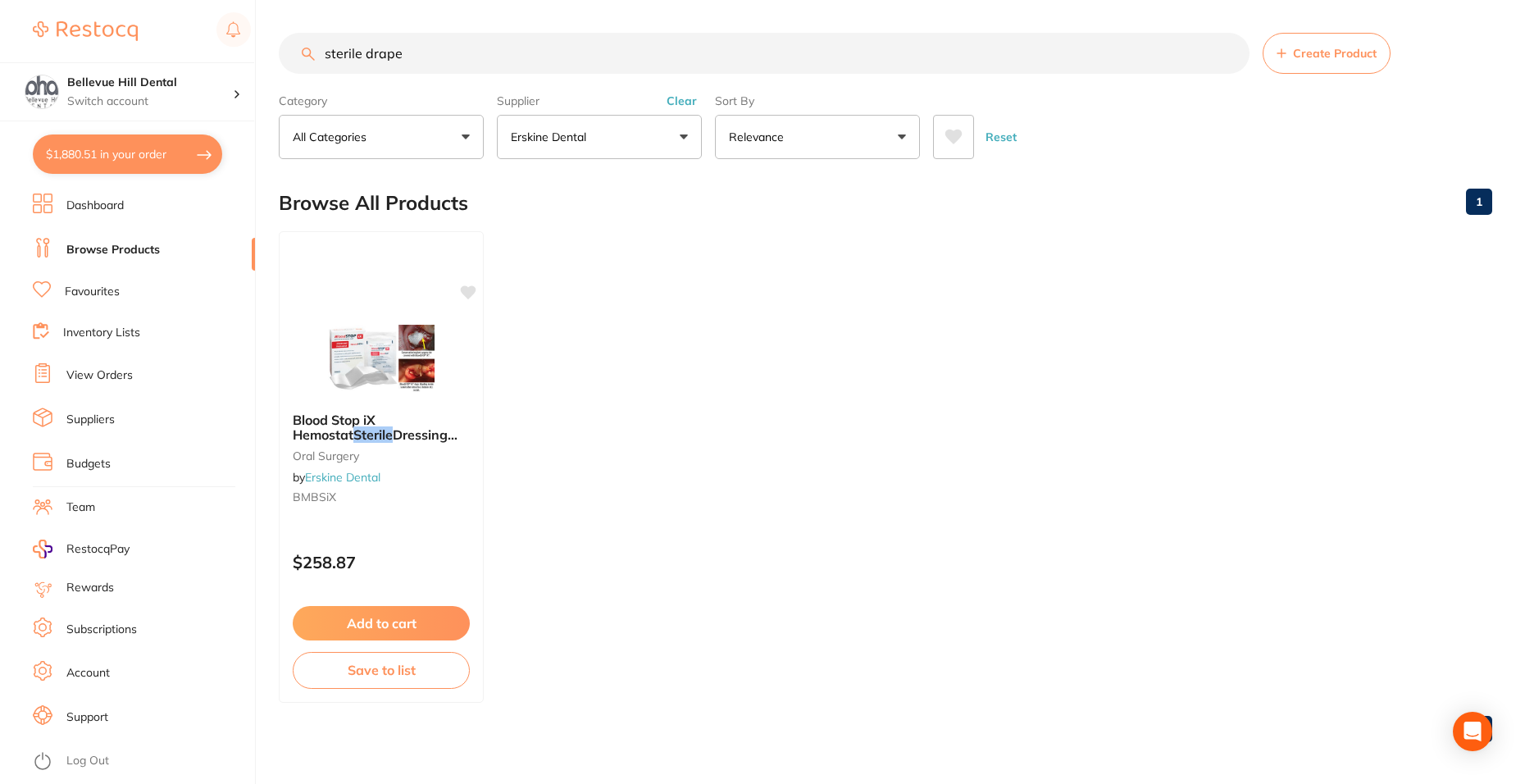
click at [607, 126] on button "Erskine Dental" at bounding box center [599, 137] width 205 height 44
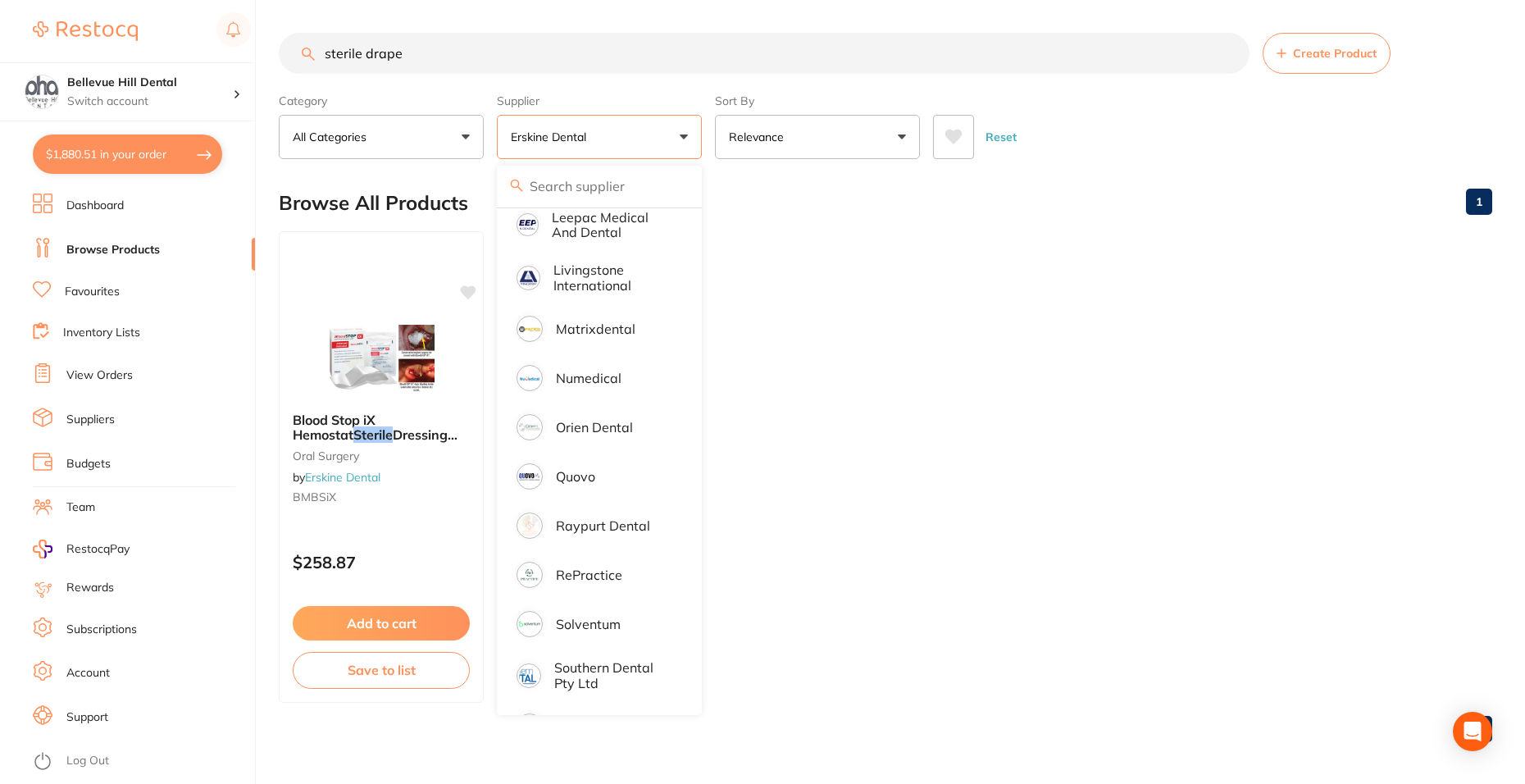
click at [607, 126] on button "Erskine Dental" at bounding box center [599, 137] width 205 height 44
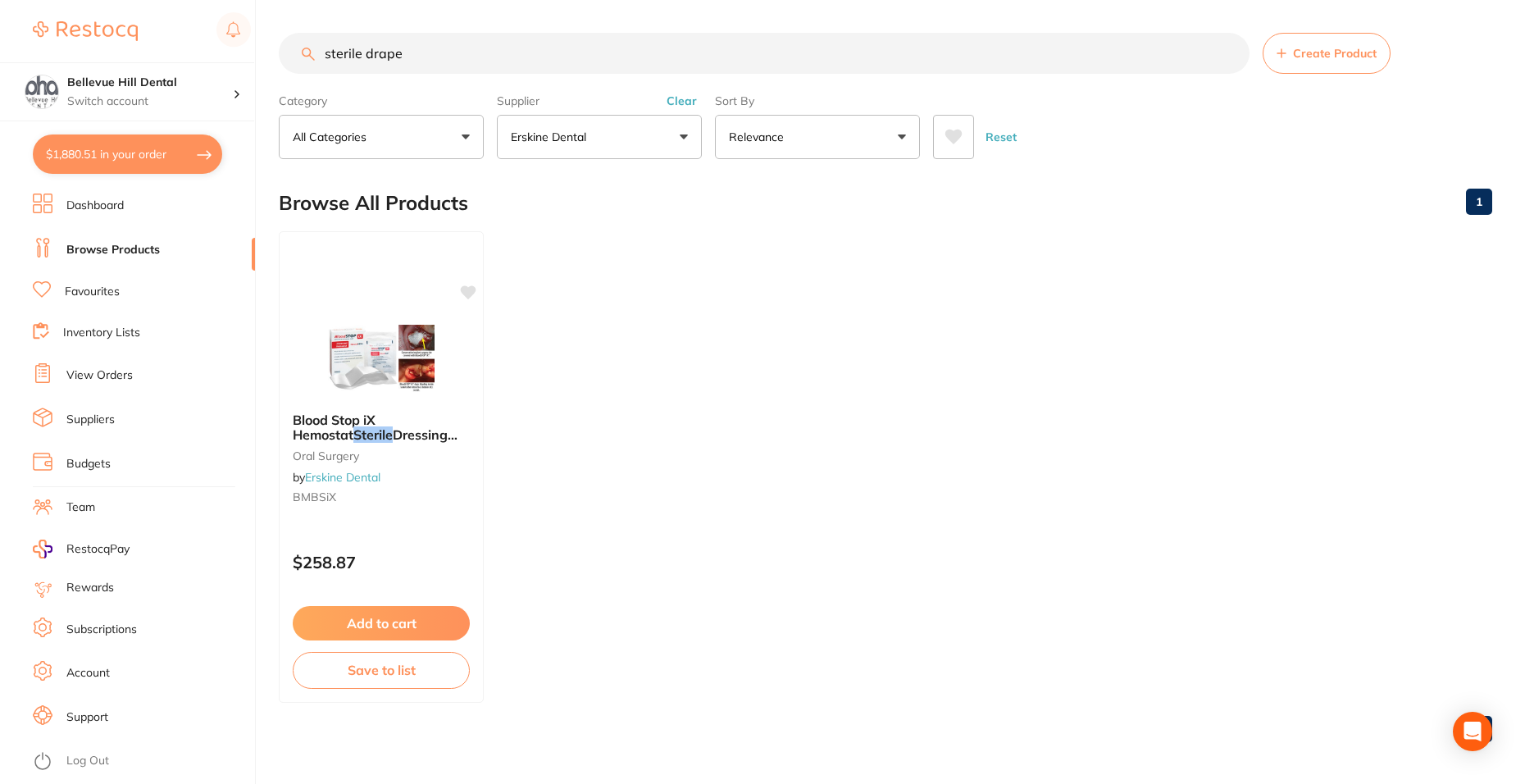
drag, startPoint x: 391, startPoint y: 53, endPoint x: 303, endPoint y: 52, distance: 88.0
click at [303, 52] on div "sterile drape Create Product" at bounding box center [886, 53] width 1214 height 41
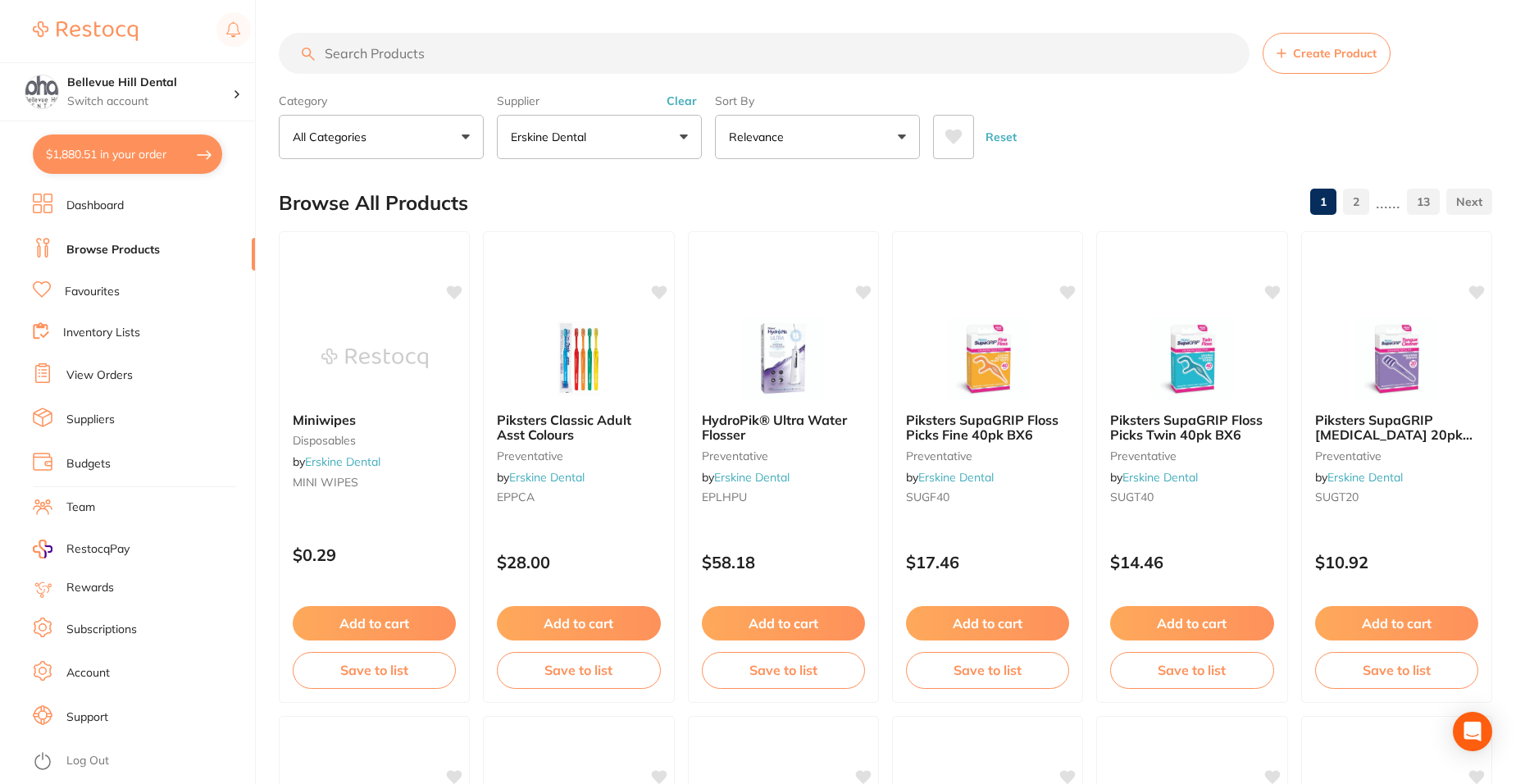
click at [591, 147] on button "Erskine Dental" at bounding box center [599, 137] width 205 height 44
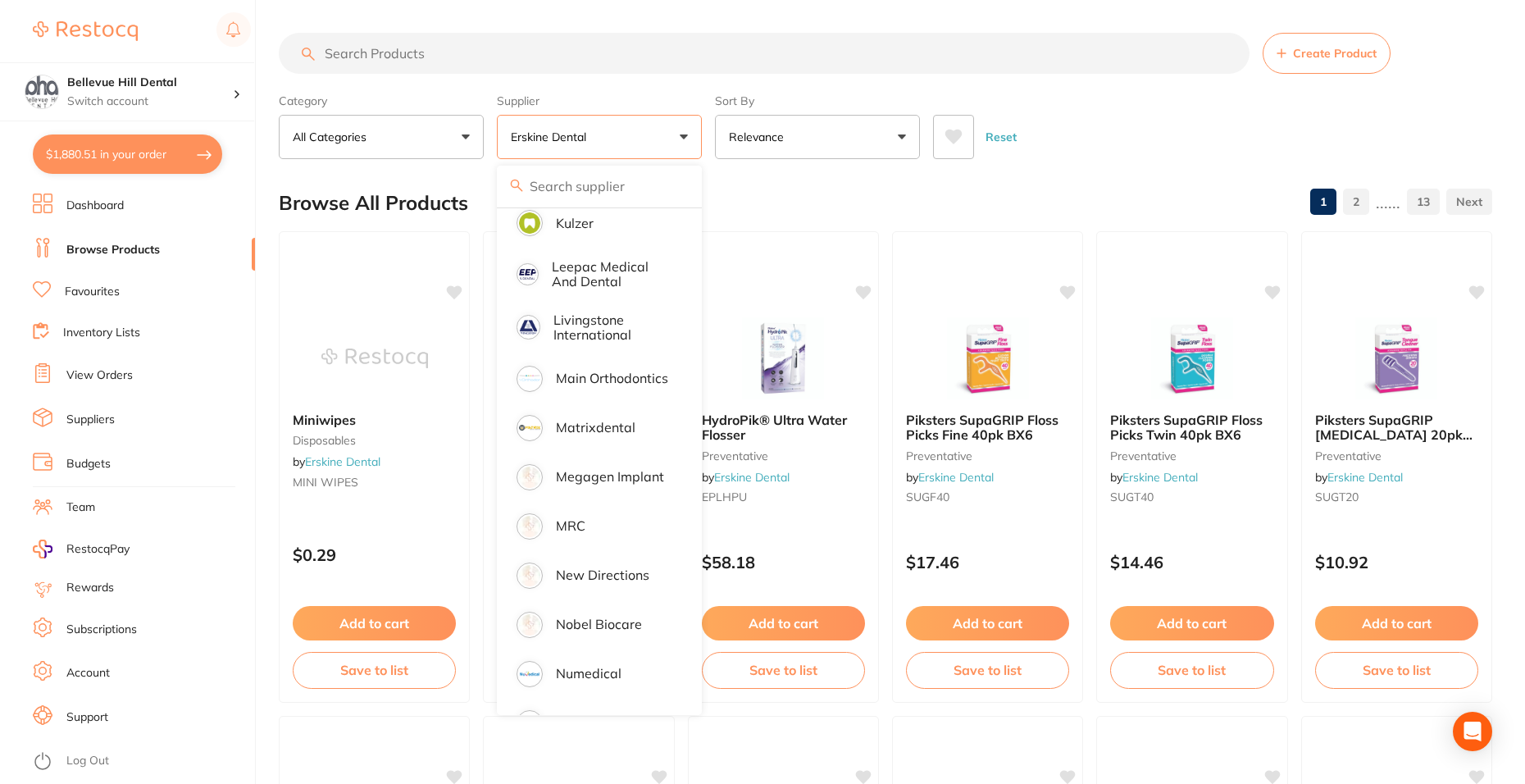
click at [591, 147] on button "Erskine Dental" at bounding box center [599, 137] width 205 height 44
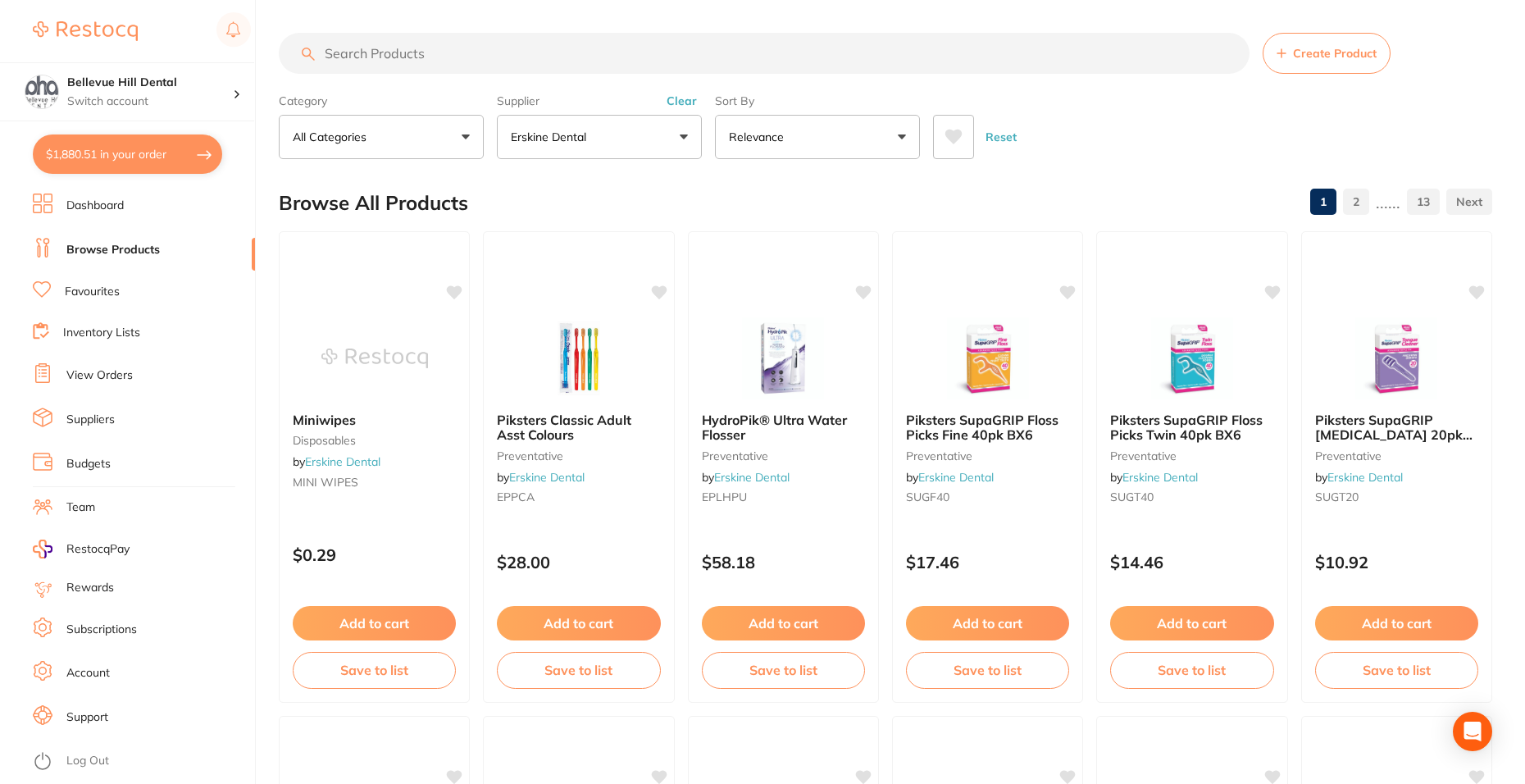
click at [482, 51] on input "search" at bounding box center [764, 53] width 971 height 41
click at [489, 58] on input "search" at bounding box center [764, 53] width 971 height 41
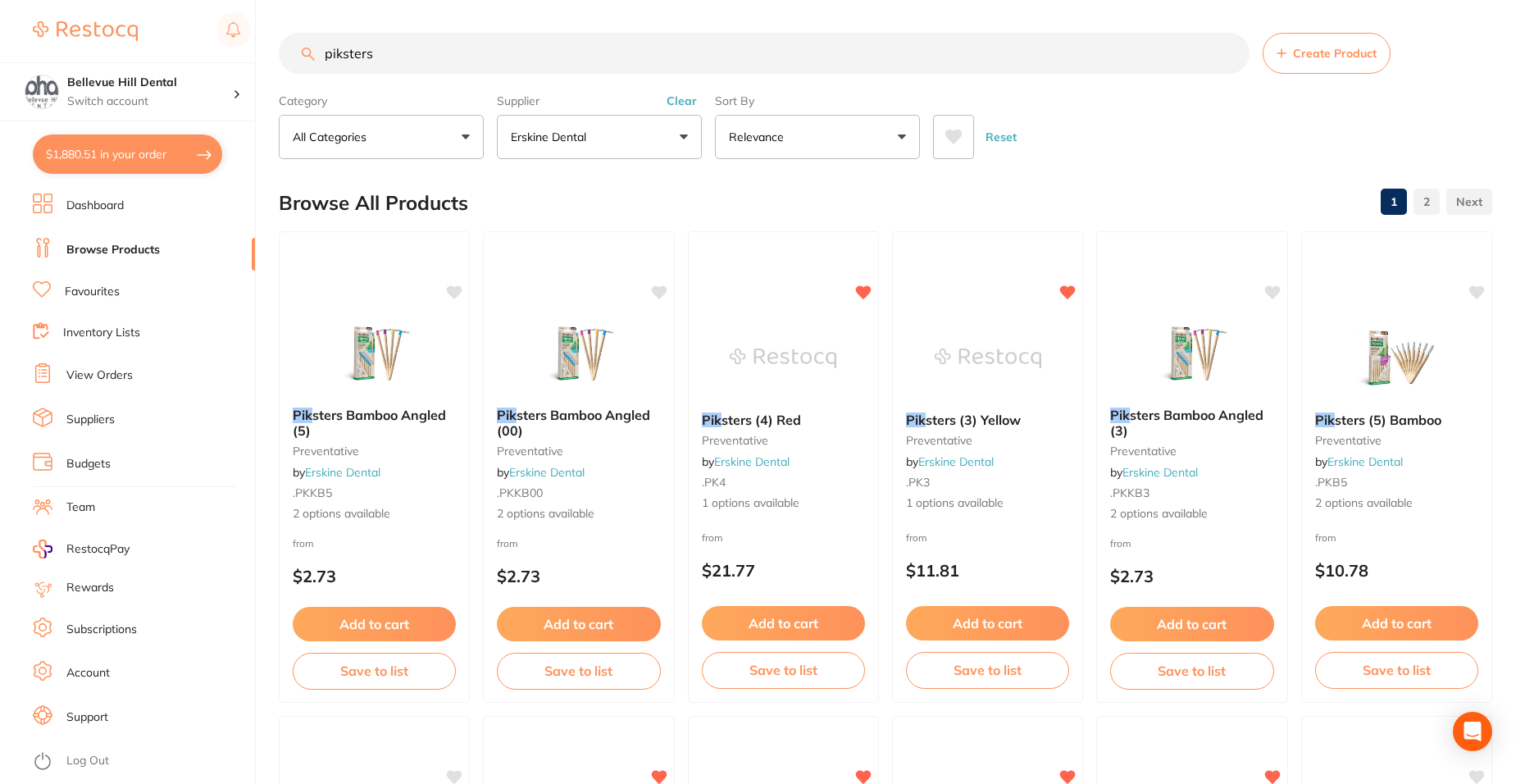
type input "piksters"
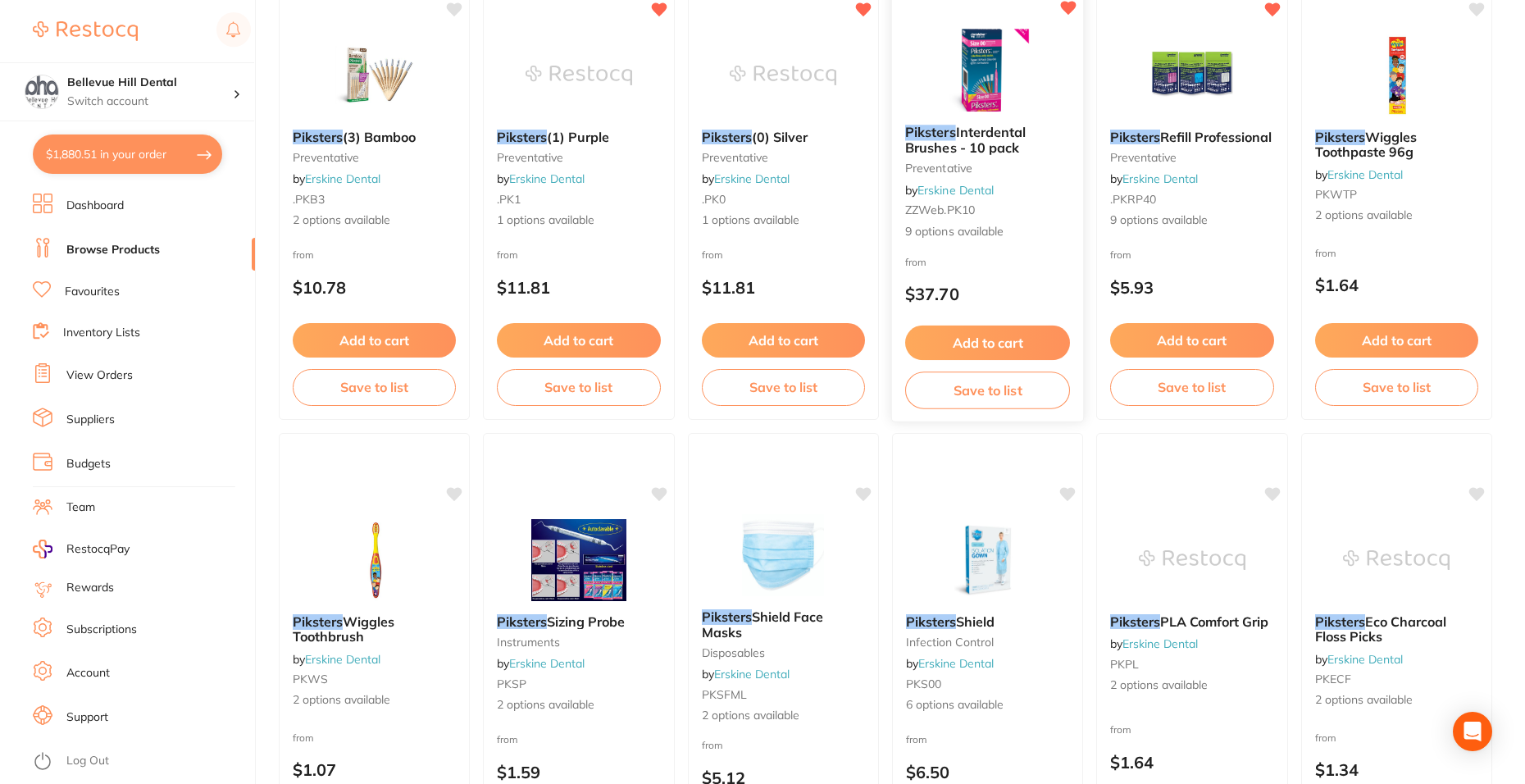
scroll to position [738, 0]
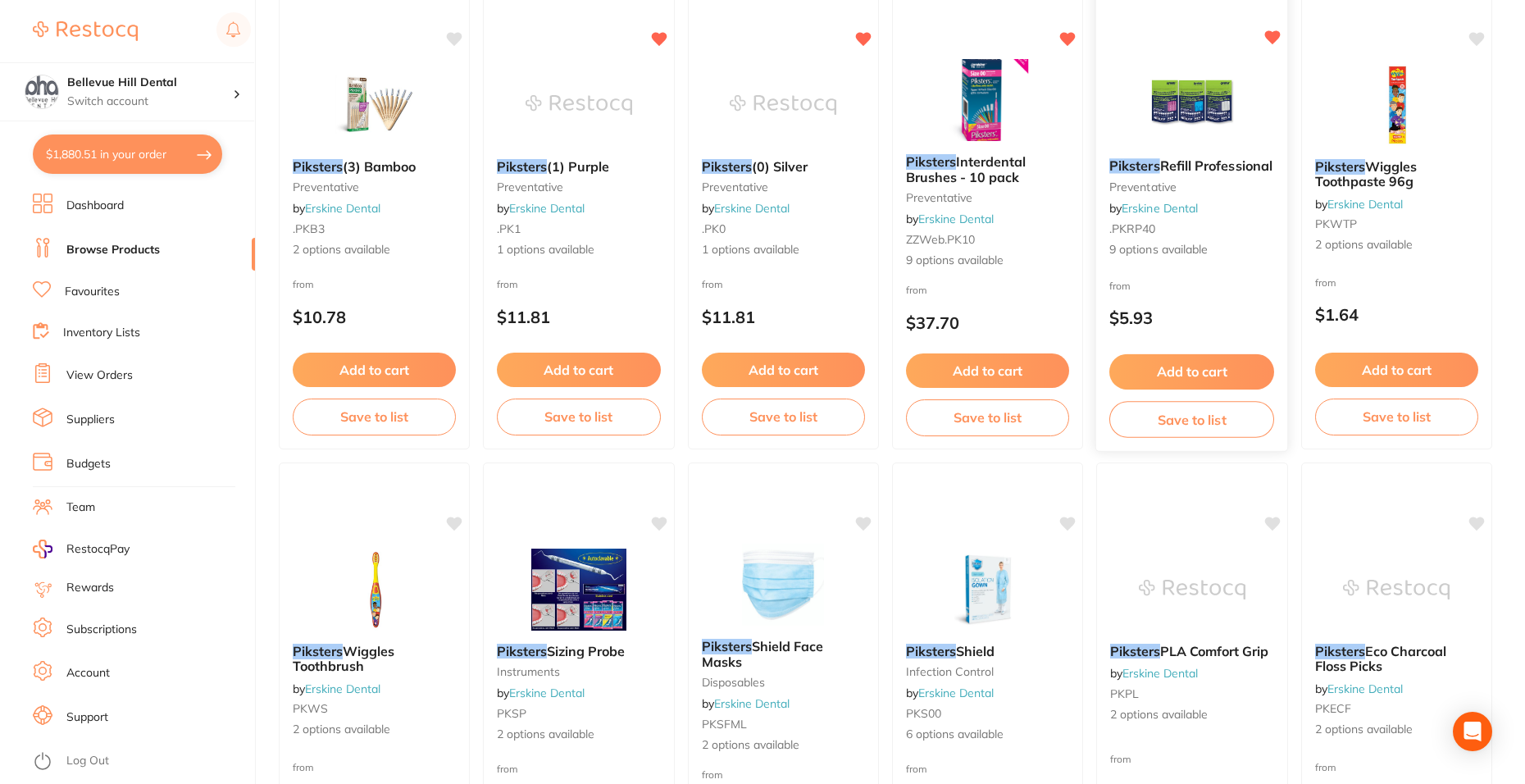
drag, startPoint x: 1160, startPoint y: 78, endPoint x: 1167, endPoint y: 172, distance: 94.3
click at [1160, 78] on img at bounding box center [1192, 103] width 107 height 83
click at [1197, 84] on img at bounding box center [1192, 103] width 107 height 83
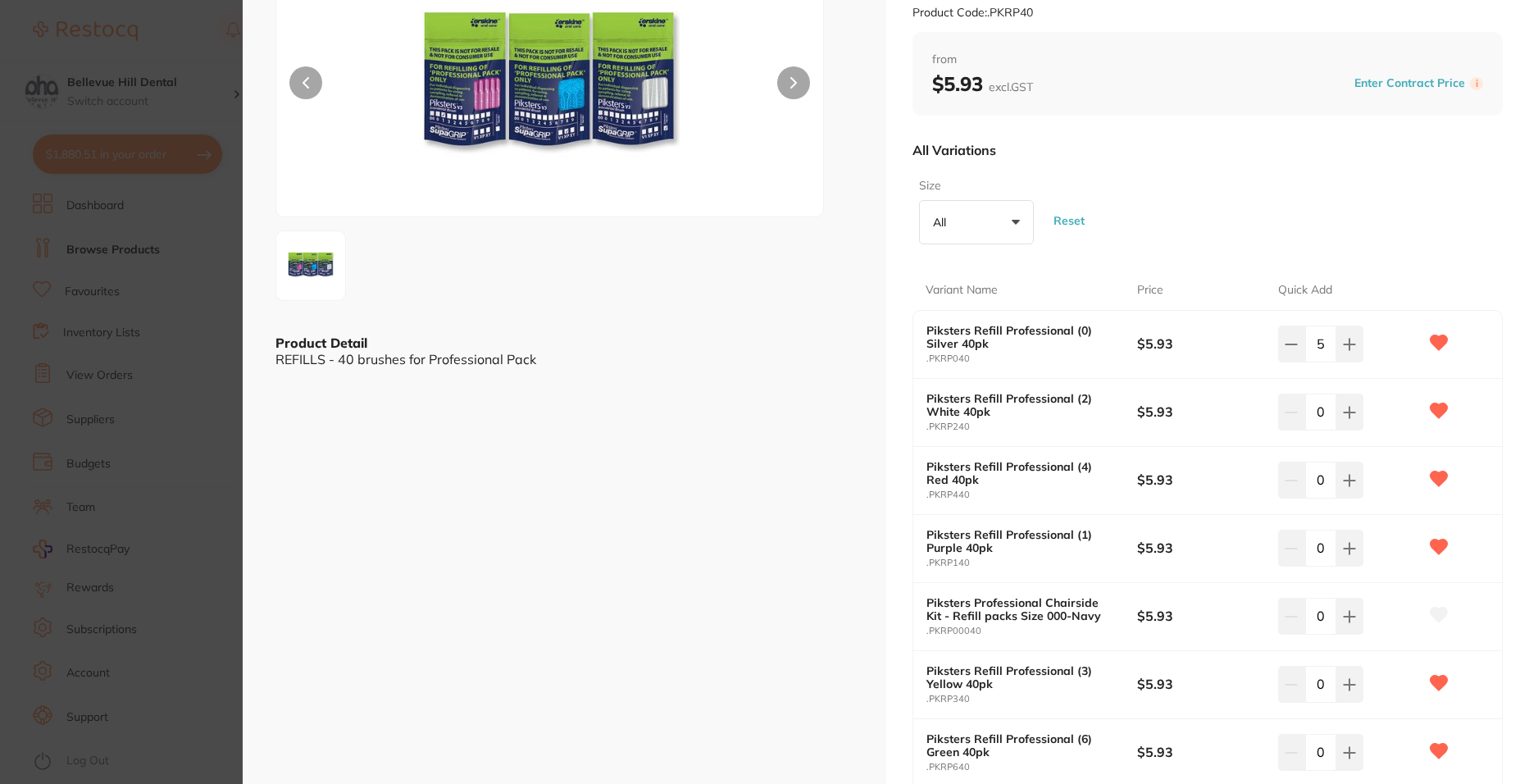
scroll to position [328, 0]
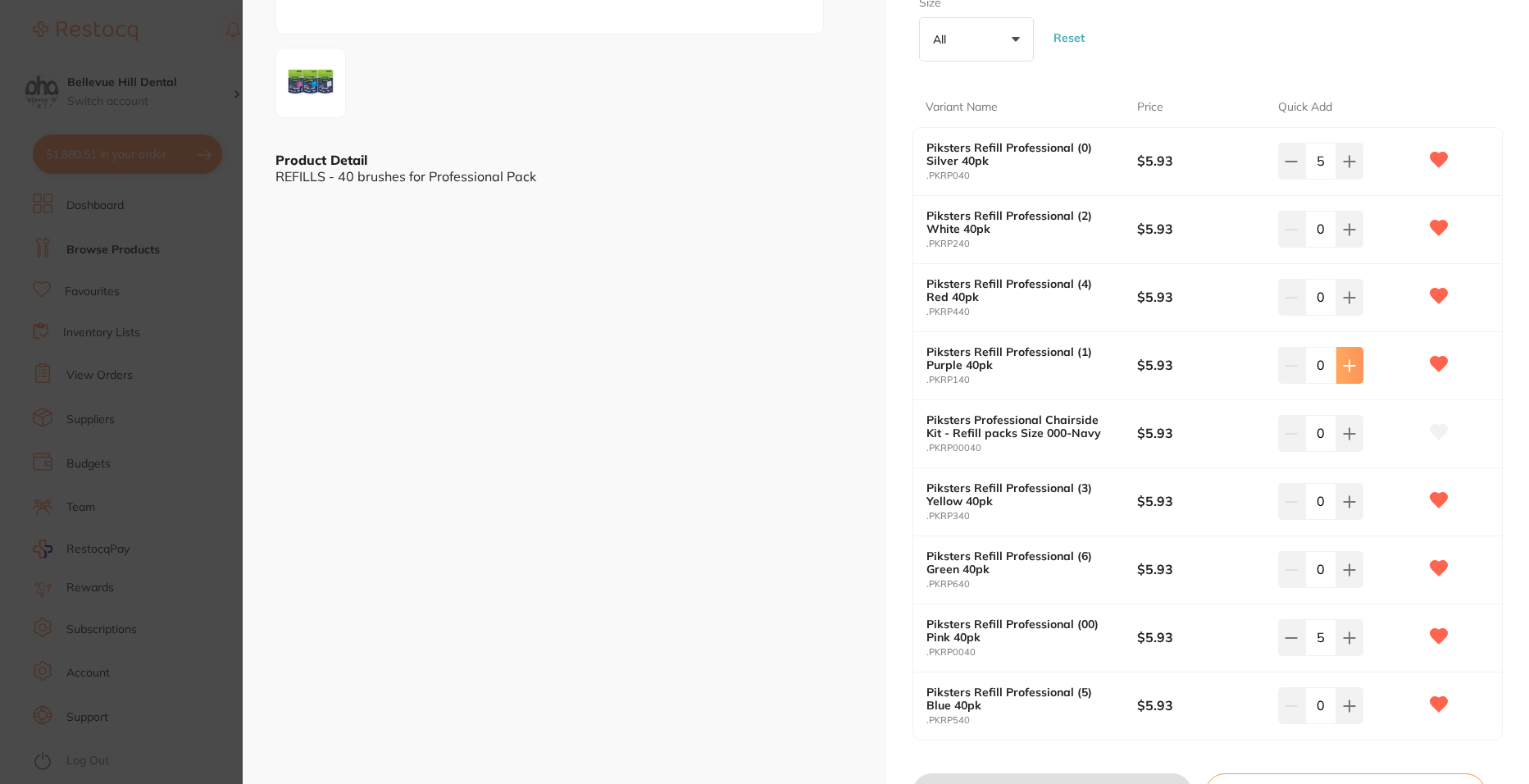
click at [1352, 365] on icon at bounding box center [1349, 365] width 10 height 10
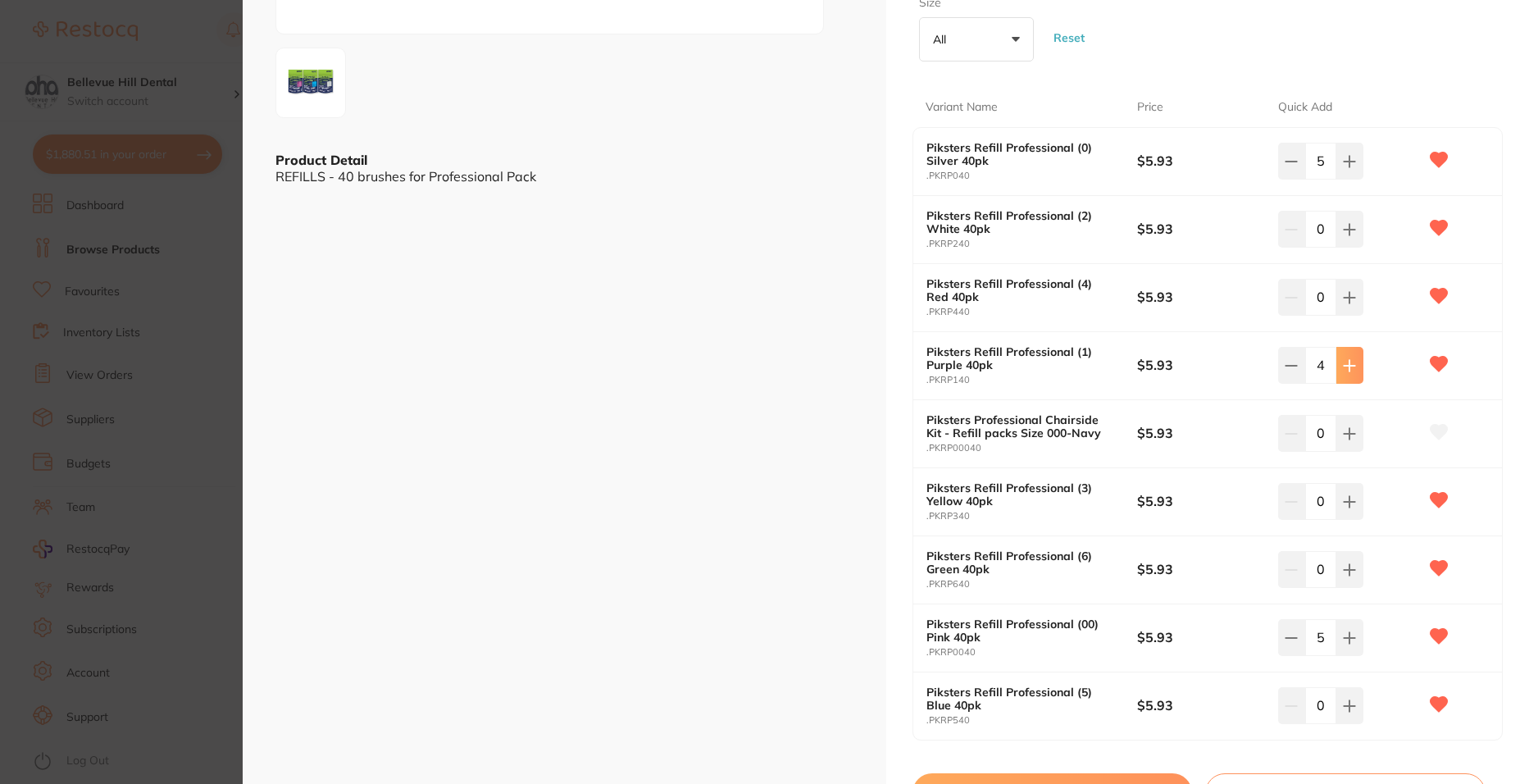
type input "5"
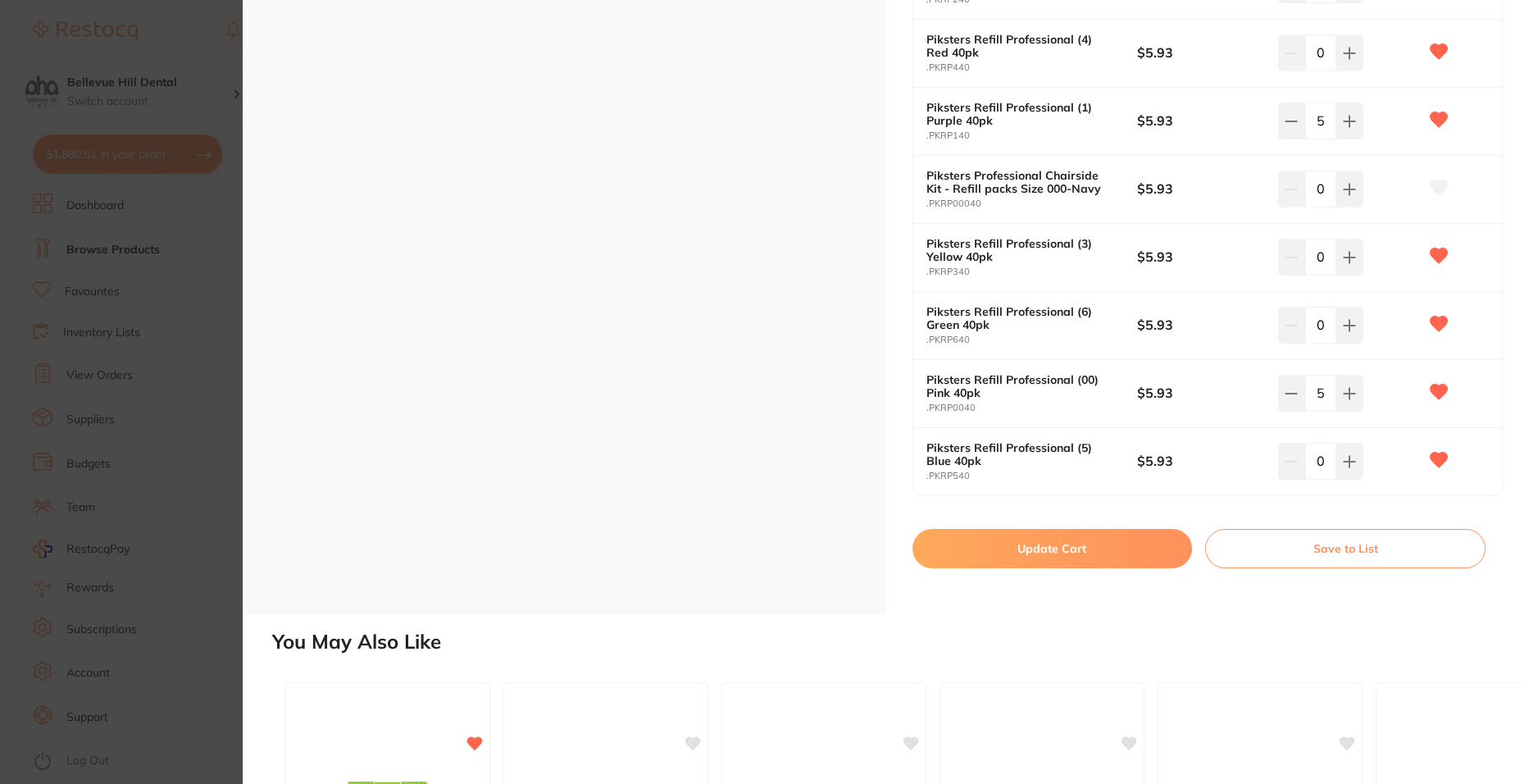
scroll to position [738, 0]
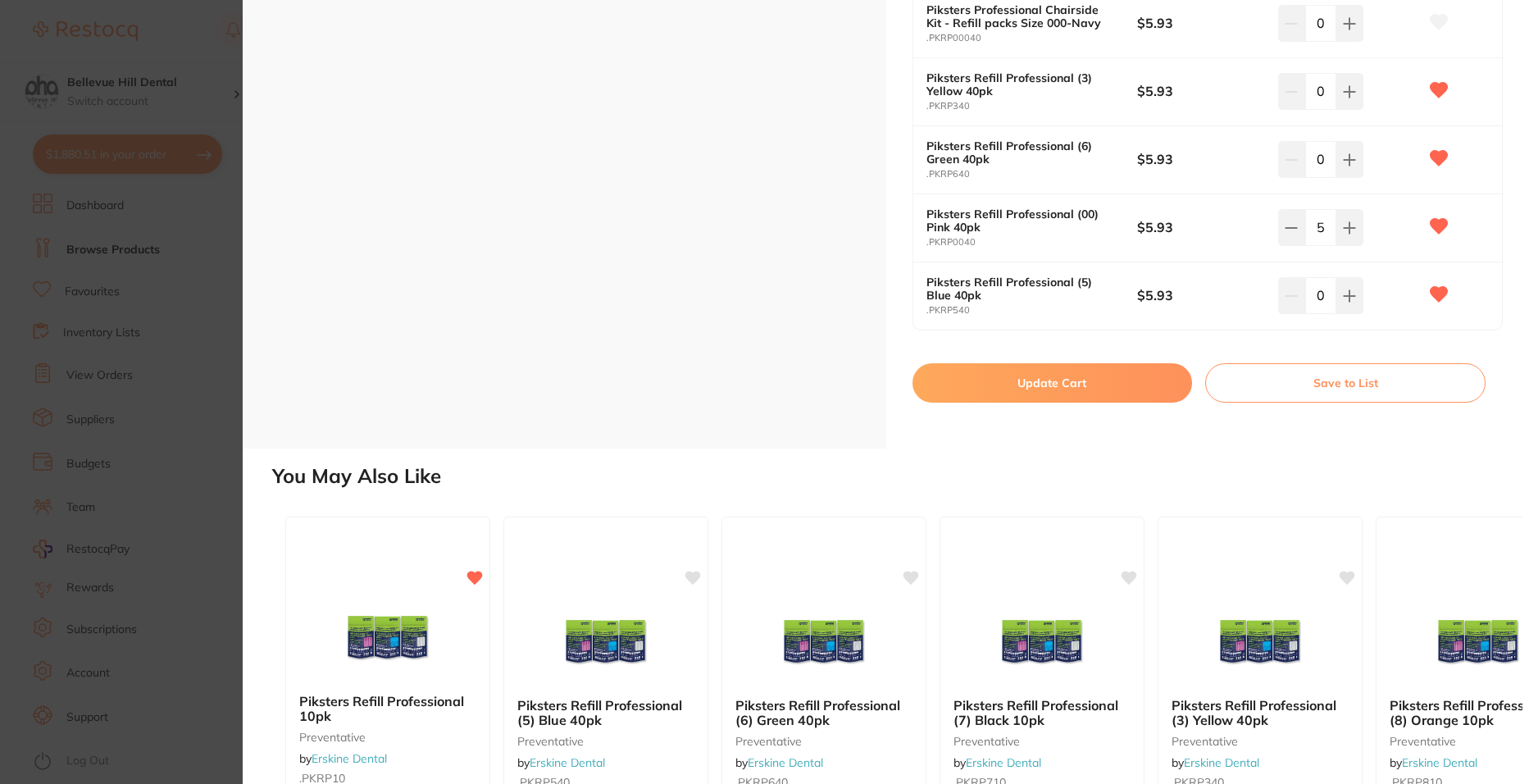
click at [1019, 385] on button "Update Cart" at bounding box center [1052, 382] width 280 height 39
checkbox input "false"
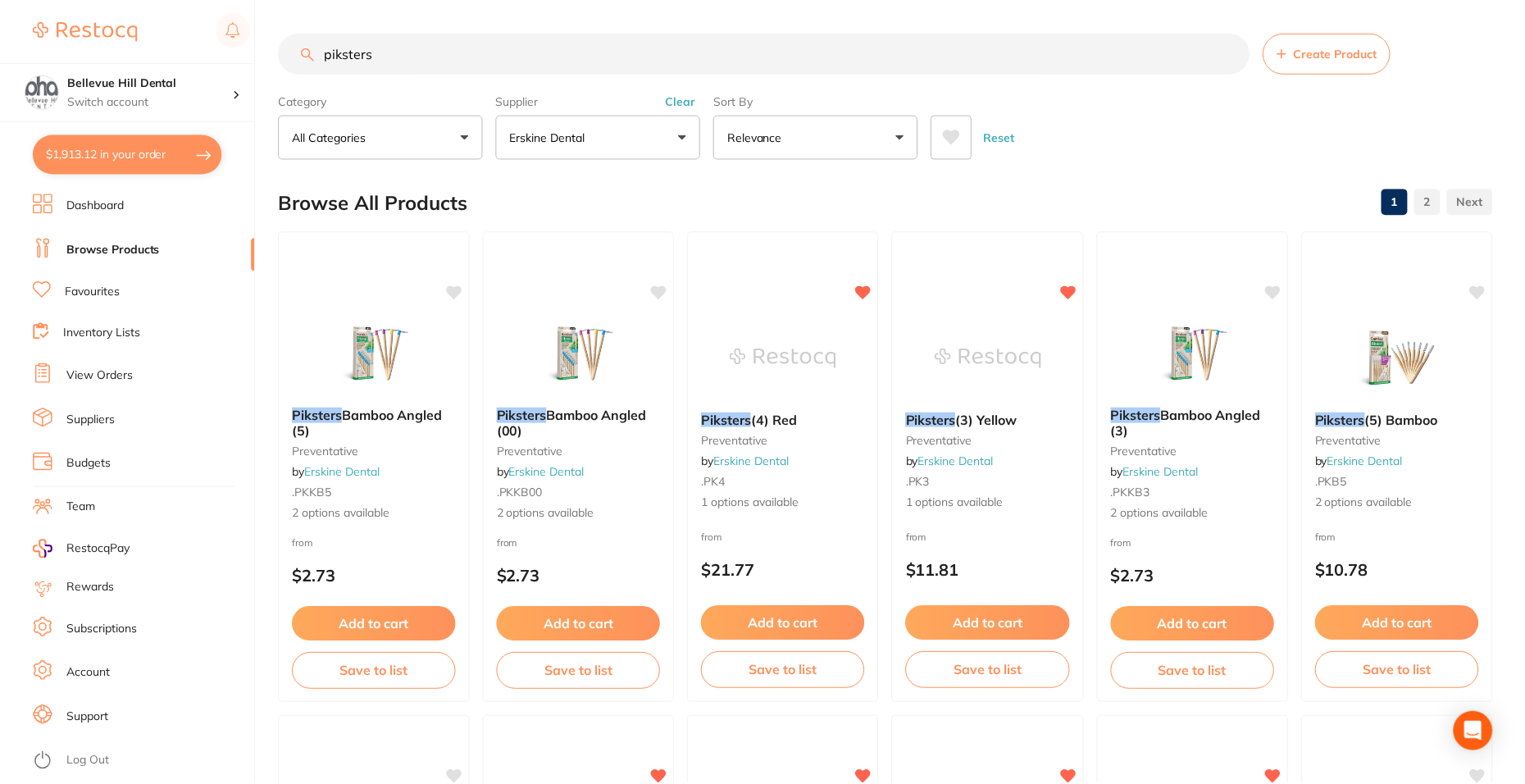
scroll to position [738, 0]
